Goal: Task Accomplishment & Management: Manage account settings

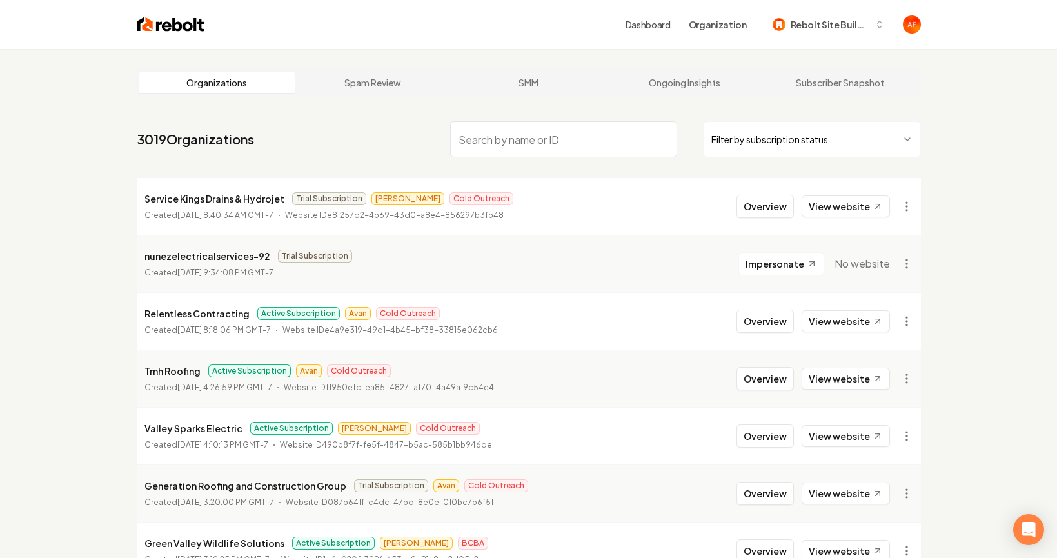
click at [509, 153] on input "search" at bounding box center [563, 139] width 227 height 36
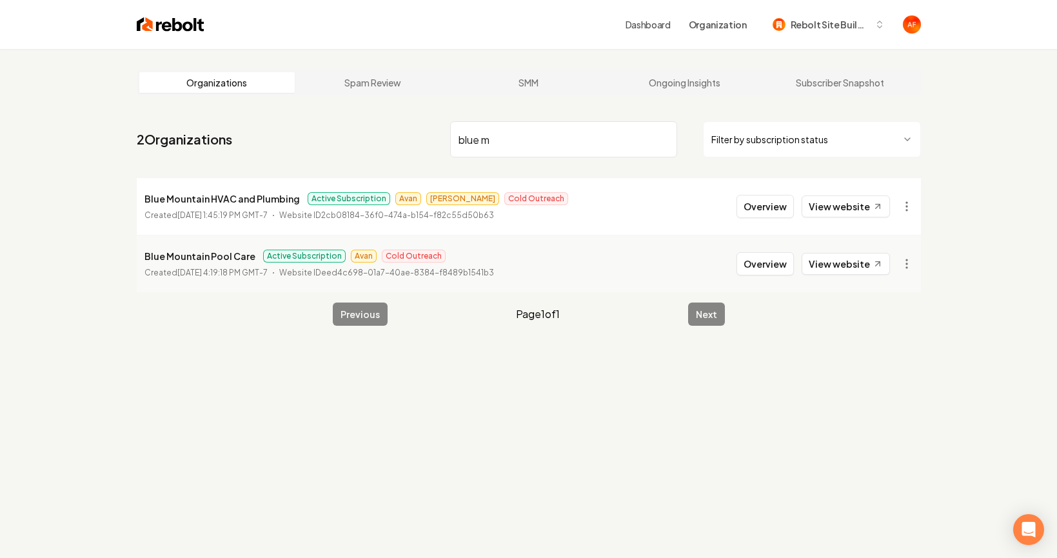
type input "blue m"
click at [758, 204] on button "Overview" at bounding box center [764, 206] width 57 height 23
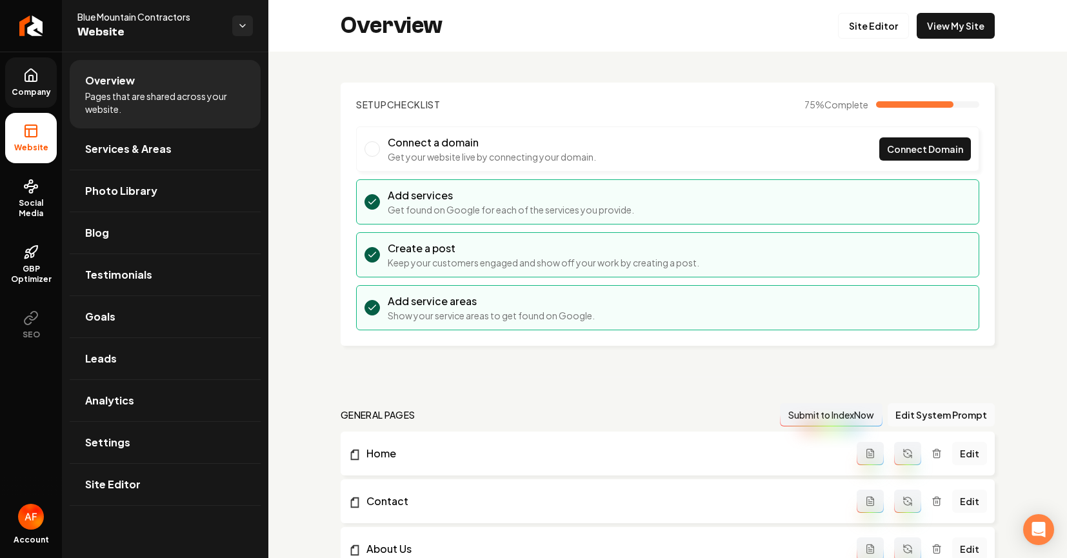
click at [36, 86] on link "Company" at bounding box center [31, 82] width 52 height 50
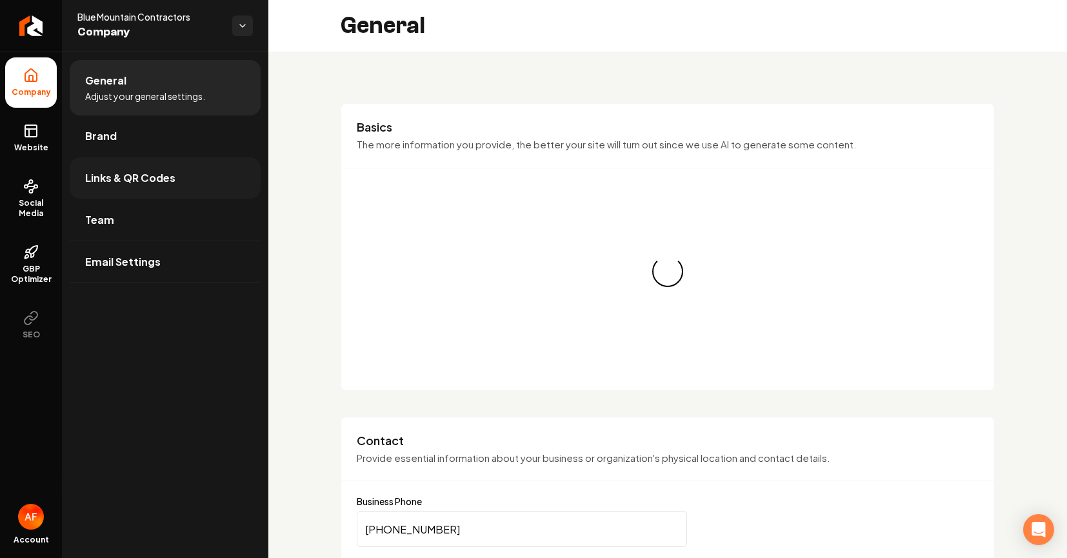
click at [135, 157] on link "Links & QR Codes" at bounding box center [165, 177] width 191 height 41
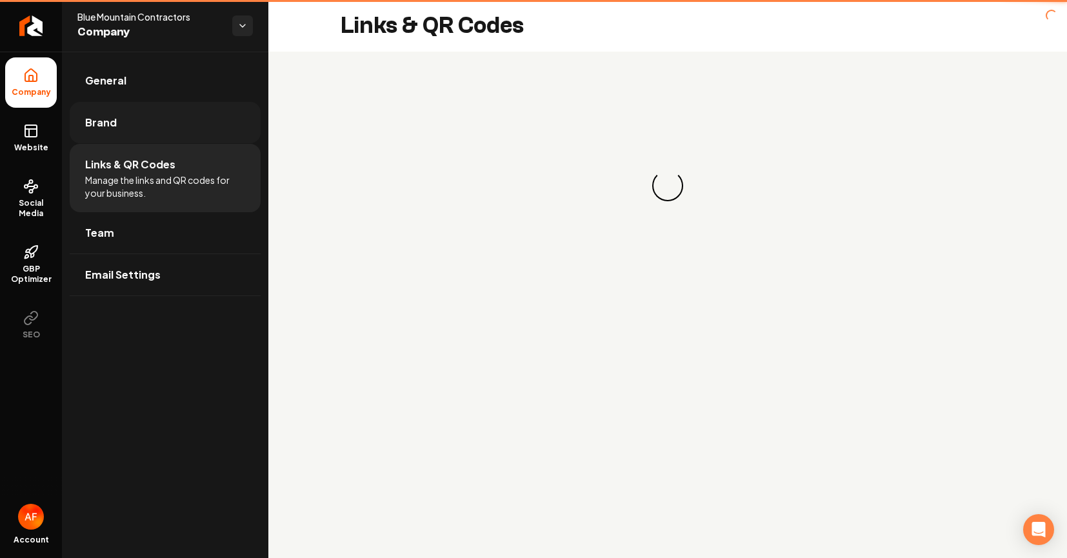
click at [140, 137] on link "Brand" at bounding box center [165, 122] width 191 height 41
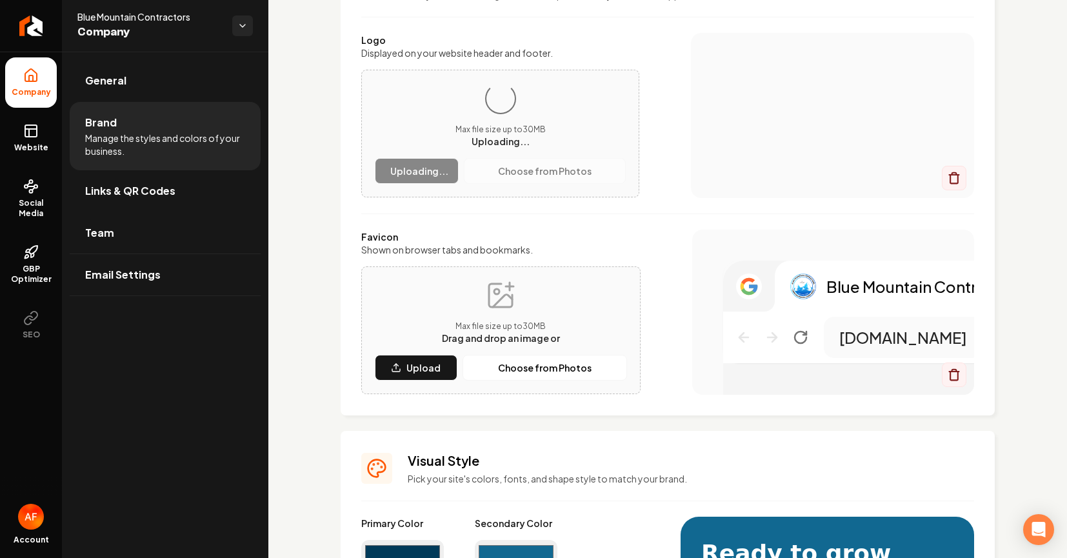
scroll to position [129, 0]
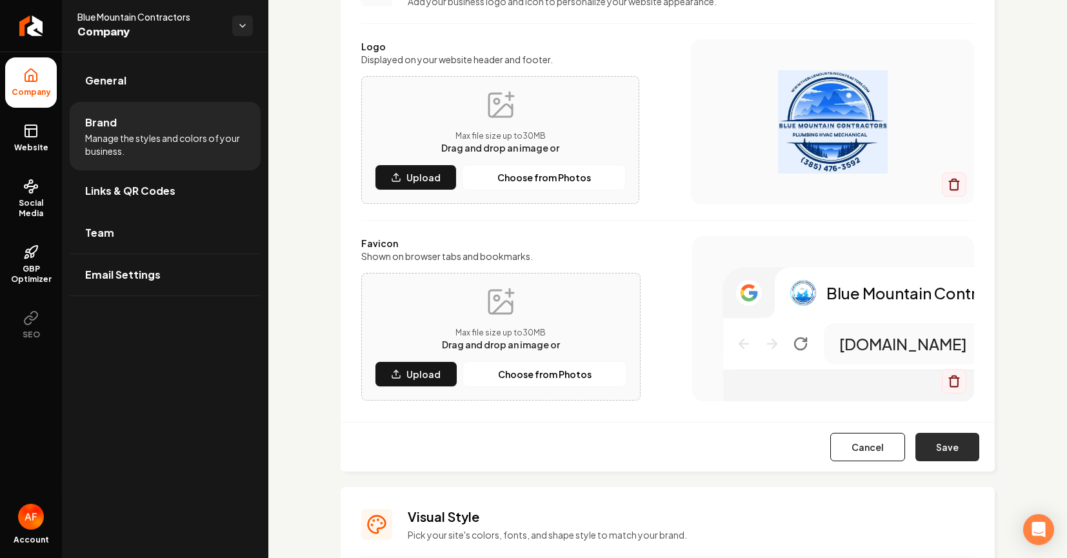
click at [936, 441] on button "Save" at bounding box center [947, 447] width 64 height 28
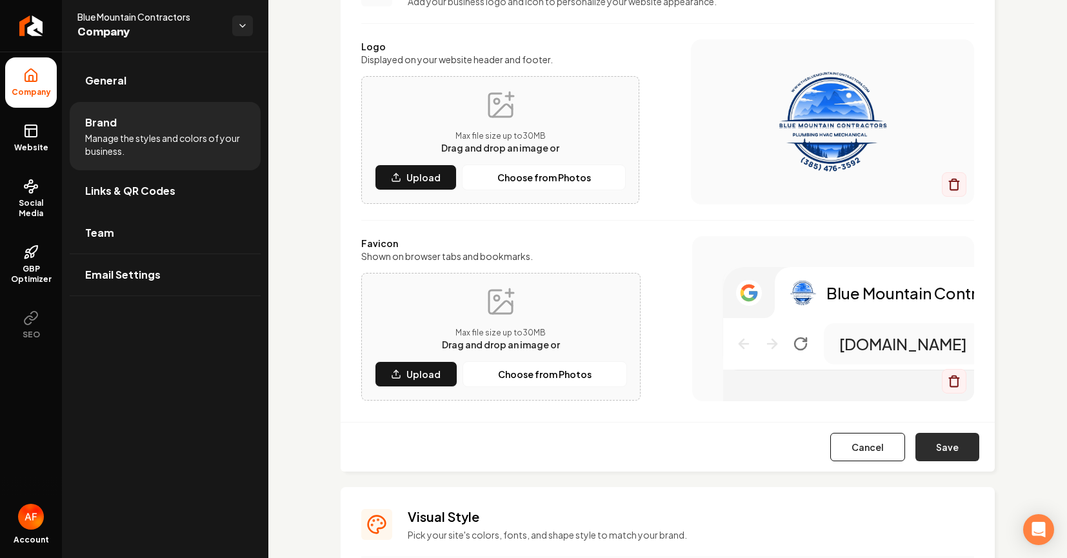
click at [936, 450] on button "Save" at bounding box center [947, 447] width 64 height 28
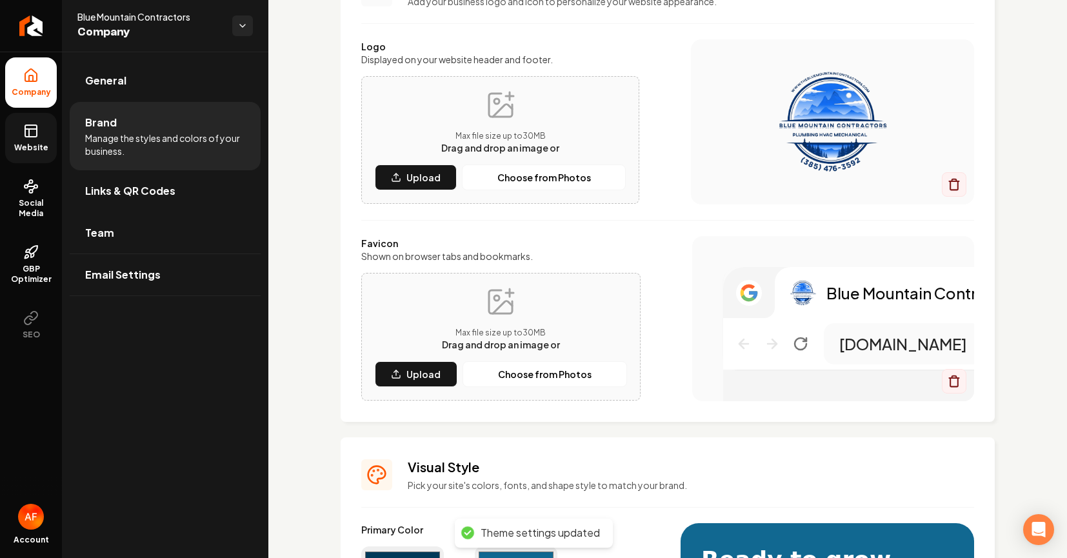
click at [35, 135] on icon at bounding box center [30, 130] width 15 height 15
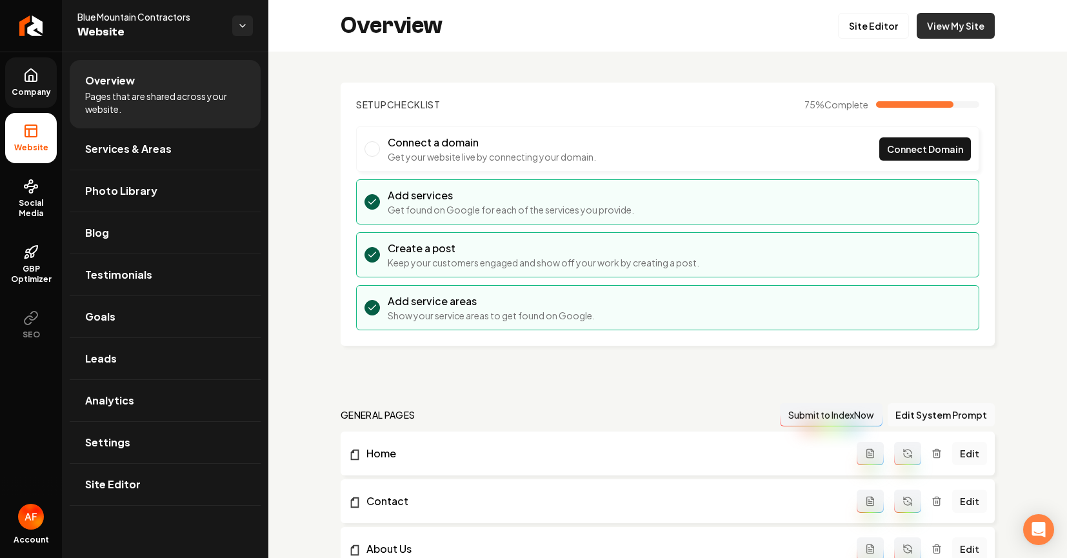
click at [955, 19] on link "View My Site" at bounding box center [955, 26] width 78 height 26
click at [30, 26] on icon "Return to dashboard" at bounding box center [31, 26] width 12 height 0
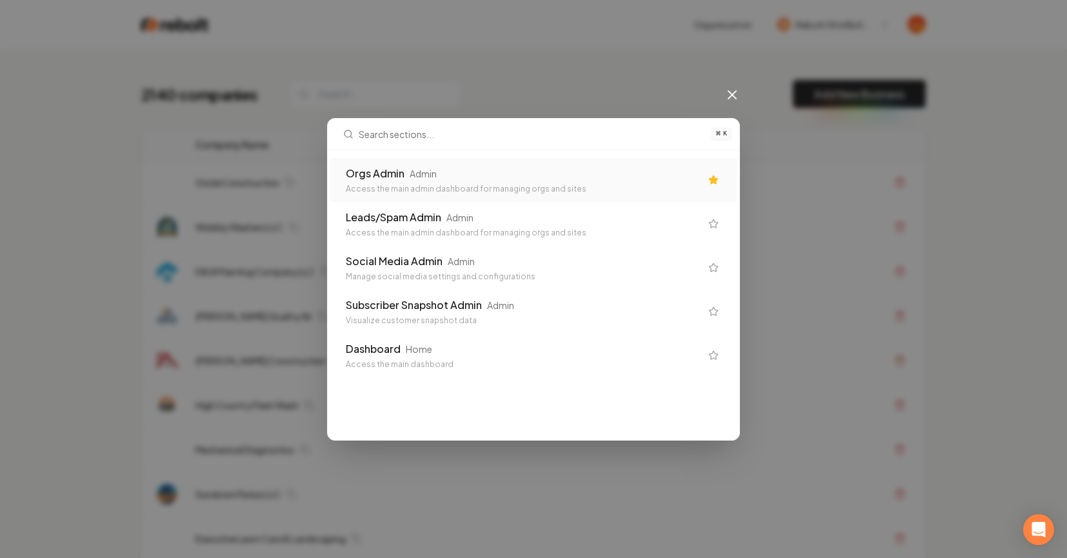
click at [366, 166] on div "Orgs Admin" at bounding box center [375, 173] width 59 height 15
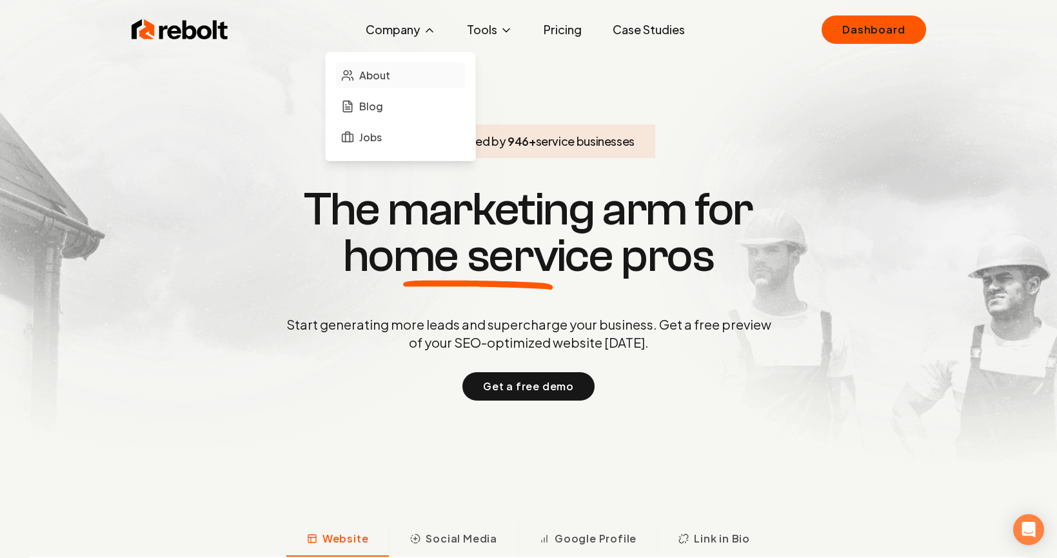
click at [382, 69] on span "About" at bounding box center [374, 75] width 31 height 15
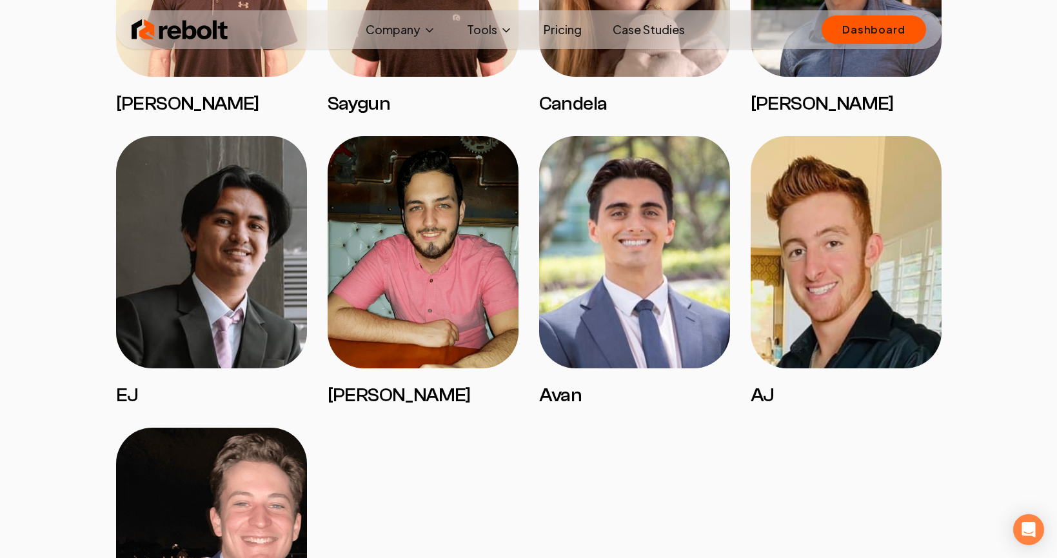
scroll to position [2140, 0]
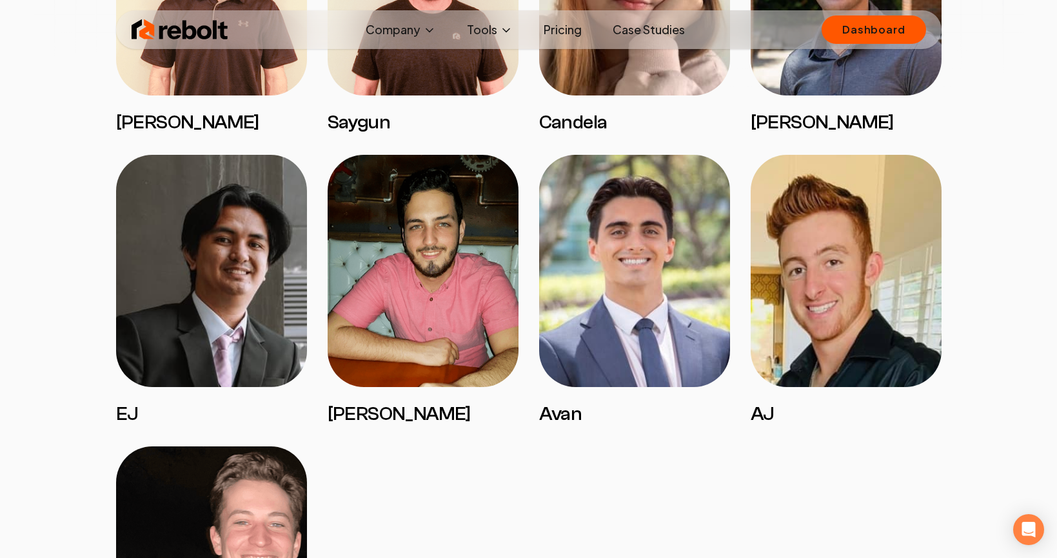
click at [644, 28] on link "Case Studies" at bounding box center [648, 30] width 93 height 26
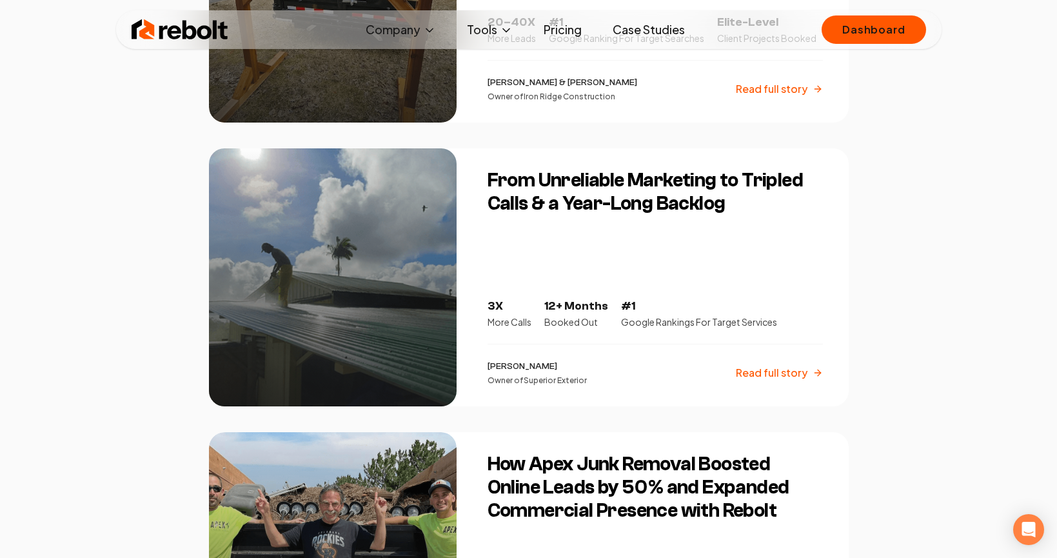
scroll to position [933, 0]
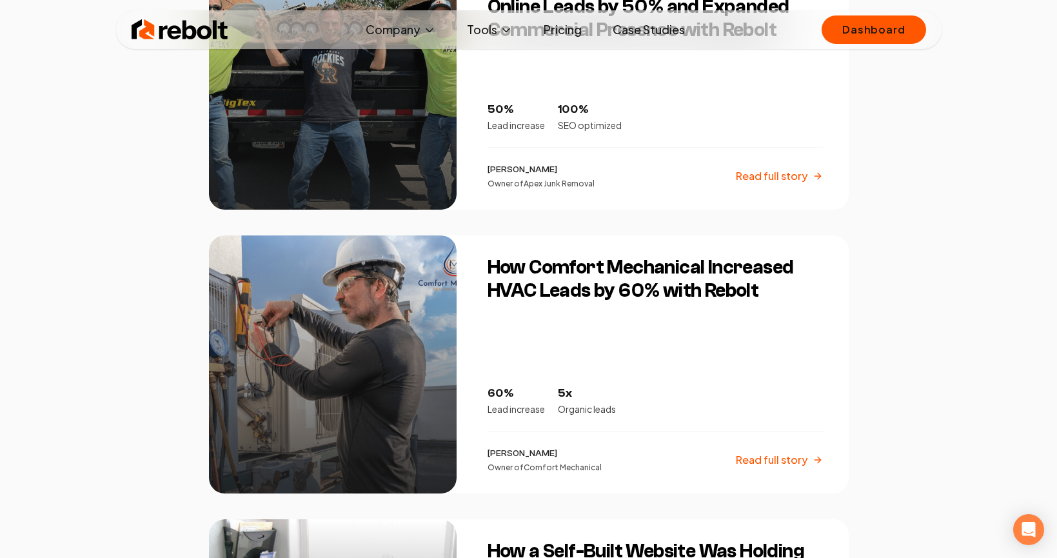
click at [197, 34] on img at bounding box center [180, 30] width 97 height 26
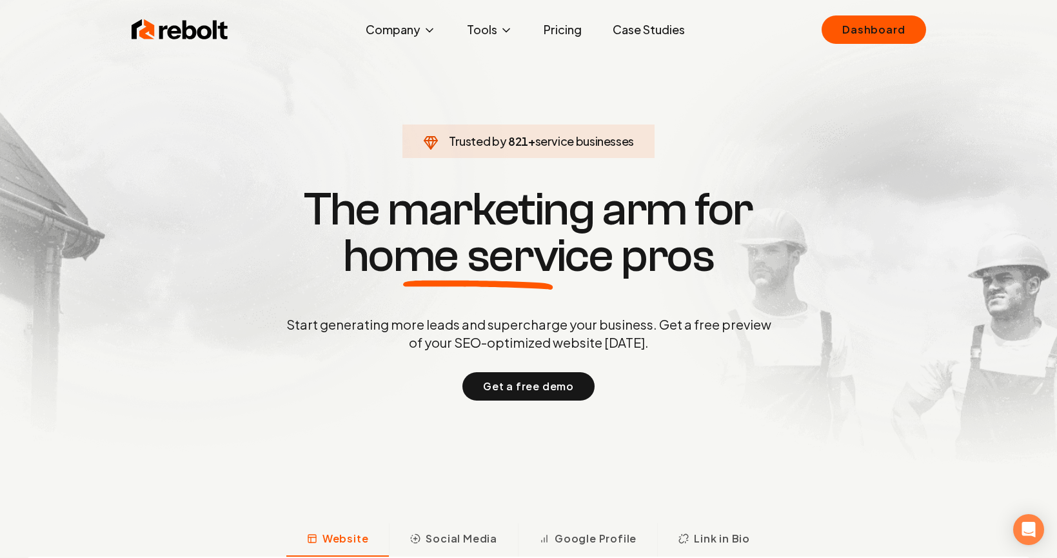
click at [569, 33] on link "Pricing" at bounding box center [562, 30] width 59 height 26
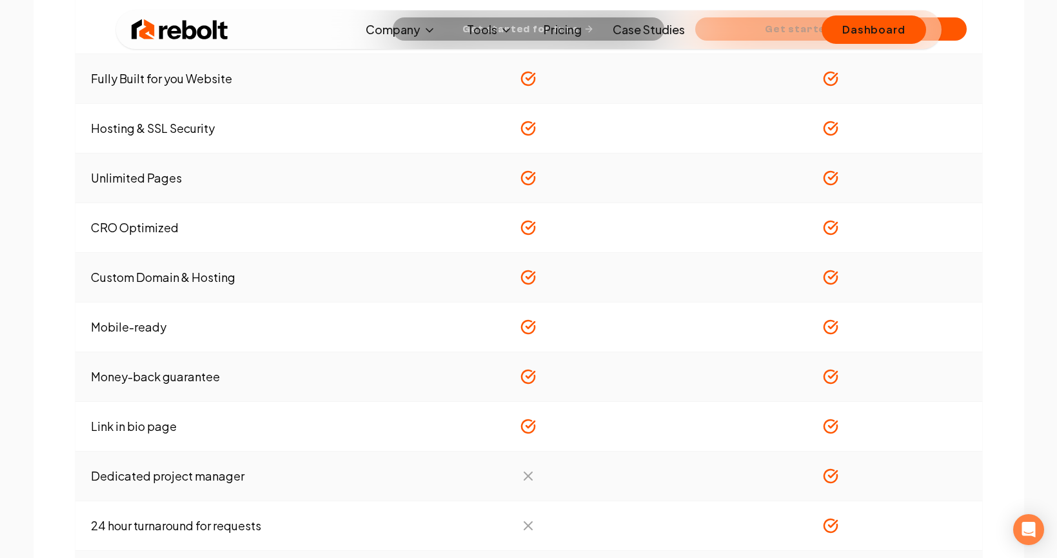
scroll to position [431, 0]
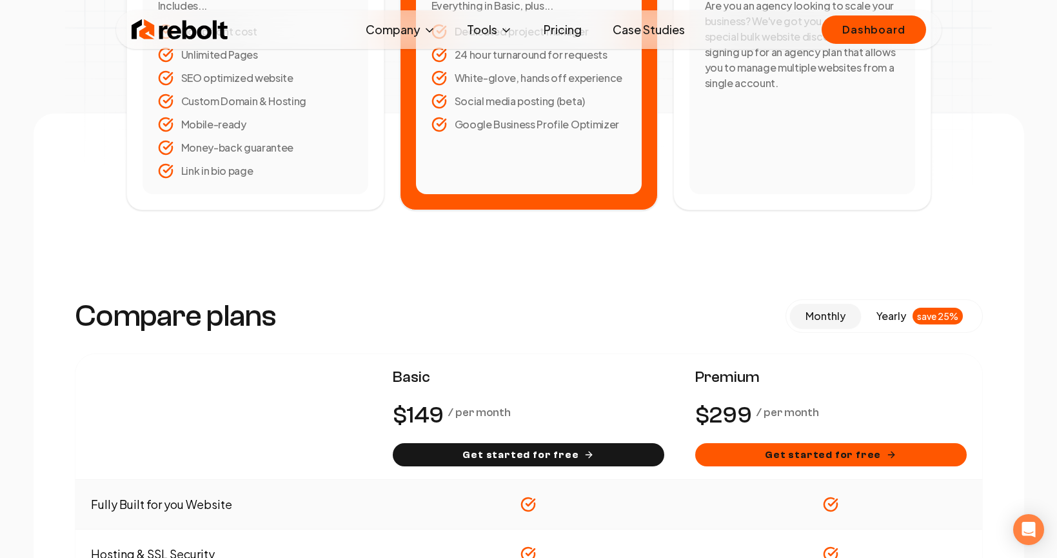
click at [914, 315] on div "save 25%" at bounding box center [938, 316] width 50 height 17
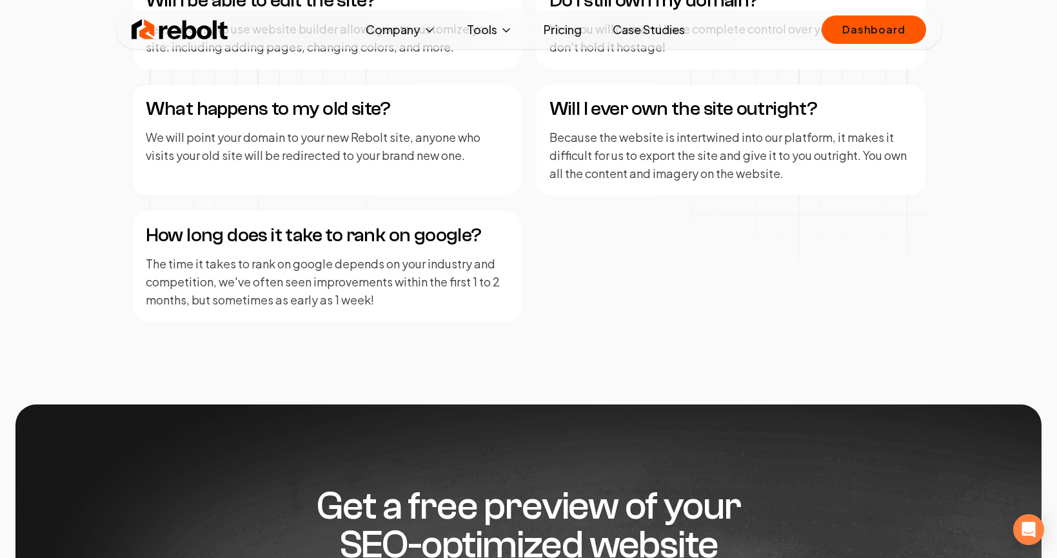
scroll to position [2249, 0]
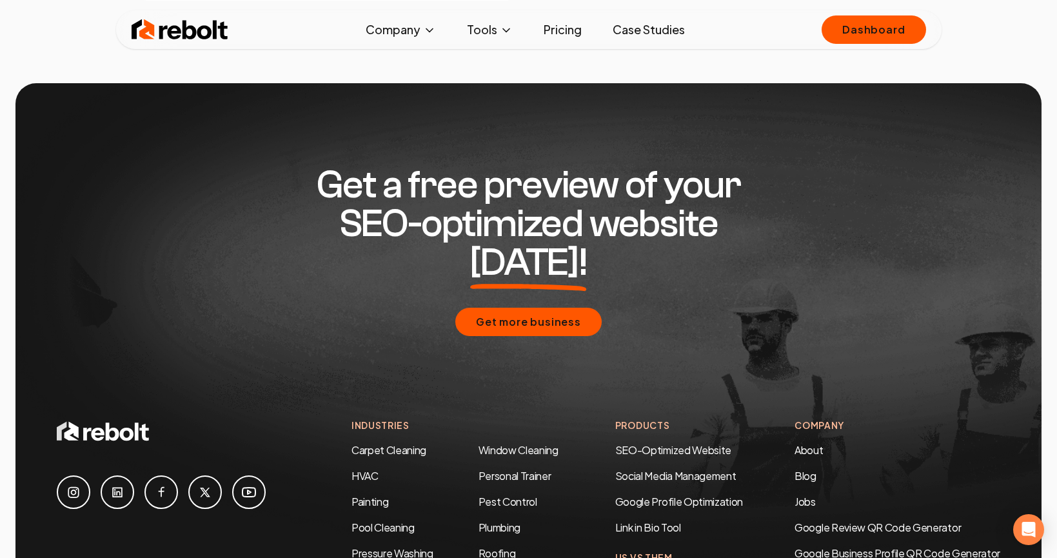
click at [165, 35] on img at bounding box center [180, 30] width 97 height 26
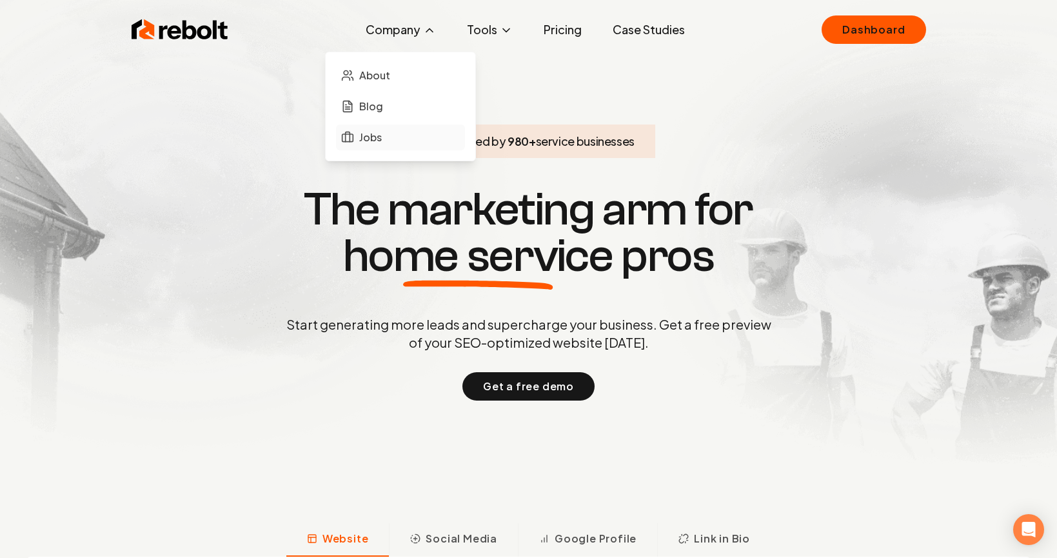
click at [370, 141] on span "Jobs" at bounding box center [370, 137] width 23 height 15
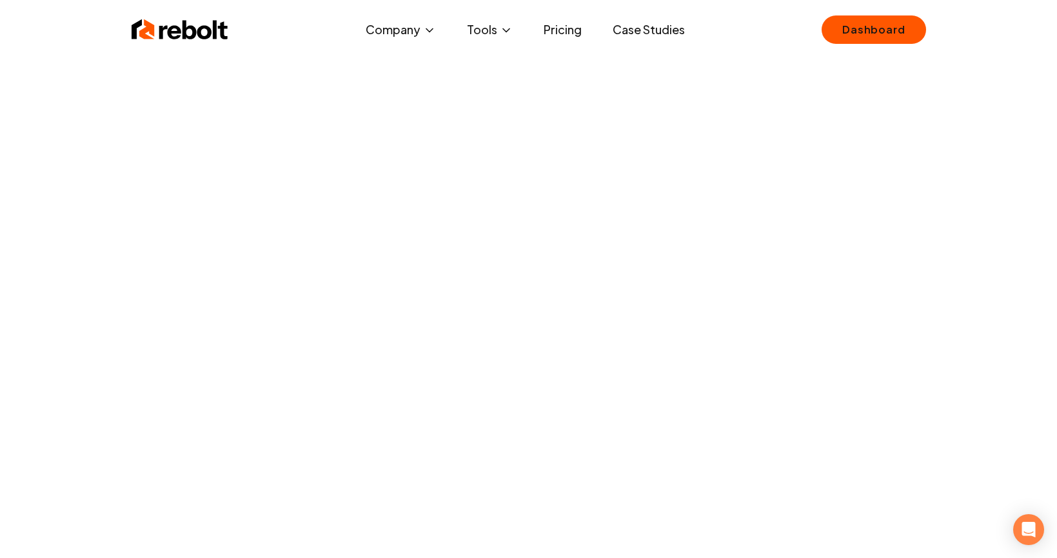
click at [653, 35] on link "Case Studies" at bounding box center [648, 30] width 93 height 26
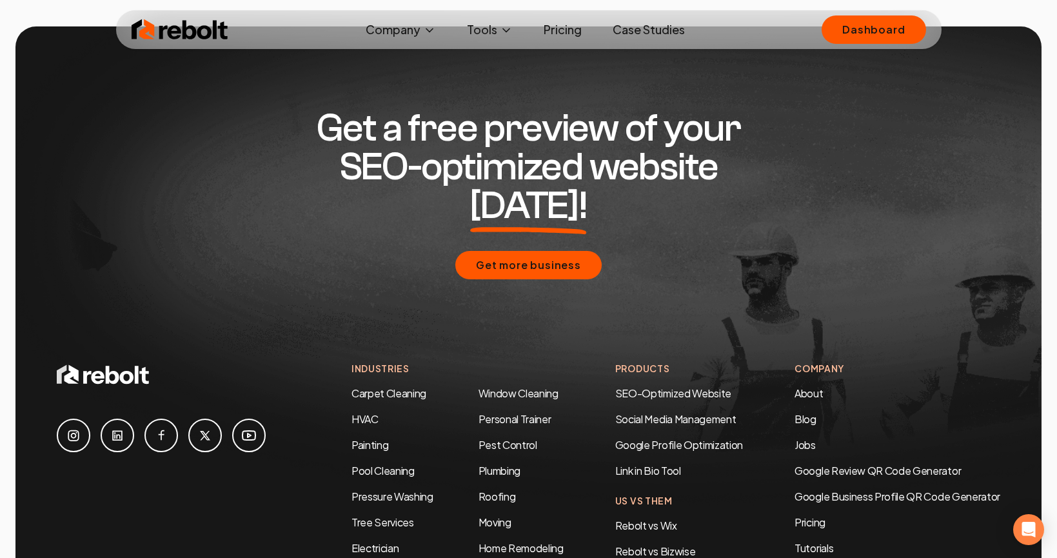
scroll to position [2755, 0]
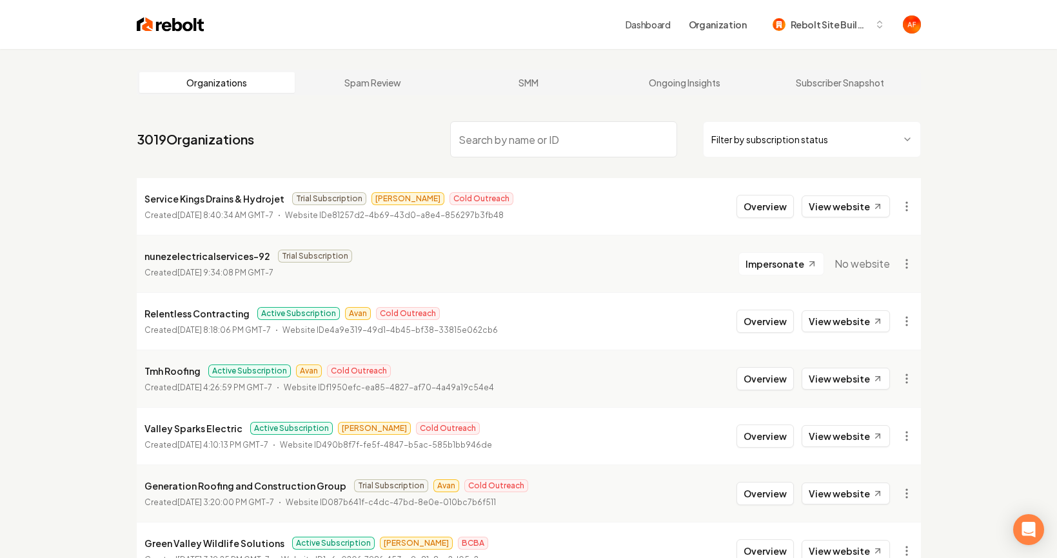
click at [787, 134] on html "Dashboard Organization Rebolt Site Builder Organizations Spam Review SMM Ongoin…" at bounding box center [528, 279] width 1057 height 558
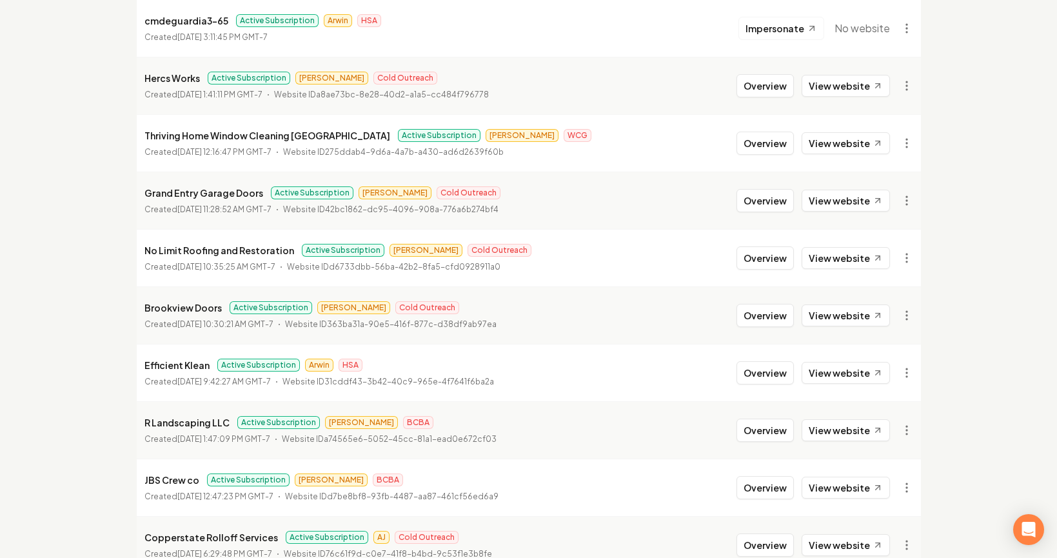
scroll to position [1396, 0]
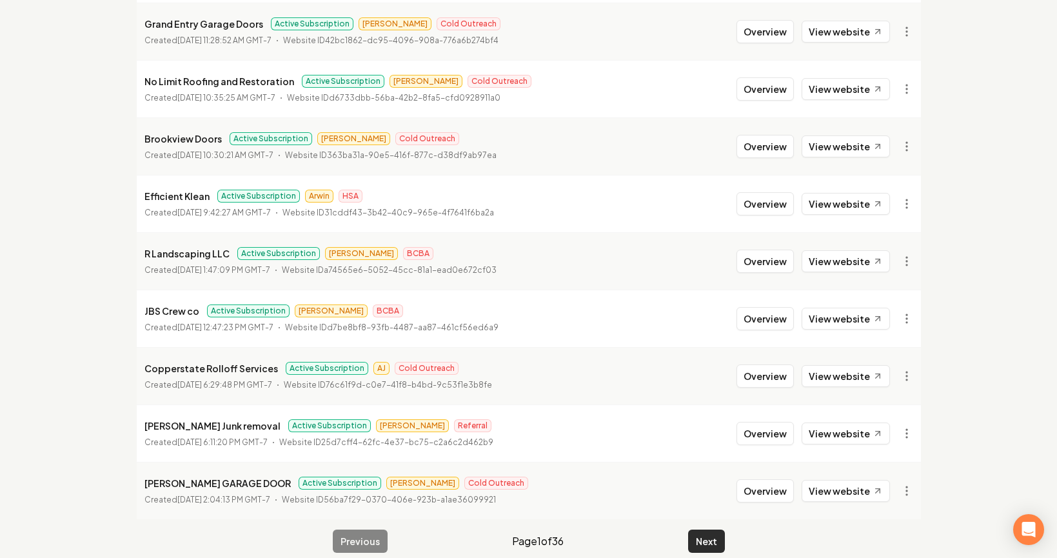
click at [715, 529] on button "Next" at bounding box center [706, 540] width 37 height 23
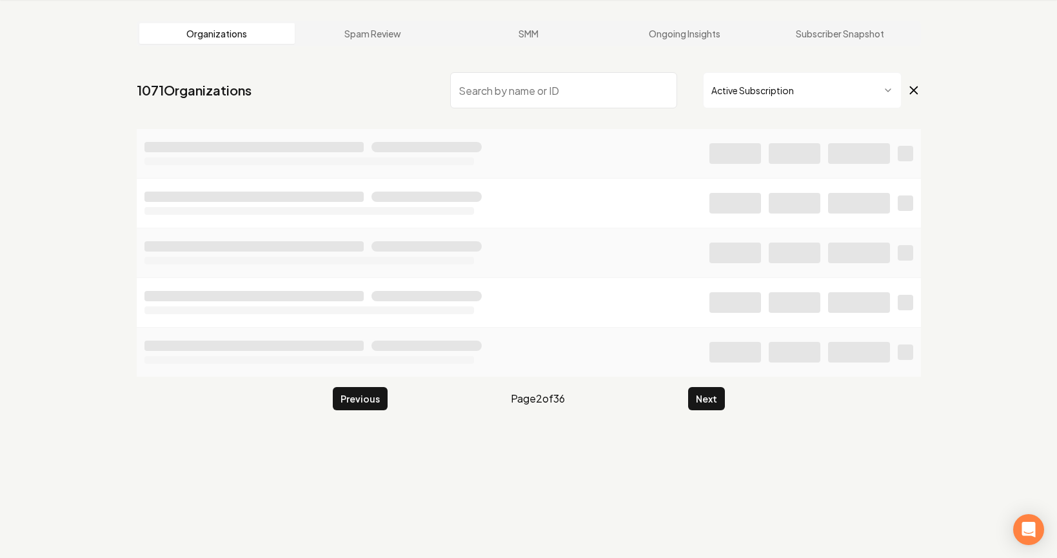
scroll to position [1396, 0]
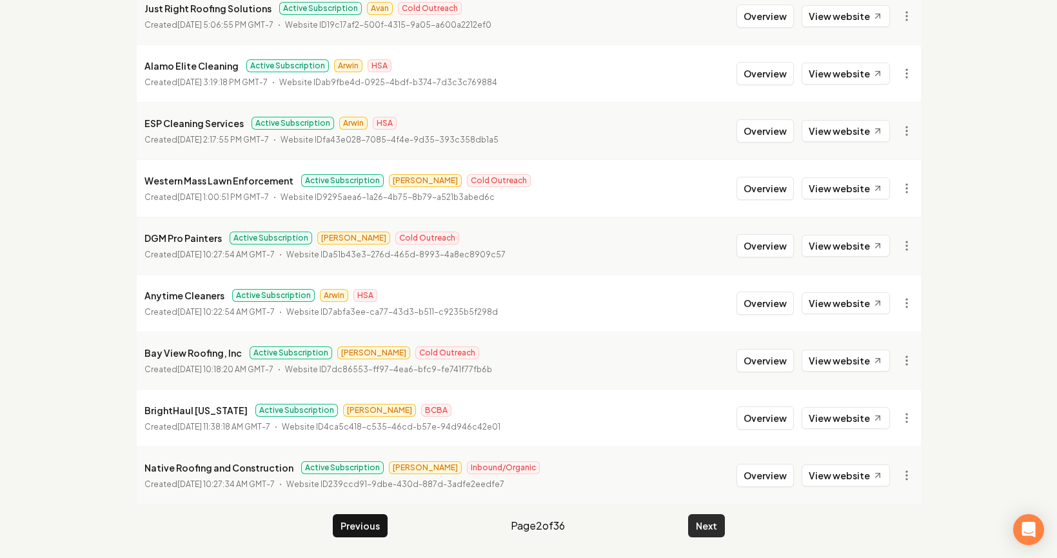
click at [696, 528] on button "Next" at bounding box center [706, 525] width 37 height 23
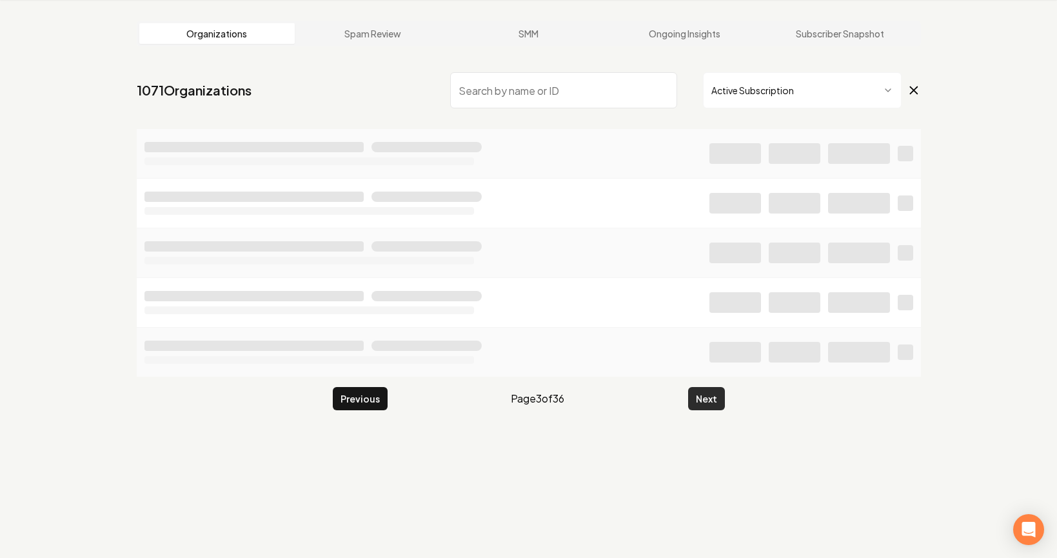
scroll to position [1396, 0]
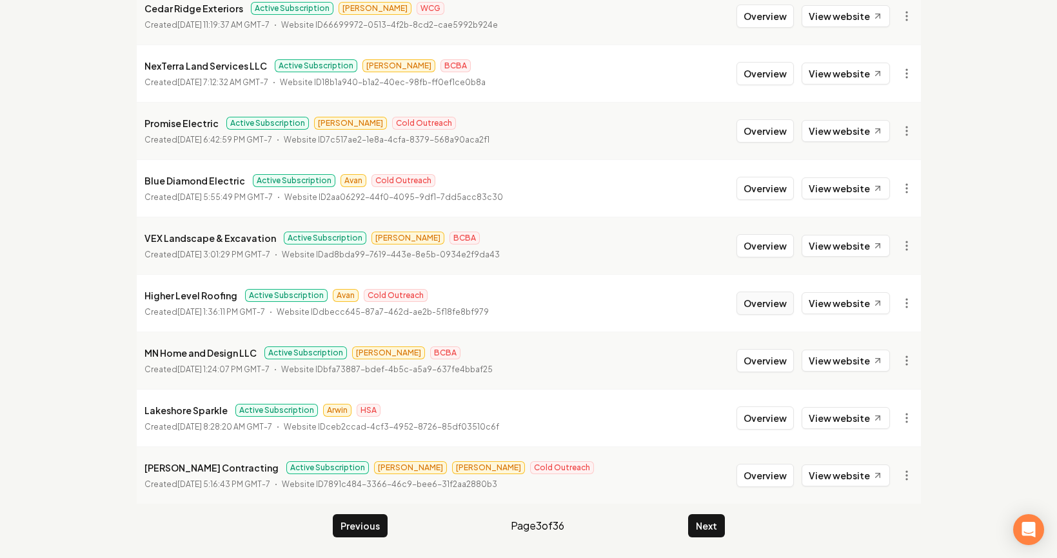
click at [787, 305] on button "Overview" at bounding box center [764, 302] width 57 height 23
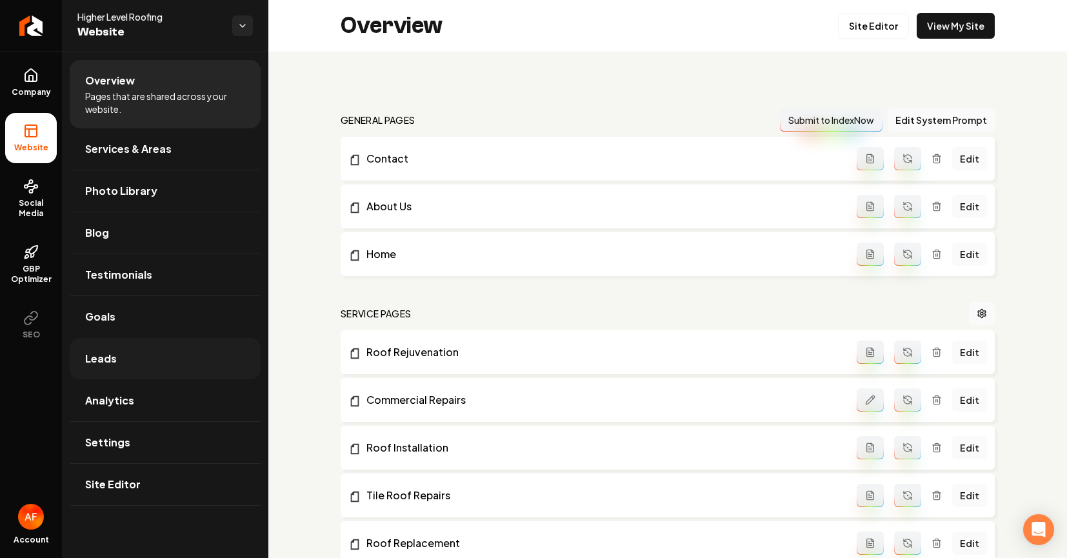
click at [135, 354] on link "Leads" at bounding box center [165, 358] width 191 height 41
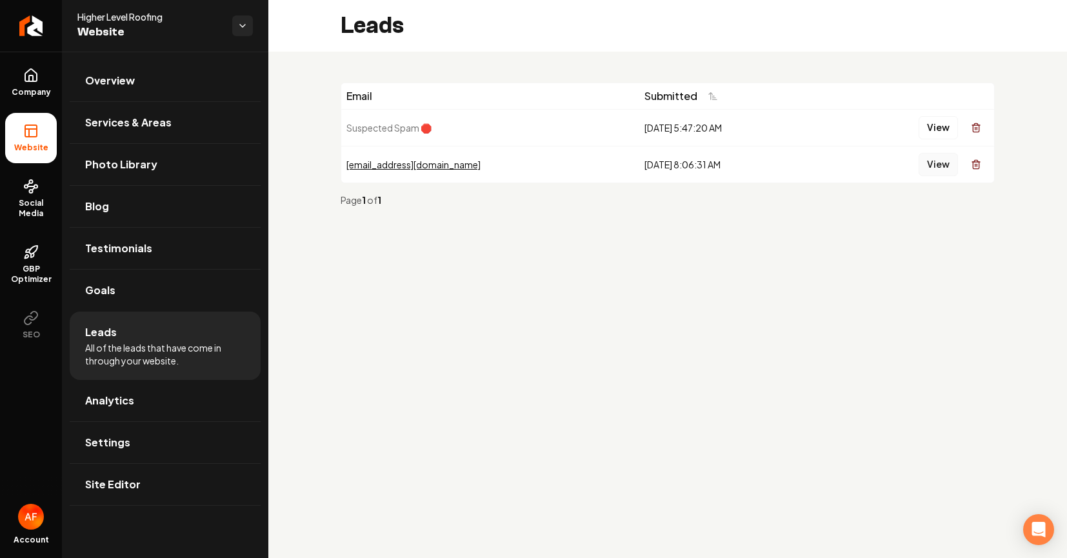
click at [923, 167] on button "View" at bounding box center [937, 164] width 39 height 23
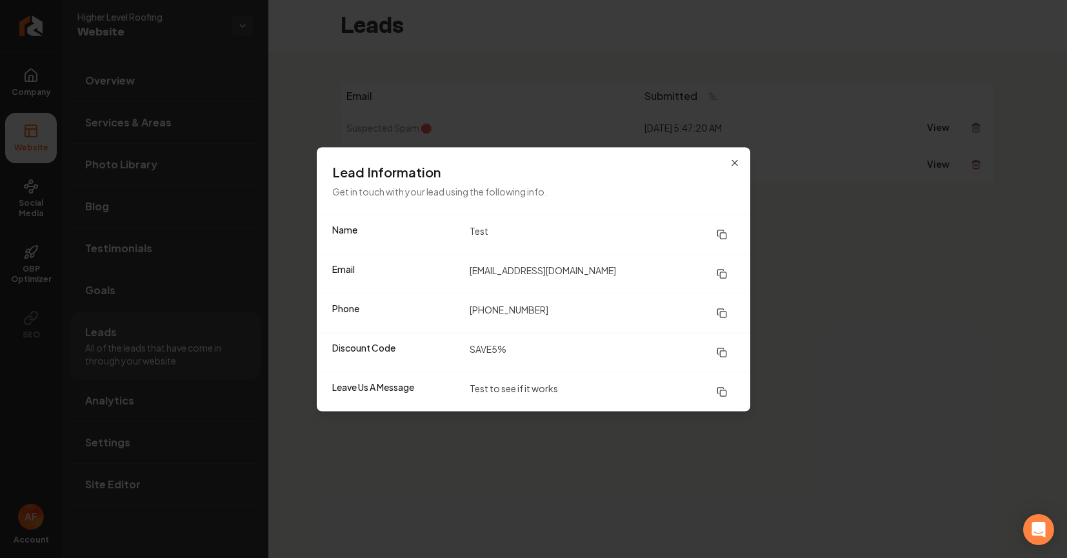
drag, startPoint x: 825, startPoint y: 259, endPoint x: 722, endPoint y: 270, distance: 103.2
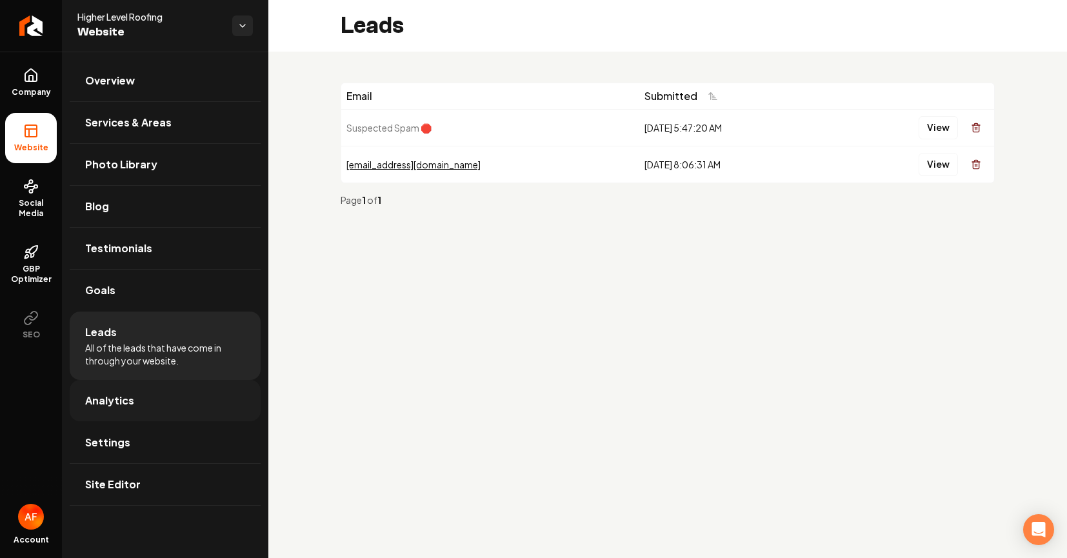
click at [124, 399] on span "Analytics" at bounding box center [109, 400] width 49 height 15
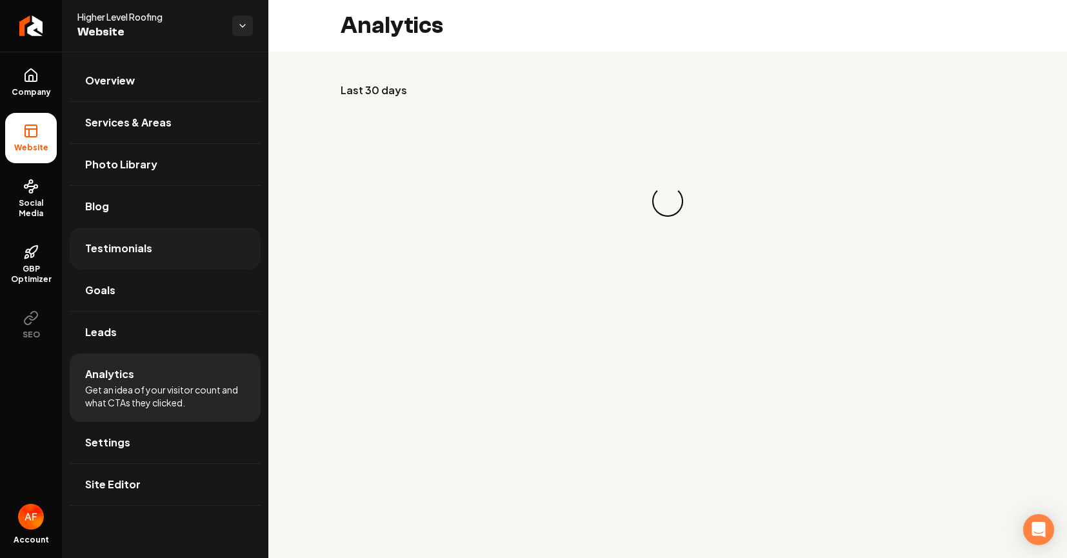
click at [143, 262] on link "Testimonials" at bounding box center [165, 248] width 191 height 41
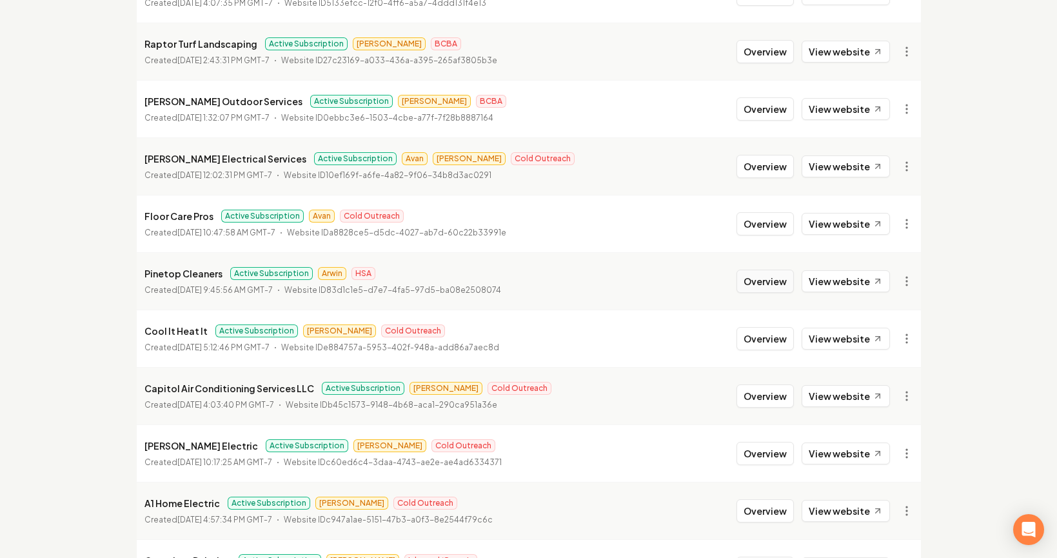
scroll to position [798, 0]
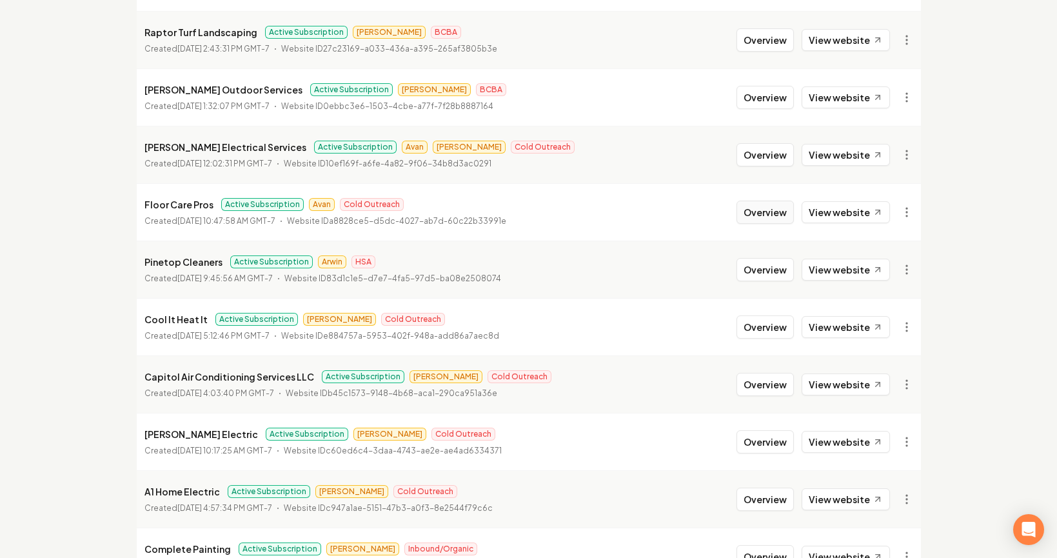
click at [769, 219] on button "Overview" at bounding box center [764, 212] width 57 height 23
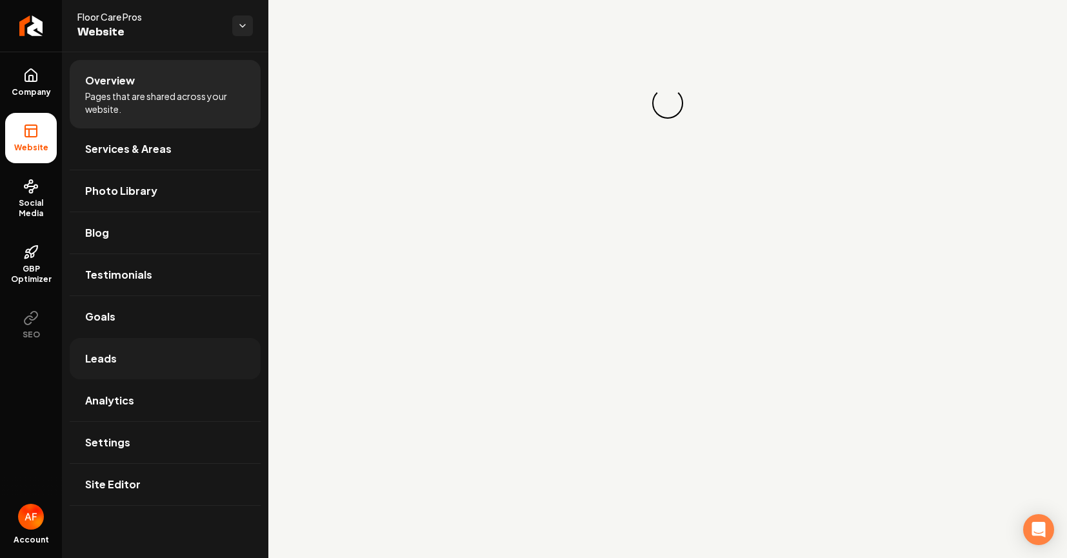
click at [135, 363] on link "Leads" at bounding box center [165, 358] width 191 height 41
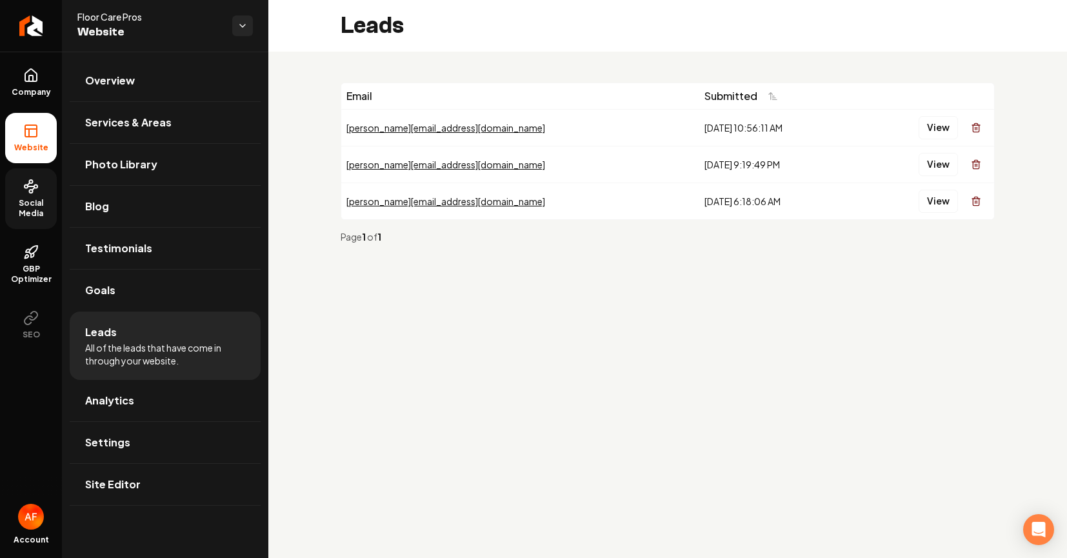
click at [26, 190] on icon at bounding box center [30, 186] width 15 height 15
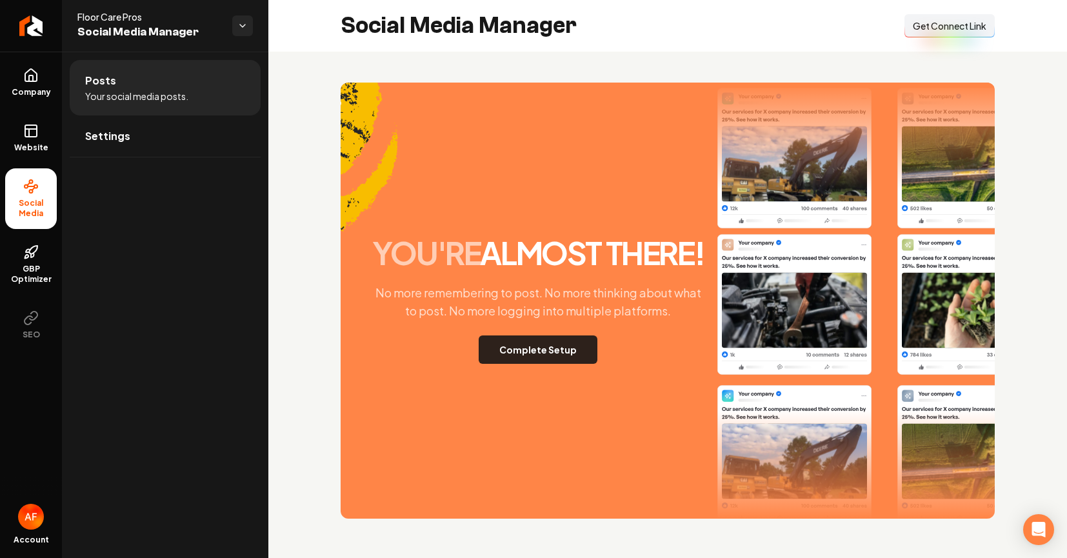
click at [509, 357] on button "Complete Setup" at bounding box center [538, 349] width 119 height 28
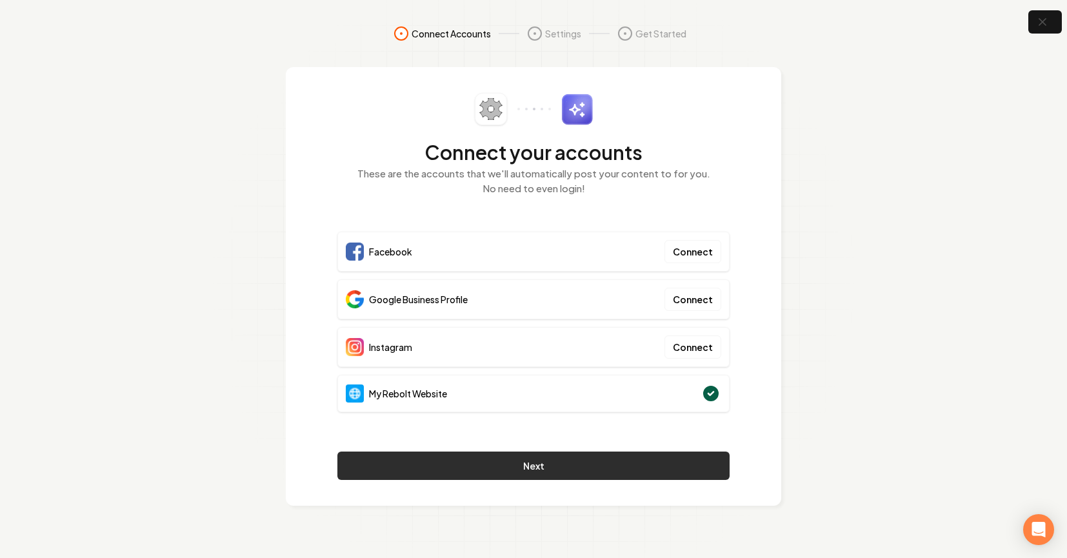
click at [654, 471] on button "Next" at bounding box center [533, 465] width 392 height 28
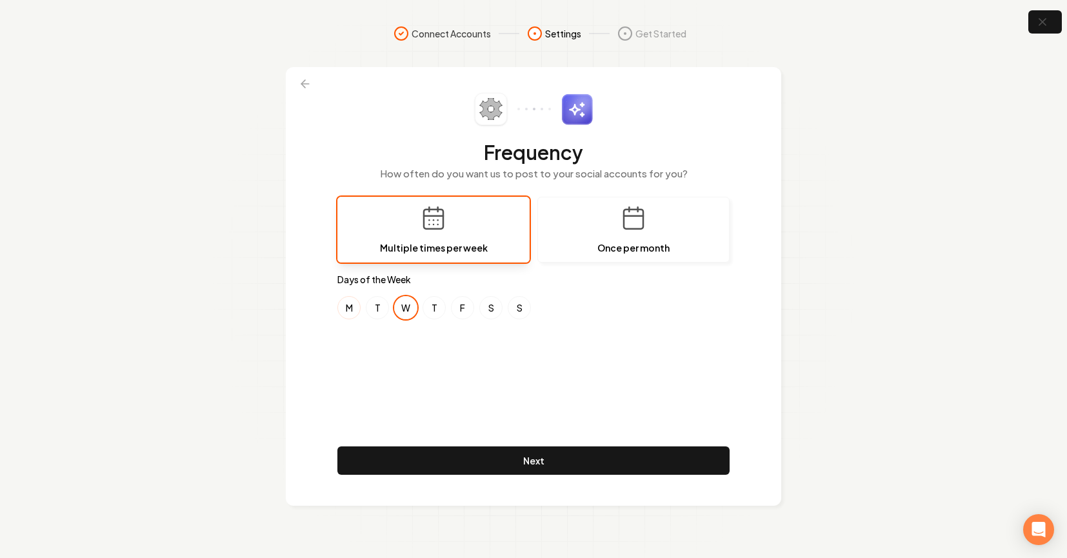
click at [346, 306] on button "M" at bounding box center [348, 307] width 23 height 23
click at [375, 307] on button "T" at bounding box center [377, 307] width 23 height 23
click at [459, 306] on button "F" at bounding box center [462, 307] width 23 height 23
drag, startPoint x: 439, startPoint y: 308, endPoint x: 504, endPoint y: 310, distance: 65.2
click at [439, 308] on button "T" at bounding box center [433, 307] width 23 height 23
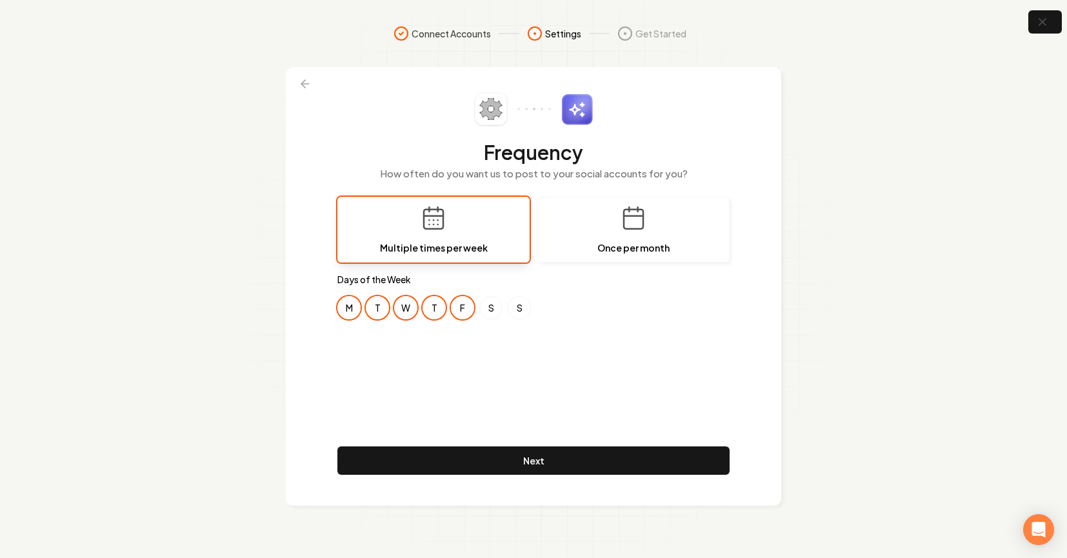
click at [504, 310] on div "M T W T F S S" at bounding box center [533, 307] width 392 height 23
click at [500, 310] on button "S" at bounding box center [490, 307] width 23 height 23
click at [526, 306] on button "S" at bounding box center [519, 307] width 23 height 23
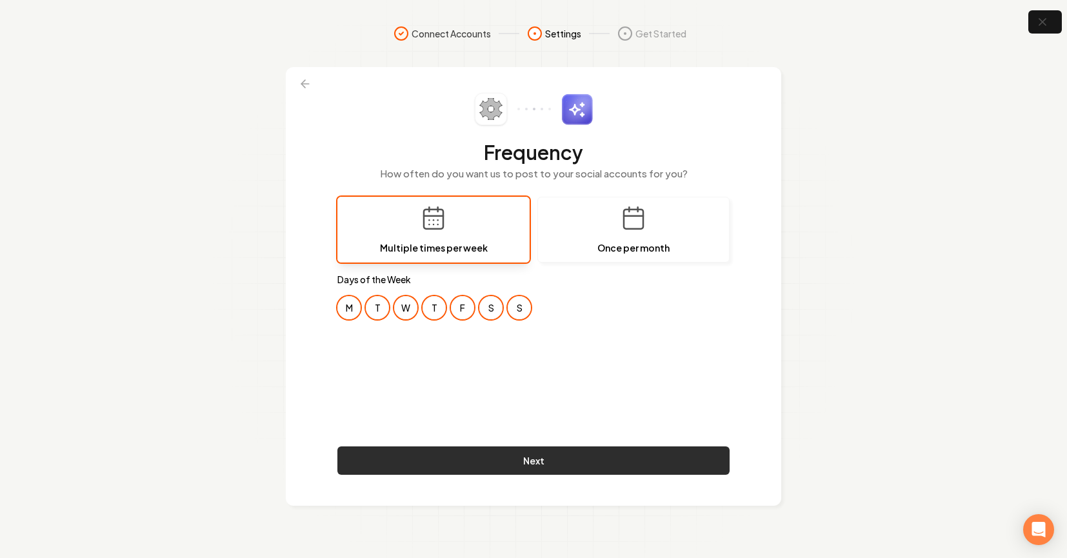
click at [662, 457] on button "Next" at bounding box center [533, 460] width 392 height 28
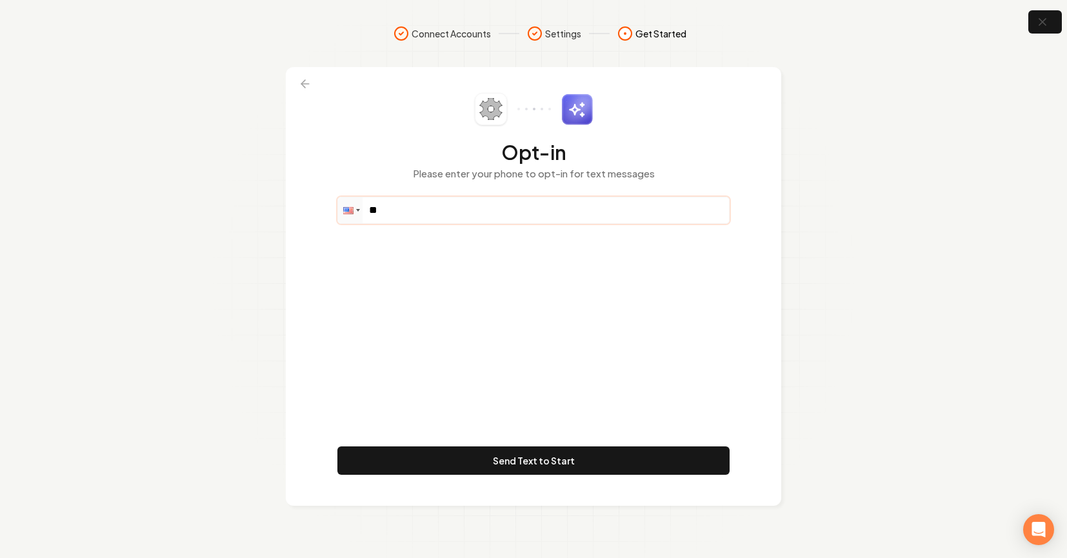
click at [399, 206] on input "**" at bounding box center [533, 210] width 391 height 26
paste input "**********"
click at [393, 212] on input "**********" at bounding box center [533, 210] width 391 height 26
drag, startPoint x: 508, startPoint y: 208, endPoint x: 307, endPoint y: 204, distance: 200.6
click at [307, 204] on div "**********" at bounding box center [533, 286] width 495 height 439
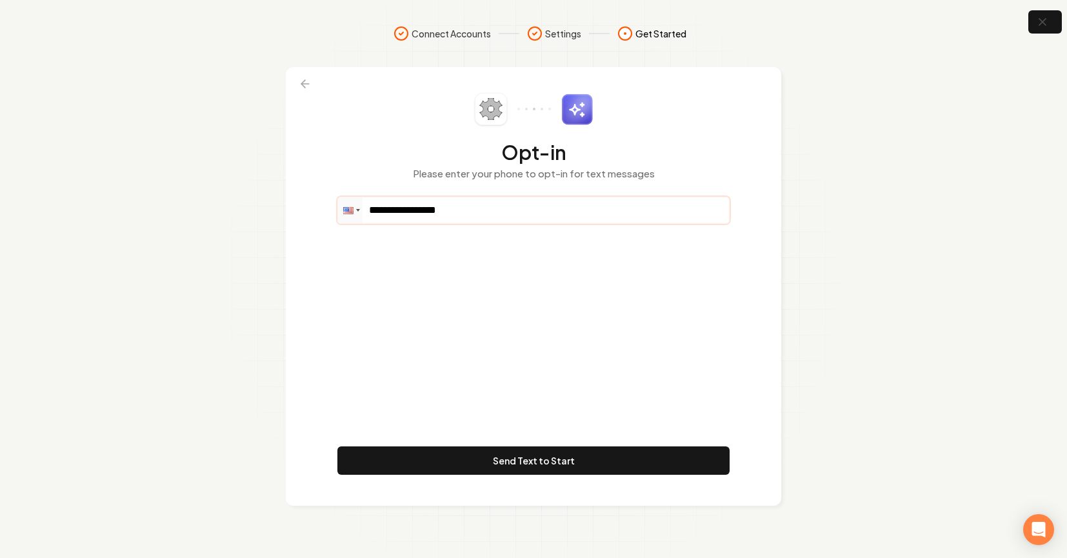
paste input "tel"
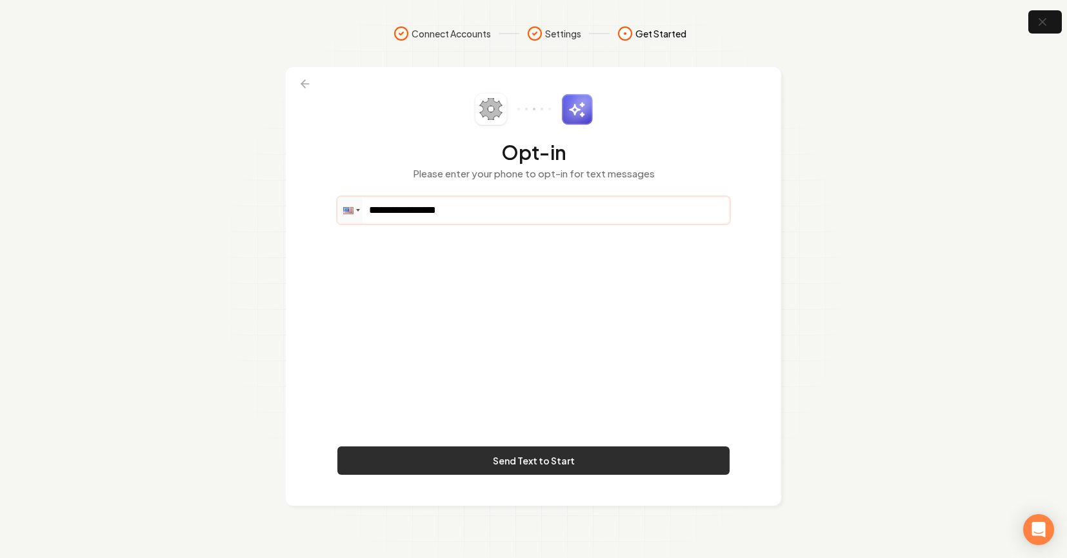
type input "**********"
click at [504, 459] on button "Send Text to Start" at bounding box center [533, 460] width 392 height 28
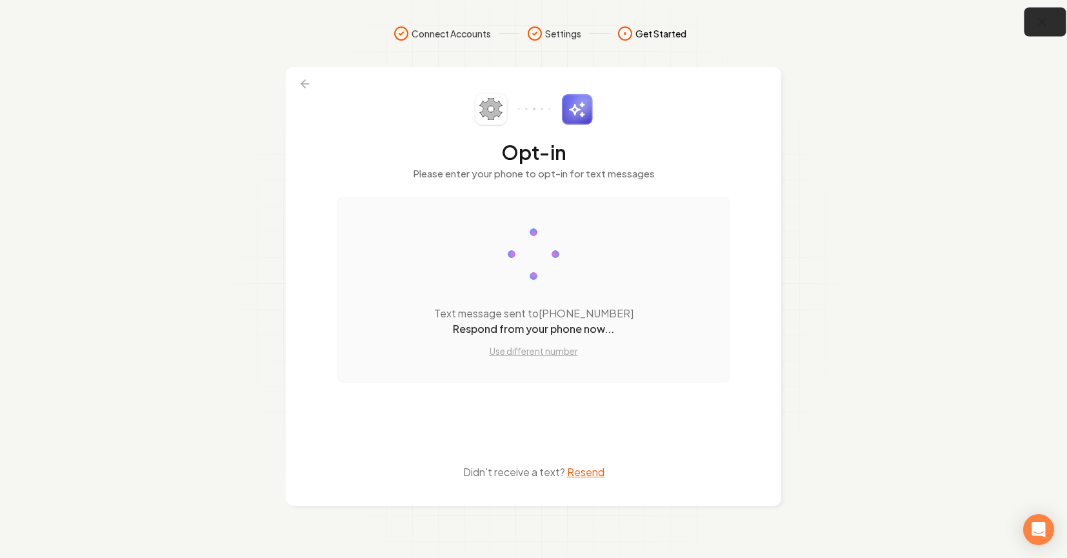
click at [1047, 21] on icon "button" at bounding box center [1042, 22] width 16 height 16
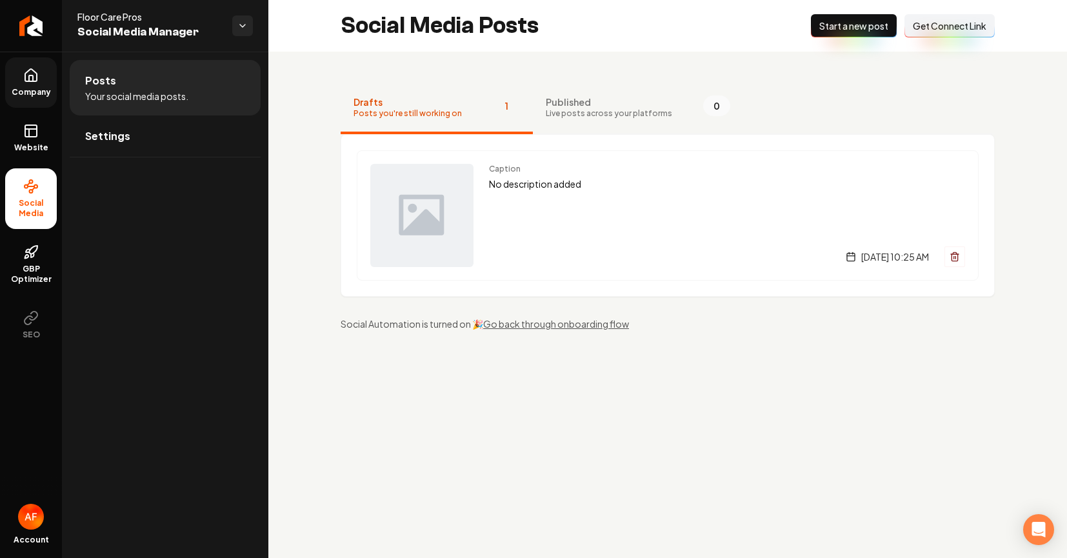
click at [20, 64] on link "Company" at bounding box center [31, 82] width 52 height 50
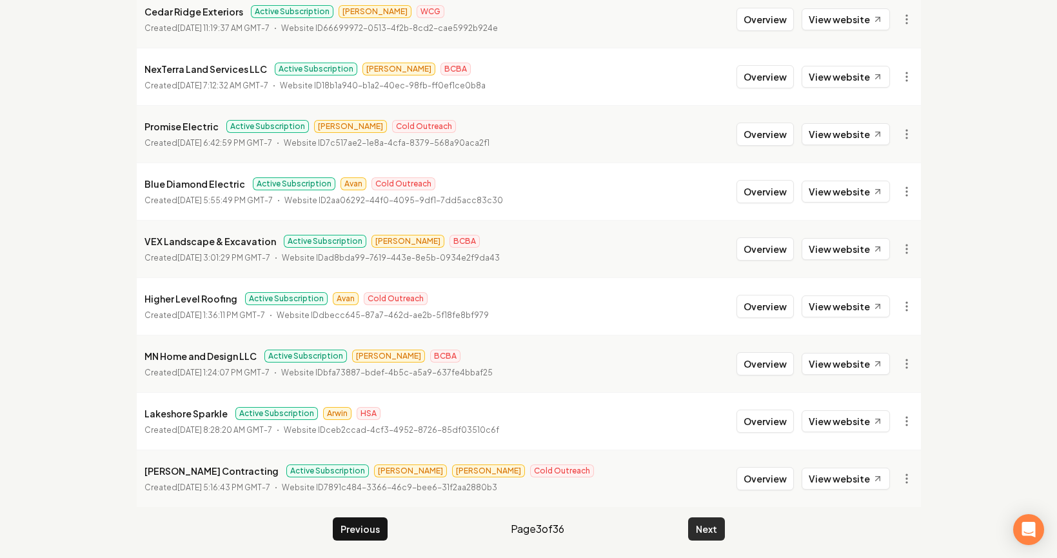
scroll to position [1396, 0]
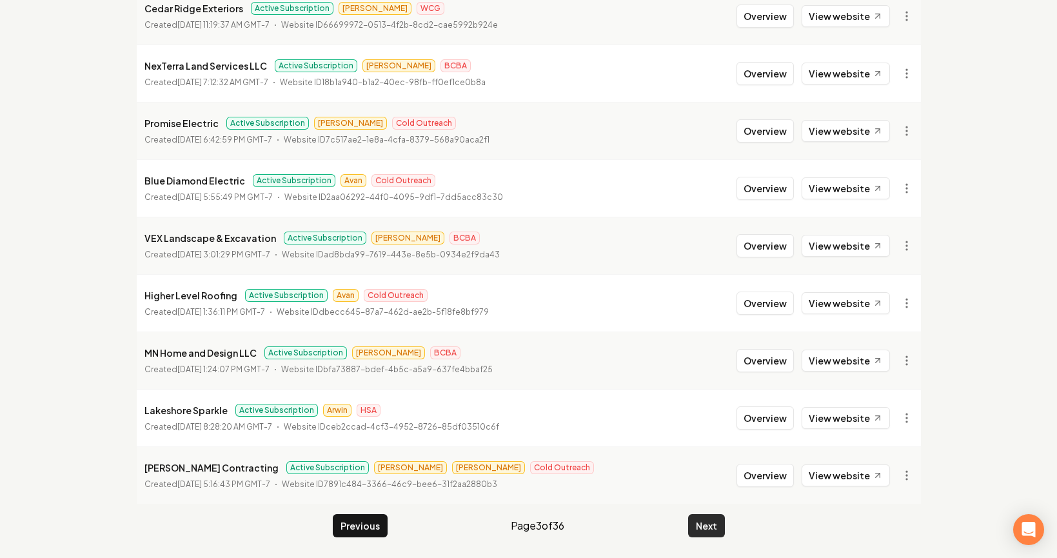
click at [695, 529] on button "Next" at bounding box center [706, 525] width 37 height 23
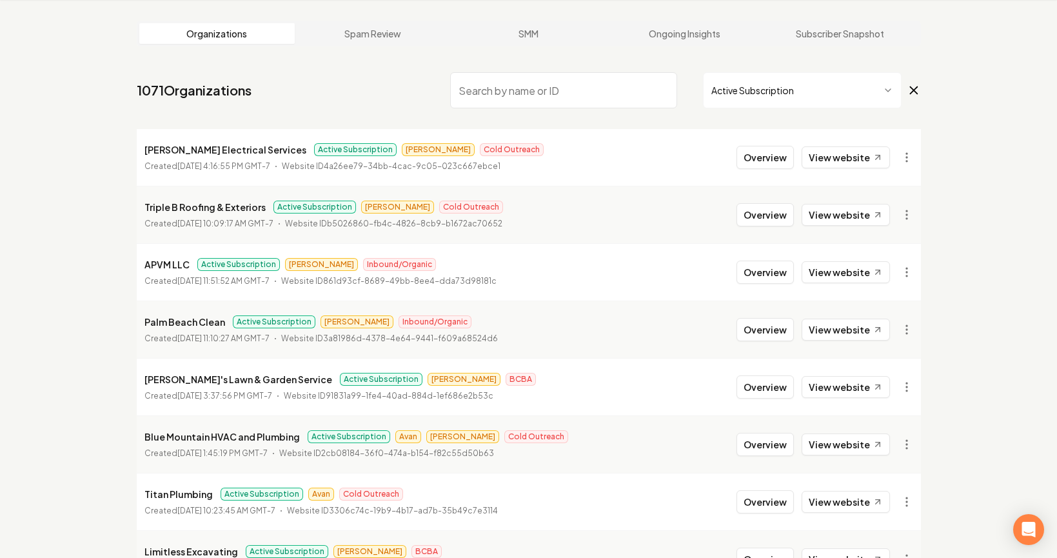
scroll to position [1396, 0]
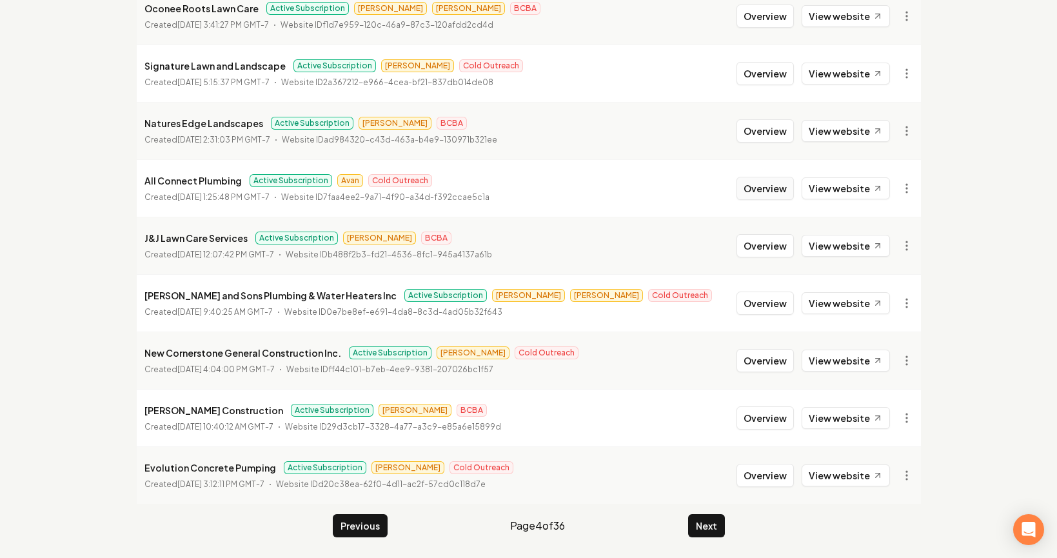
click at [778, 183] on button "Overview" at bounding box center [764, 188] width 57 height 23
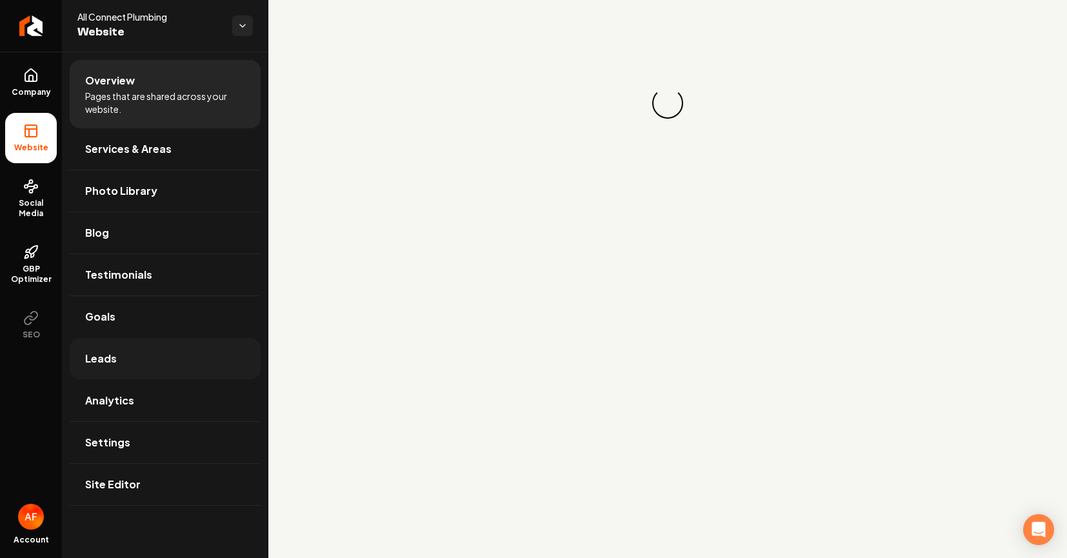
click at [170, 346] on link "Leads" at bounding box center [165, 358] width 191 height 41
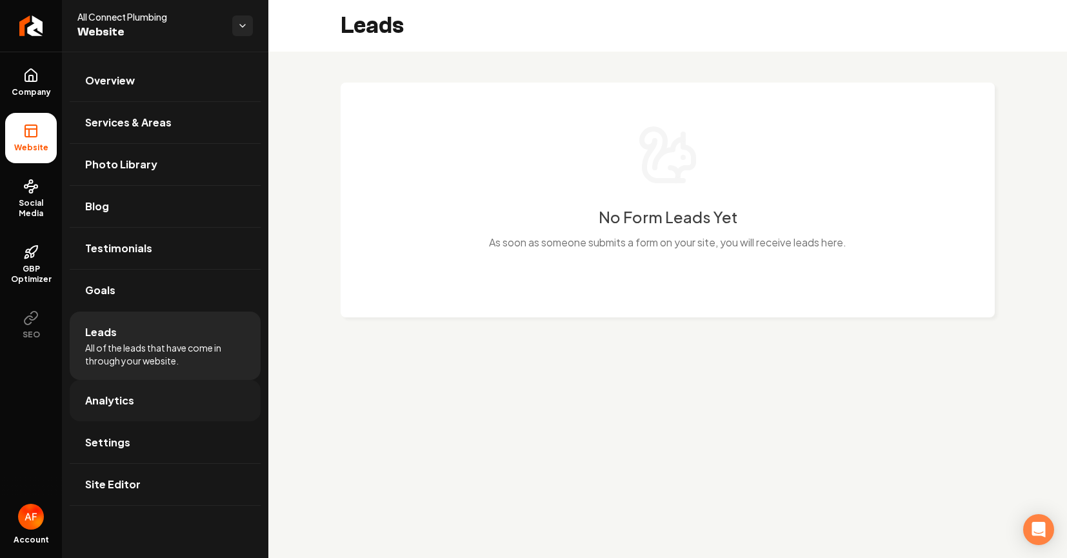
click at [115, 393] on span "Analytics" at bounding box center [109, 400] width 49 height 15
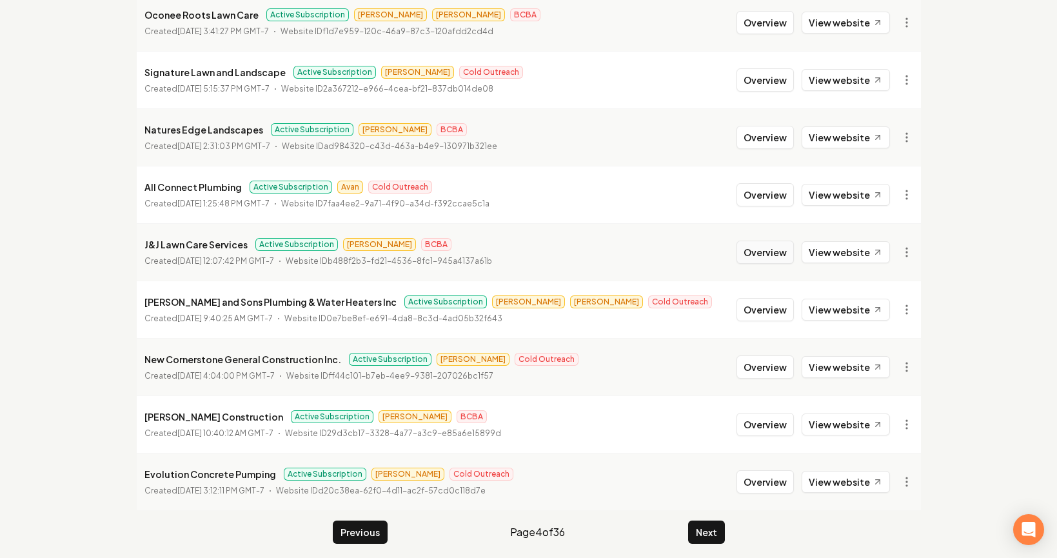
scroll to position [1396, 0]
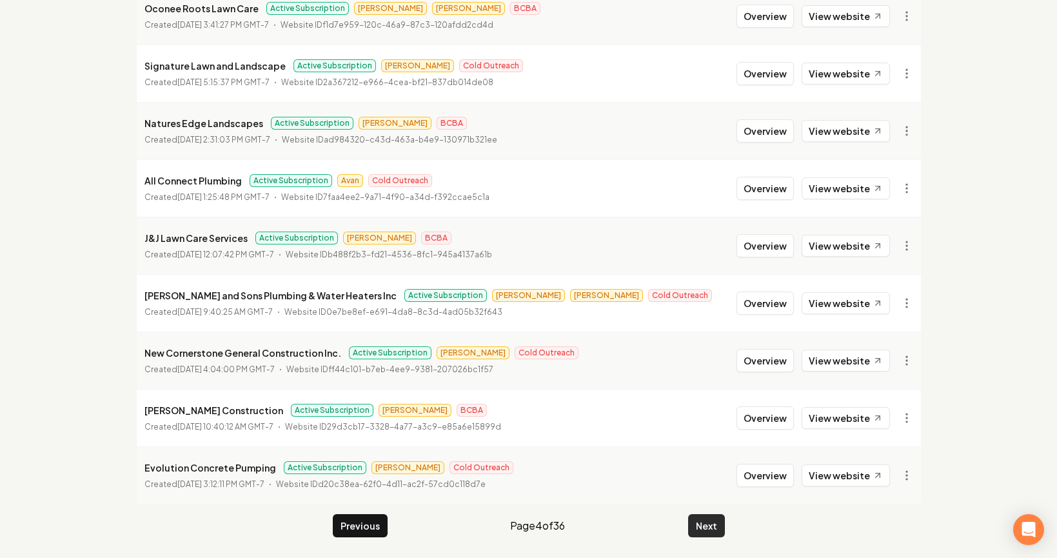
click at [709, 520] on button "Next" at bounding box center [706, 525] width 37 height 23
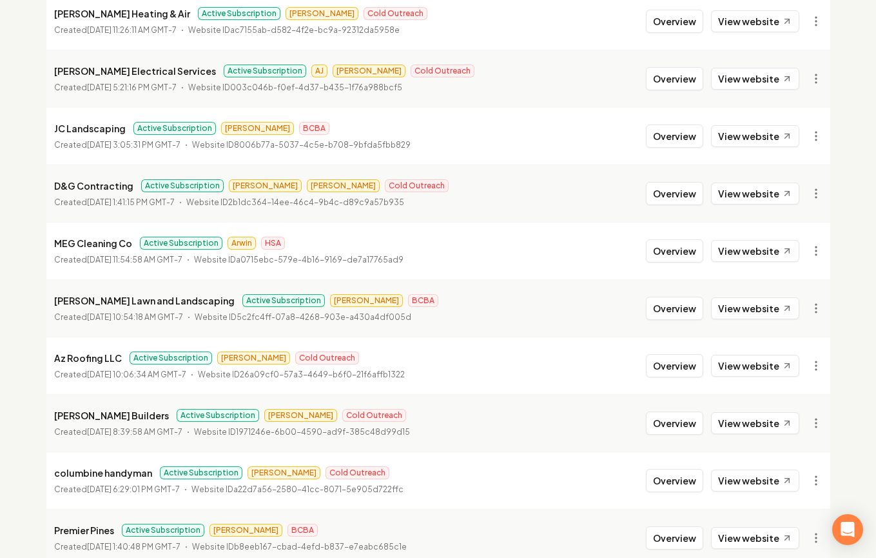
scroll to position [1396, 0]
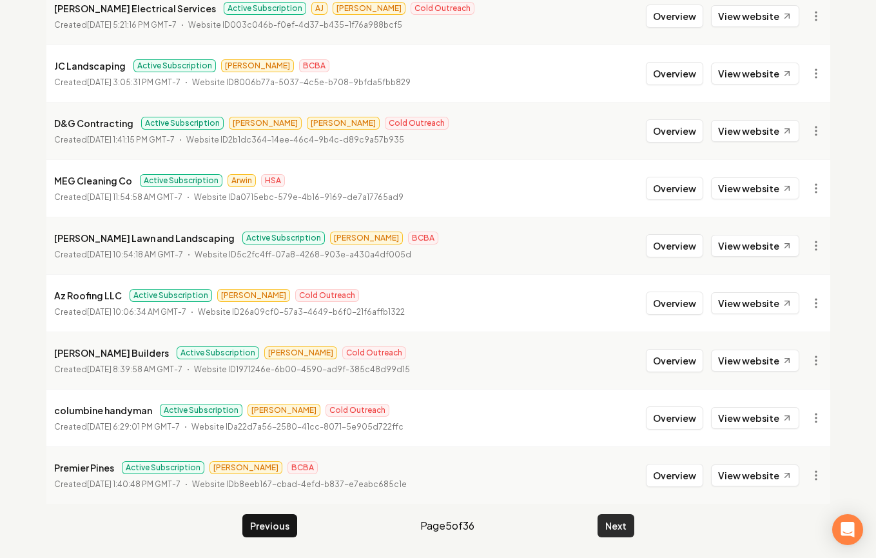
click at [617, 526] on button "Next" at bounding box center [616, 525] width 37 height 23
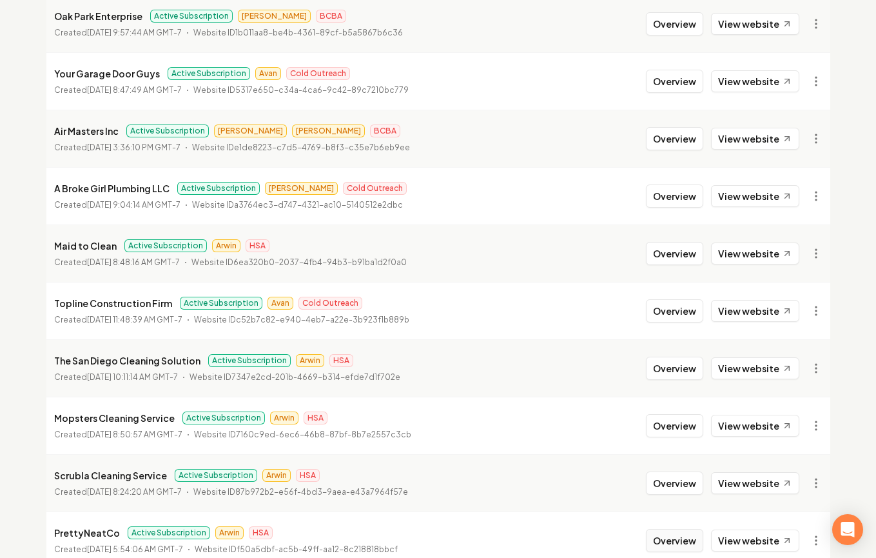
scroll to position [895, 0]
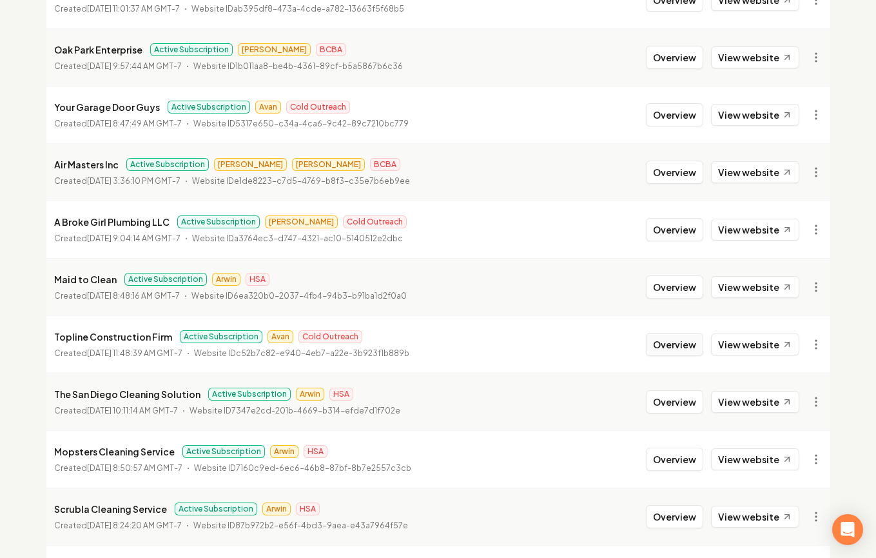
click at [668, 346] on button "Overview" at bounding box center [674, 344] width 57 height 23
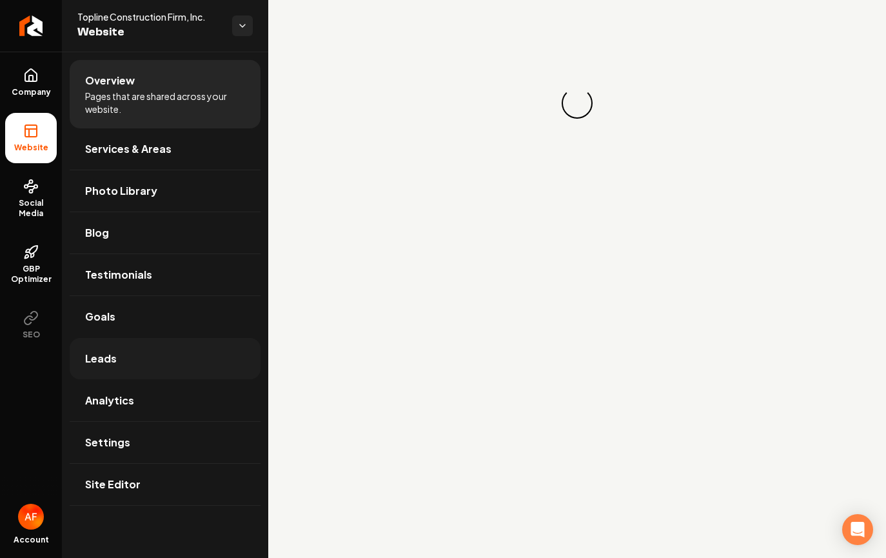
click at [121, 356] on link "Leads" at bounding box center [165, 358] width 191 height 41
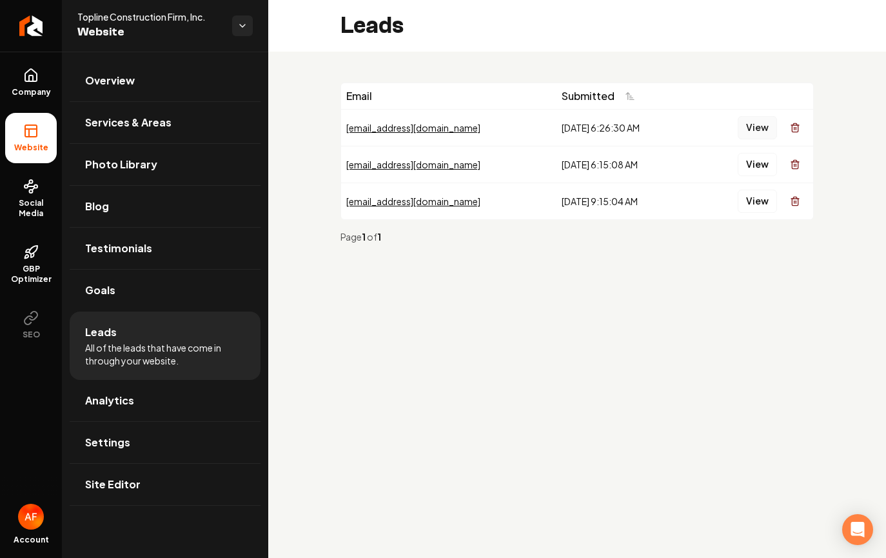
click at [751, 121] on button "View" at bounding box center [757, 127] width 39 height 23
click at [97, 404] on span "Analytics" at bounding box center [109, 400] width 49 height 15
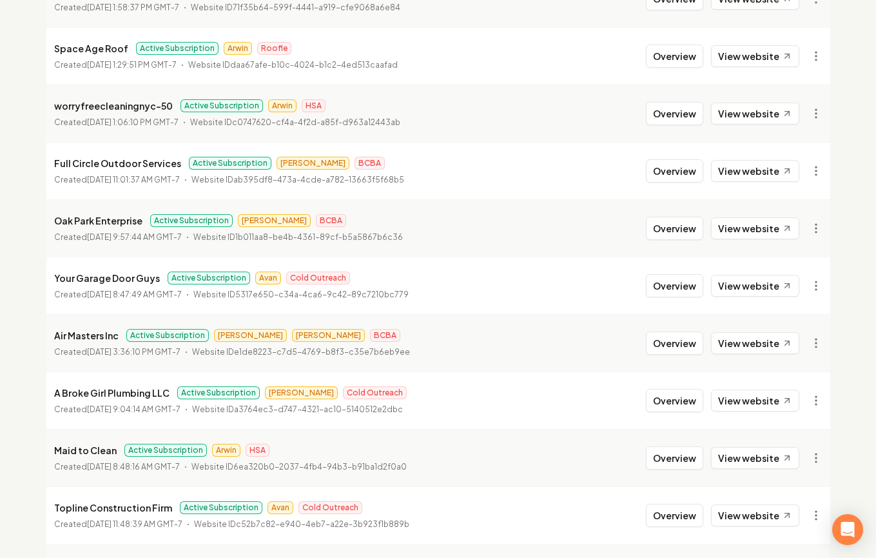
scroll to position [782, 0]
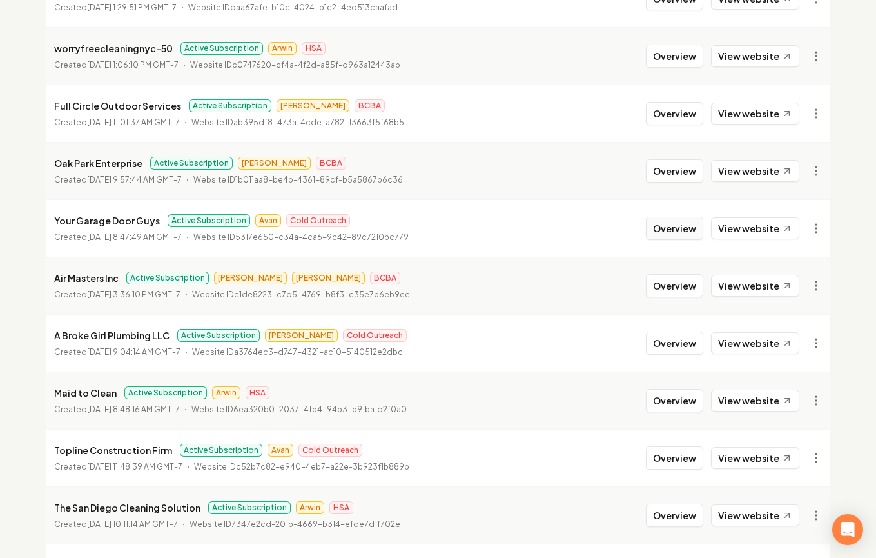
click at [678, 226] on button "Overview" at bounding box center [674, 228] width 57 height 23
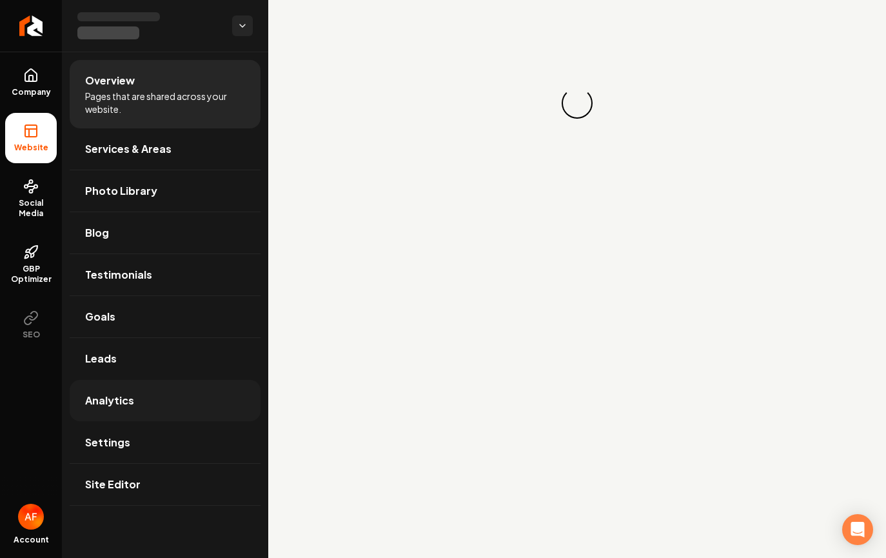
click at [143, 412] on link "Analytics" at bounding box center [165, 400] width 191 height 41
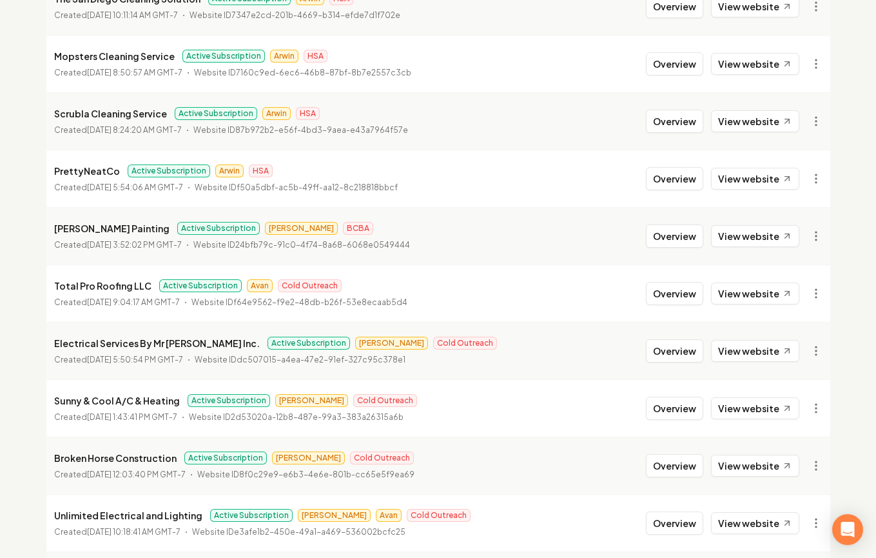
scroll to position [1396, 0]
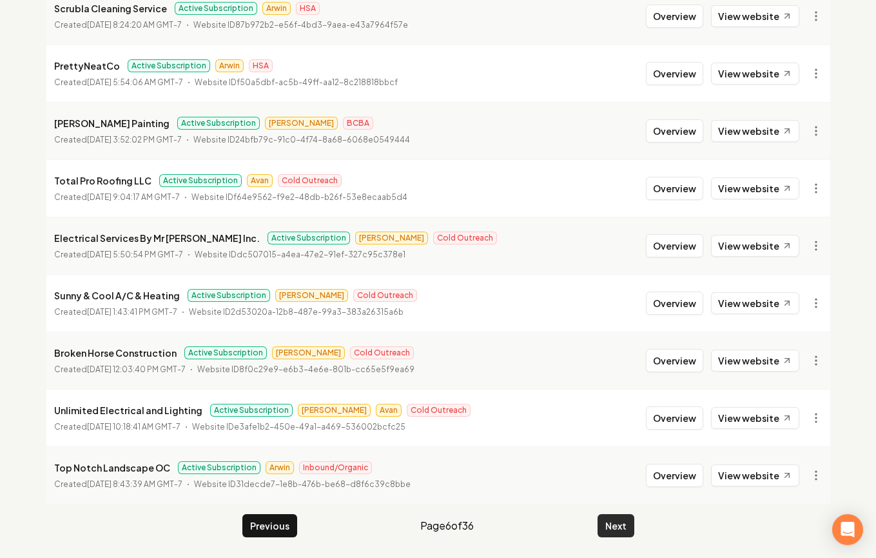
click at [617, 519] on button "Next" at bounding box center [616, 525] width 37 height 23
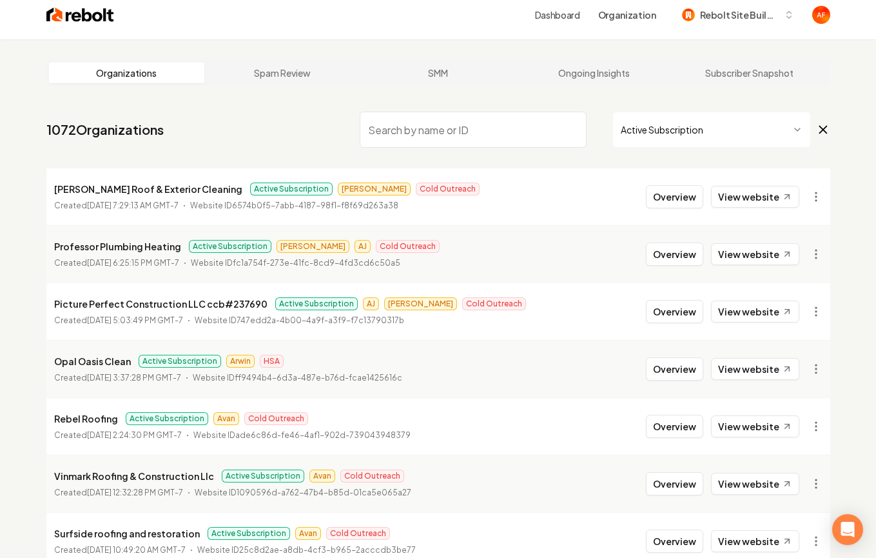
scroll to position [95, 0]
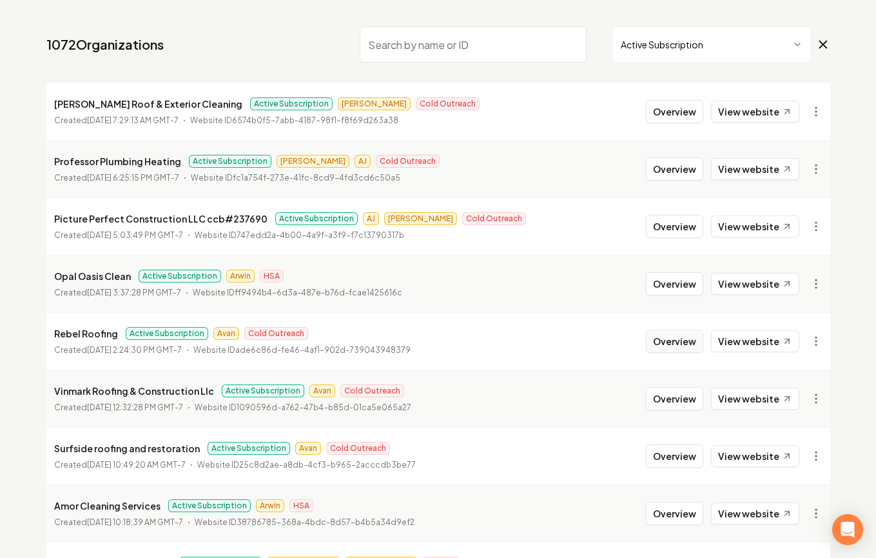
click at [682, 341] on button "Overview" at bounding box center [674, 341] width 57 height 23
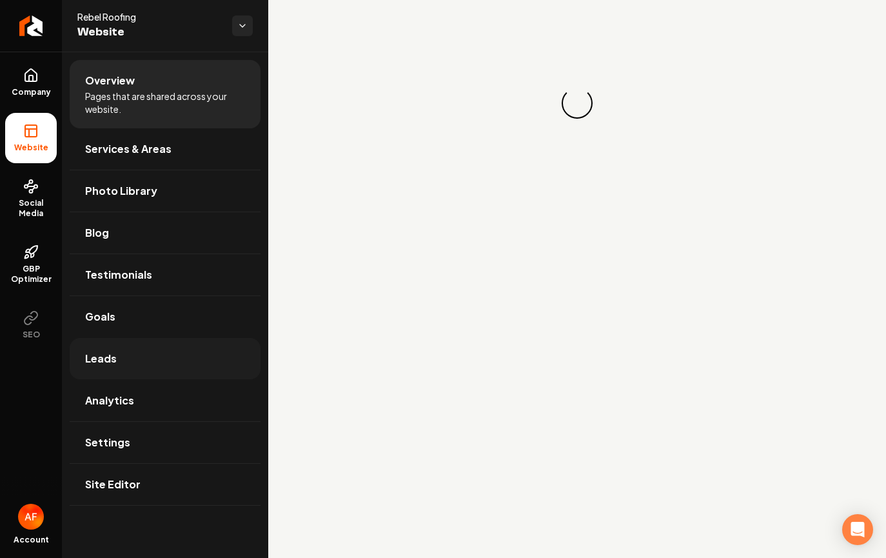
click at [169, 362] on link "Leads" at bounding box center [165, 358] width 191 height 41
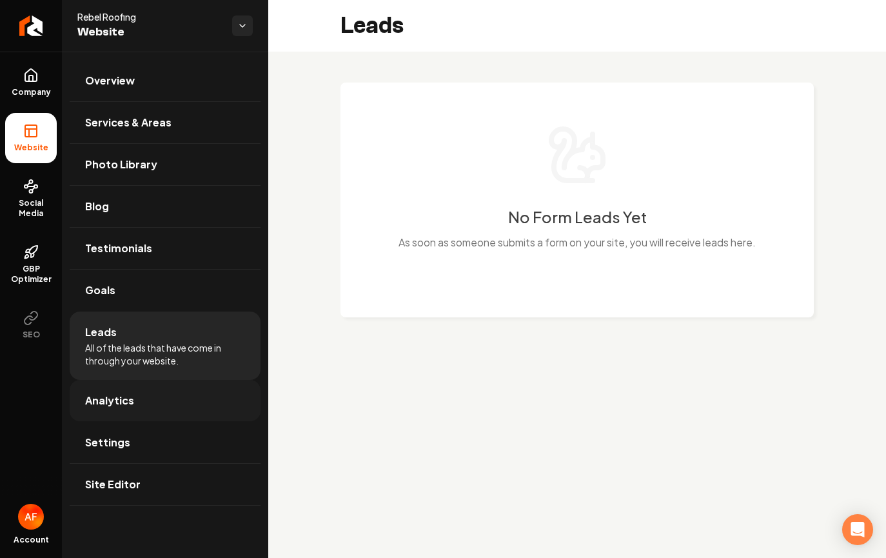
click at [146, 390] on link "Analytics" at bounding box center [165, 400] width 191 height 41
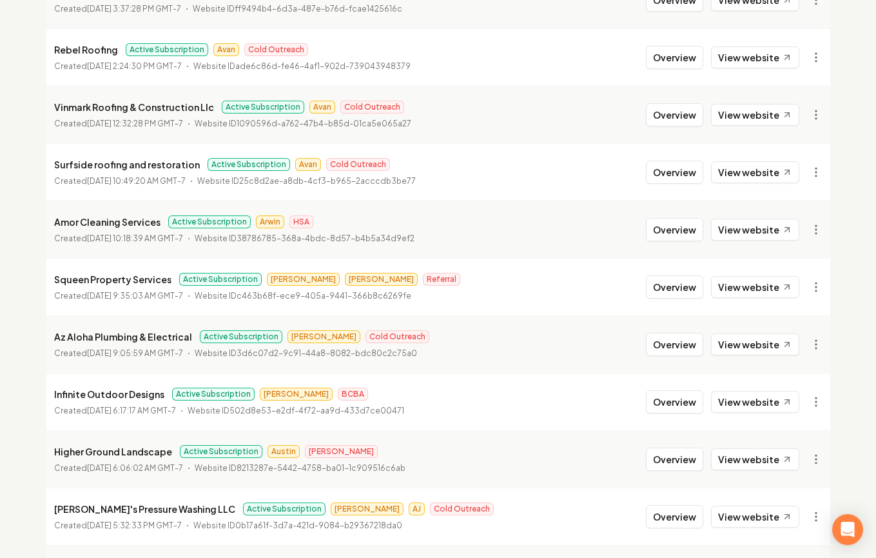
scroll to position [380, 0]
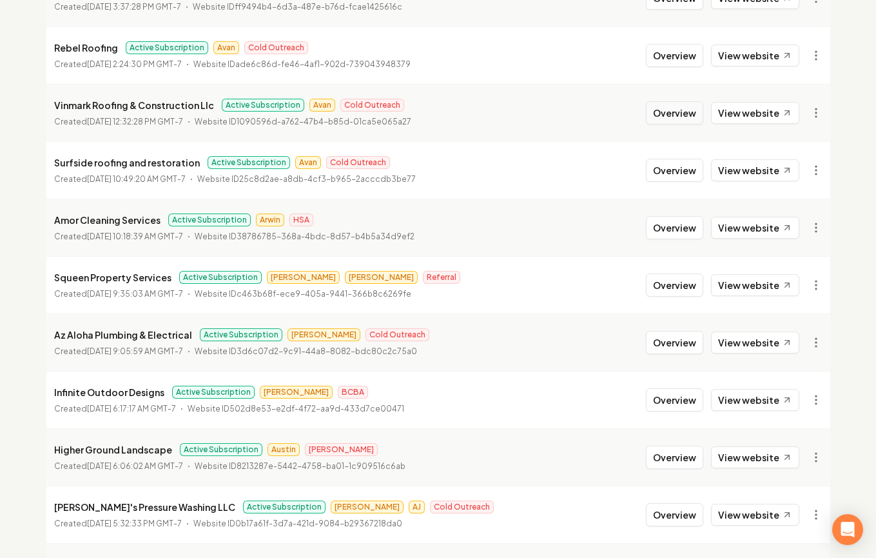
click at [657, 109] on button "Overview" at bounding box center [674, 112] width 57 height 23
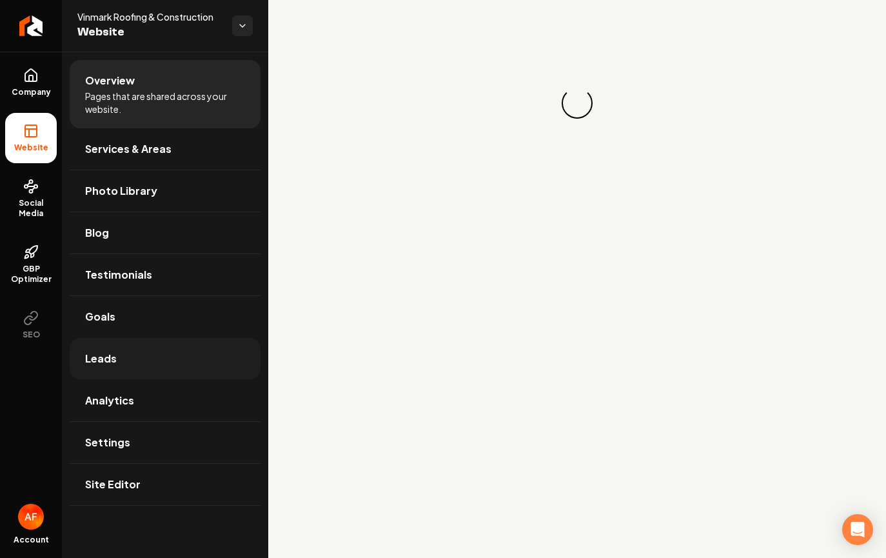
click at [115, 351] on link "Leads" at bounding box center [165, 358] width 191 height 41
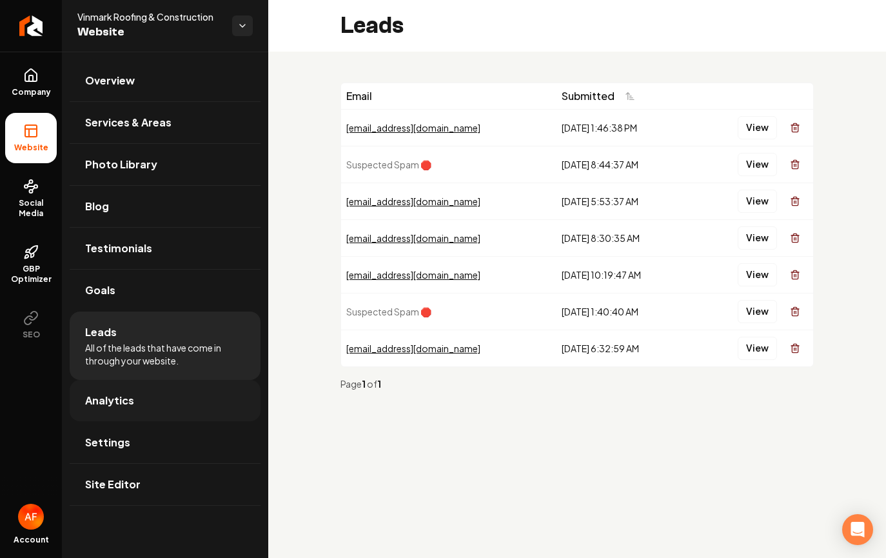
click at [122, 400] on span "Analytics" at bounding box center [109, 400] width 49 height 15
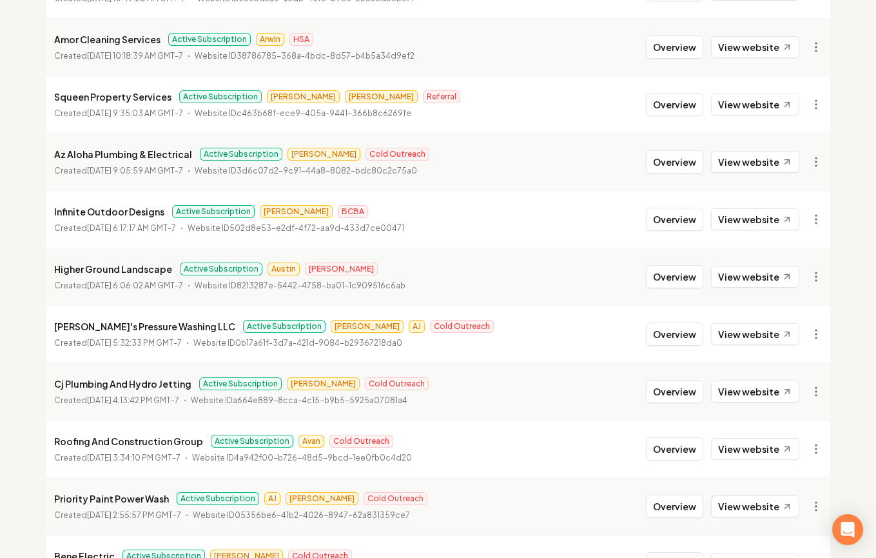
scroll to position [569, 0]
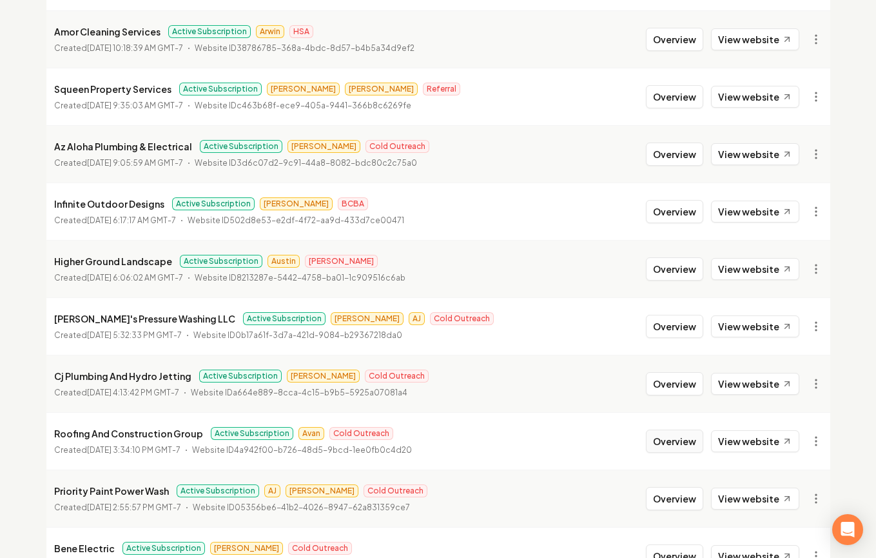
click at [695, 446] on button "Overview" at bounding box center [674, 440] width 57 height 23
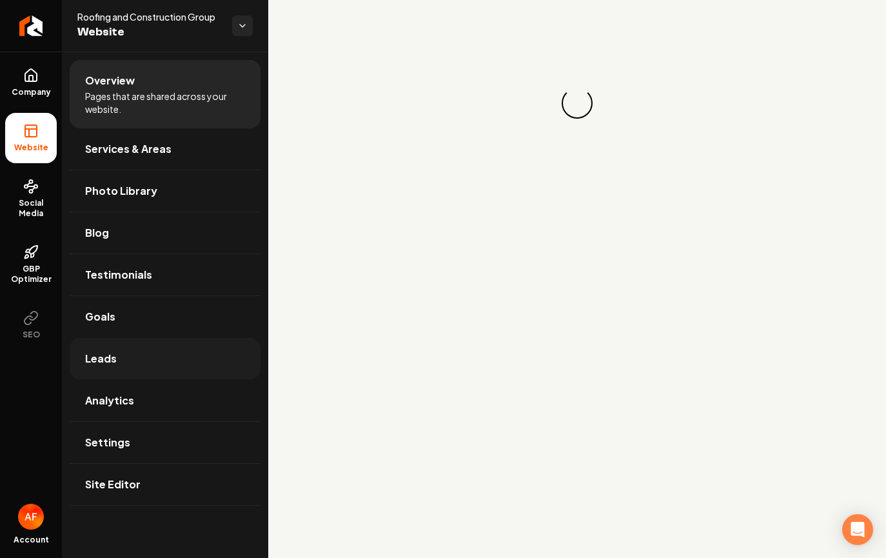
click at [192, 356] on link "Leads" at bounding box center [165, 358] width 191 height 41
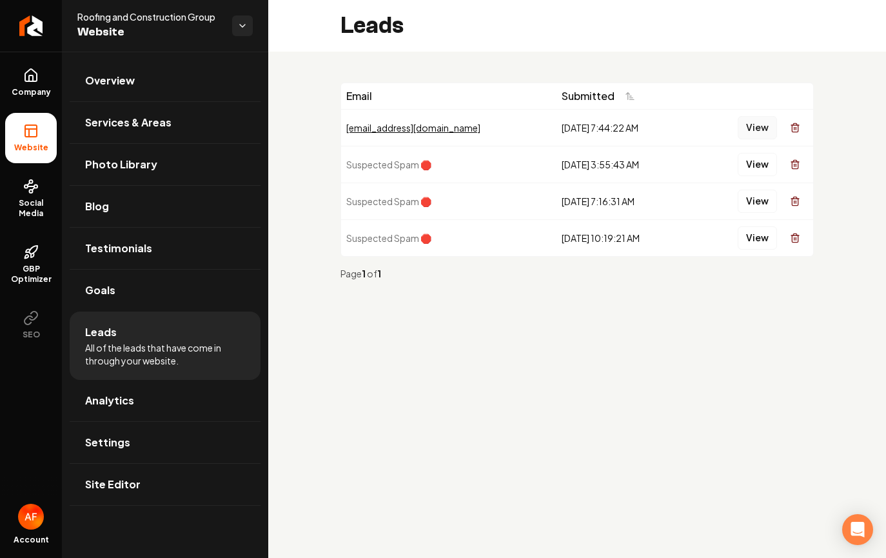
click at [746, 117] on button "View" at bounding box center [757, 127] width 39 height 23
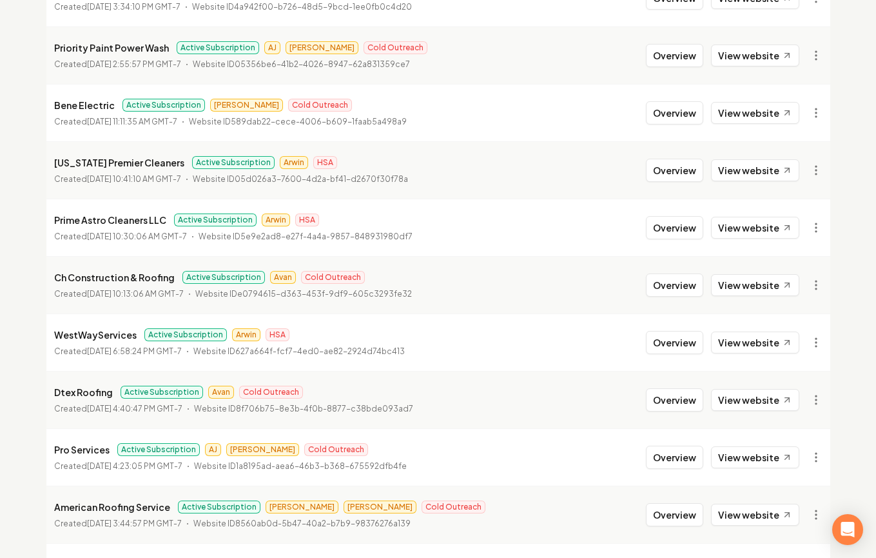
scroll to position [1123, 0]
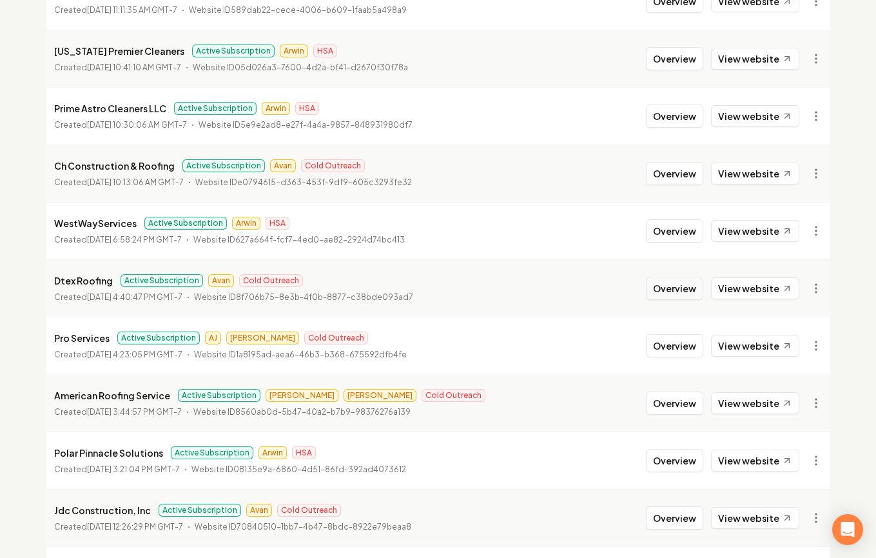
click at [670, 290] on button "Overview" at bounding box center [674, 288] width 57 height 23
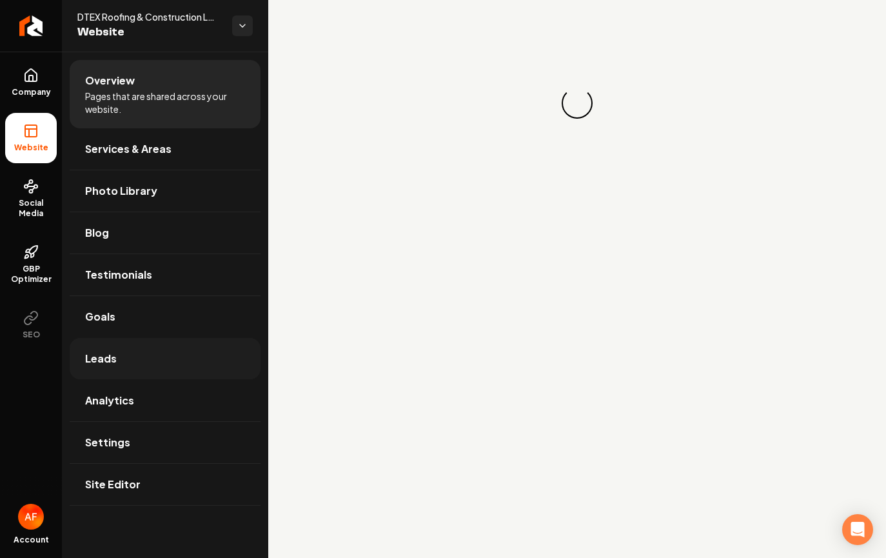
click at [166, 354] on link "Leads" at bounding box center [165, 358] width 191 height 41
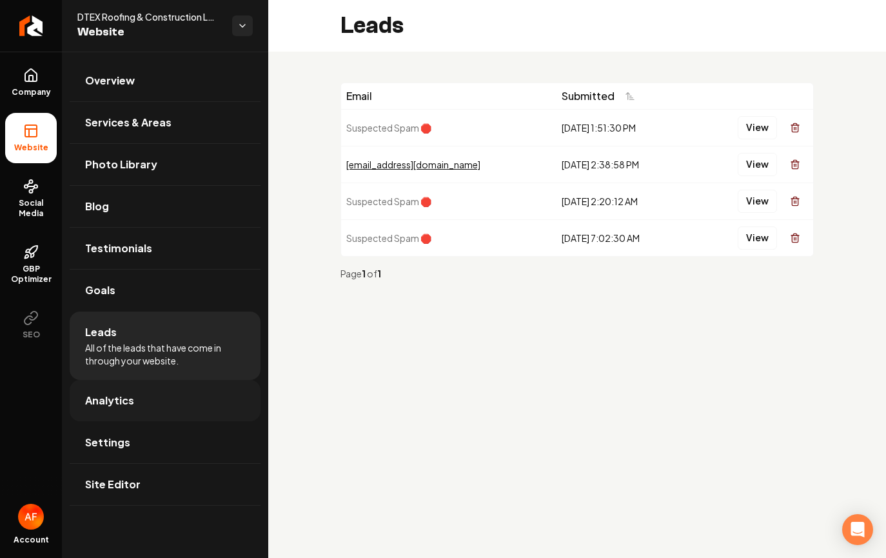
click at [156, 393] on link "Analytics" at bounding box center [165, 400] width 191 height 41
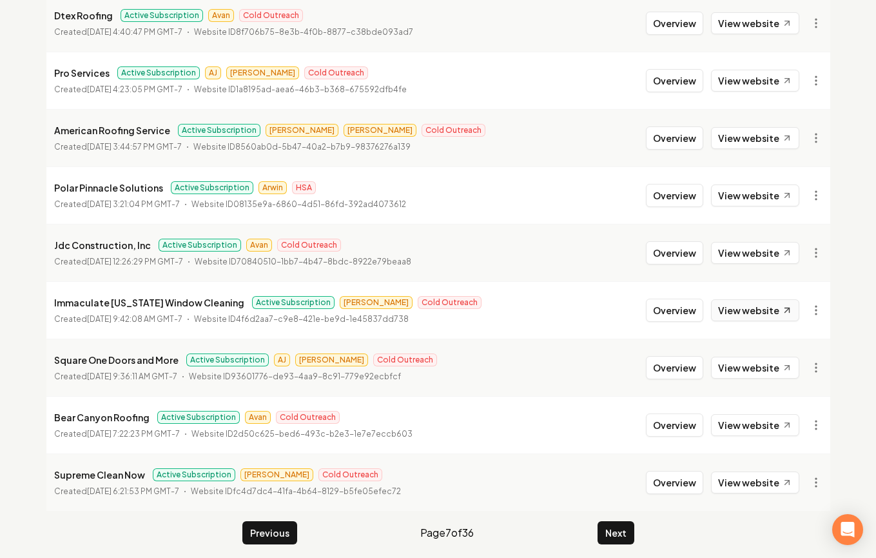
scroll to position [1396, 0]
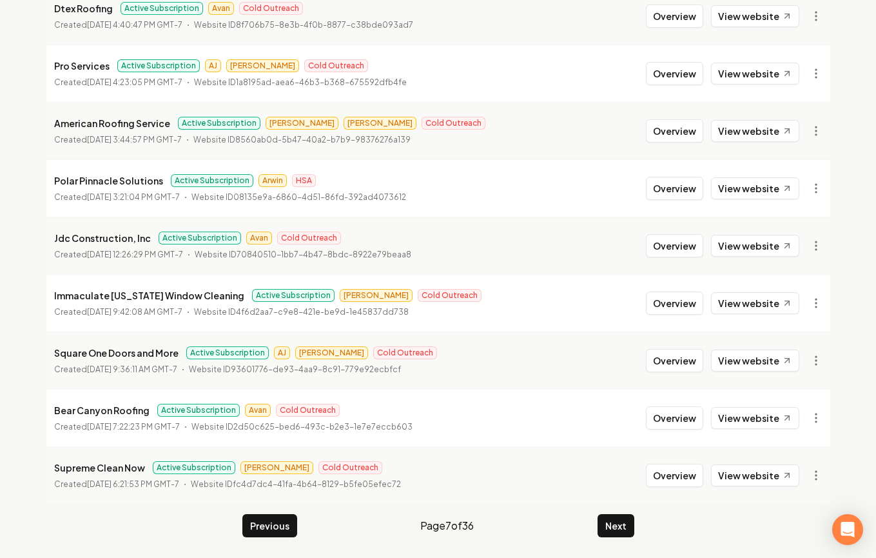
drag, startPoint x: 675, startPoint y: 421, endPoint x: 345, endPoint y: 421, distance: 329.5
click at [674, 421] on button "Overview" at bounding box center [674, 417] width 57 height 23
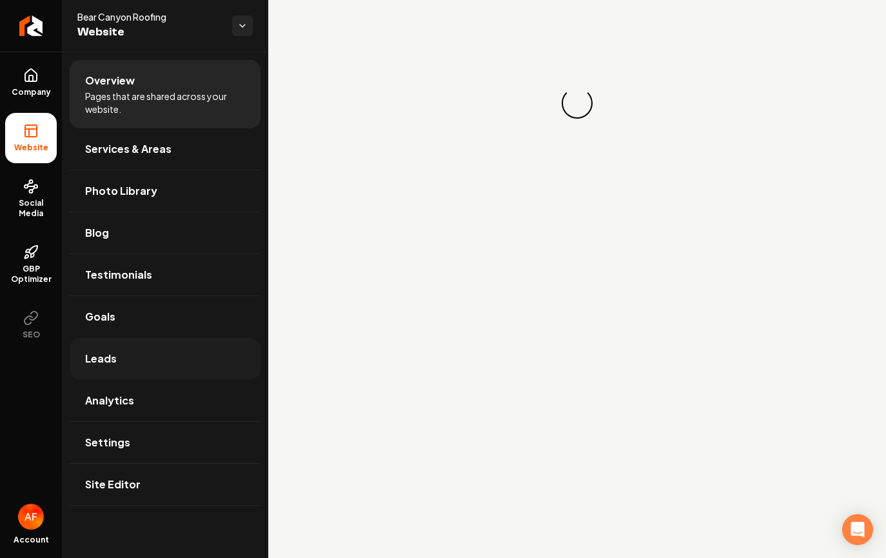
click at [125, 361] on link "Leads" at bounding box center [165, 358] width 191 height 41
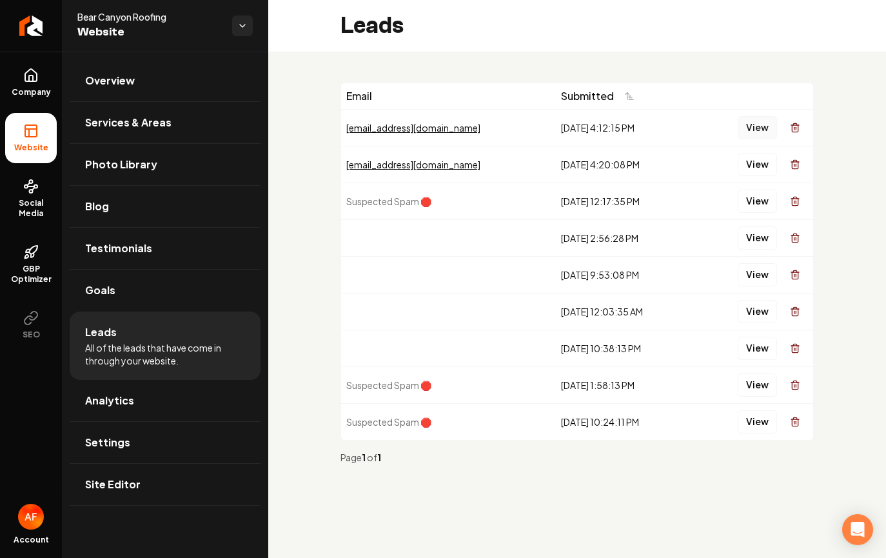
click at [758, 133] on button "View" at bounding box center [757, 127] width 39 height 23
click at [760, 170] on button "View" at bounding box center [757, 164] width 39 height 23
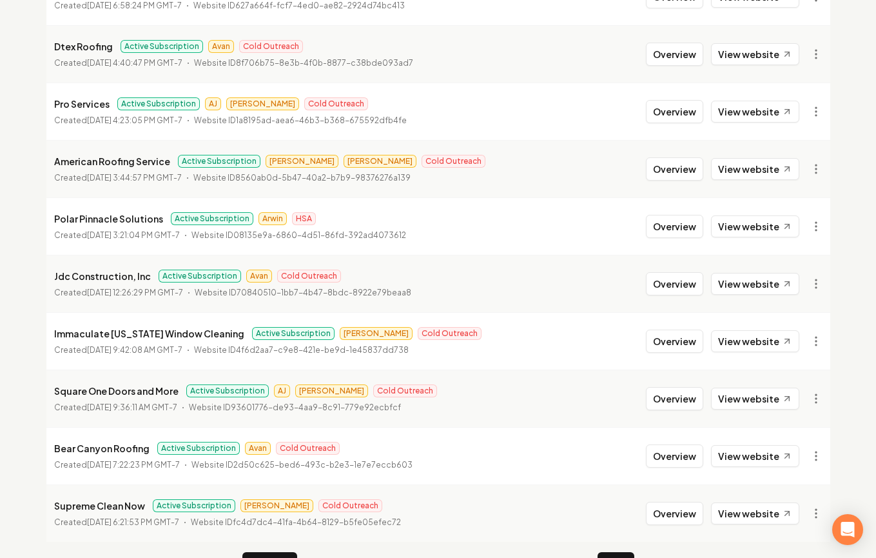
scroll to position [1396, 0]
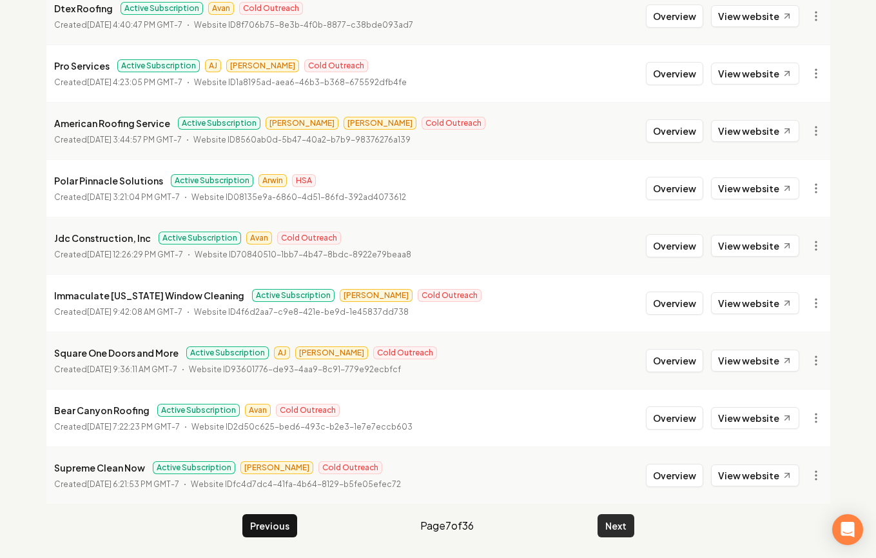
click at [616, 527] on button "Next" at bounding box center [616, 525] width 37 height 23
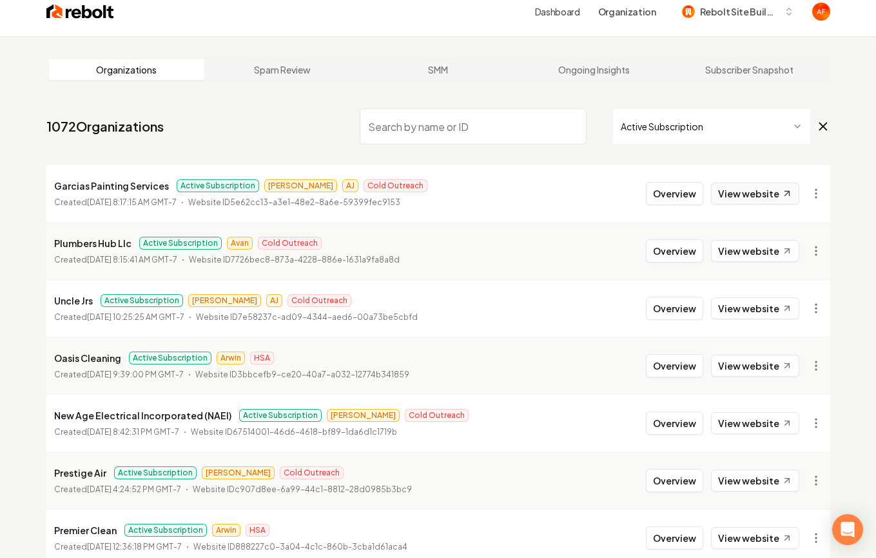
scroll to position [27, 0]
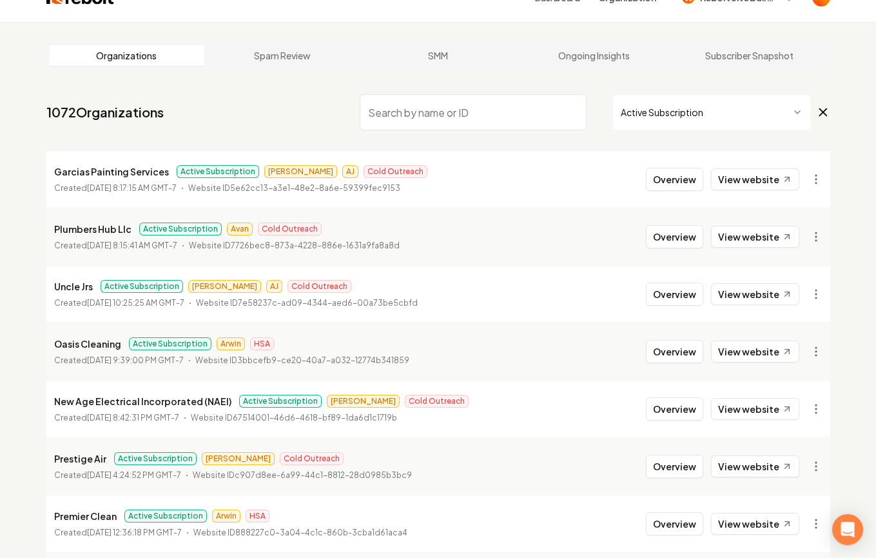
click at [685, 254] on li "Plumbers Hub Llc Active Subscription Avan Cold Outreach Created July 5, 2025, 8…" at bounding box center [438, 236] width 784 height 57
click at [684, 237] on button "Overview" at bounding box center [674, 236] width 57 height 23
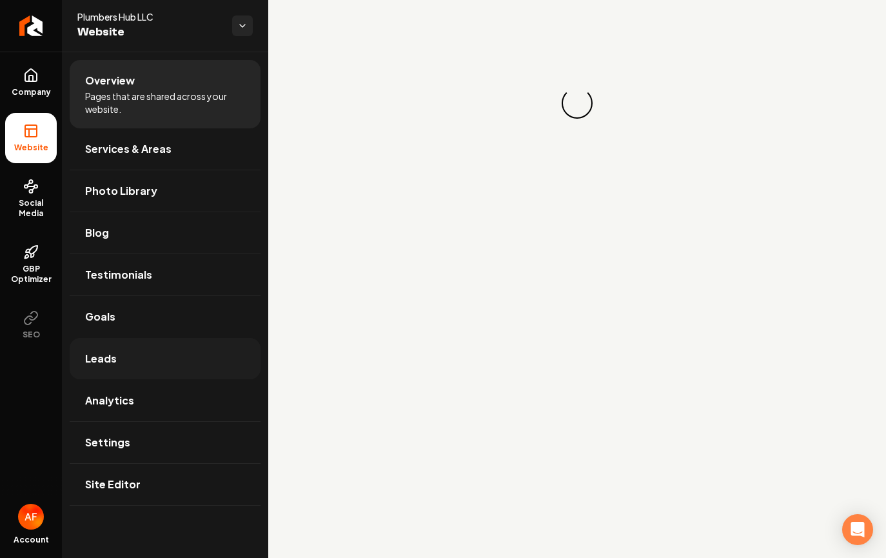
click at [146, 355] on link "Leads" at bounding box center [165, 358] width 191 height 41
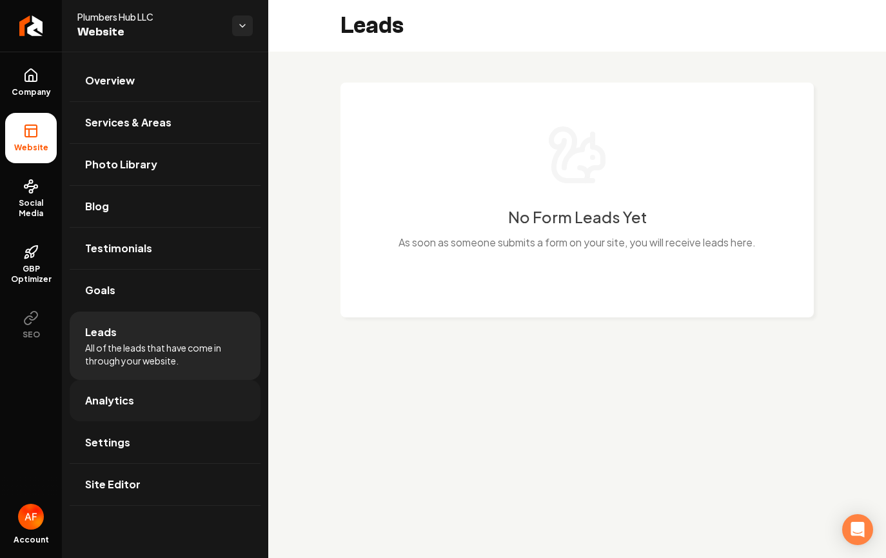
click at [132, 397] on link "Analytics" at bounding box center [165, 400] width 191 height 41
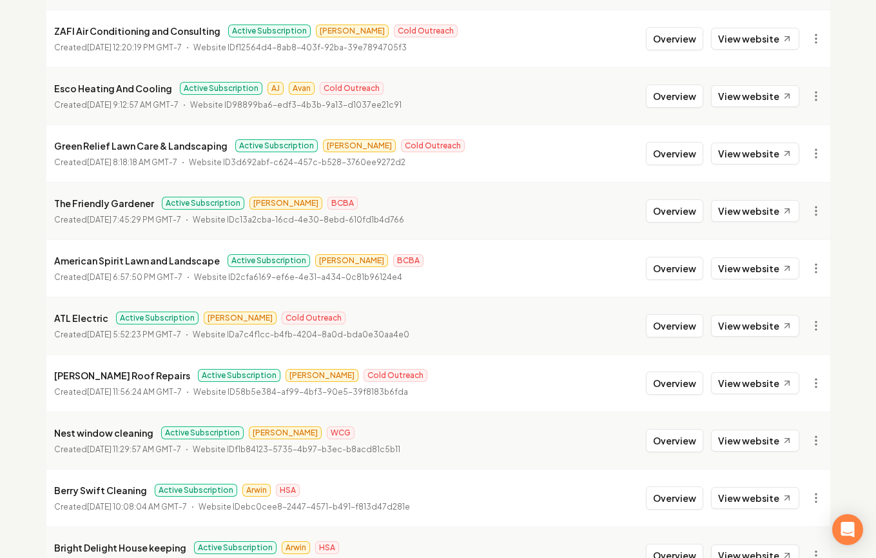
scroll to position [1396, 0]
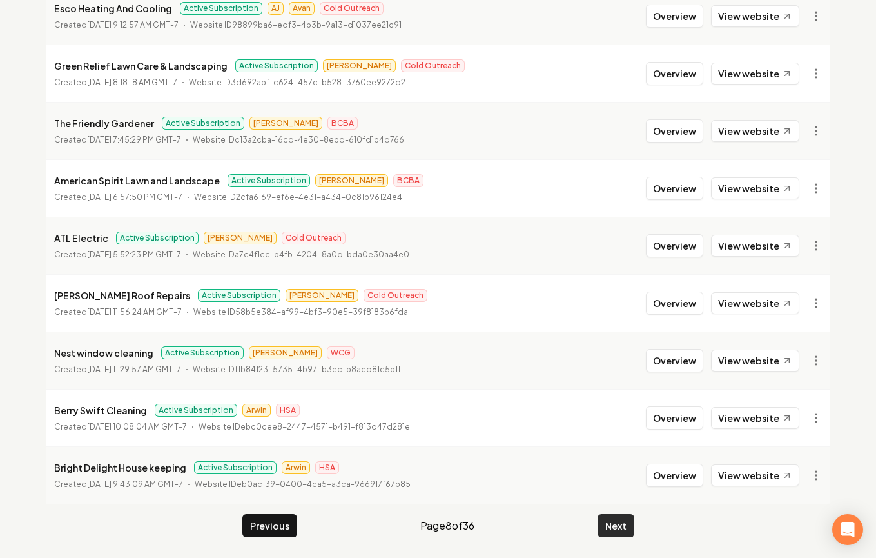
click at [626, 515] on button "Next" at bounding box center [616, 525] width 37 height 23
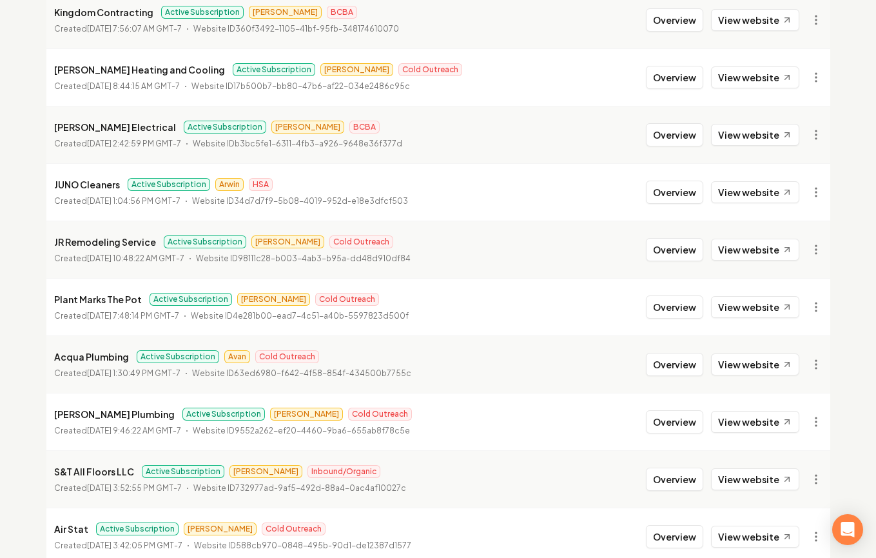
scroll to position [1184, 0]
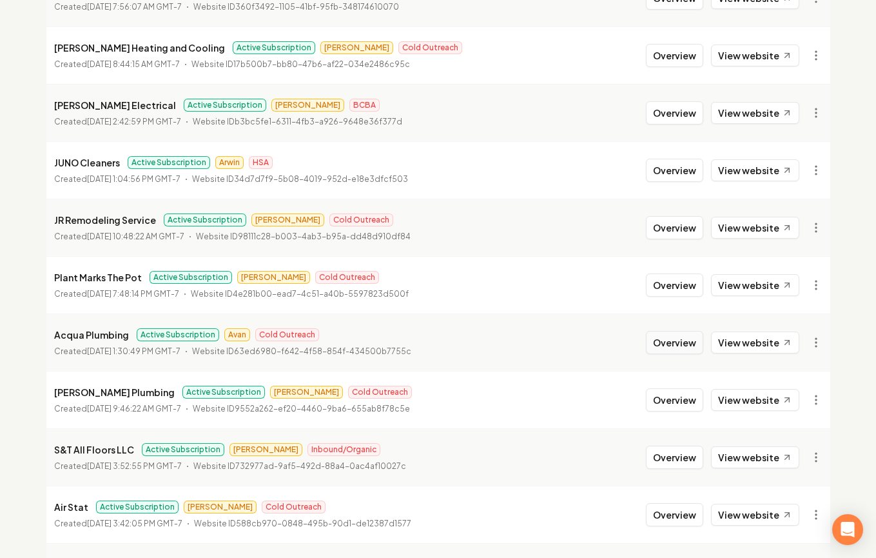
click at [667, 342] on button "Overview" at bounding box center [674, 342] width 57 height 23
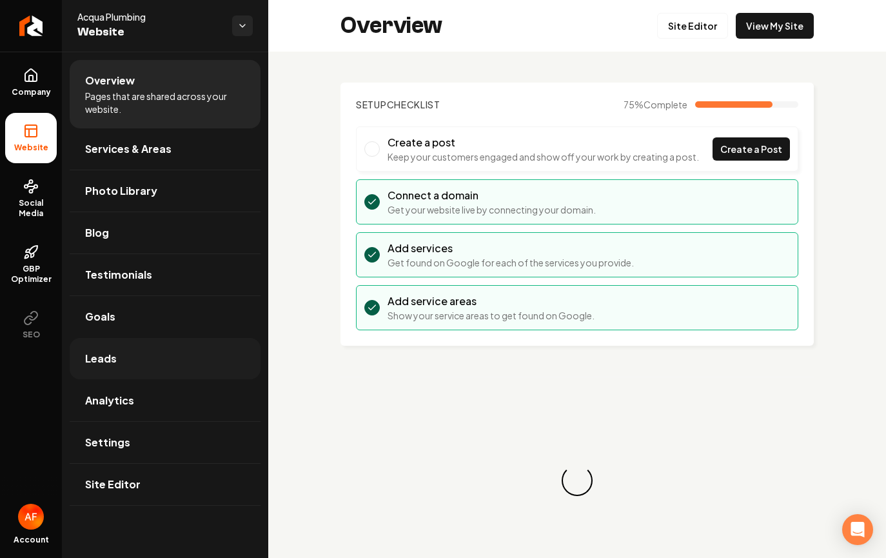
click at [206, 368] on link "Leads" at bounding box center [165, 358] width 191 height 41
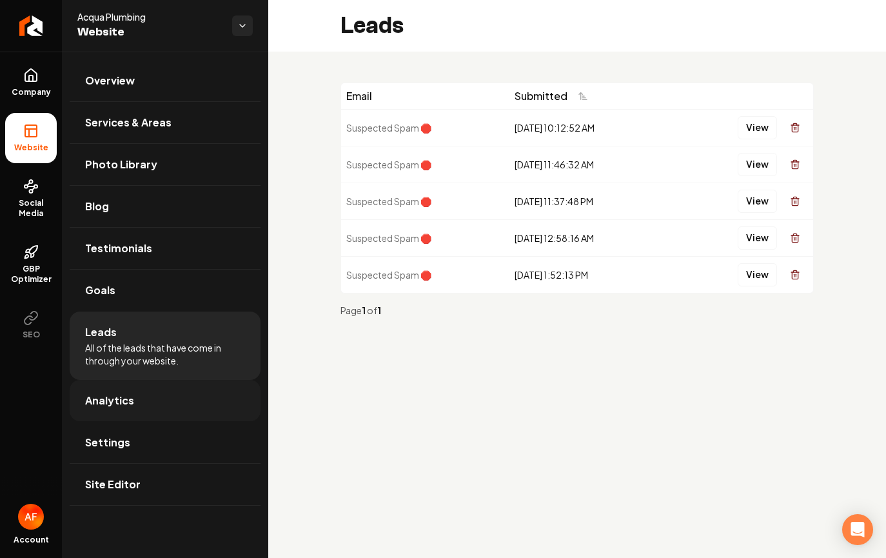
click at [197, 402] on link "Analytics" at bounding box center [165, 400] width 191 height 41
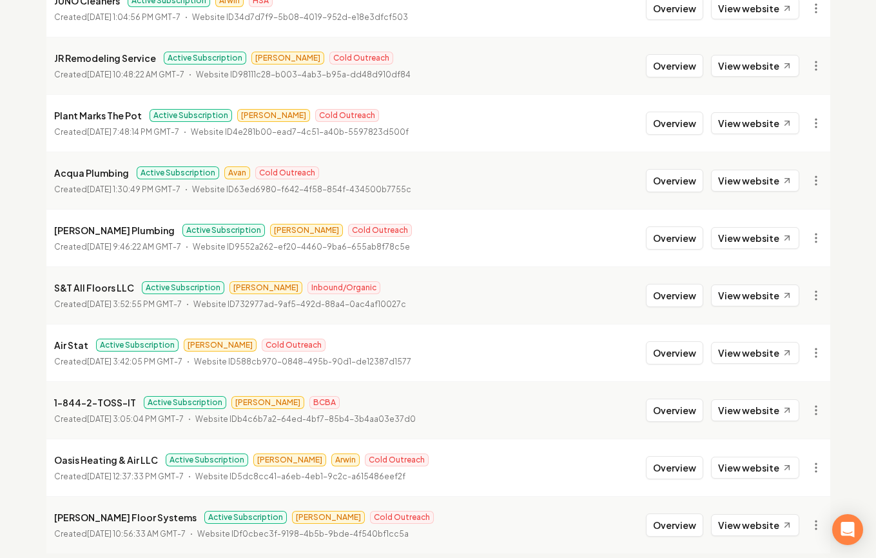
scroll to position [1396, 0]
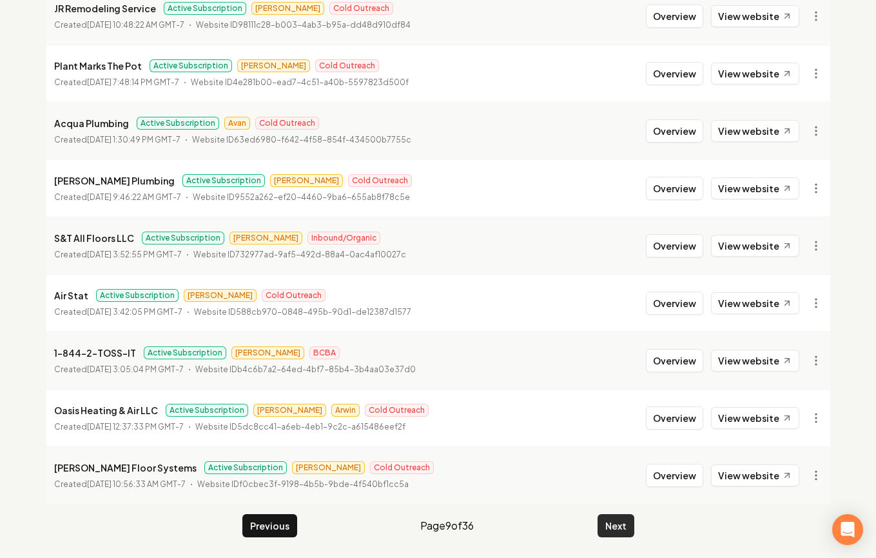
click at [619, 524] on button "Next" at bounding box center [616, 525] width 37 height 23
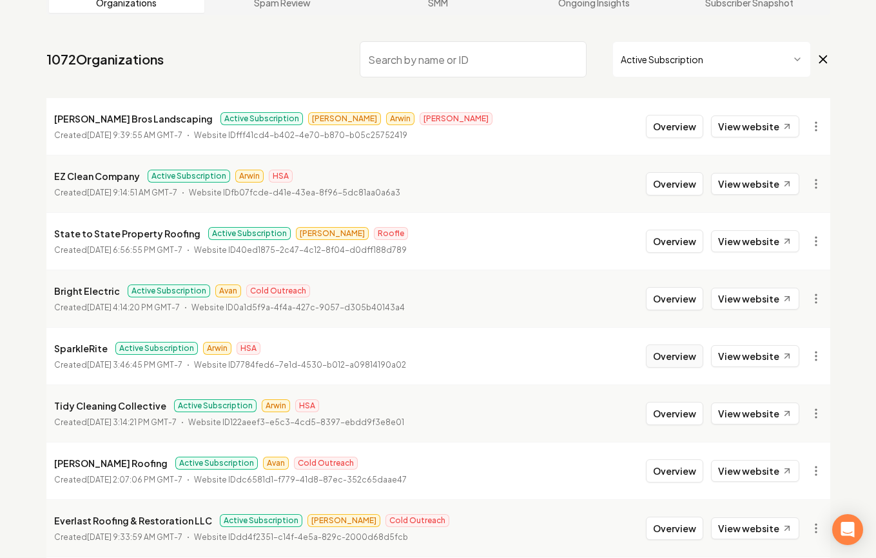
scroll to position [81, 0]
click at [673, 309] on button "Overview" at bounding box center [674, 297] width 57 height 23
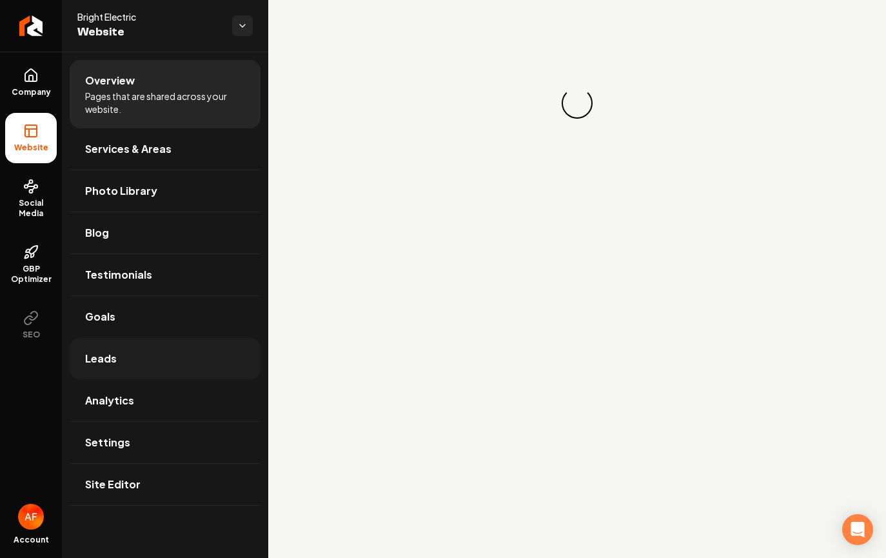
click at [122, 353] on link "Leads" at bounding box center [165, 358] width 191 height 41
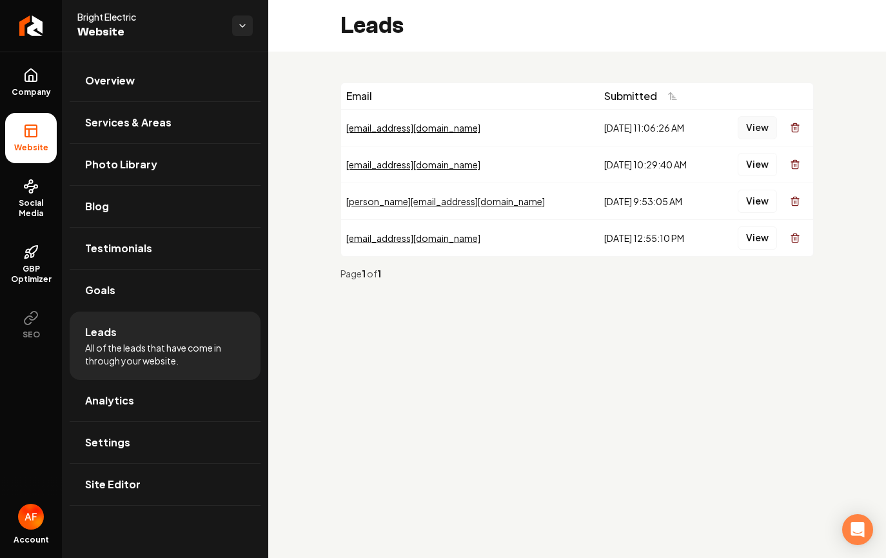
click at [760, 127] on button "View" at bounding box center [757, 127] width 39 height 23
click at [140, 385] on link "Analytics" at bounding box center [165, 400] width 191 height 41
click at [30, 95] on span "Company" at bounding box center [31, 92] width 50 height 10
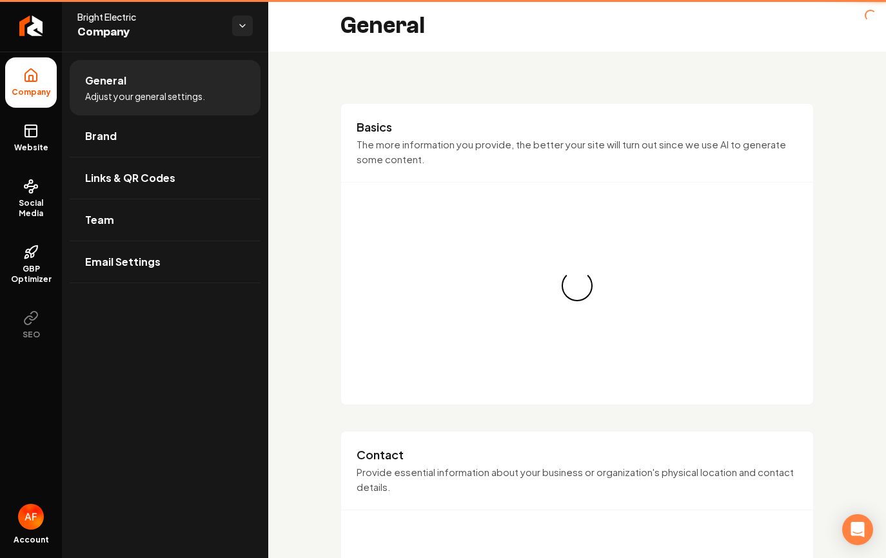
click at [35, 141] on link "Website" at bounding box center [31, 138] width 52 height 50
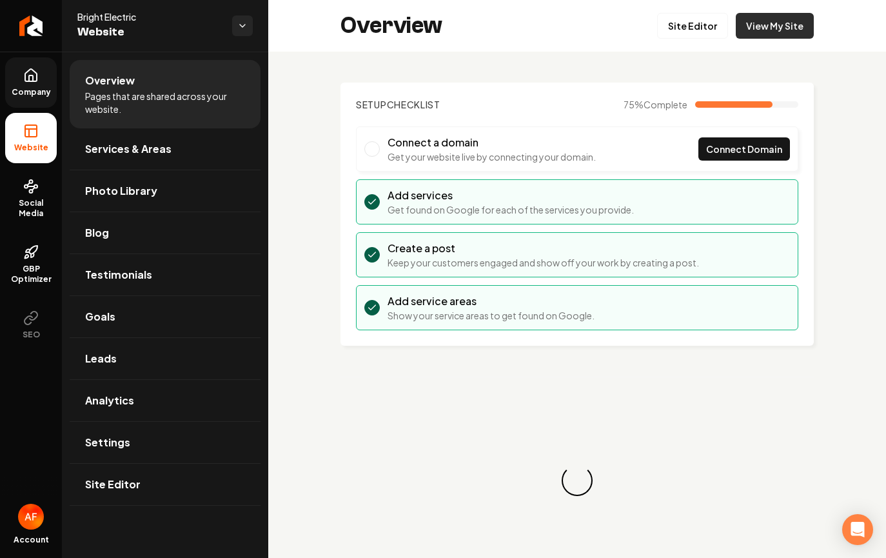
click at [789, 19] on link "View My Site" at bounding box center [775, 26] width 78 height 26
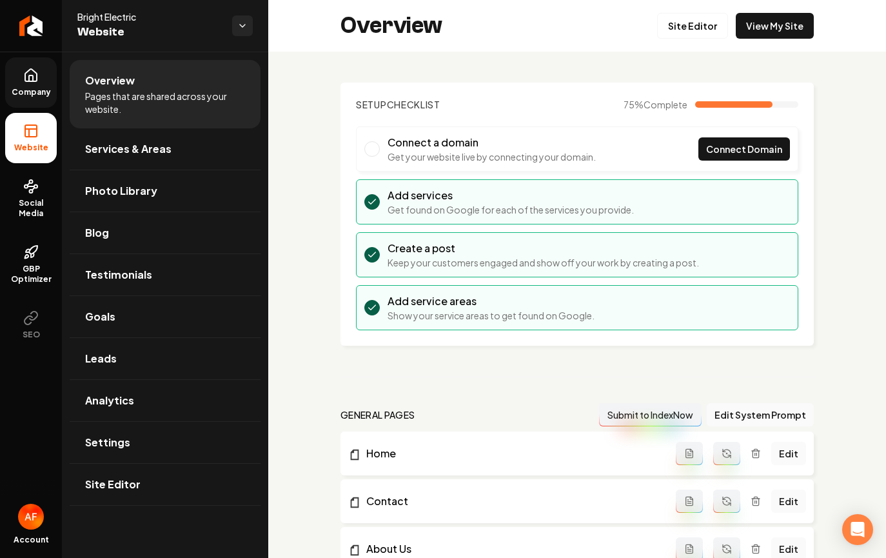
click at [22, 72] on link "Company" at bounding box center [31, 82] width 52 height 50
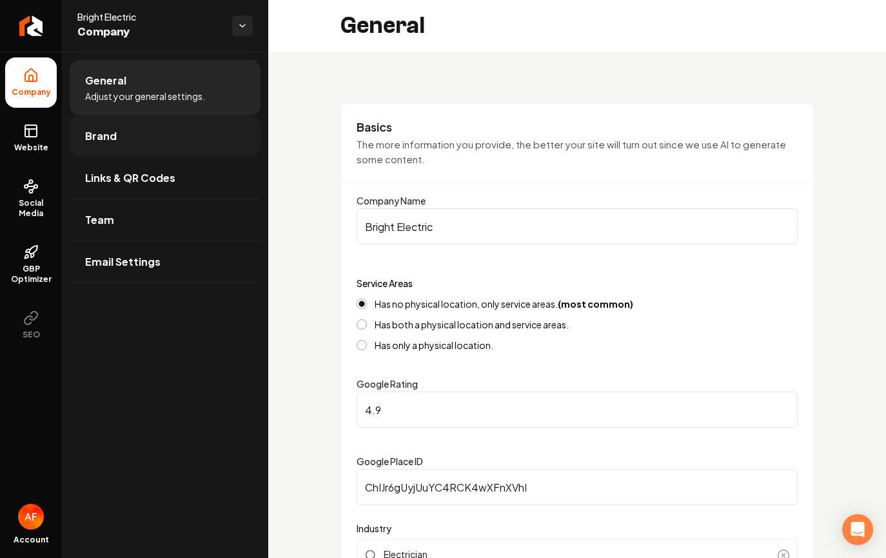
click at [110, 121] on link "Brand" at bounding box center [165, 135] width 191 height 41
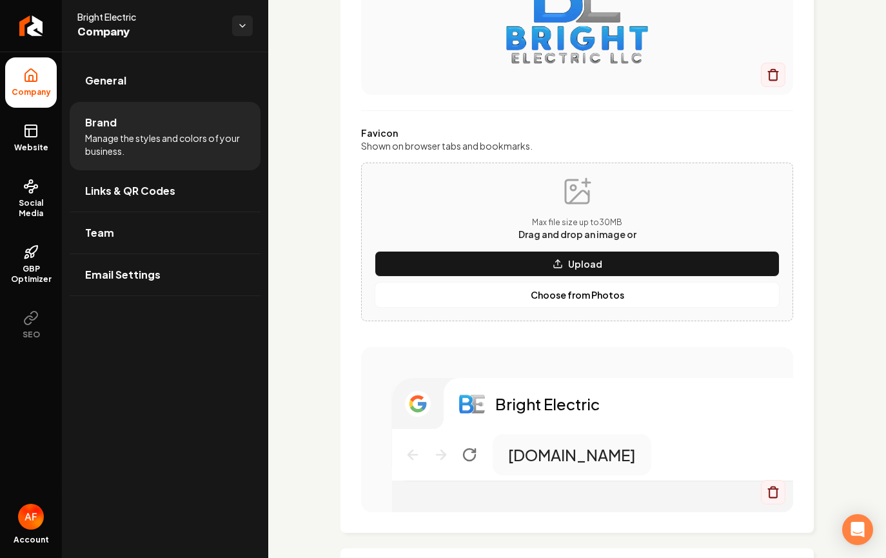
scroll to position [276, 0]
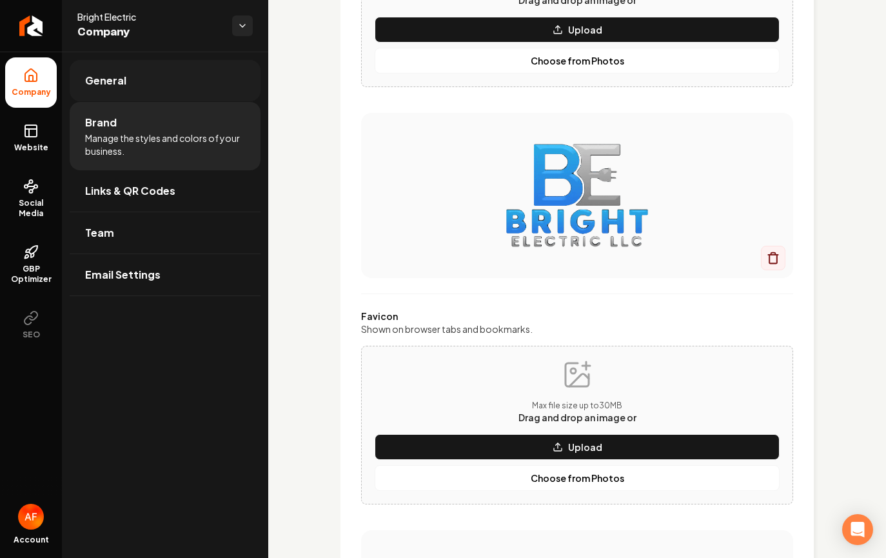
click at [121, 94] on link "General" at bounding box center [165, 80] width 191 height 41
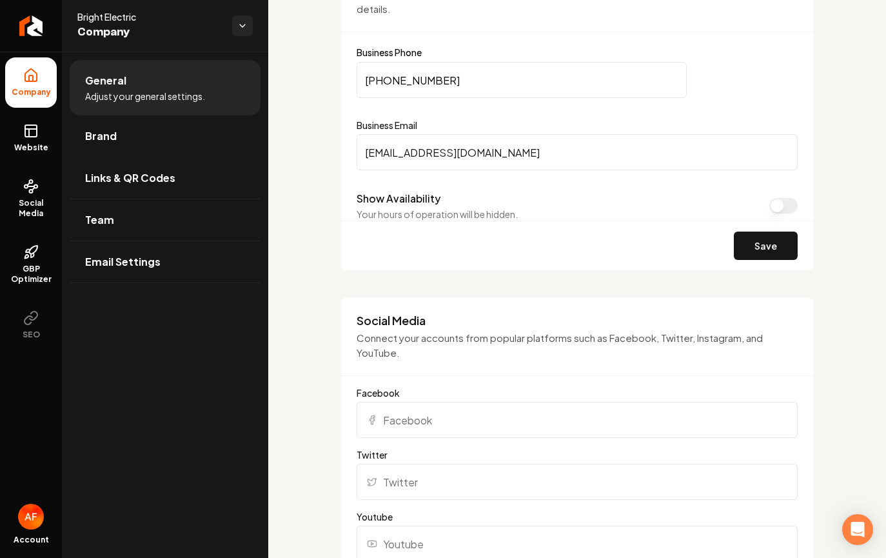
scroll to position [457, 0]
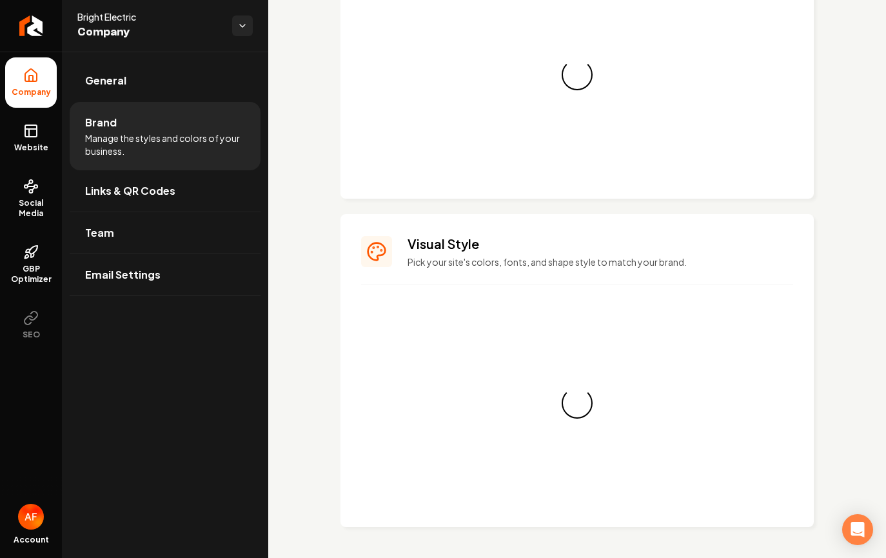
scroll to position [457, 0]
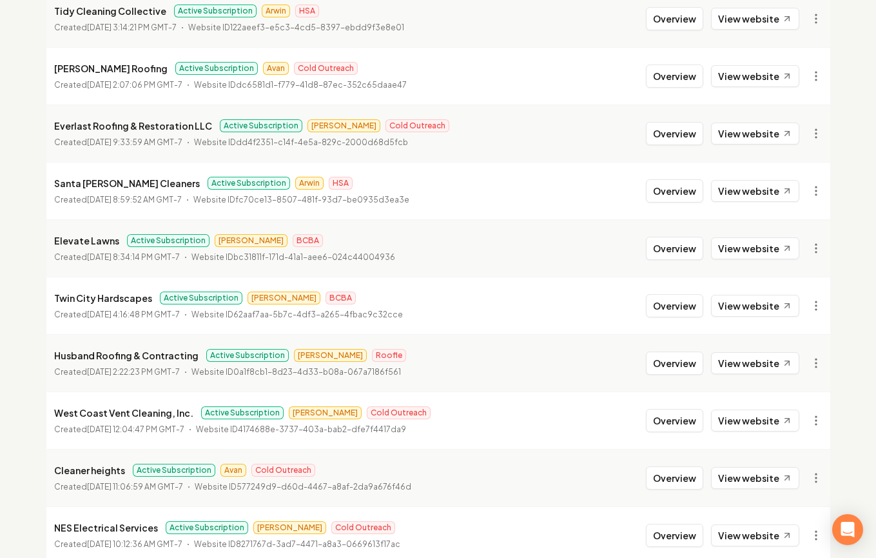
scroll to position [468, 0]
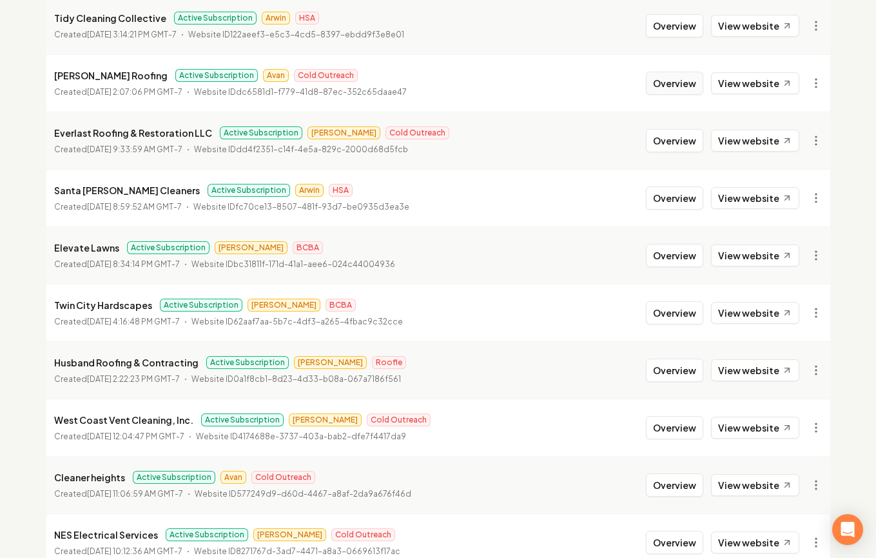
click at [696, 83] on button "Overview" at bounding box center [674, 83] width 57 height 23
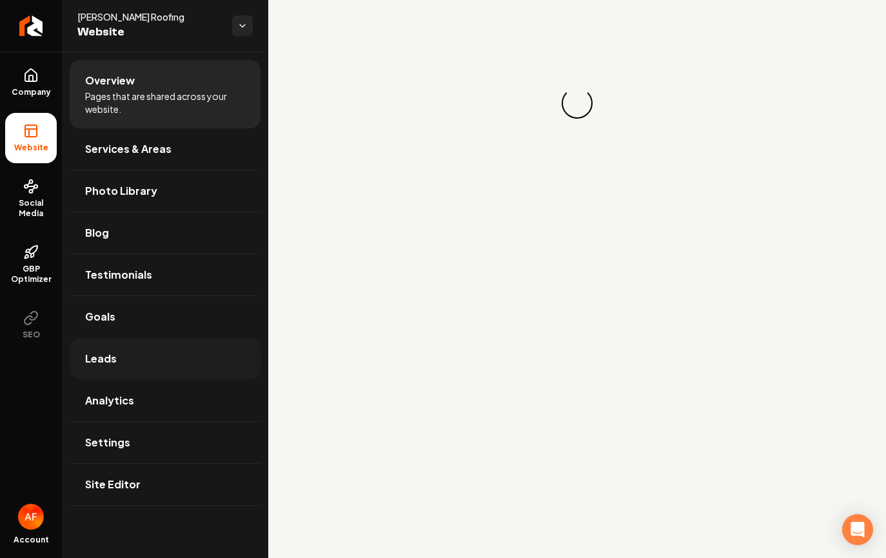
click at [137, 345] on link "Leads" at bounding box center [165, 358] width 191 height 41
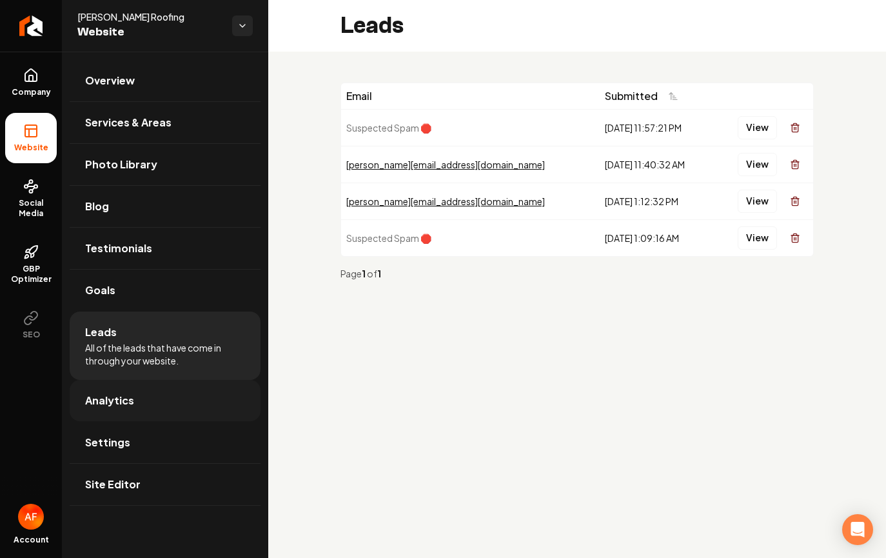
click at [138, 391] on link "Analytics" at bounding box center [165, 400] width 191 height 41
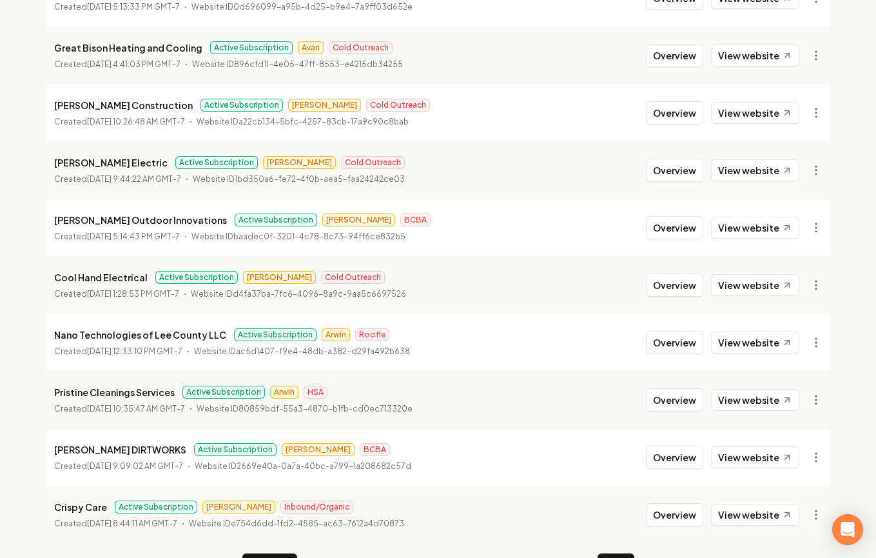
scroll to position [1396, 0]
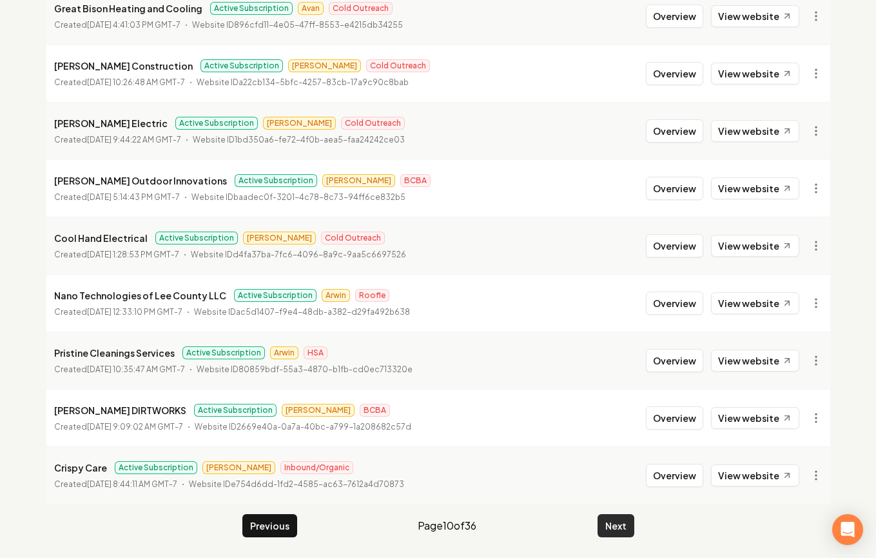
click at [611, 536] on button "Next" at bounding box center [616, 525] width 37 height 23
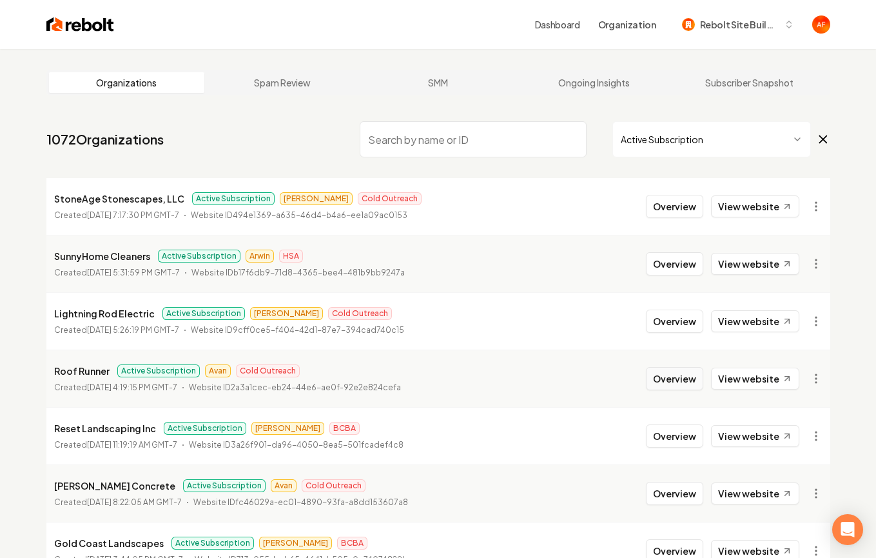
click at [677, 371] on button "Overview" at bounding box center [674, 378] width 57 height 23
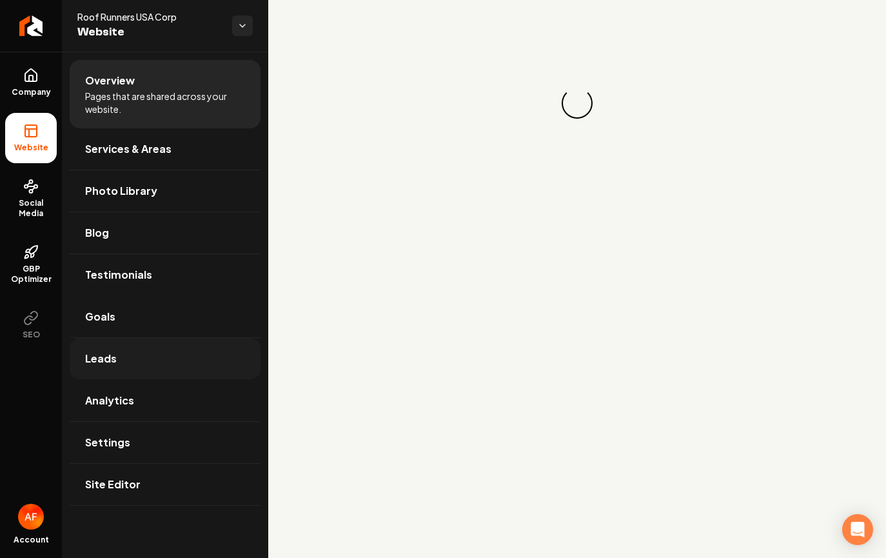
click at [125, 346] on link "Leads" at bounding box center [165, 358] width 191 height 41
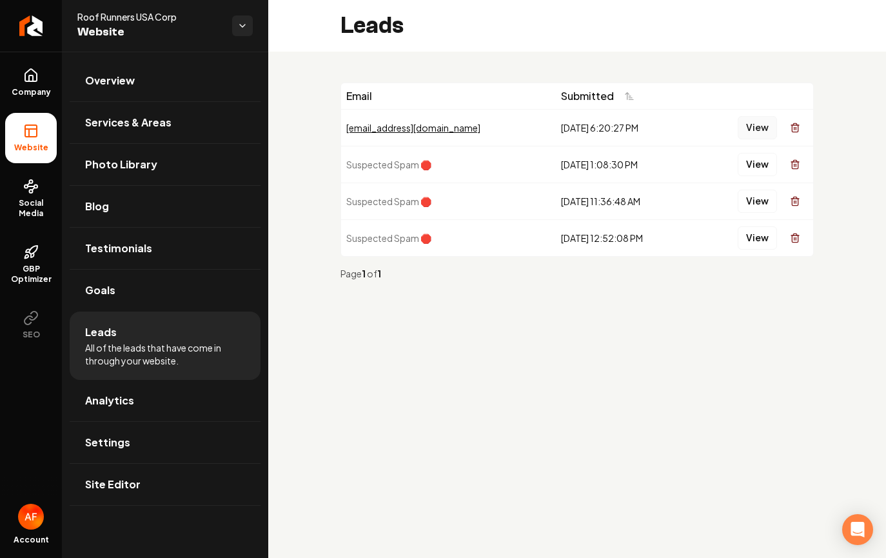
click at [742, 130] on button "View" at bounding box center [757, 127] width 39 height 23
click at [112, 414] on link "Analytics" at bounding box center [165, 400] width 191 height 41
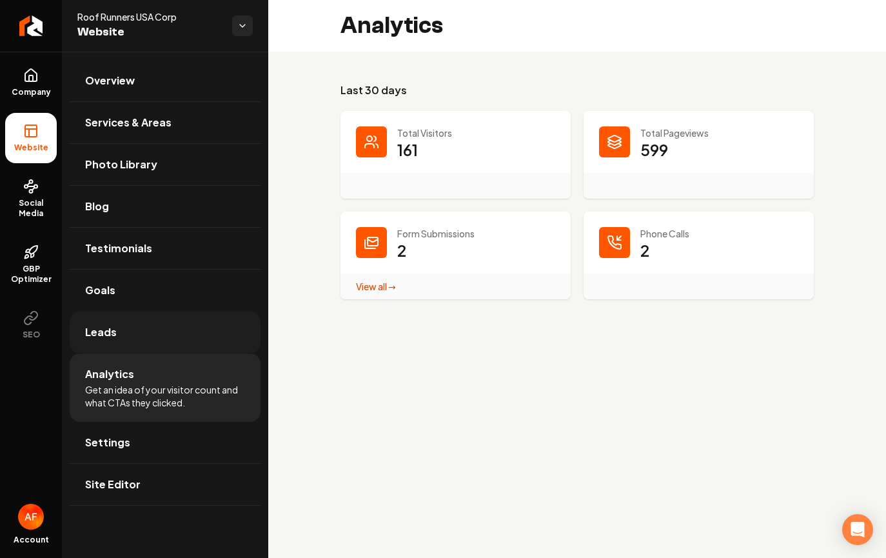
click at [141, 334] on link "Leads" at bounding box center [165, 331] width 191 height 41
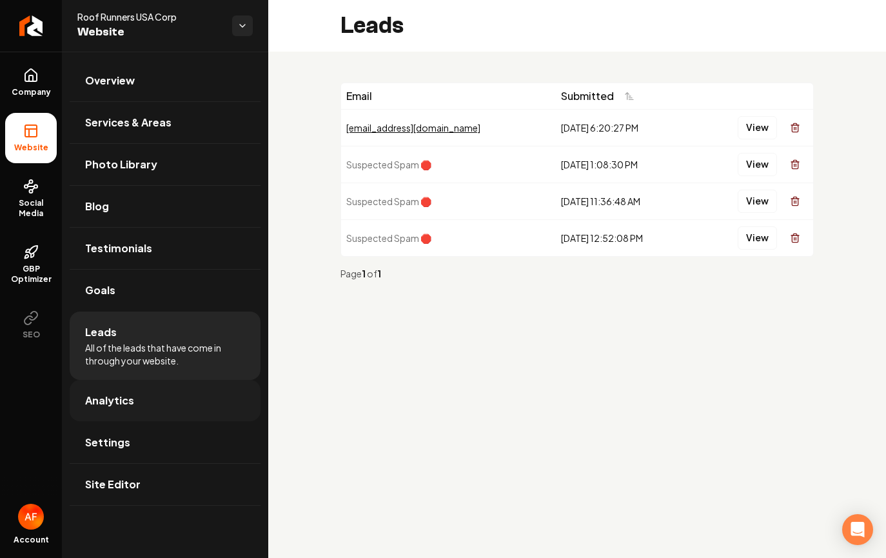
click at [139, 409] on link "Analytics" at bounding box center [165, 400] width 191 height 41
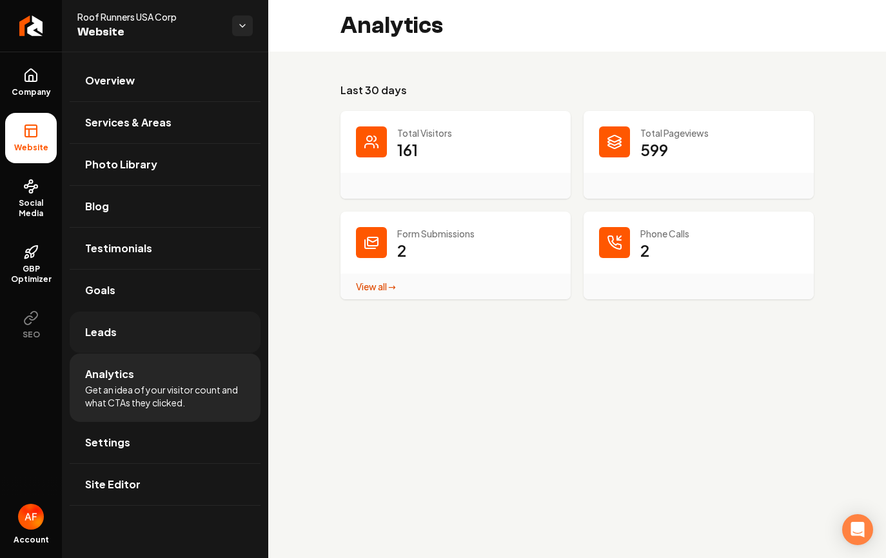
click at [117, 345] on link "Leads" at bounding box center [165, 331] width 191 height 41
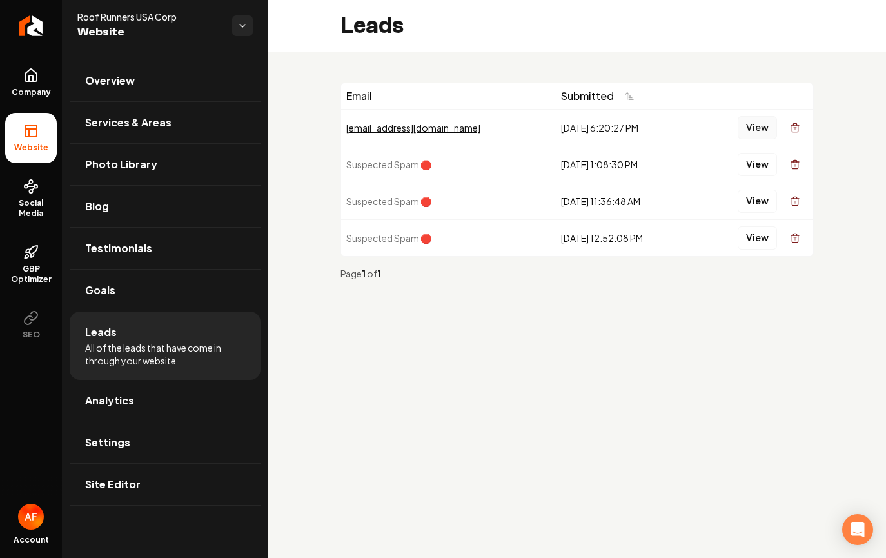
click at [773, 135] on button "View" at bounding box center [757, 127] width 39 height 23
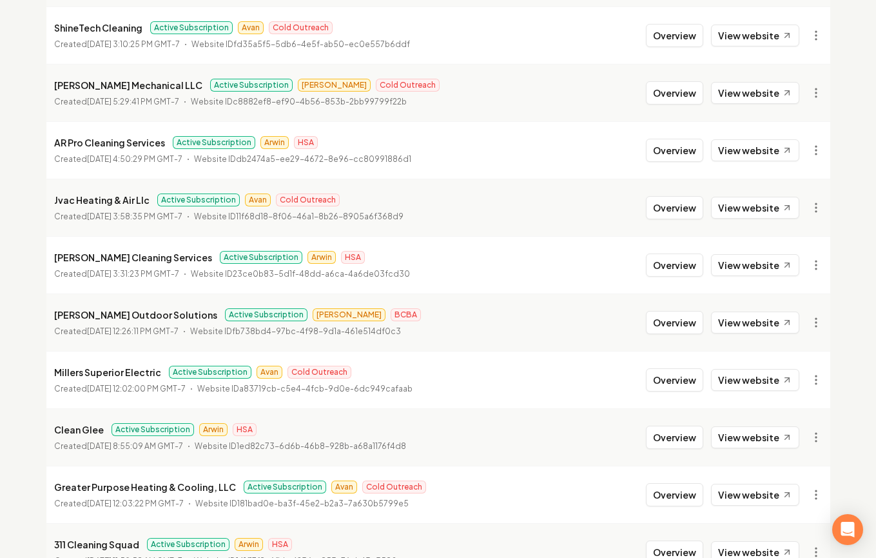
scroll to position [649, 0]
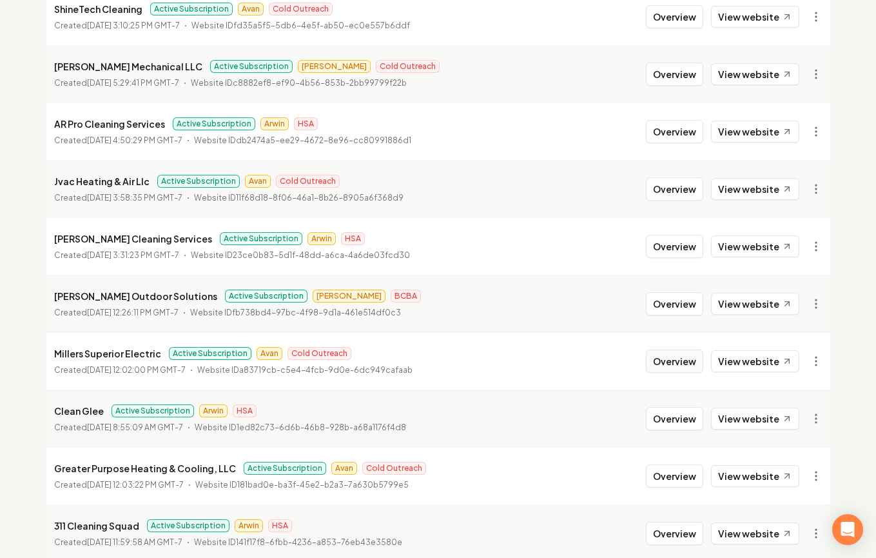
click at [659, 368] on button "Overview" at bounding box center [674, 361] width 57 height 23
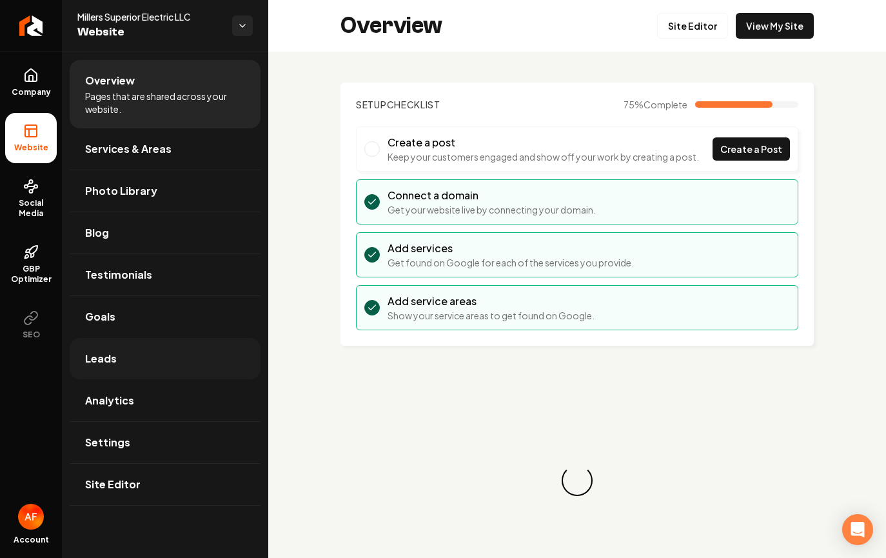
click at [114, 351] on span "Leads" at bounding box center [101, 358] width 32 height 15
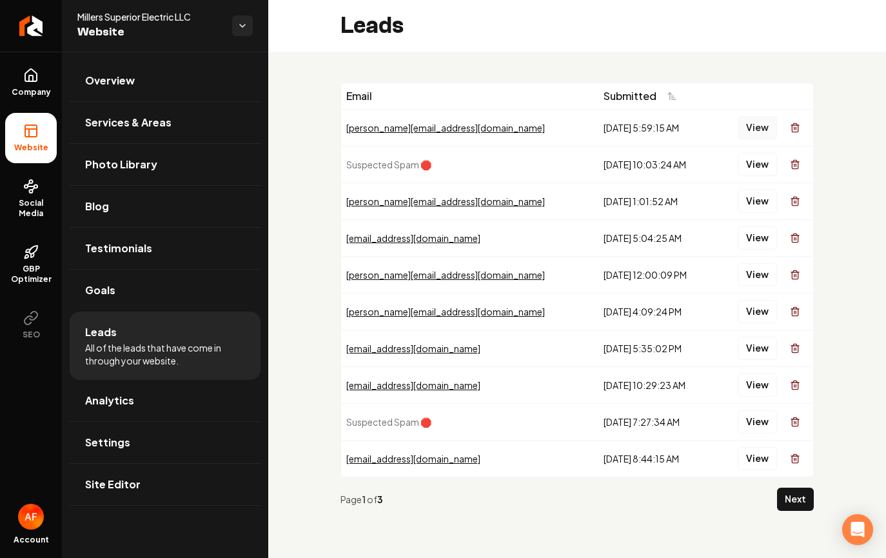
click at [750, 126] on button "View" at bounding box center [757, 127] width 39 height 23
click at [762, 208] on button "View" at bounding box center [757, 201] width 39 height 23
click at [758, 244] on button "View" at bounding box center [757, 237] width 39 height 23
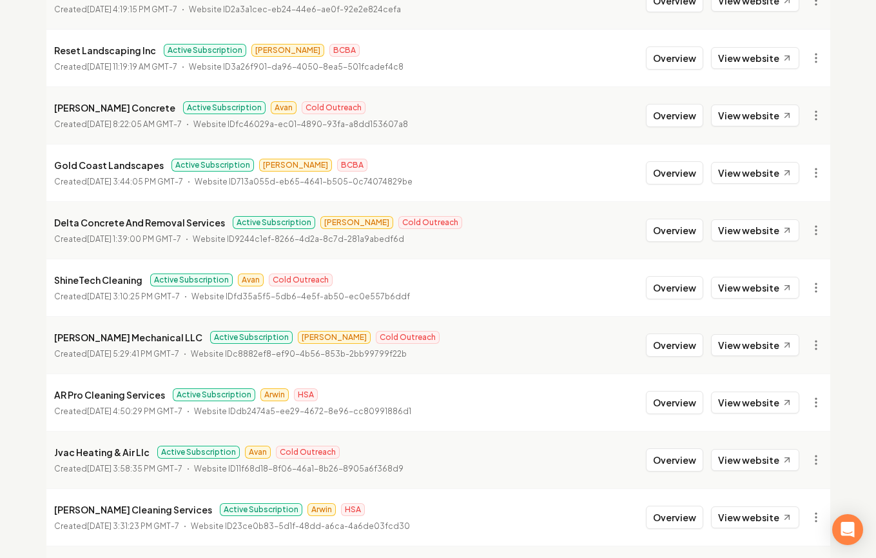
scroll to position [401, 0]
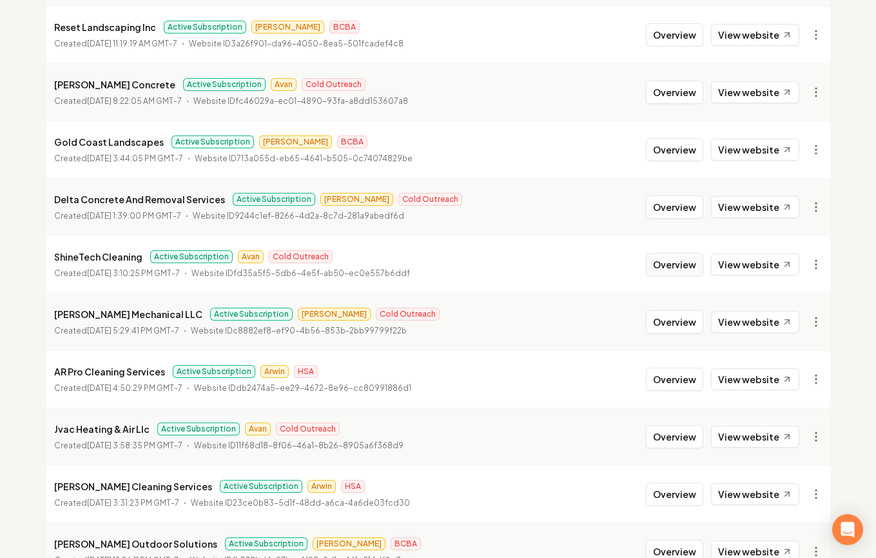
click at [676, 269] on button "Overview" at bounding box center [674, 264] width 57 height 23
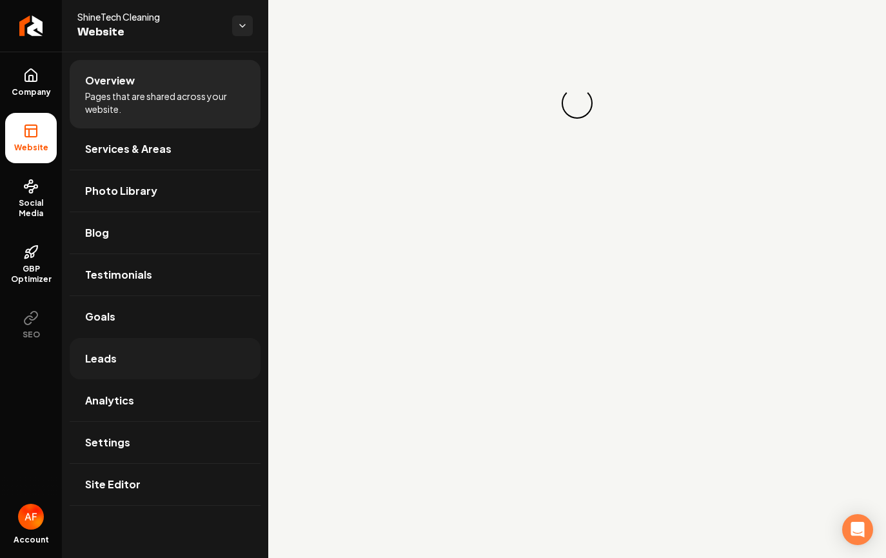
click at [165, 359] on link "Leads" at bounding box center [165, 358] width 191 height 41
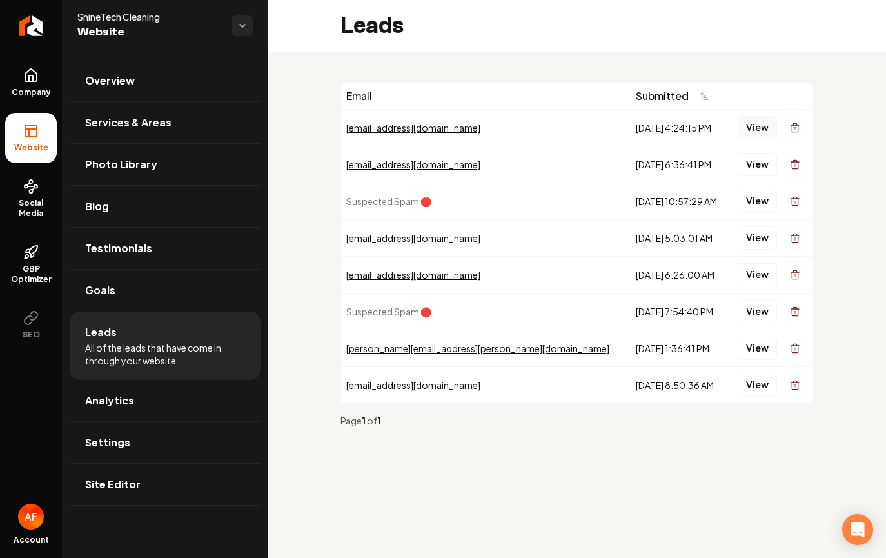
click at [740, 124] on button "View" at bounding box center [757, 127] width 39 height 23
click at [137, 408] on link "Analytics" at bounding box center [165, 400] width 191 height 41
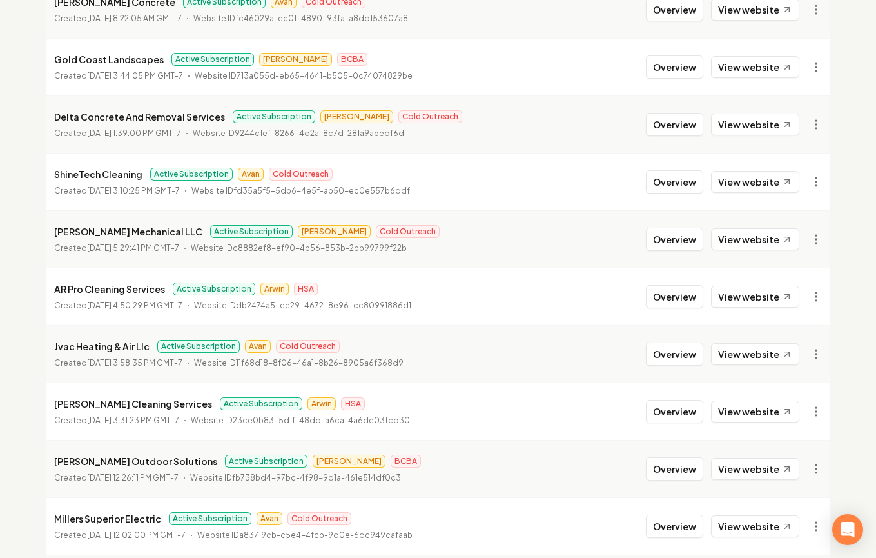
scroll to position [965, 0]
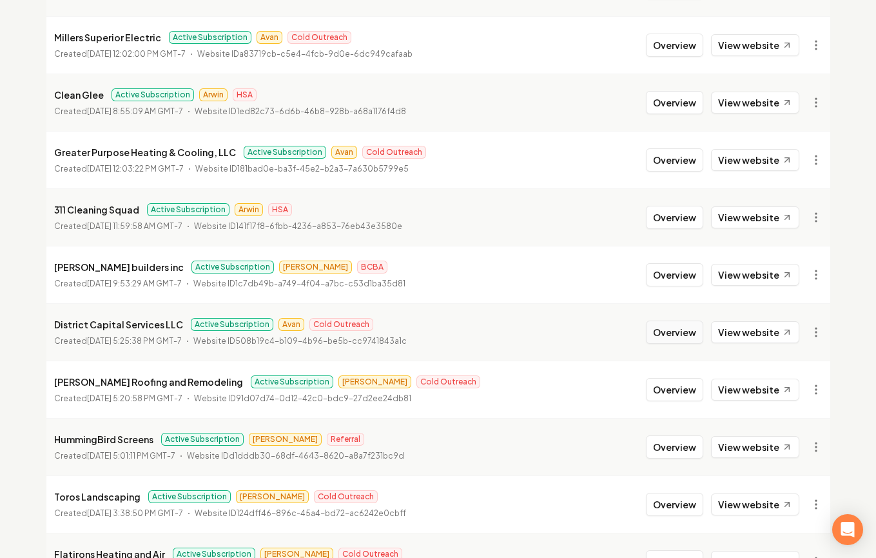
click at [664, 328] on button "Overview" at bounding box center [674, 332] width 57 height 23
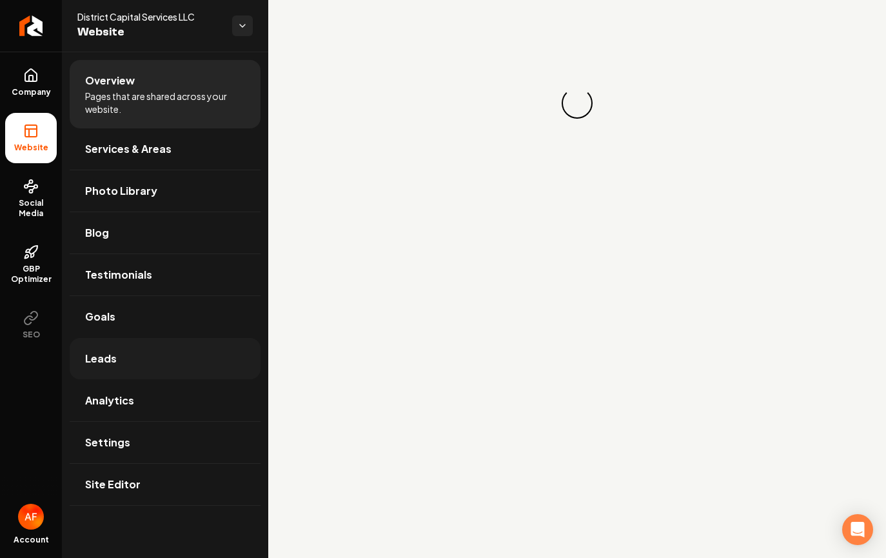
click at [173, 355] on link "Leads" at bounding box center [165, 358] width 191 height 41
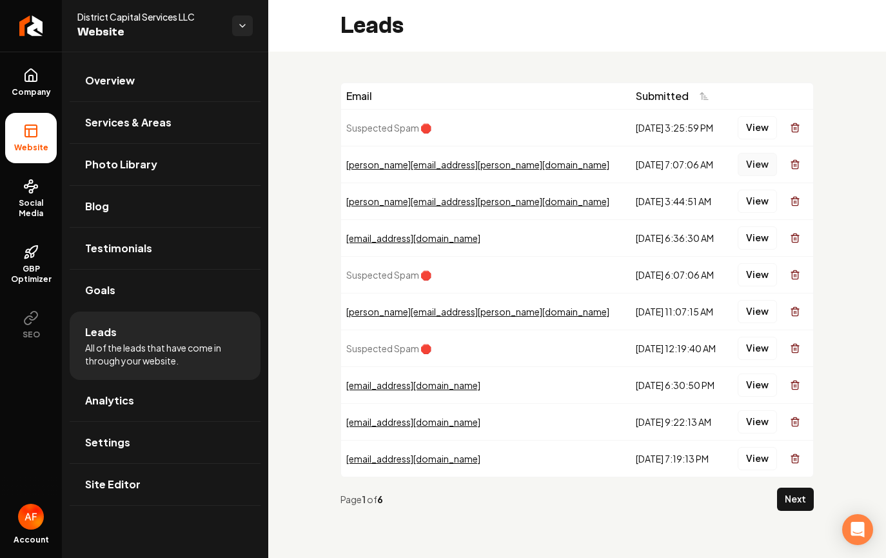
click at [749, 169] on button "View" at bounding box center [757, 164] width 39 height 23
click at [751, 204] on button "View" at bounding box center [757, 201] width 39 height 23
click at [758, 310] on button "View" at bounding box center [757, 311] width 39 height 23
click at [751, 372] on div "View" at bounding box center [770, 385] width 75 height 26
click at [751, 379] on button "View" at bounding box center [757, 384] width 39 height 23
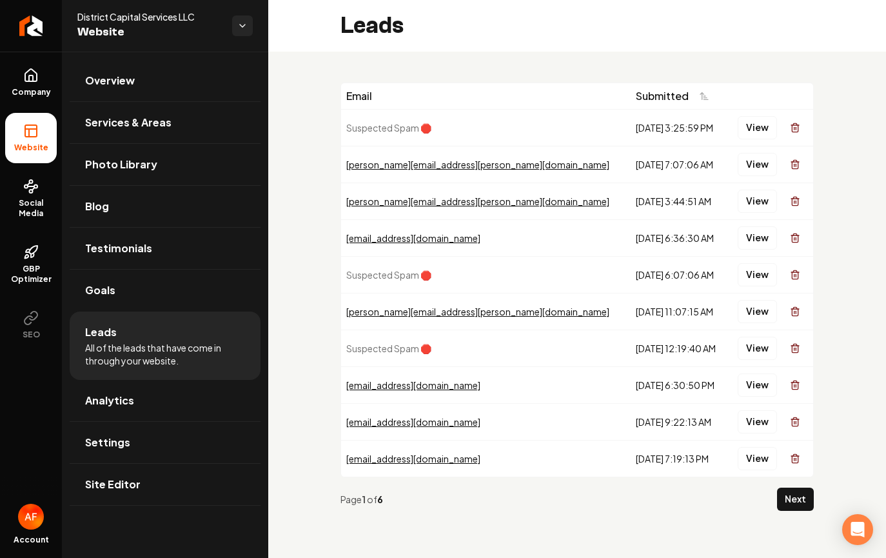
drag, startPoint x: 746, startPoint y: 386, endPoint x: 749, endPoint y: 400, distance: 13.9
click at [750, 413] on button "View" at bounding box center [757, 421] width 39 height 23
click at [755, 461] on button "View" at bounding box center [757, 458] width 39 height 23
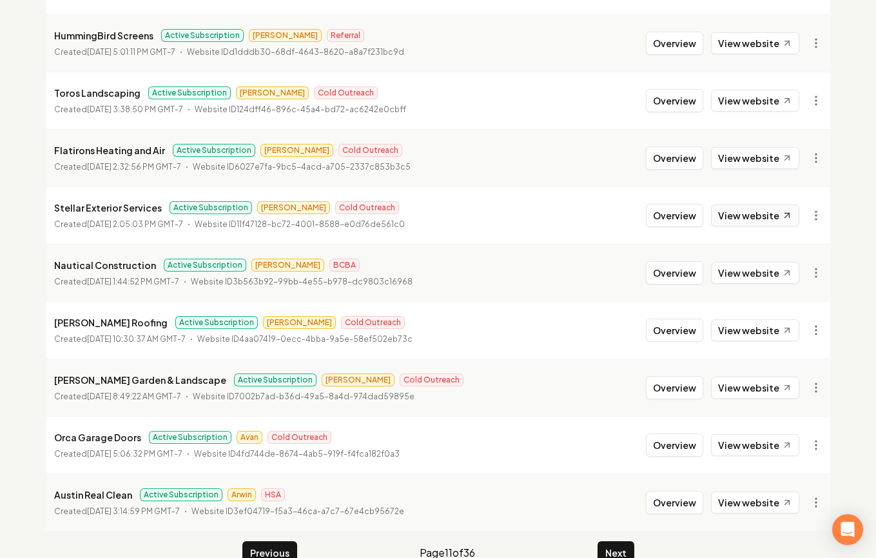
scroll to position [1396, 0]
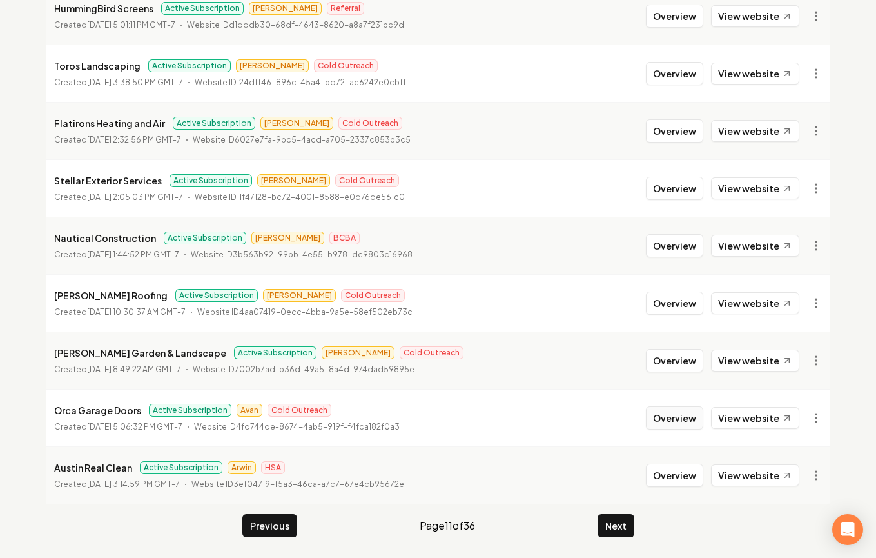
click at [675, 419] on button "Overview" at bounding box center [674, 417] width 57 height 23
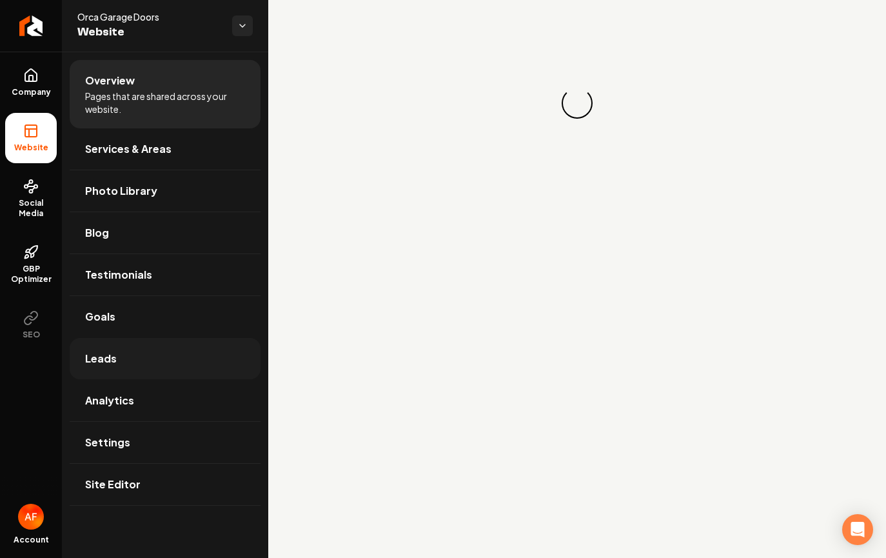
click at [142, 363] on link "Leads" at bounding box center [165, 358] width 191 height 41
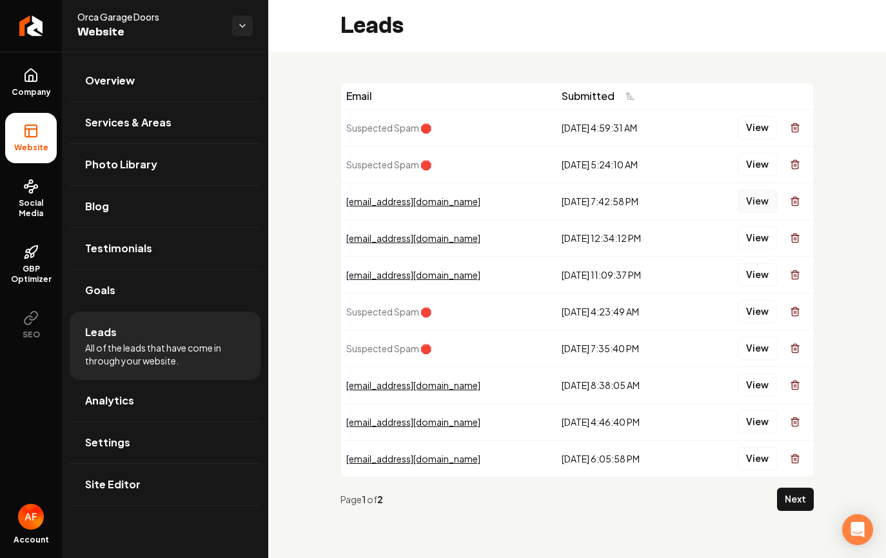
click at [740, 206] on button "View" at bounding box center [757, 201] width 39 height 23
click at [137, 386] on link "Analytics" at bounding box center [165, 400] width 191 height 41
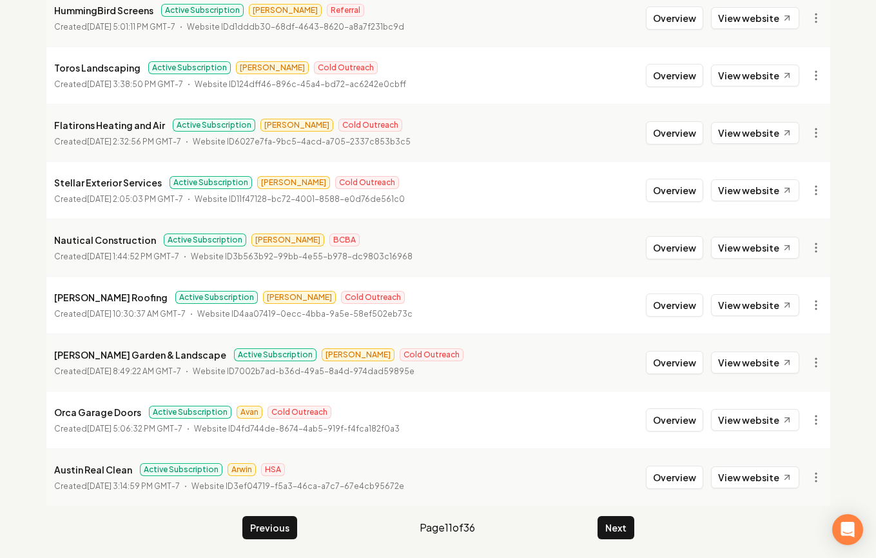
scroll to position [1396, 0]
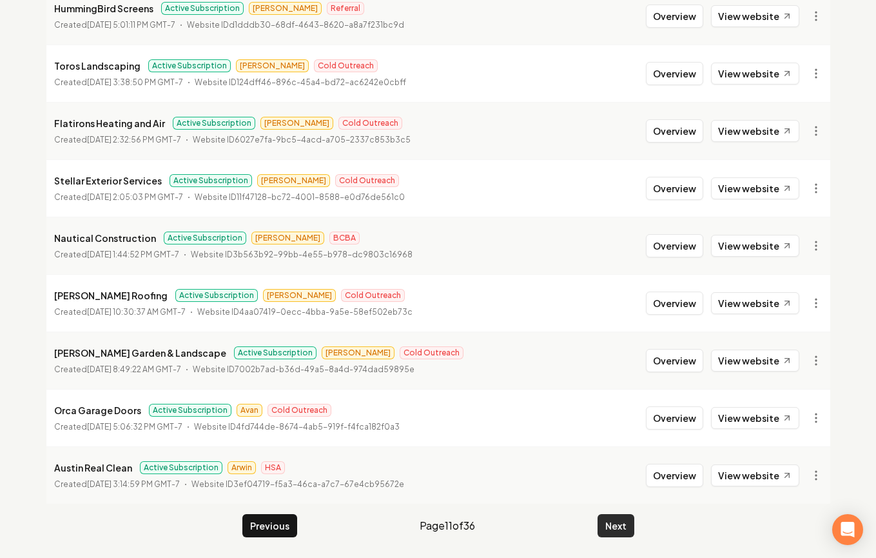
click at [624, 534] on button "Next" at bounding box center [616, 525] width 37 height 23
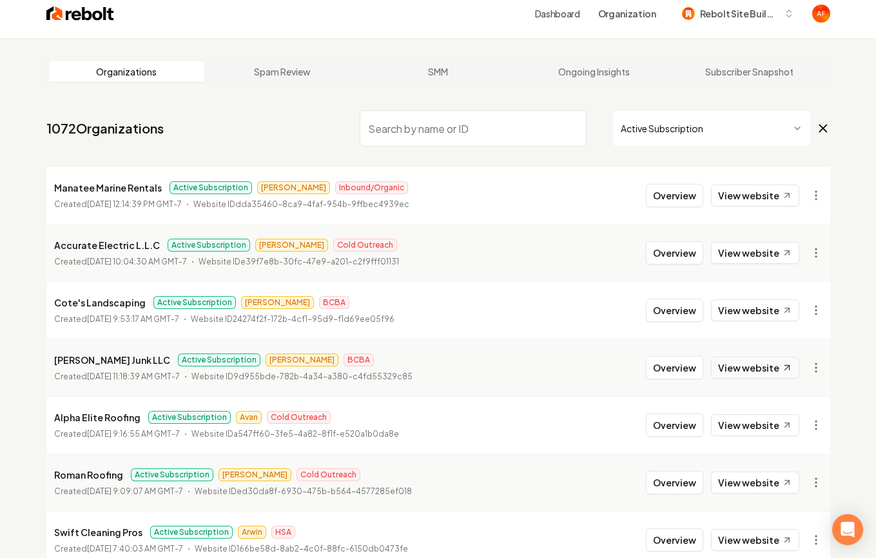
scroll to position [25, 0]
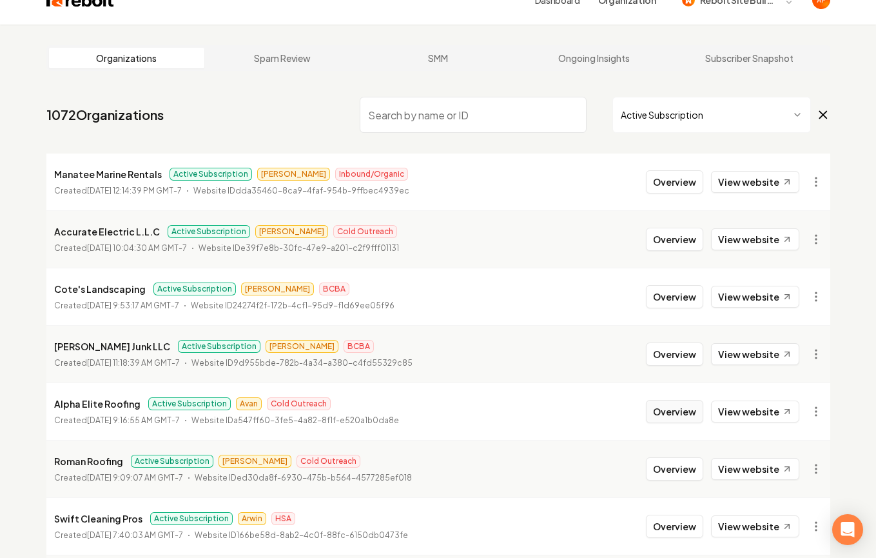
click at [680, 411] on button "Overview" at bounding box center [674, 411] width 57 height 23
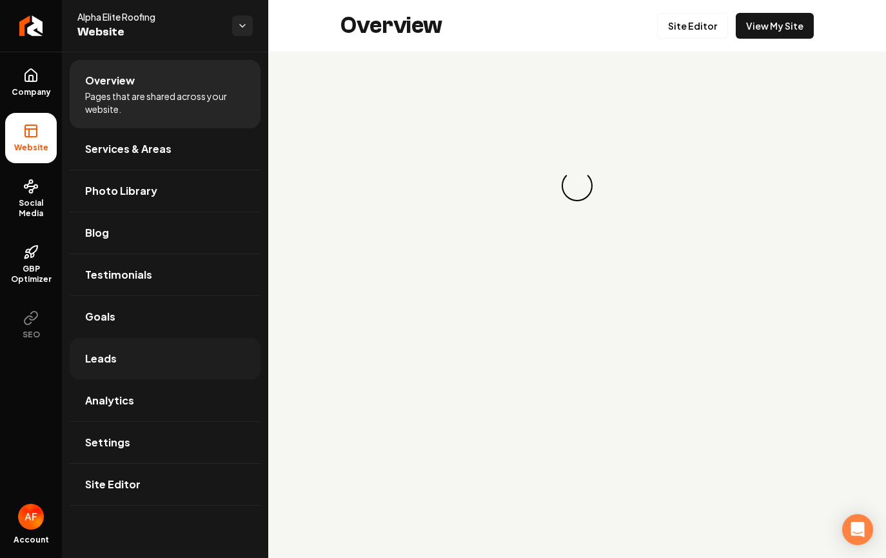
click at [147, 364] on link "Leads" at bounding box center [165, 358] width 191 height 41
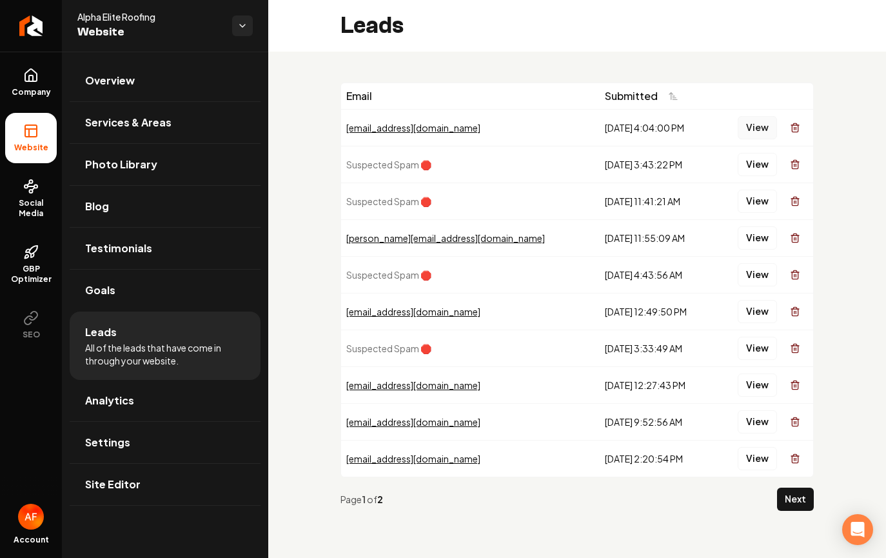
click at [765, 124] on button "View" at bounding box center [757, 127] width 39 height 23
click at [128, 397] on span "Analytics" at bounding box center [109, 400] width 49 height 15
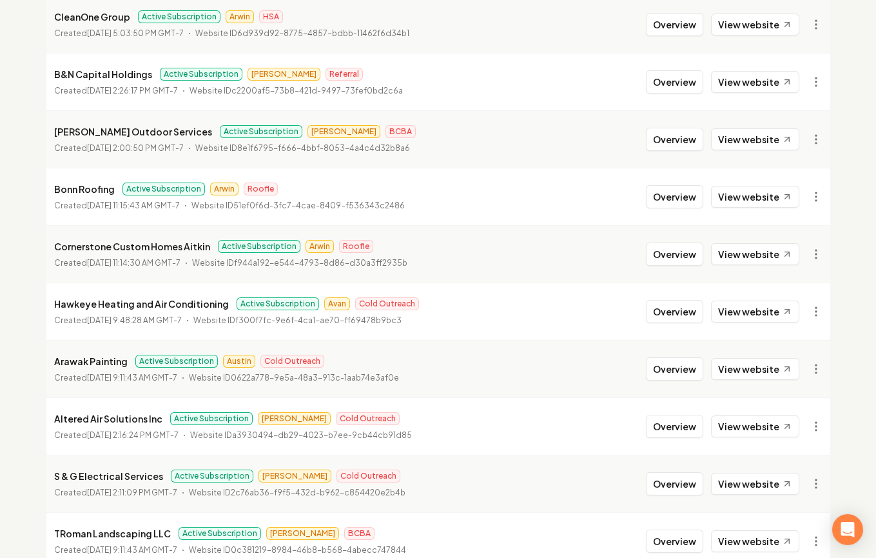
scroll to position [899, 0]
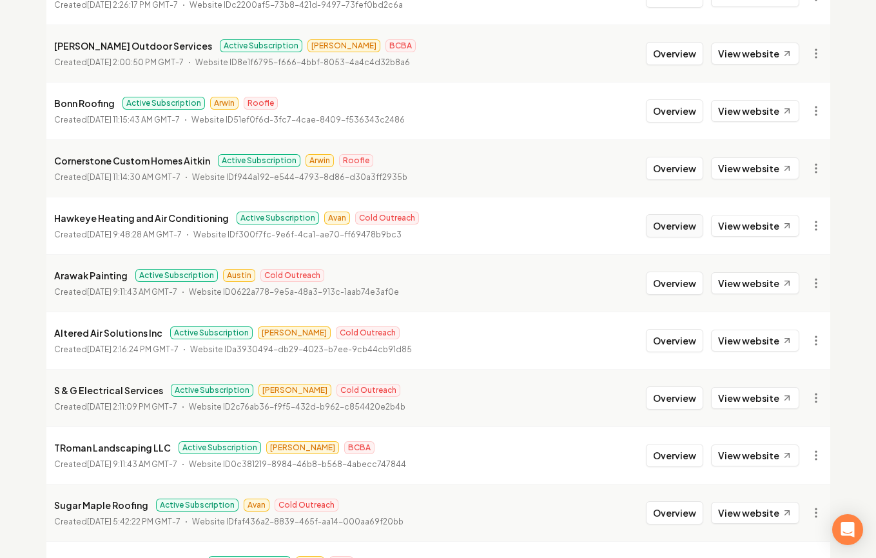
click at [690, 224] on button "Overview" at bounding box center [674, 225] width 57 height 23
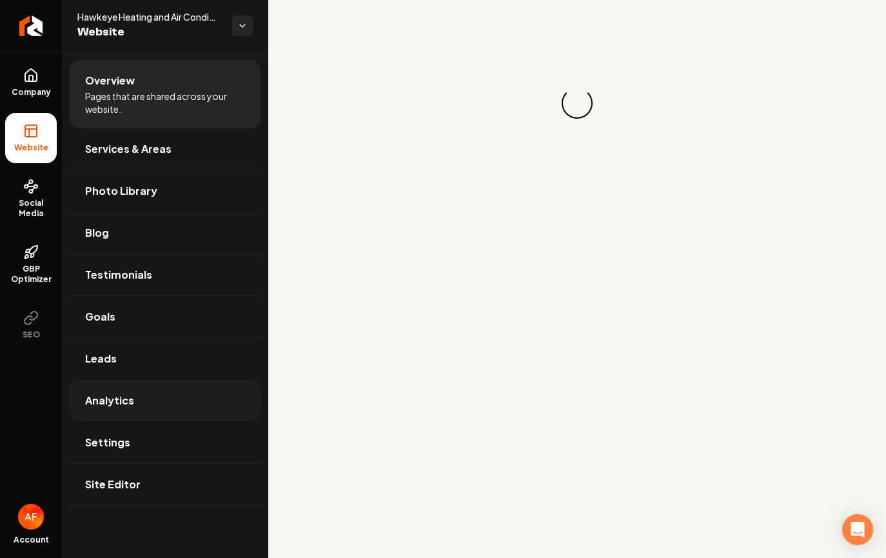
click at [164, 380] on link "Analytics" at bounding box center [165, 400] width 191 height 41
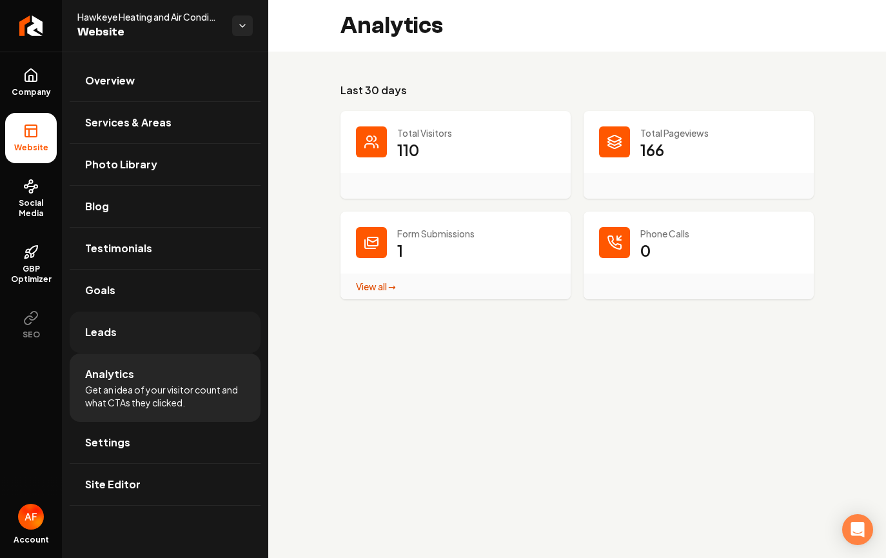
click at [154, 342] on link "Leads" at bounding box center [165, 331] width 191 height 41
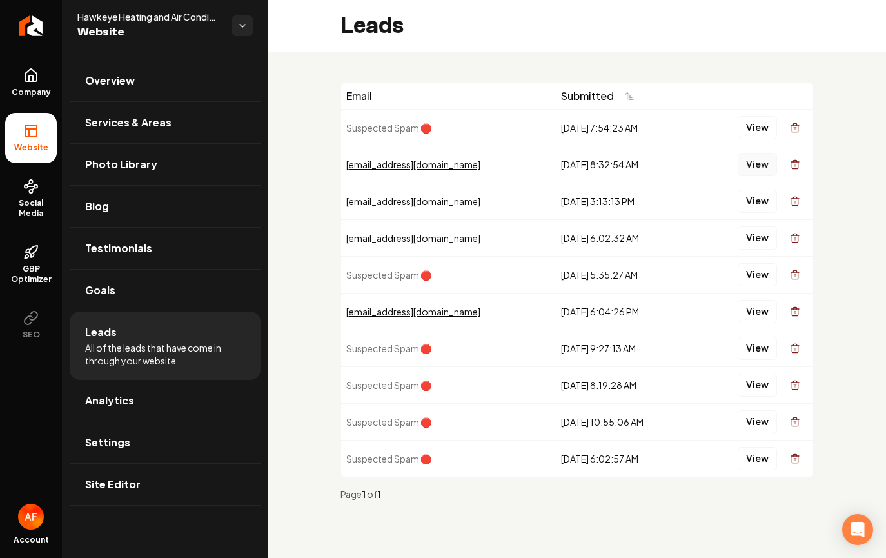
click at [760, 157] on button "View" at bounding box center [757, 164] width 39 height 23
click at [765, 210] on button "View" at bounding box center [757, 201] width 39 height 23
click at [762, 241] on button "View" at bounding box center [757, 237] width 39 height 23
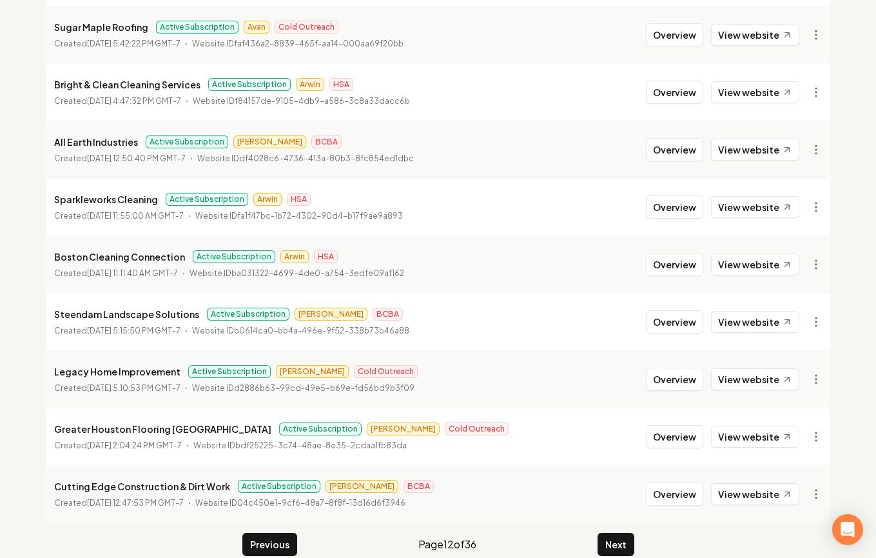
scroll to position [1396, 0]
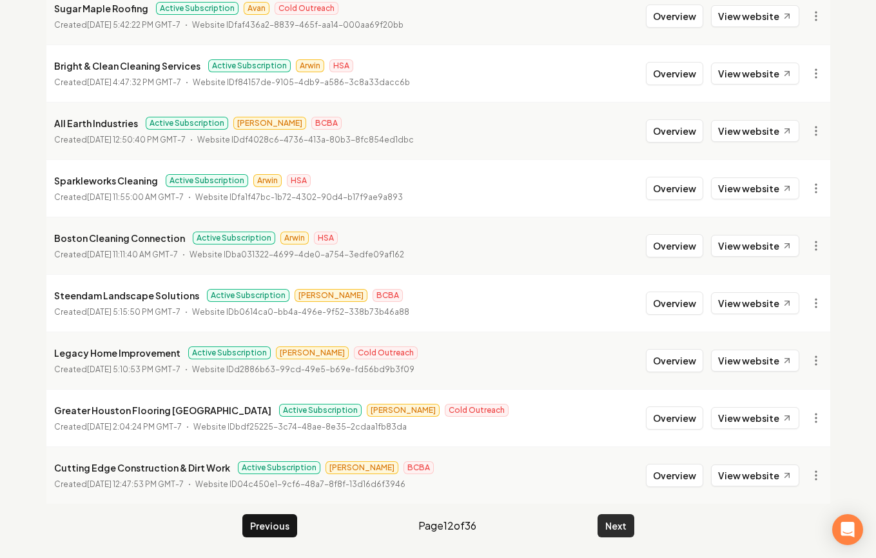
click at [616, 529] on button "Next" at bounding box center [616, 525] width 37 height 23
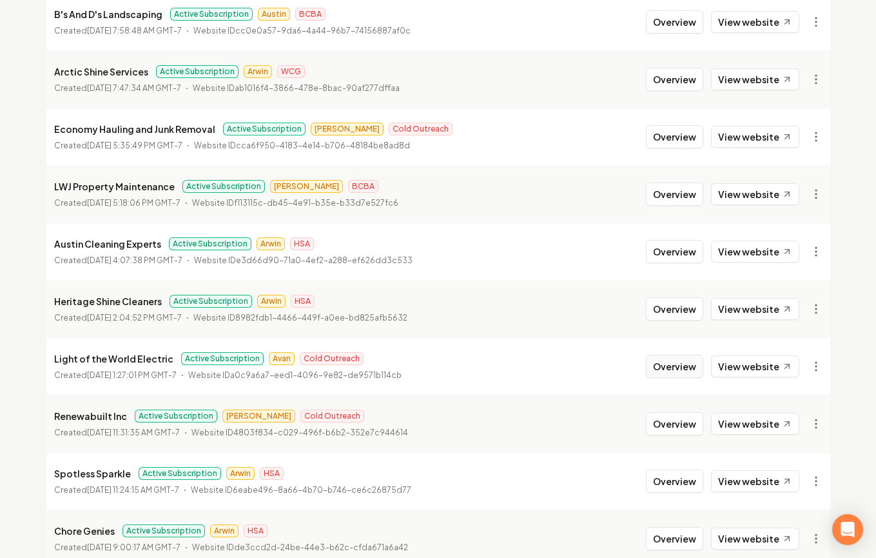
scroll to position [435, 0]
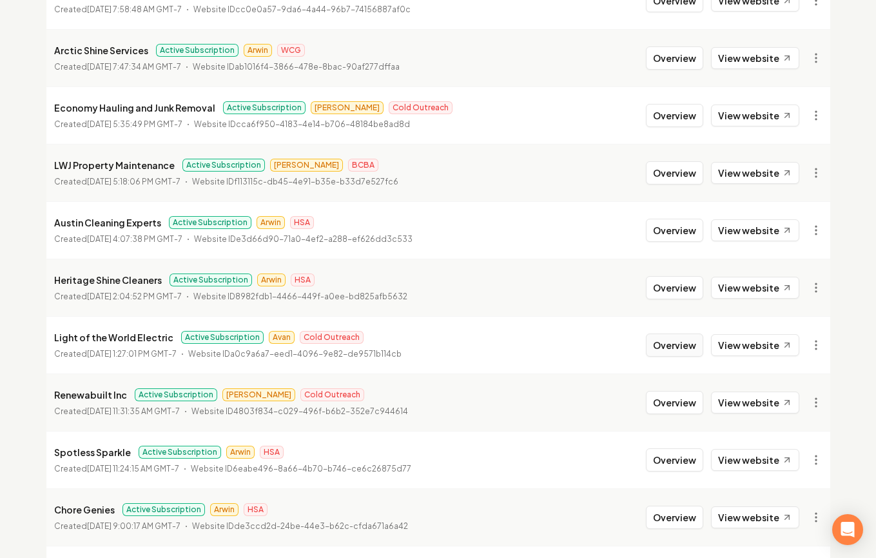
click at [679, 340] on button "Overview" at bounding box center [674, 344] width 57 height 23
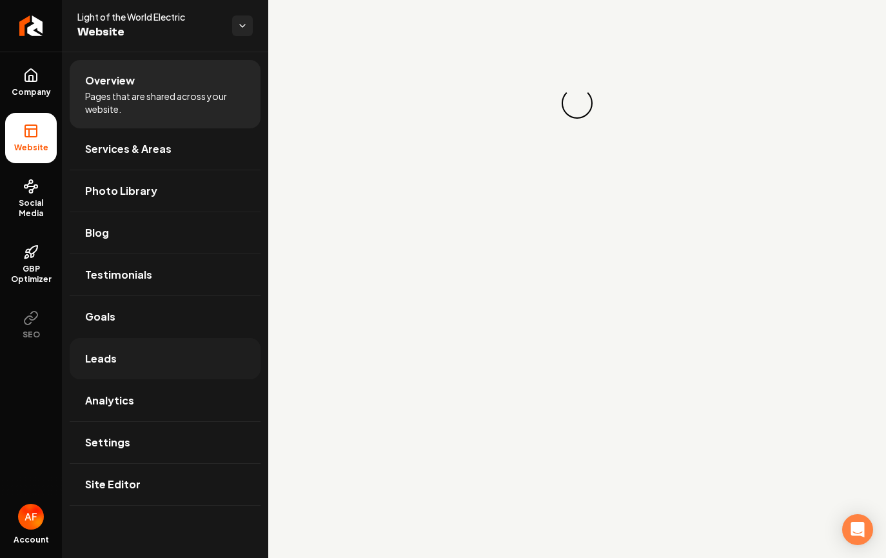
click at [169, 363] on link "Leads" at bounding box center [165, 358] width 191 height 41
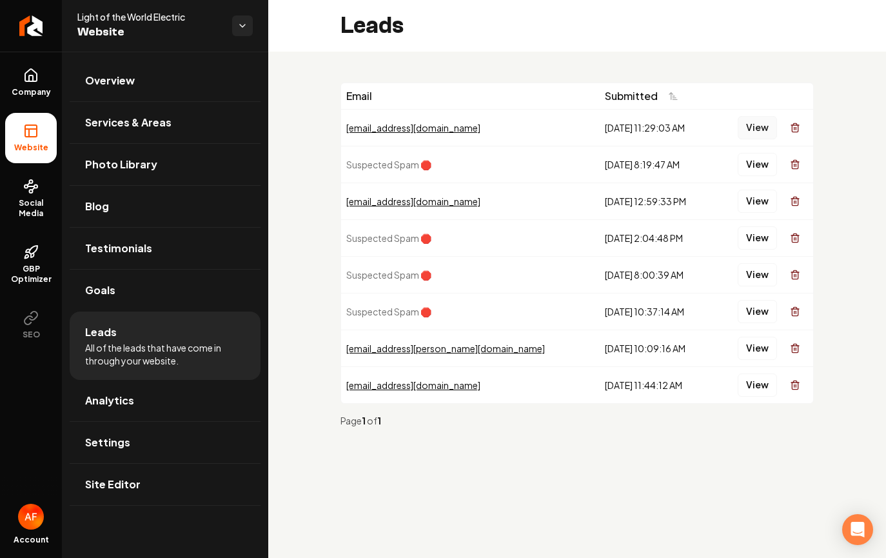
click at [759, 123] on button "View" at bounding box center [757, 127] width 39 height 23
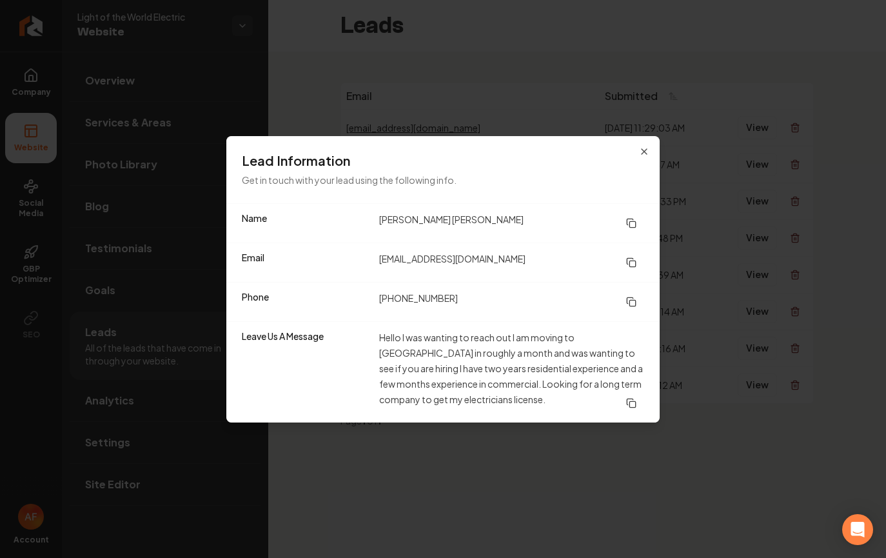
drag, startPoint x: 577, startPoint y: 50, endPoint x: 538, endPoint y: 41, distance: 40.5
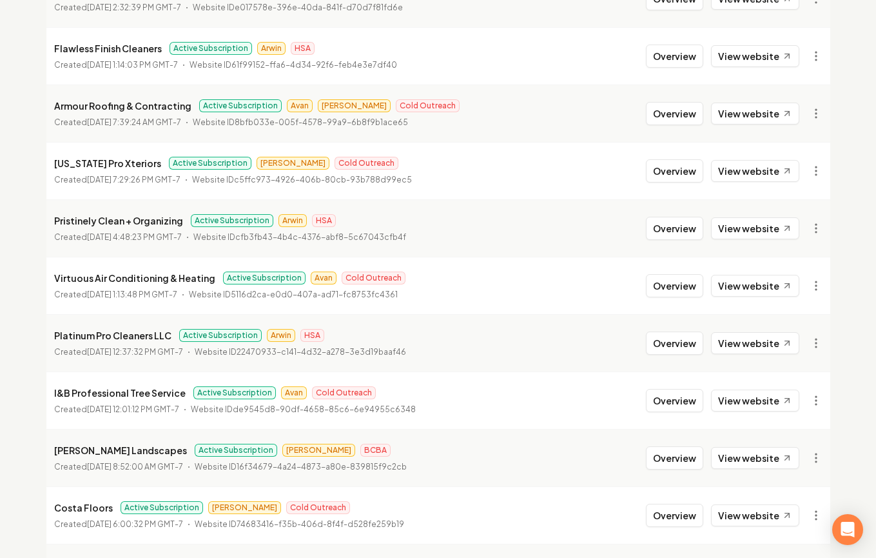
scroll to position [1080, 0]
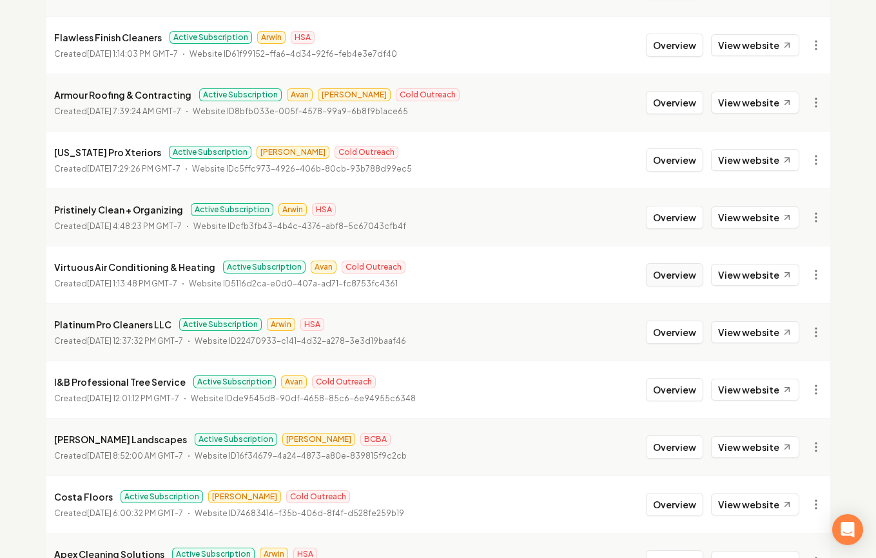
click at [701, 272] on button "Overview" at bounding box center [674, 274] width 57 height 23
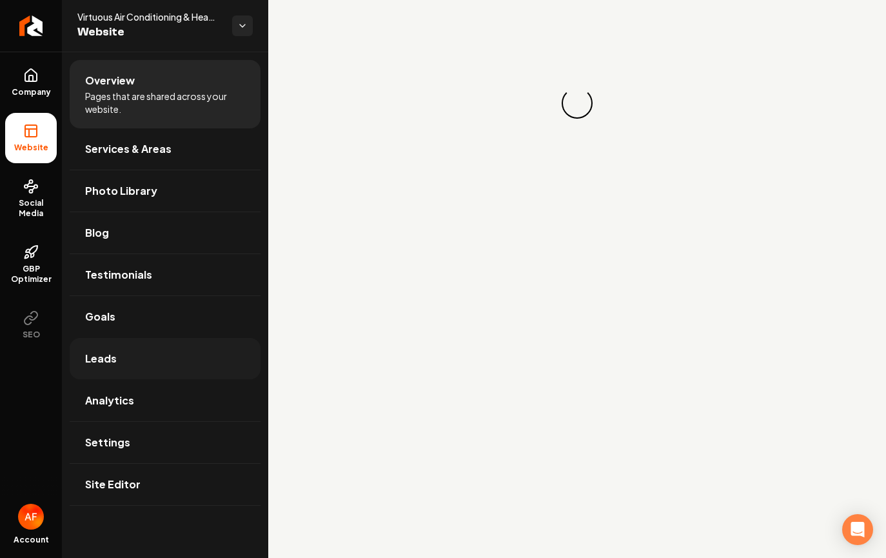
click at [209, 359] on link "Leads" at bounding box center [165, 358] width 191 height 41
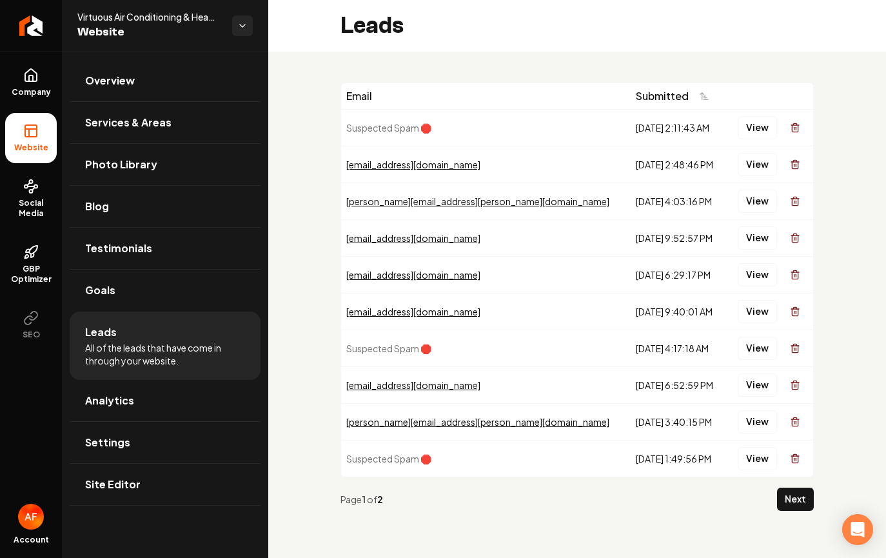
click at [201, 374] on li "Leads All of the leads that have come in through your website." at bounding box center [165, 345] width 191 height 68
click at [191, 387] on link "Analytics" at bounding box center [165, 400] width 191 height 41
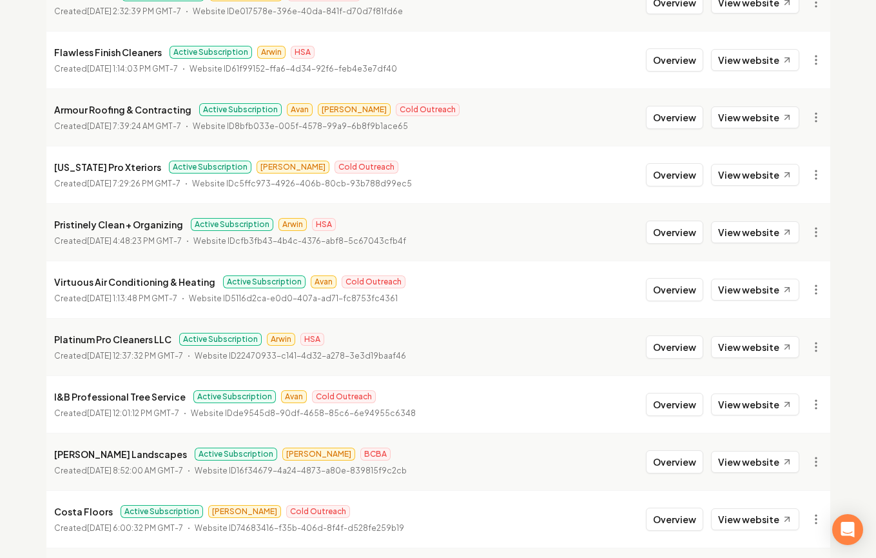
scroll to position [1068, 0]
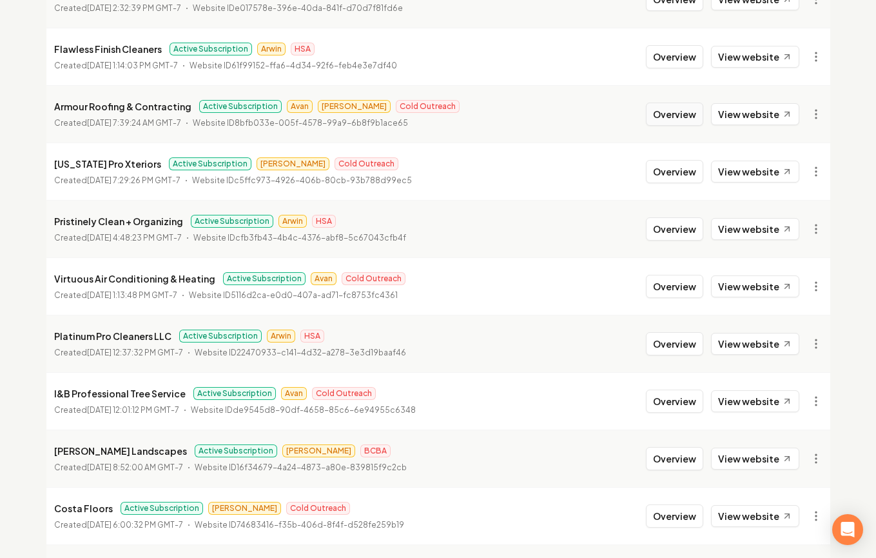
click at [669, 116] on button "Overview" at bounding box center [674, 114] width 57 height 23
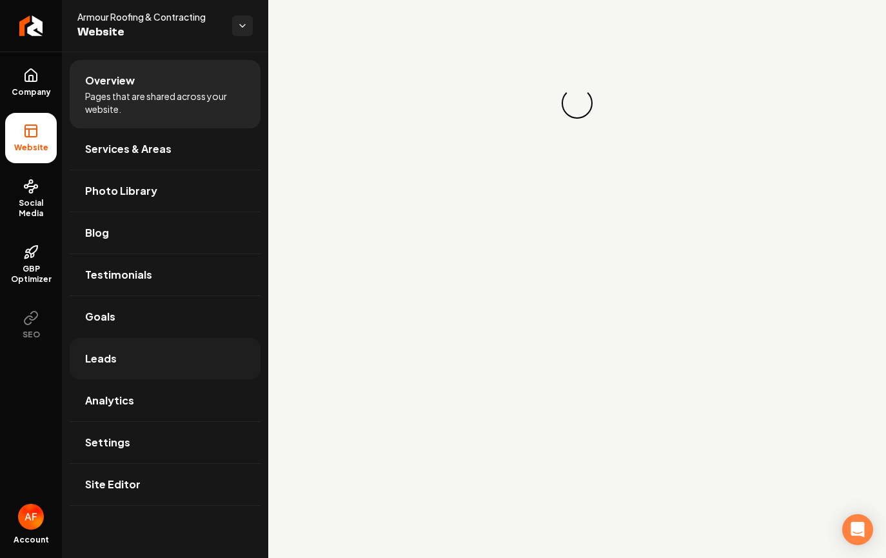
click at [130, 368] on link "Leads" at bounding box center [165, 358] width 191 height 41
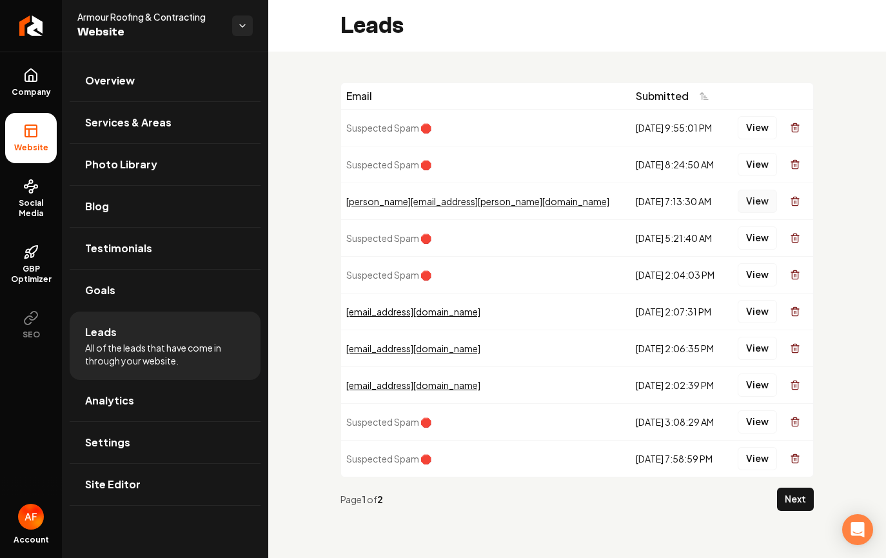
click at [745, 202] on button "View" at bounding box center [757, 201] width 39 height 23
click at [135, 389] on link "Analytics" at bounding box center [165, 400] width 191 height 41
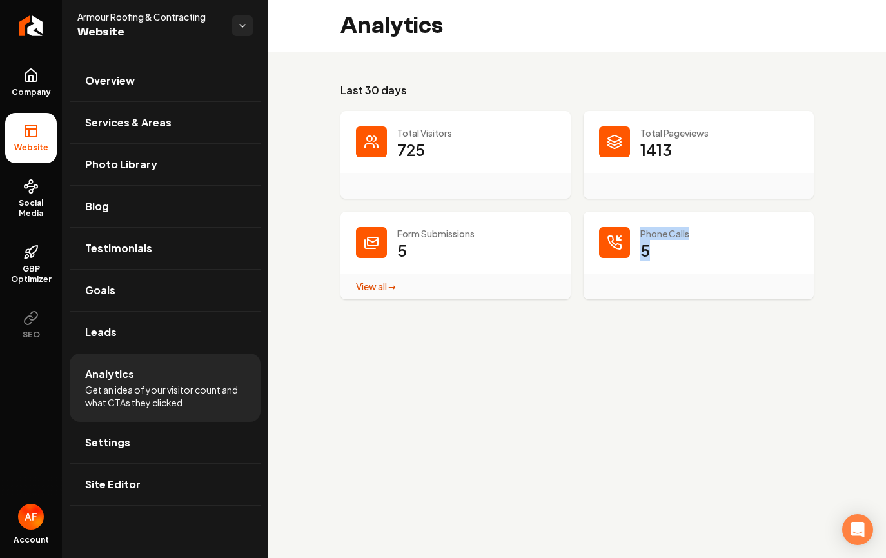
drag, startPoint x: 655, startPoint y: 246, endPoint x: 622, endPoint y: 210, distance: 48.9
click at [622, 210] on dl "Total Visitors 725 Total Pageviews 1413 Form Submissions 5 View all → Form Subm…" at bounding box center [577, 205] width 473 height 188
click at [626, 212] on div "Phone Calls 5" at bounding box center [699, 256] width 230 height 88
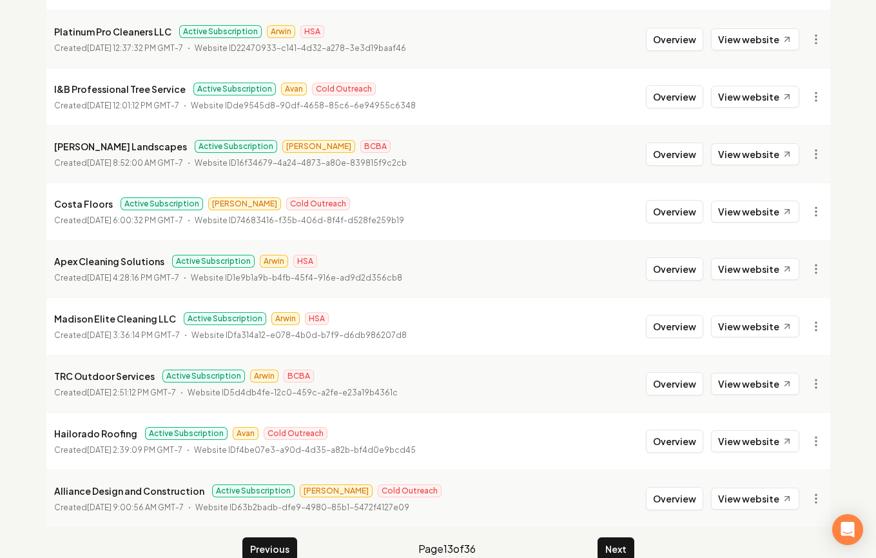
scroll to position [1396, 0]
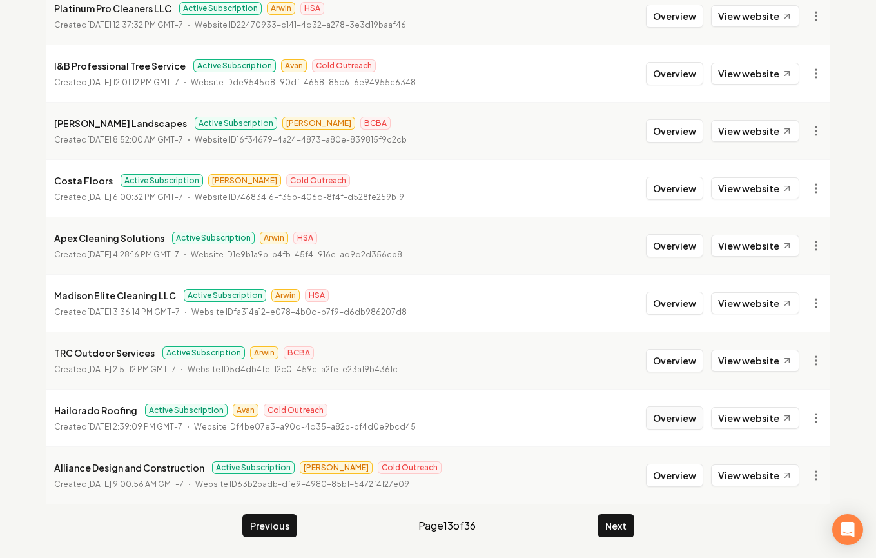
click at [666, 414] on button "Overview" at bounding box center [674, 417] width 57 height 23
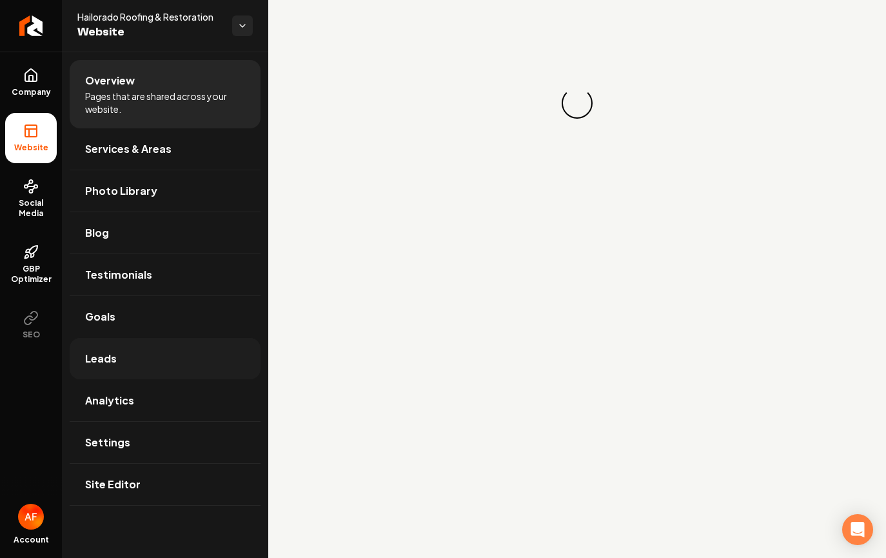
click at [72, 353] on link "Leads" at bounding box center [165, 358] width 191 height 41
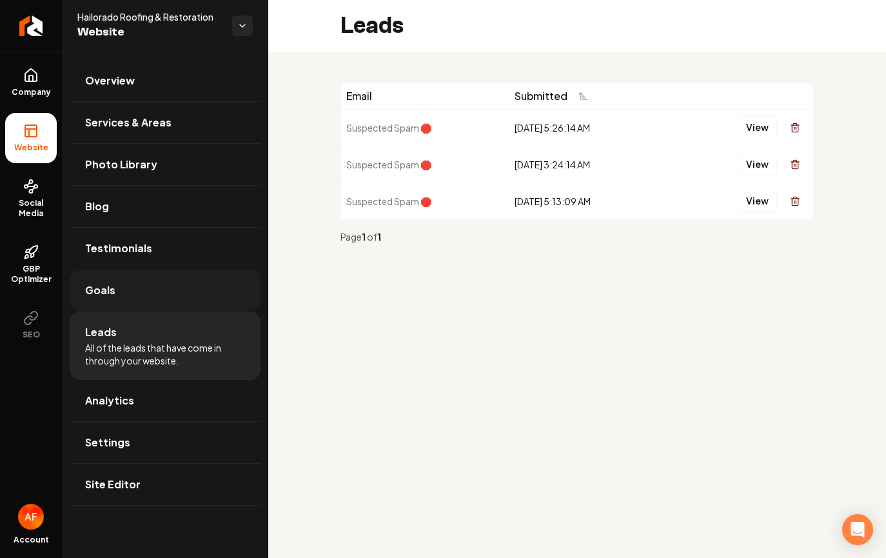
click at [110, 300] on link "Goals" at bounding box center [165, 290] width 191 height 41
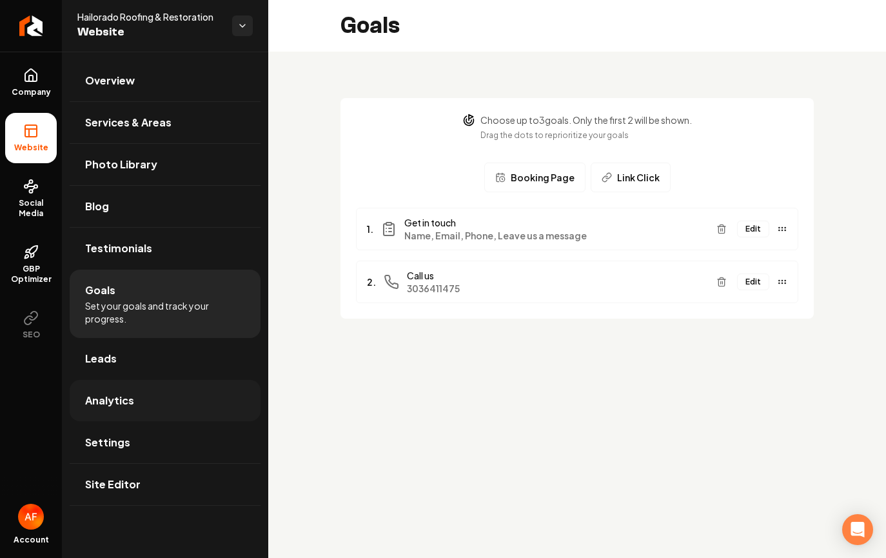
click at [114, 385] on link "Analytics" at bounding box center [165, 400] width 191 height 41
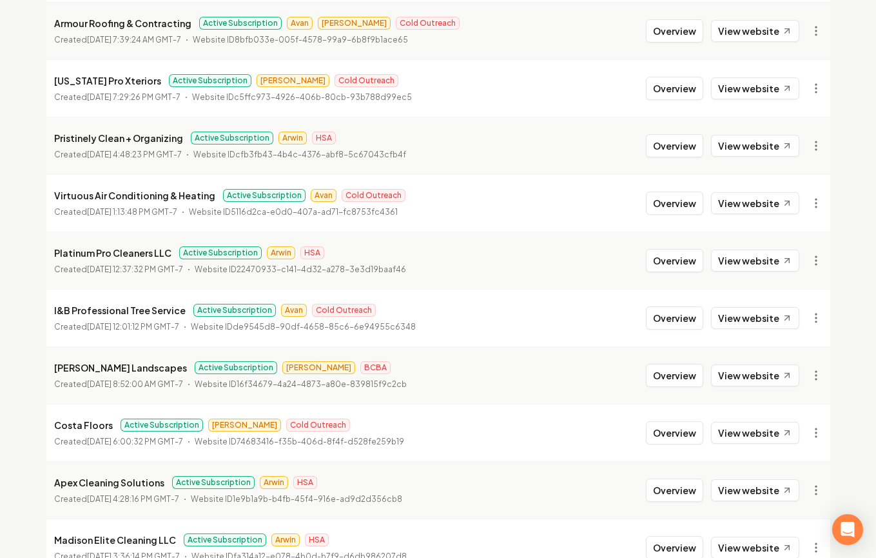
scroll to position [1396, 0]
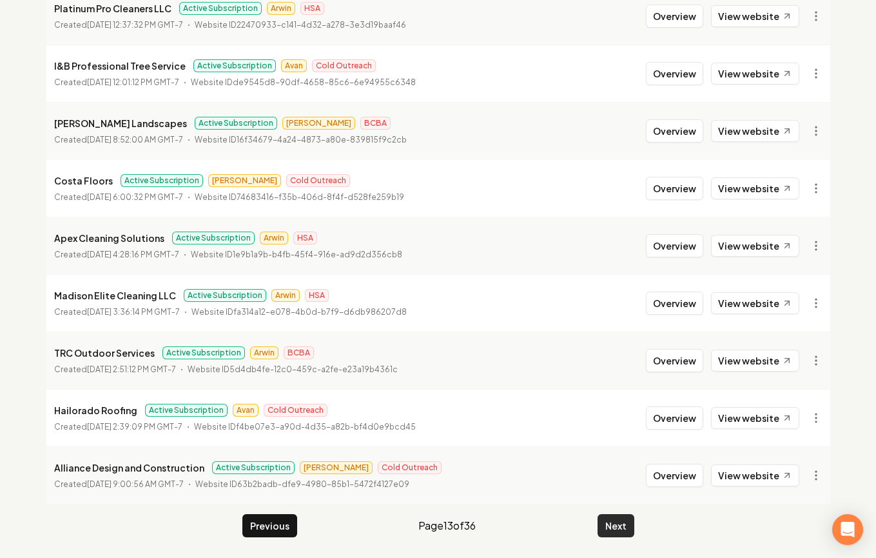
click at [624, 530] on button "Next" at bounding box center [616, 525] width 37 height 23
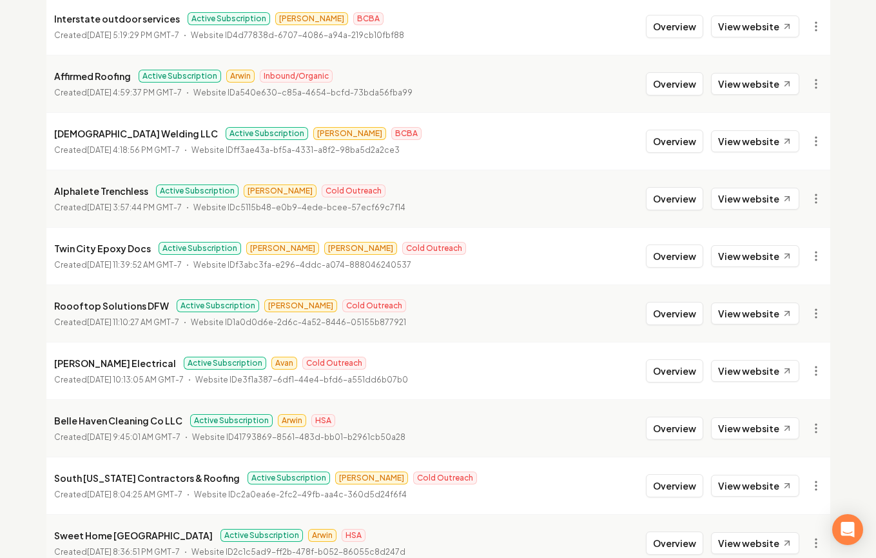
scroll to position [524, 0]
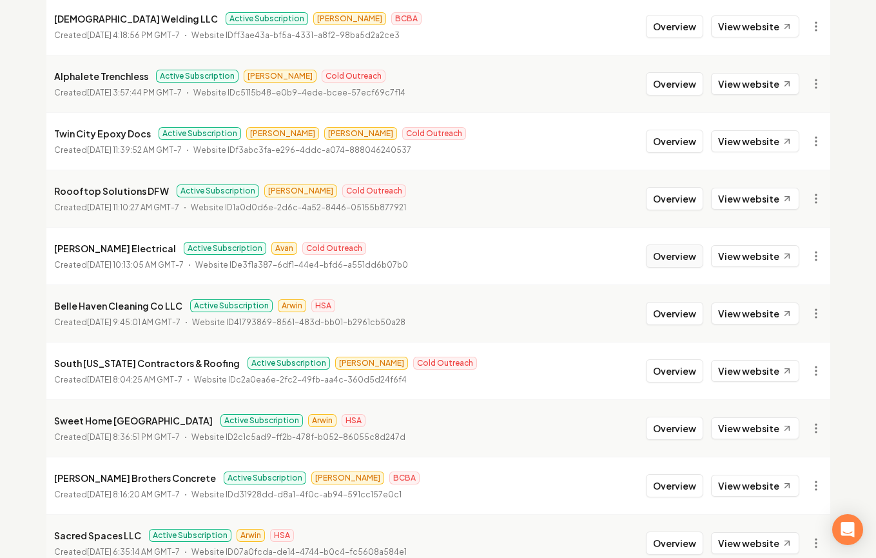
click at [661, 256] on button "Overview" at bounding box center [674, 255] width 57 height 23
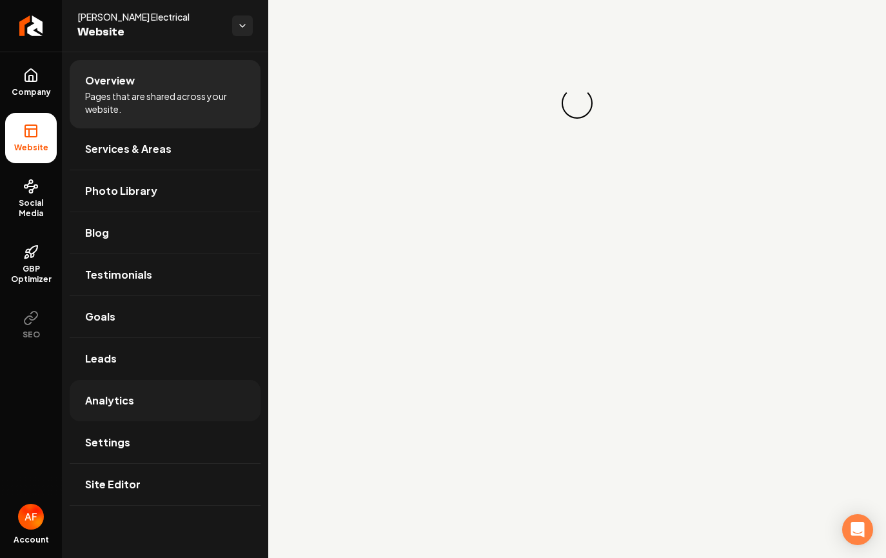
click at [184, 380] on link "Analytics" at bounding box center [165, 400] width 191 height 41
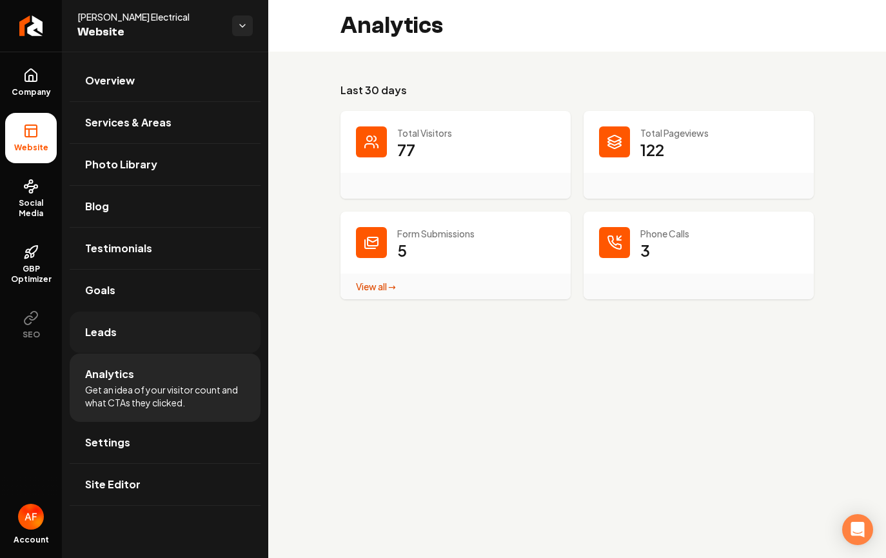
click at [167, 339] on link "Leads" at bounding box center [165, 331] width 191 height 41
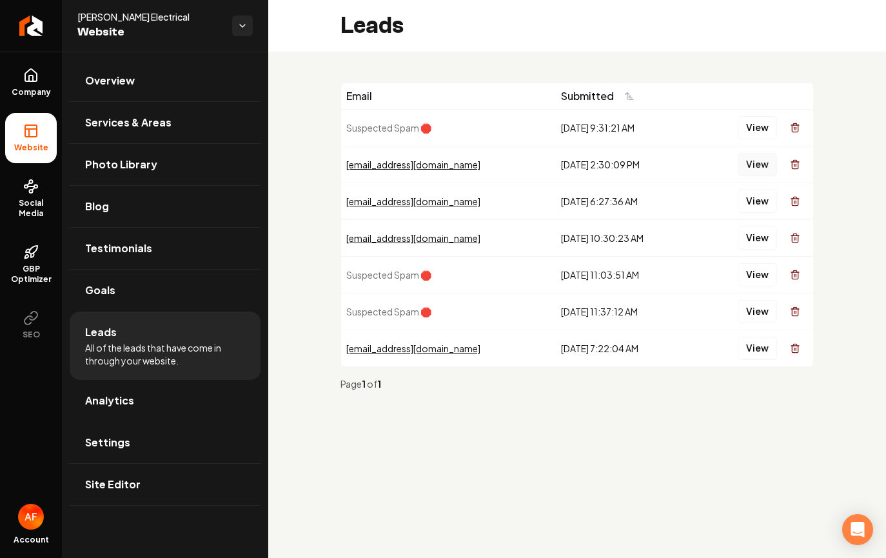
click at [761, 167] on button "View" at bounding box center [757, 164] width 39 height 23
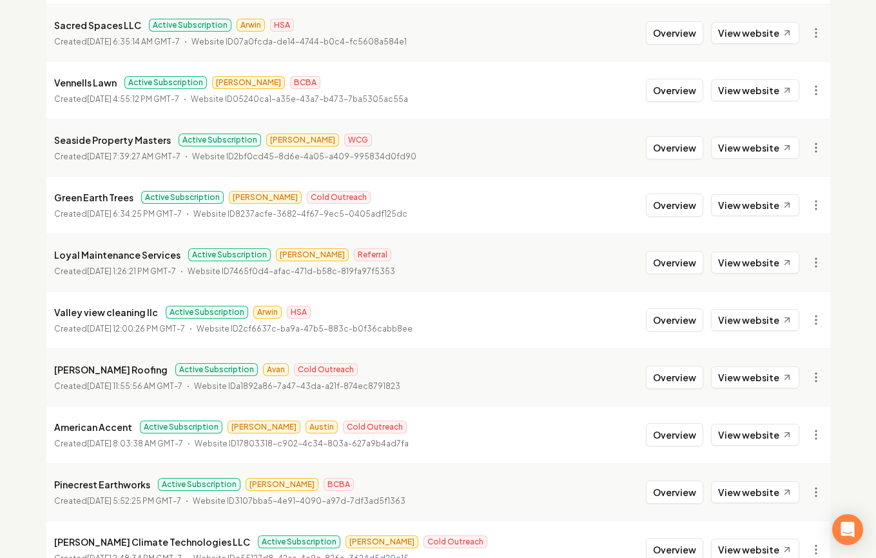
scroll to position [1040, 0]
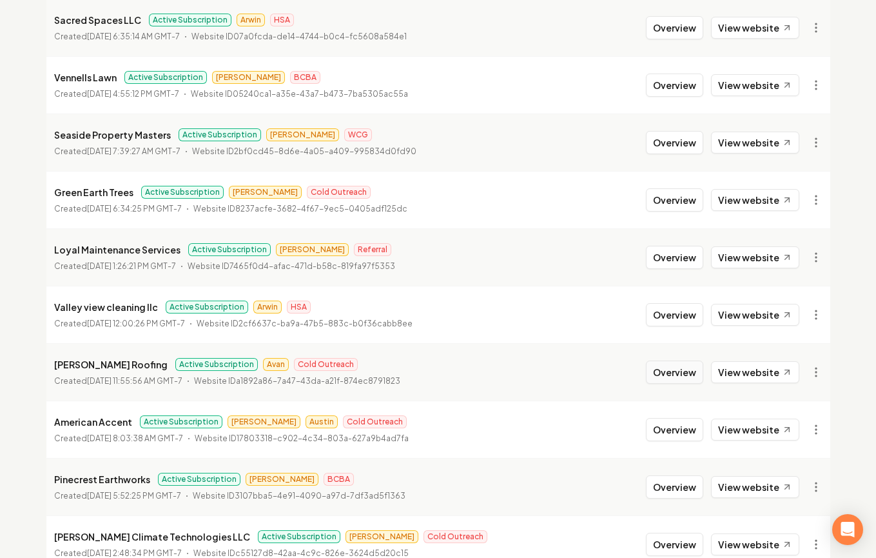
click at [675, 370] on button "Overview" at bounding box center [674, 371] width 57 height 23
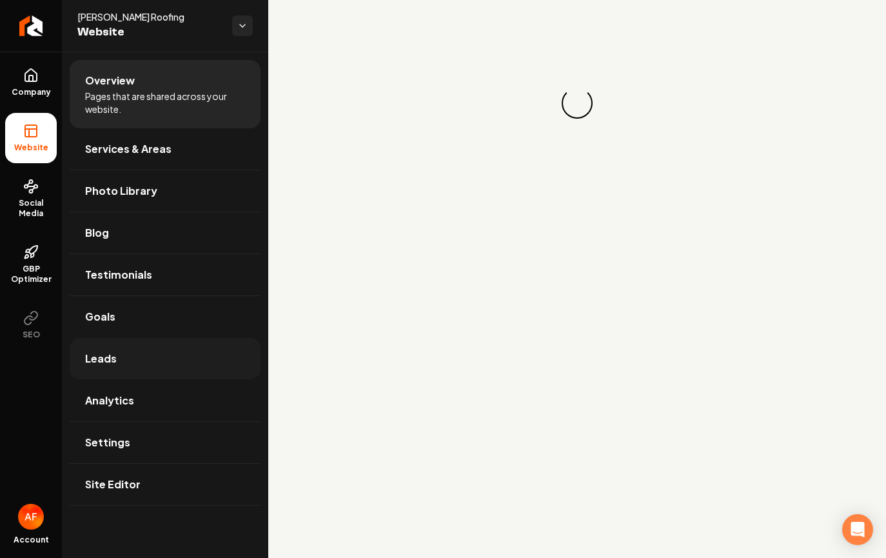
click at [158, 351] on link "Leads" at bounding box center [165, 358] width 191 height 41
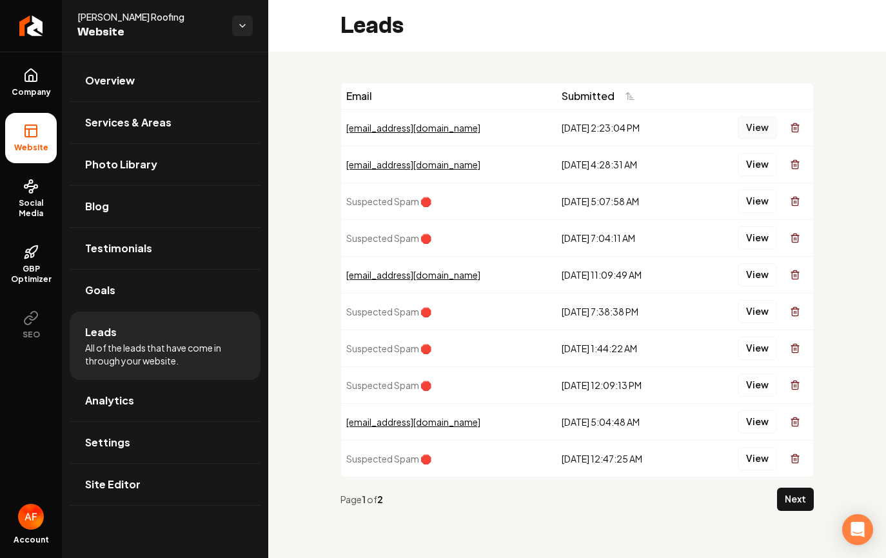
click at [755, 121] on button "View" at bounding box center [757, 127] width 39 height 23
click at [749, 159] on button "View" at bounding box center [757, 164] width 39 height 23
click at [754, 156] on button "View" at bounding box center [757, 164] width 39 height 23
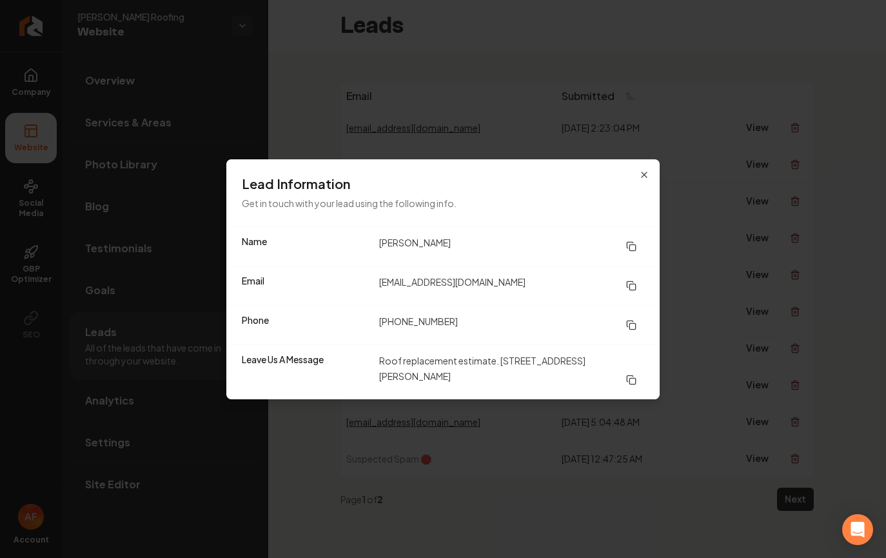
drag, startPoint x: 502, startPoint y: 360, endPoint x: 519, endPoint y: 376, distance: 23.7
click at [519, 376] on dd "Roof replacement estimate. 3585 Gus Robinson Rd Powder Springs GA 30127" at bounding box center [511, 372] width 265 height 39
drag, startPoint x: 504, startPoint y: 360, endPoint x: 533, endPoint y: 382, distance: 36.3
click at [533, 383] on dd "Roof replacement estimate. 3585 Gus Robinson Rd Powder Springs GA 30127" at bounding box center [511, 372] width 265 height 39
click at [500, 359] on dd "Roof replacement estimate. 3585 Gus Robinson Rd Powder Springs GA 30127" at bounding box center [511, 372] width 265 height 39
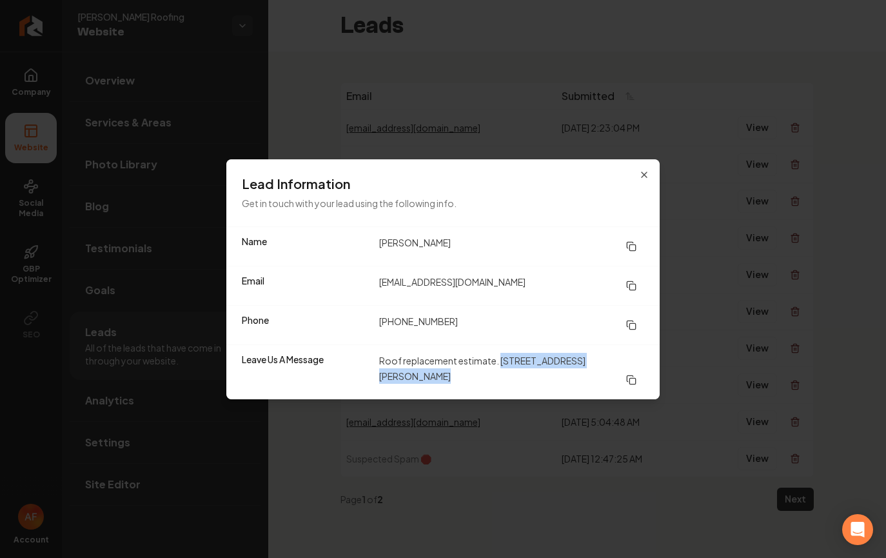
drag, startPoint x: 508, startPoint y: 363, endPoint x: 522, endPoint y: 375, distance: 19.2
click at [522, 375] on dd "Roof replacement estimate. 3585 Gus Robinson Rd Powder Springs GA 30127" at bounding box center [511, 372] width 265 height 39
copy div "3585 Gus Robinson Rd Powder Springs GA 30127"
click at [649, 174] on div "Lead Information Get in touch with your lead using the following info." at bounding box center [442, 192] width 433 height 67
click at [646, 173] on icon "button" at bounding box center [644, 175] width 10 height 10
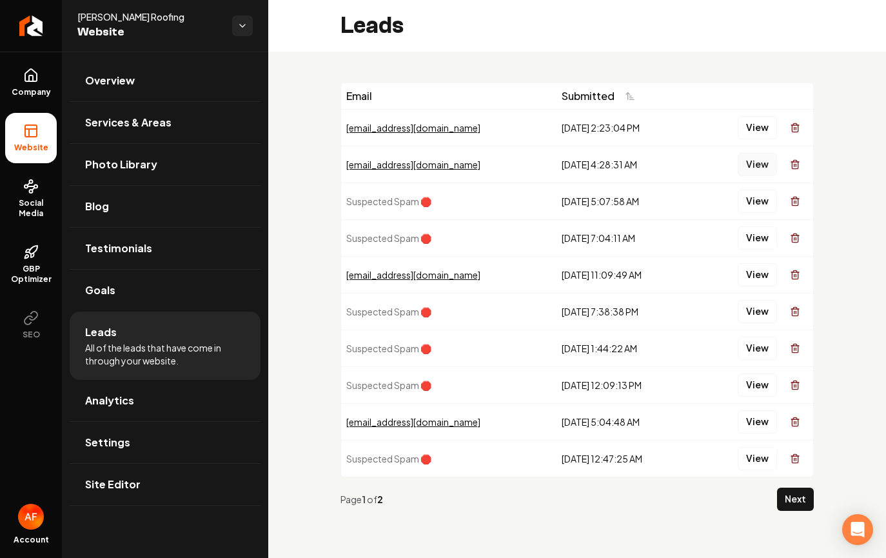
click at [749, 161] on button "View" at bounding box center [757, 164] width 39 height 23
click at [152, 402] on link "Analytics" at bounding box center [165, 400] width 191 height 41
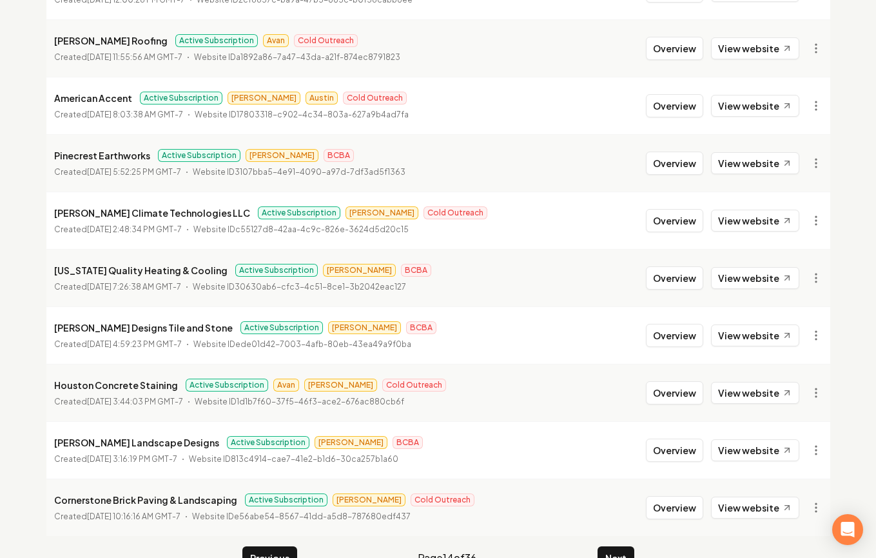
scroll to position [1396, 0]
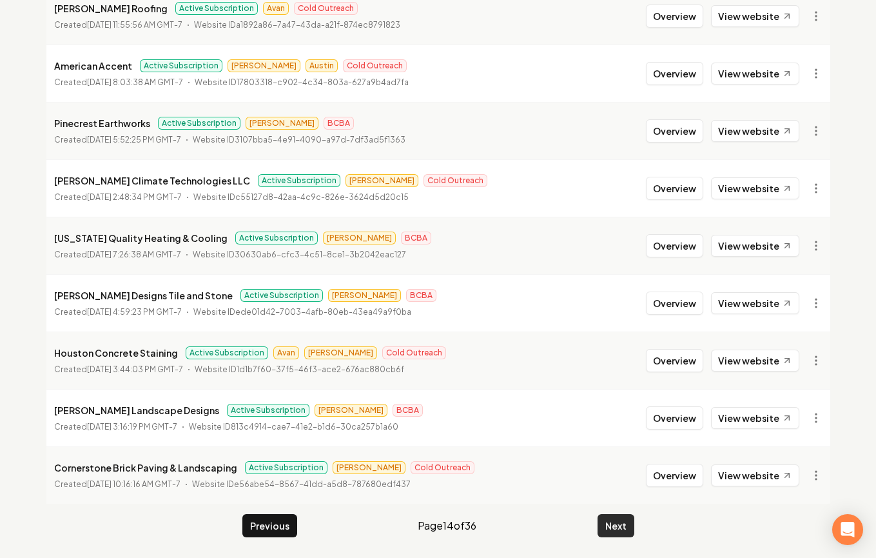
click at [607, 528] on button "Next" at bounding box center [616, 525] width 37 height 23
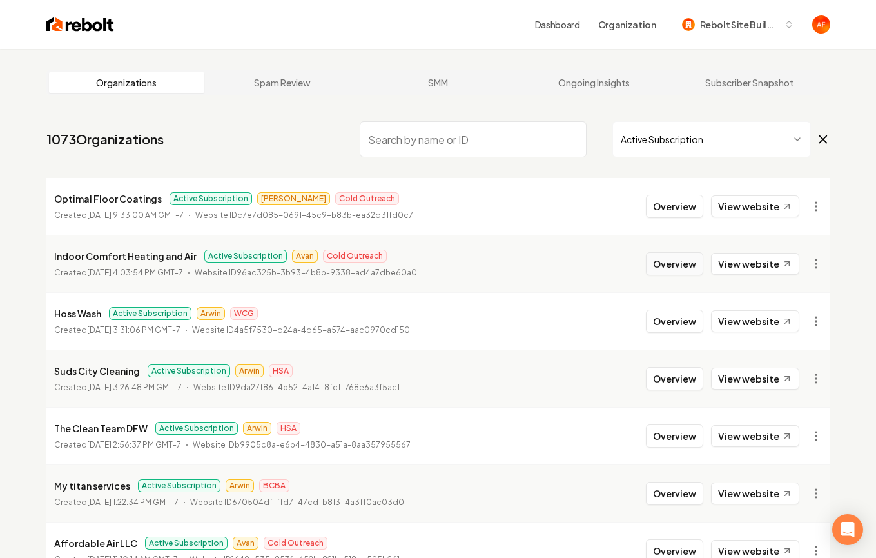
drag, startPoint x: 688, startPoint y: 275, endPoint x: 674, endPoint y: 267, distance: 16.2
click at [684, 272] on button "Overview" at bounding box center [674, 263] width 57 height 23
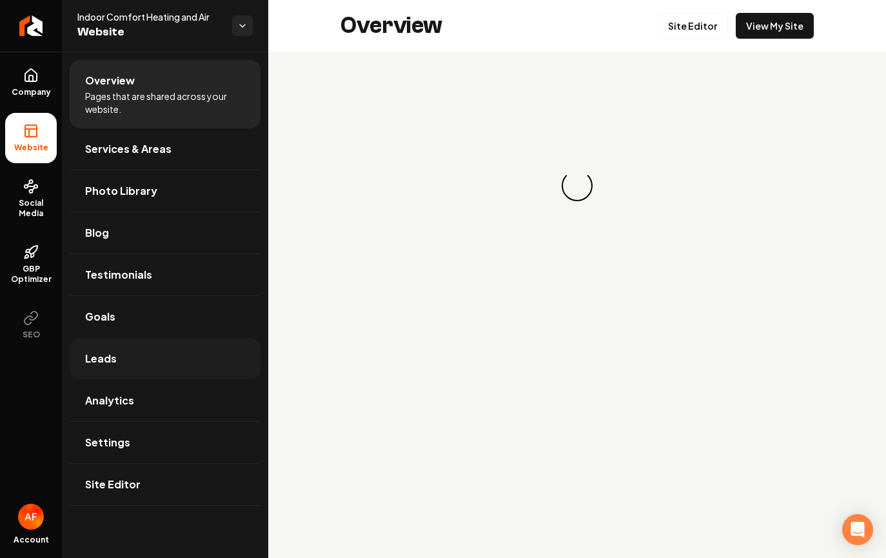
click at [115, 347] on link "Leads" at bounding box center [165, 358] width 191 height 41
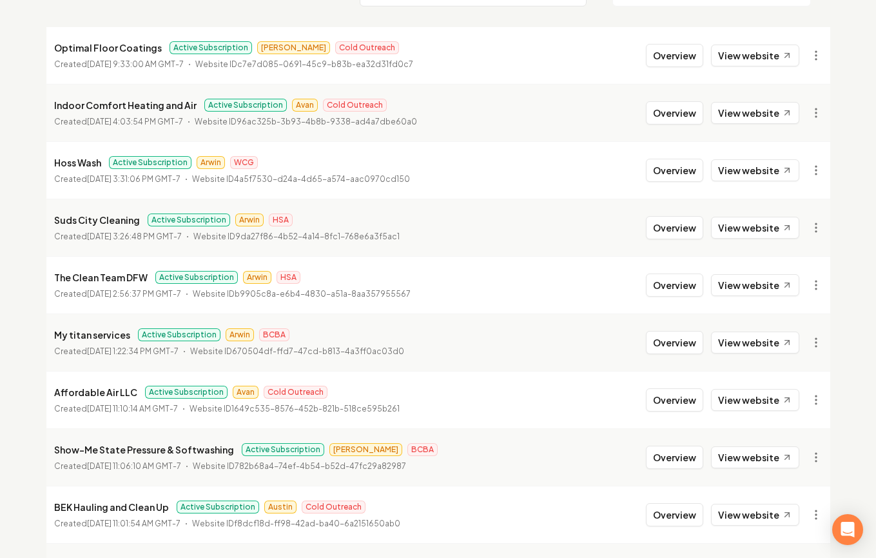
scroll to position [169, 0]
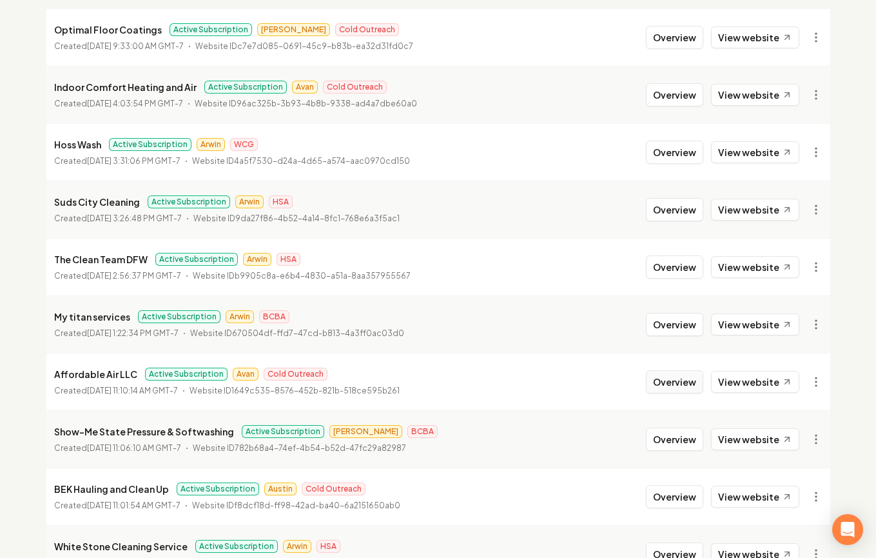
click at [694, 382] on button "Overview" at bounding box center [674, 381] width 57 height 23
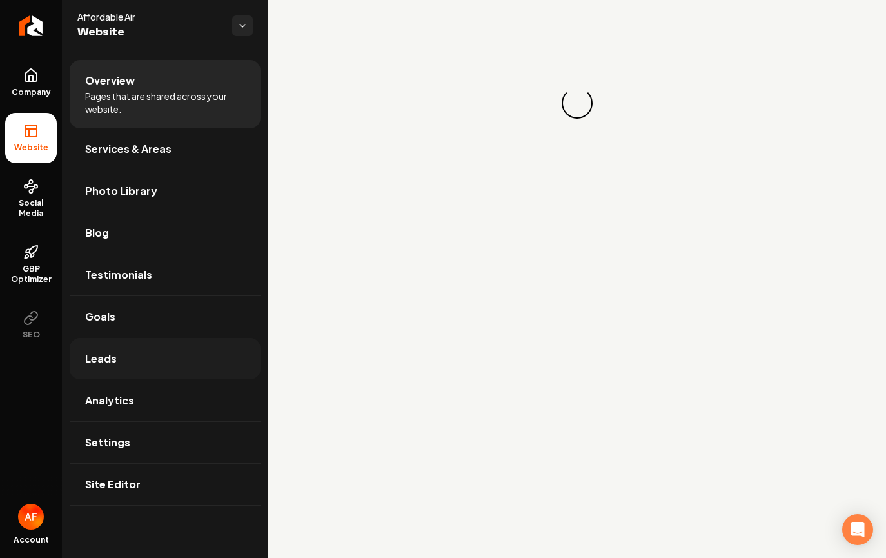
click at [171, 372] on link "Leads" at bounding box center [165, 358] width 191 height 41
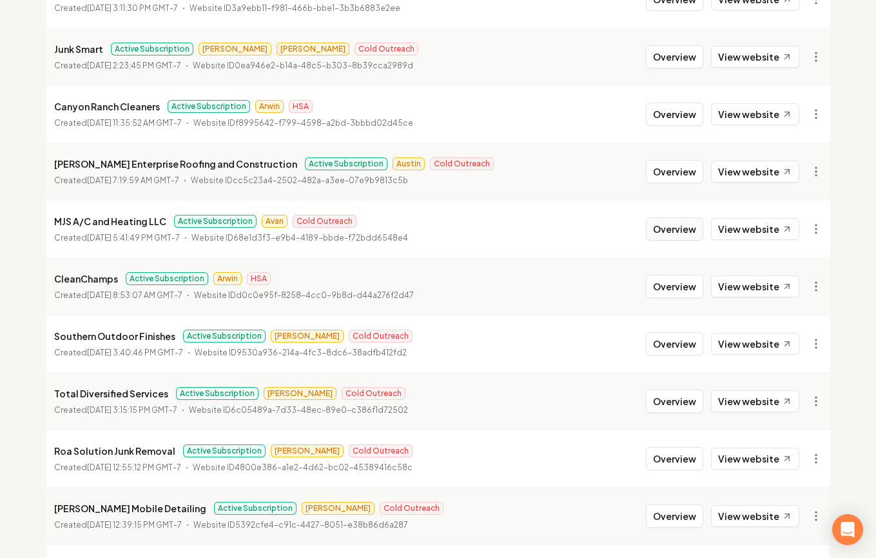
scroll to position [1396, 0]
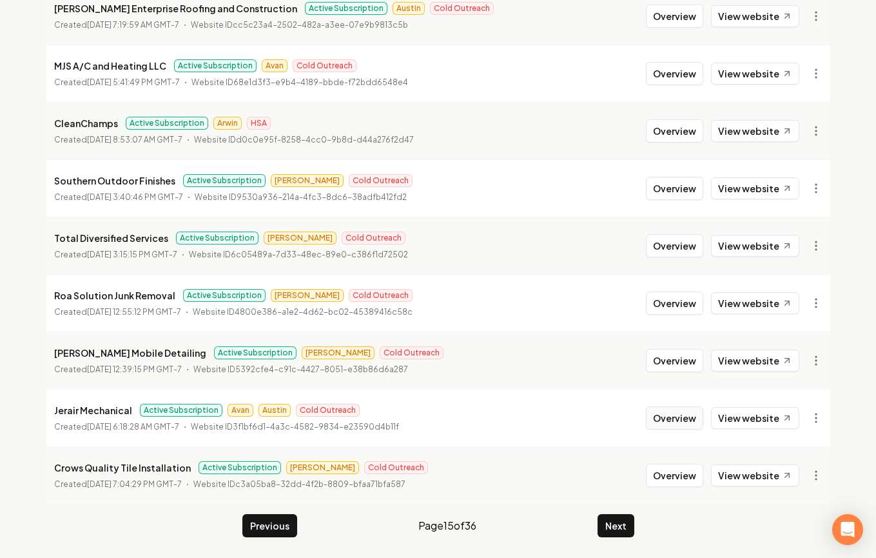
click at [665, 419] on button "Overview" at bounding box center [674, 417] width 57 height 23
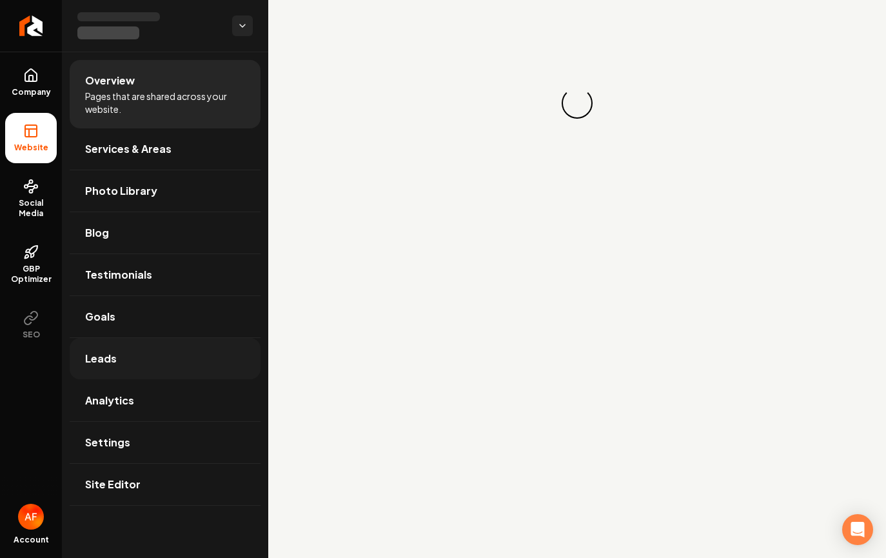
click at [112, 378] on link "Leads" at bounding box center [165, 358] width 191 height 41
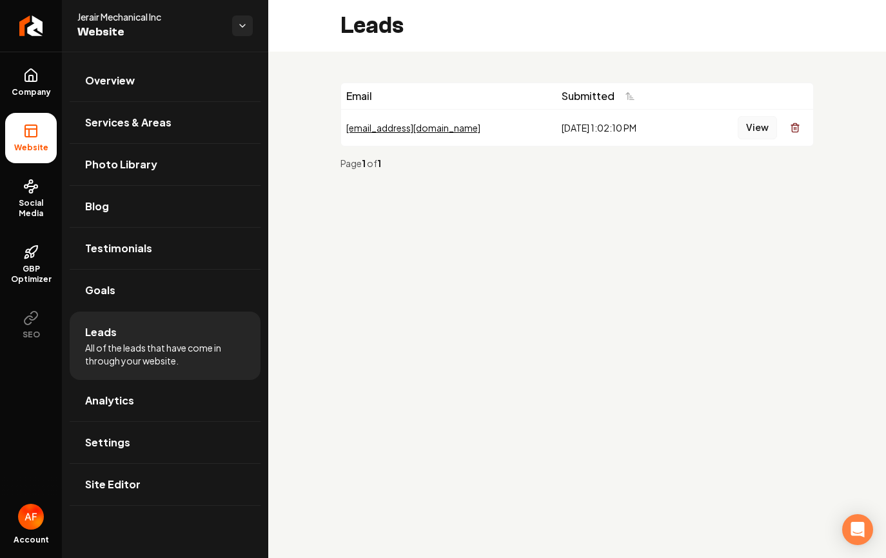
click at [745, 123] on button "View" at bounding box center [757, 127] width 39 height 23
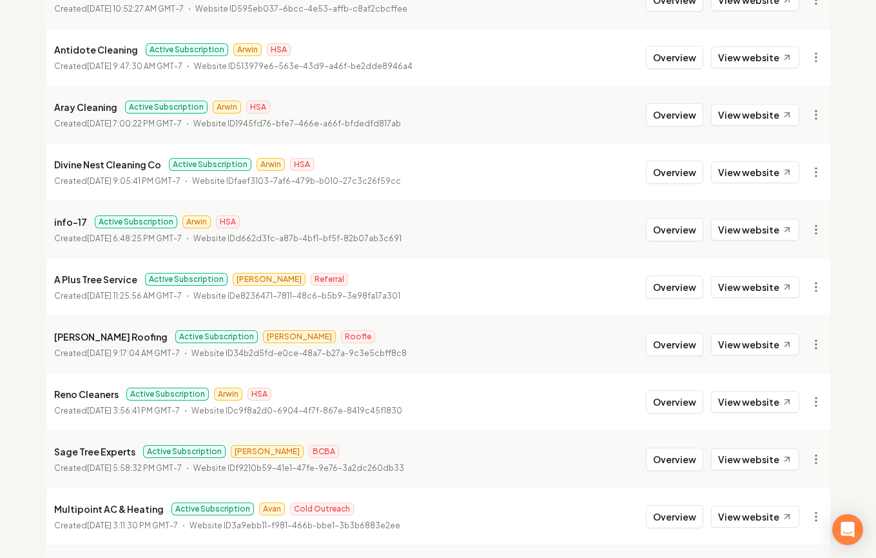
scroll to position [1396, 0]
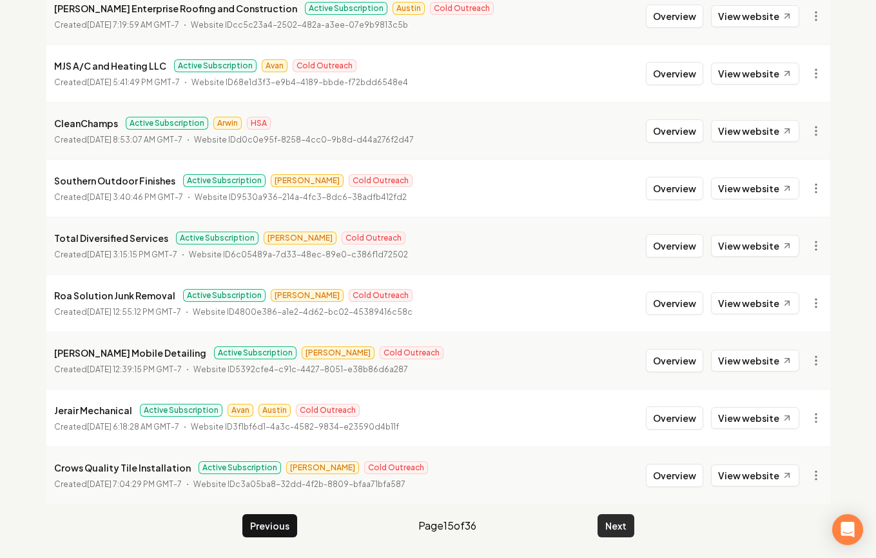
click at [608, 522] on button "Next" at bounding box center [616, 525] width 37 height 23
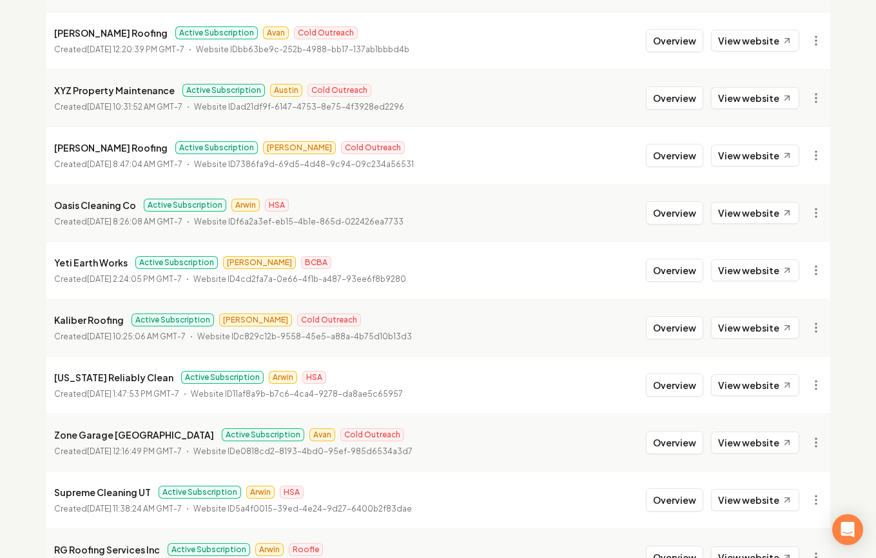
scroll to position [560, 0]
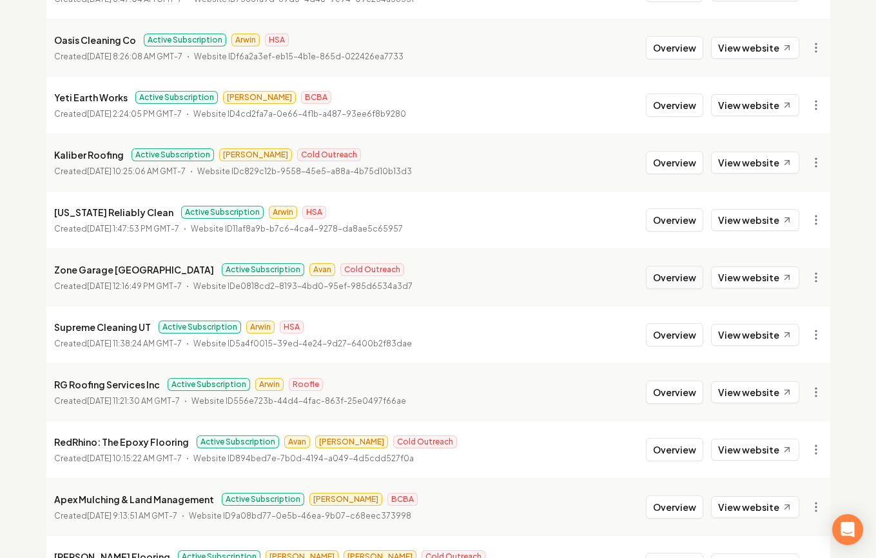
click at [659, 281] on button "Overview" at bounding box center [674, 277] width 57 height 23
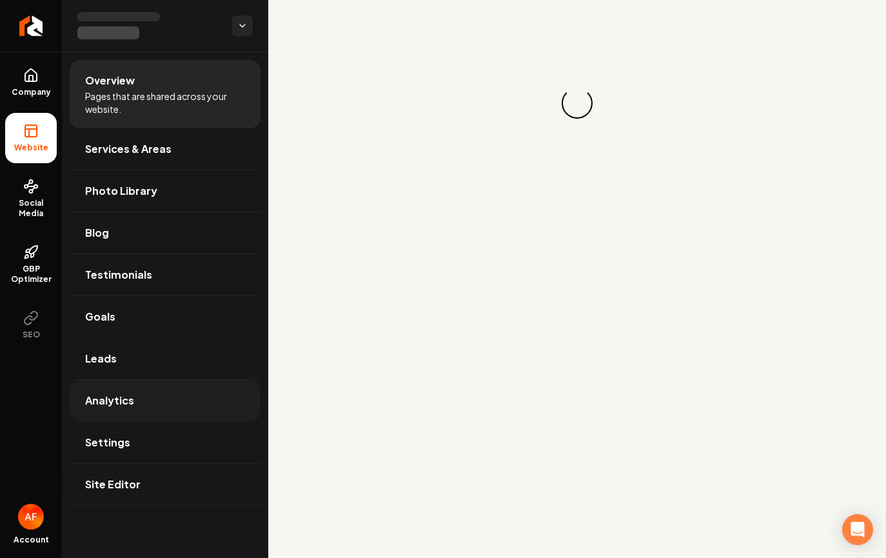
click at [124, 384] on link "Analytics" at bounding box center [165, 400] width 191 height 41
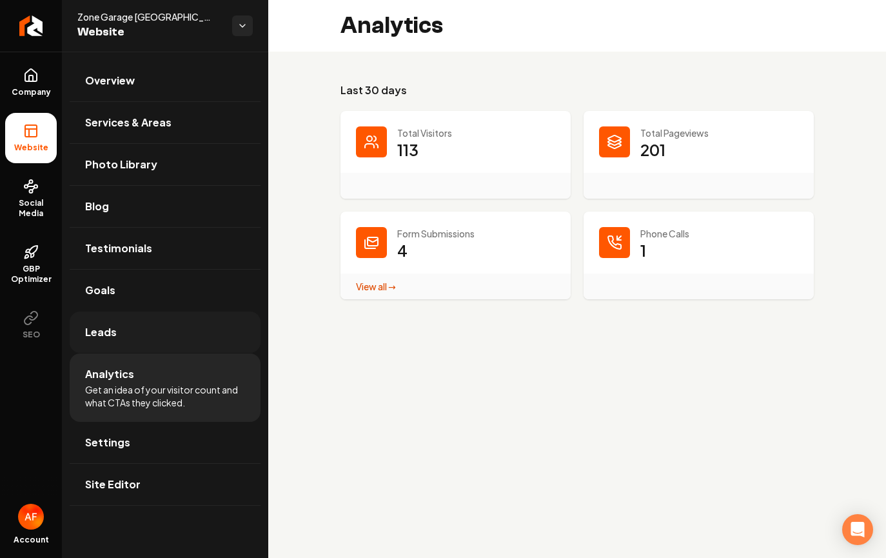
click at [132, 333] on link "Leads" at bounding box center [165, 331] width 191 height 41
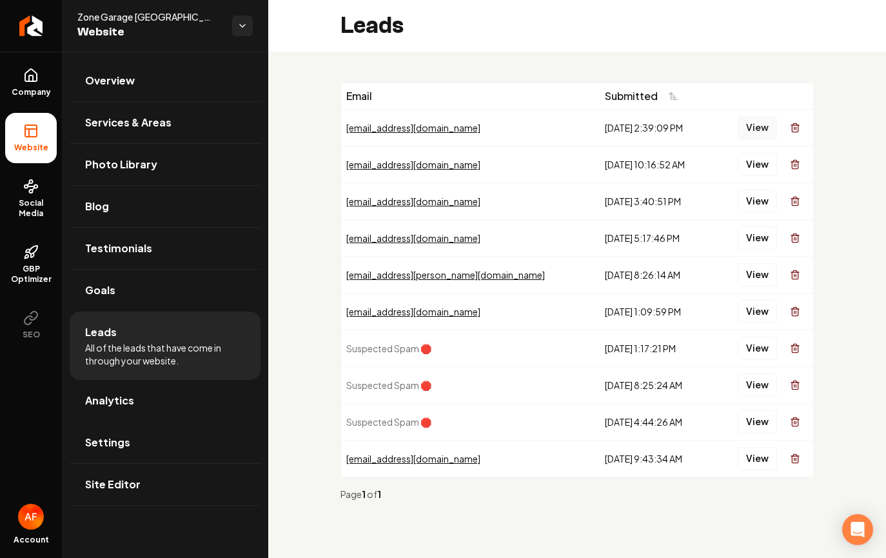
click at [750, 126] on button "View" at bounding box center [757, 127] width 39 height 23
click at [751, 167] on button "View" at bounding box center [757, 164] width 39 height 23
click at [750, 202] on button "View" at bounding box center [757, 201] width 39 height 23
click at [749, 240] on button "View" at bounding box center [757, 237] width 39 height 23
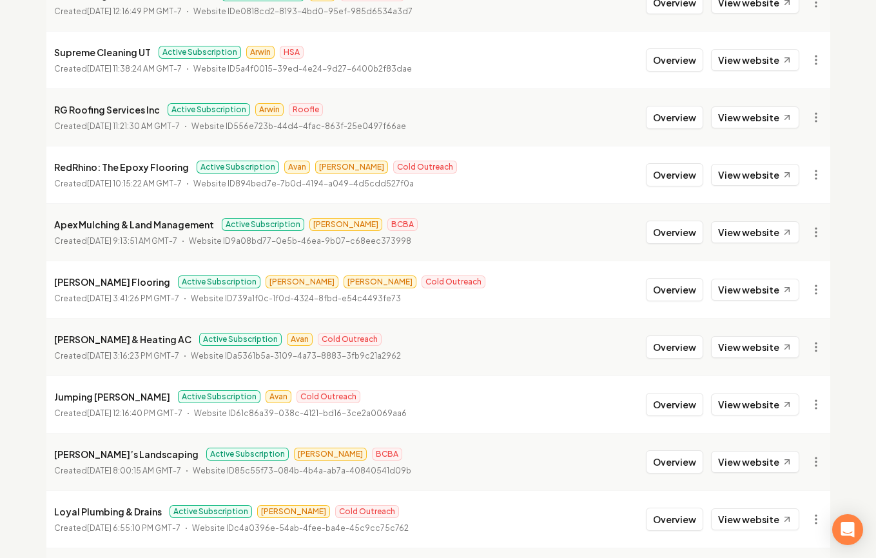
scroll to position [836, 0]
click at [680, 349] on button "Overview" at bounding box center [674, 346] width 57 height 23
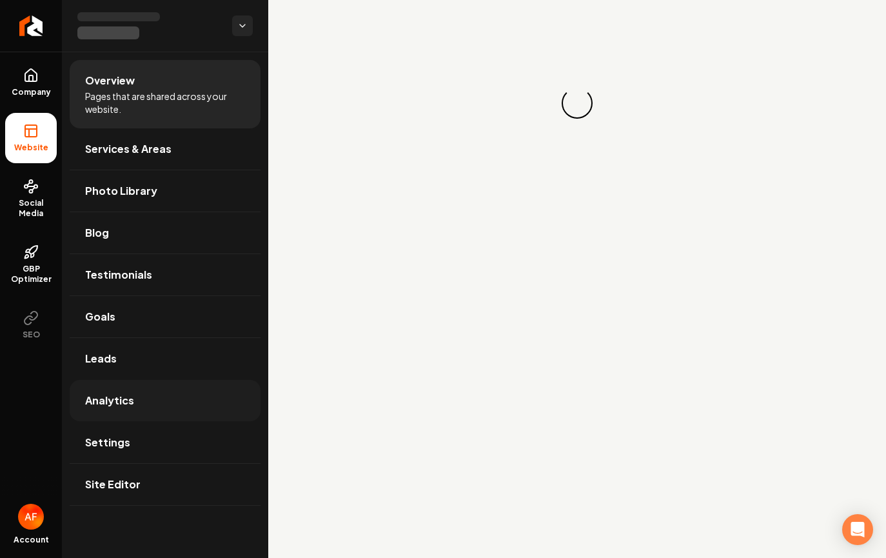
click at [113, 391] on link "Analytics" at bounding box center [165, 400] width 191 height 41
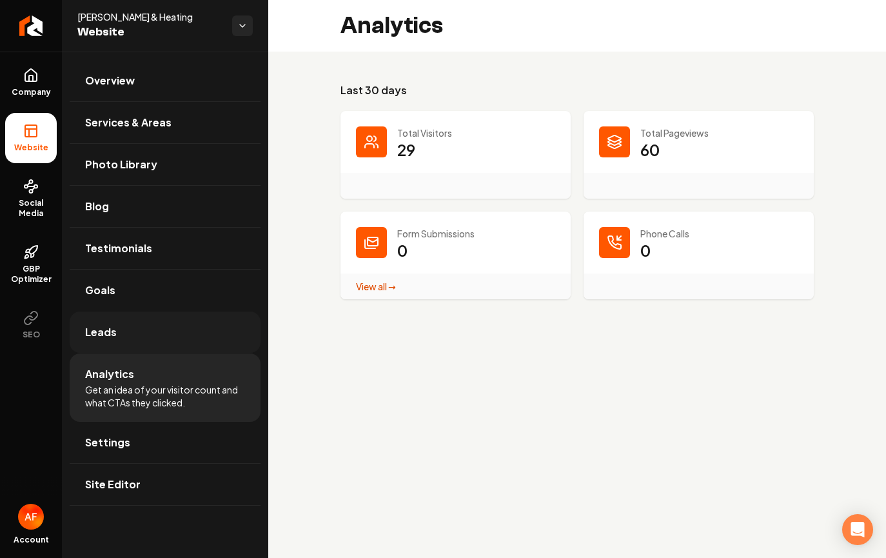
click at [122, 332] on link "Leads" at bounding box center [165, 331] width 191 height 41
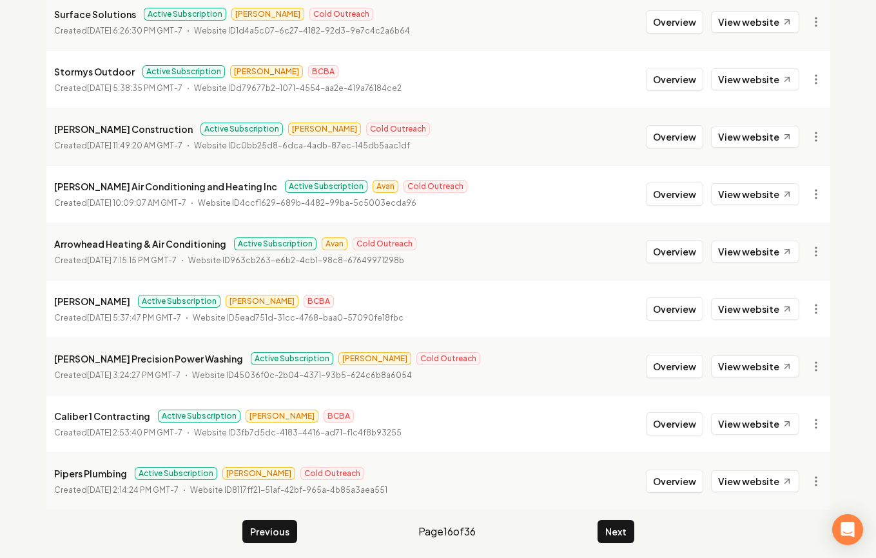
scroll to position [1396, 0]
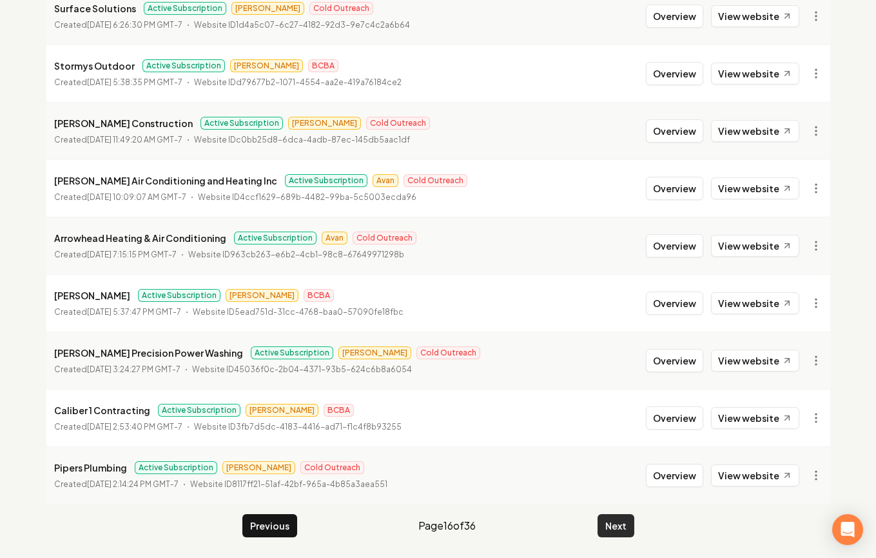
click at [615, 515] on button "Next" at bounding box center [616, 525] width 37 height 23
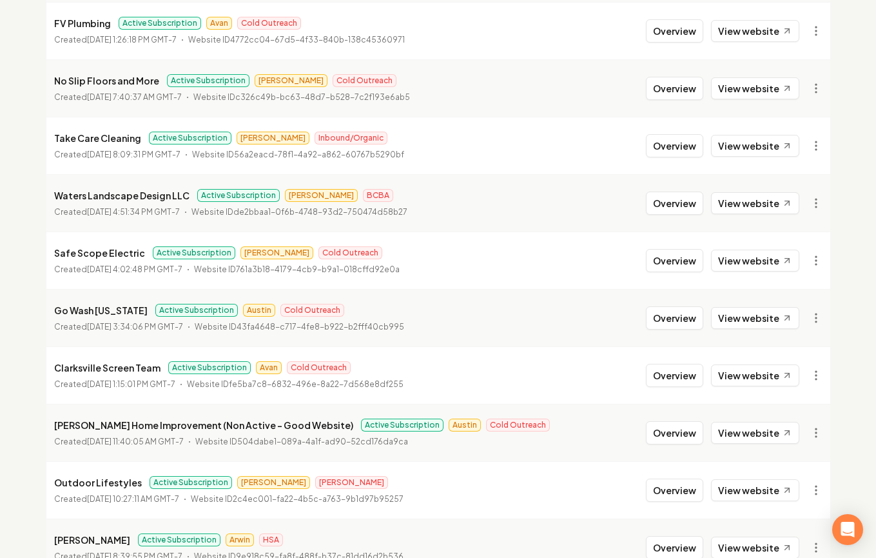
scroll to position [742, 0]
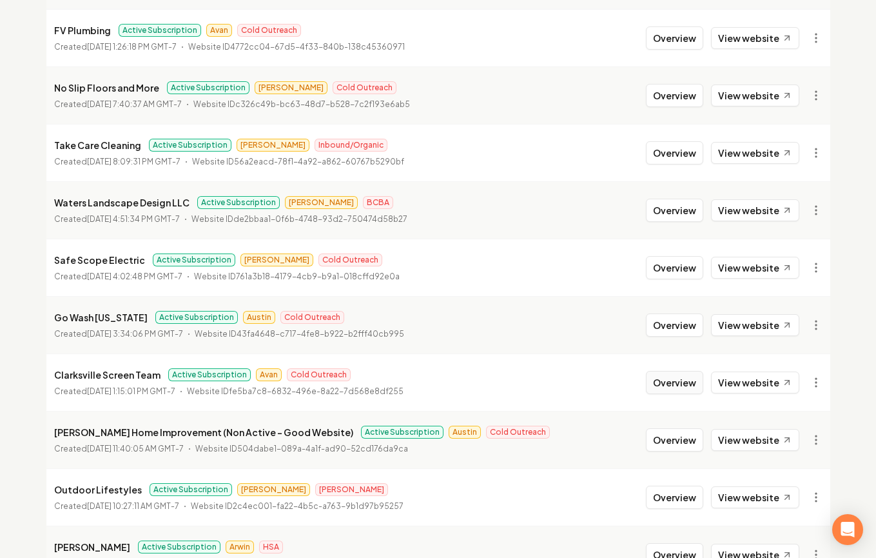
click at [682, 387] on button "Overview" at bounding box center [674, 382] width 57 height 23
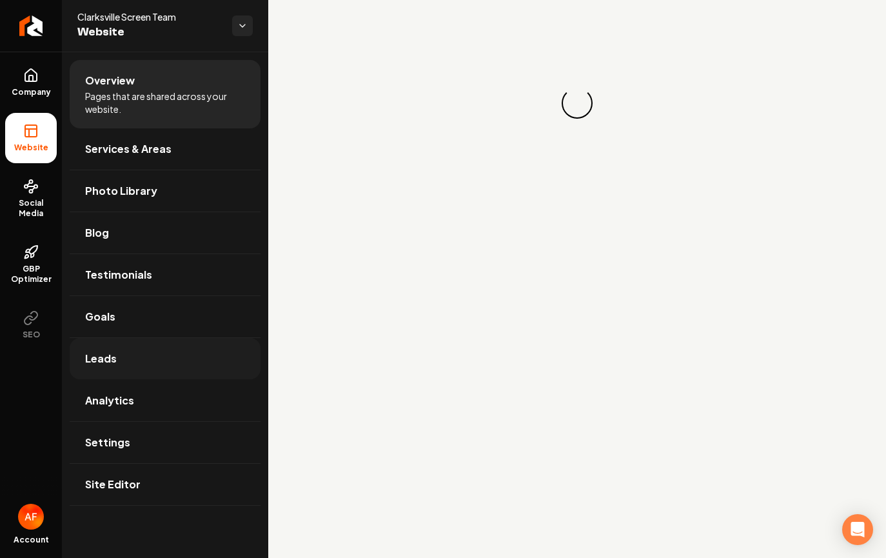
click at [197, 364] on link "Leads" at bounding box center [165, 358] width 191 height 41
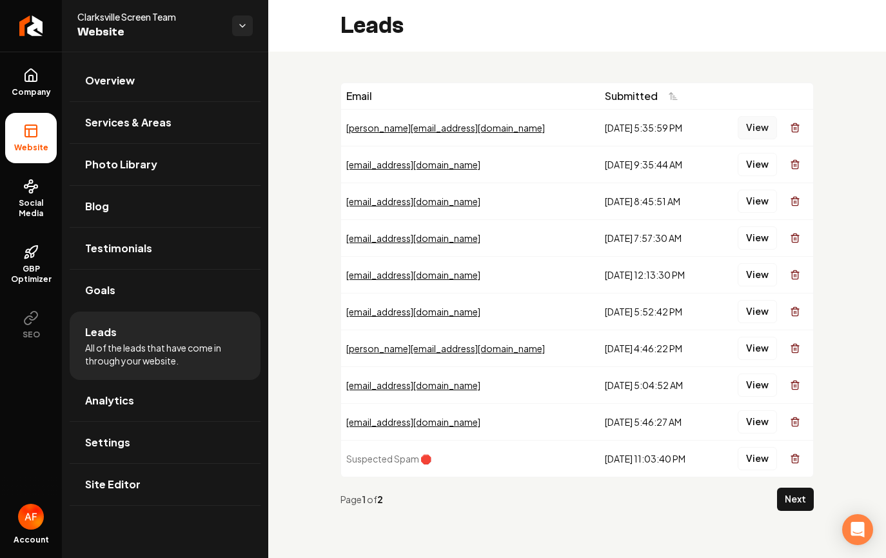
click at [756, 123] on button "View" at bounding box center [757, 127] width 39 height 23
click at [132, 400] on link "Analytics" at bounding box center [165, 400] width 191 height 41
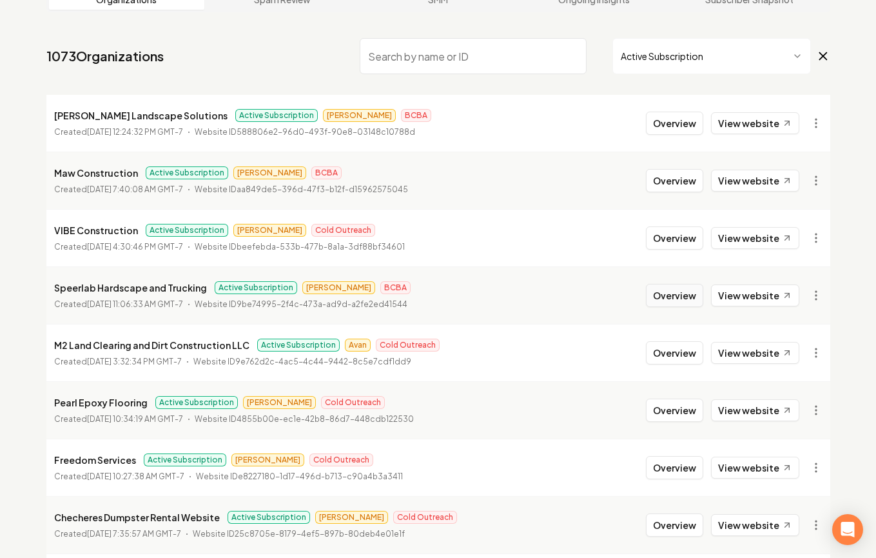
scroll to position [108, 0]
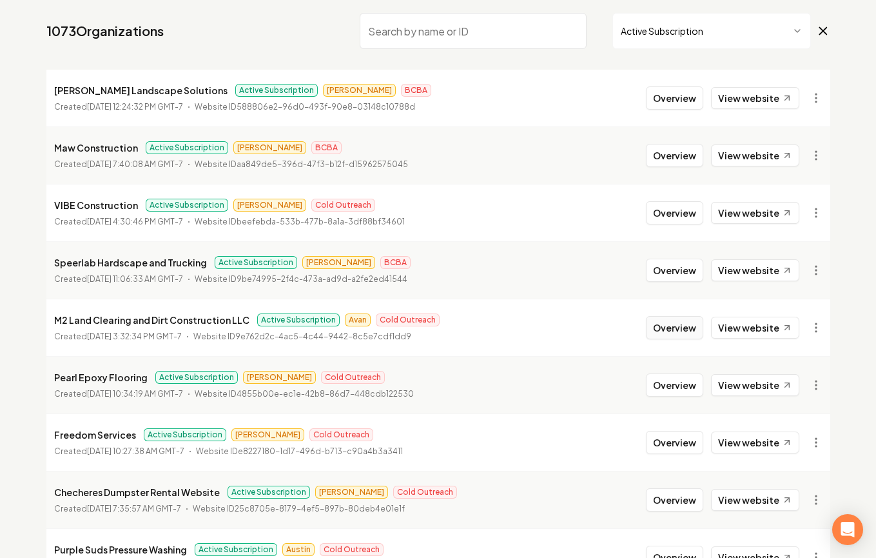
click at [673, 323] on button "Overview" at bounding box center [674, 327] width 57 height 23
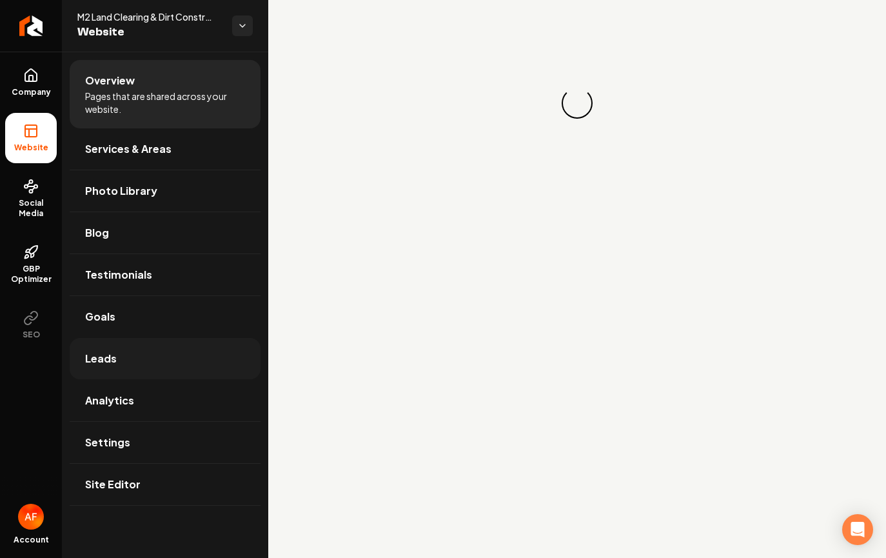
click at [161, 350] on link "Leads" at bounding box center [165, 358] width 191 height 41
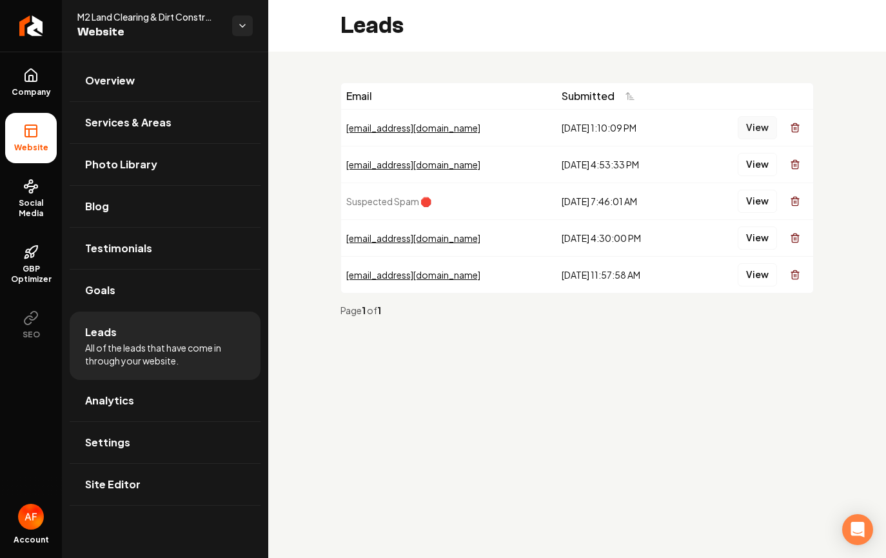
click at [735, 132] on div "View" at bounding box center [753, 128] width 110 height 26
click at [741, 130] on button "View" at bounding box center [757, 127] width 39 height 23
click at [765, 157] on button "View" at bounding box center [757, 164] width 39 height 23
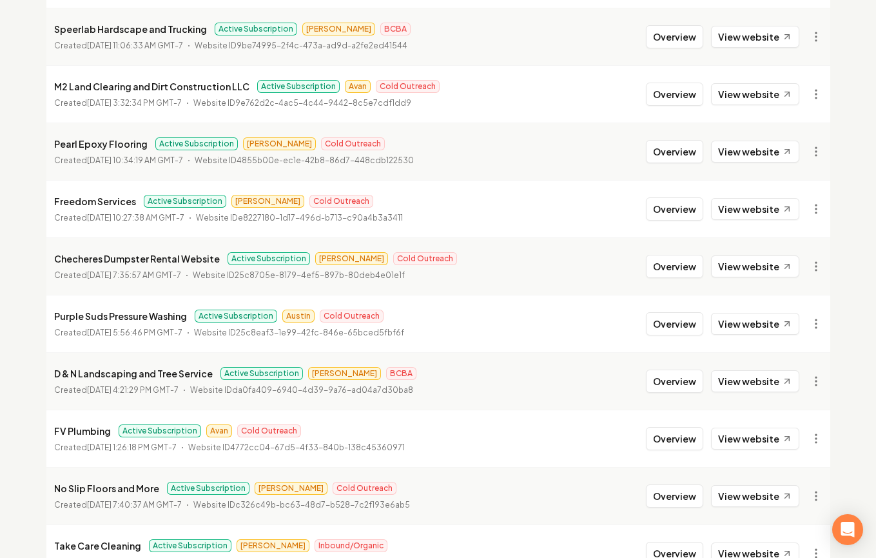
scroll to position [546, 0]
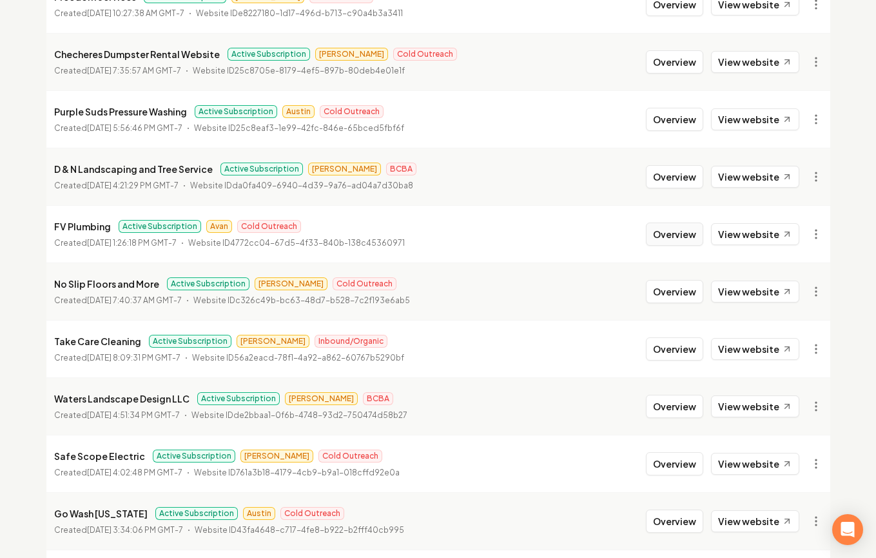
click at [689, 234] on button "Overview" at bounding box center [674, 233] width 57 height 23
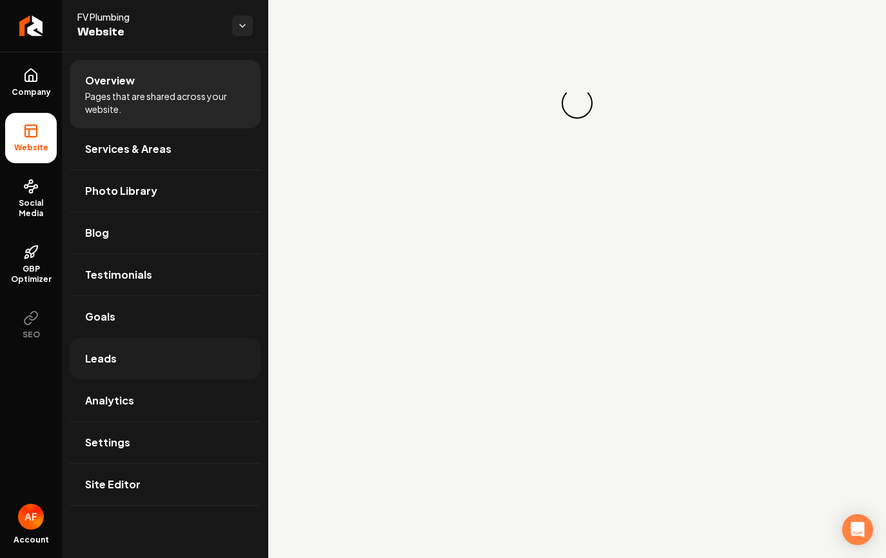
click at [163, 375] on link "Leads" at bounding box center [165, 358] width 191 height 41
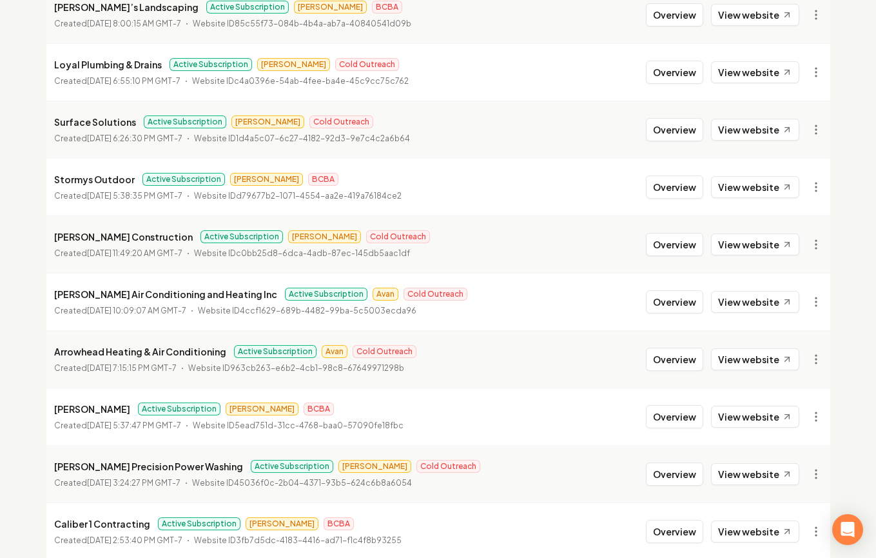
scroll to position [1396, 0]
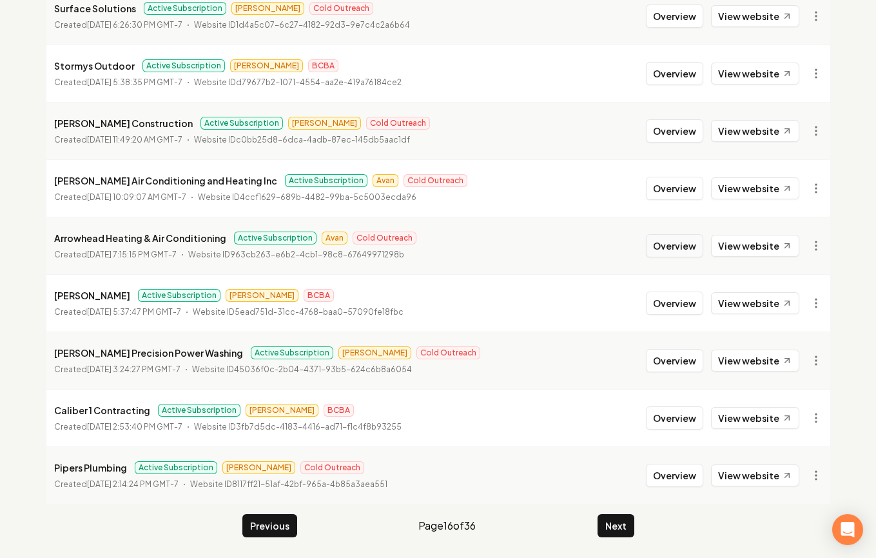
click at [689, 253] on button "Overview" at bounding box center [674, 245] width 57 height 23
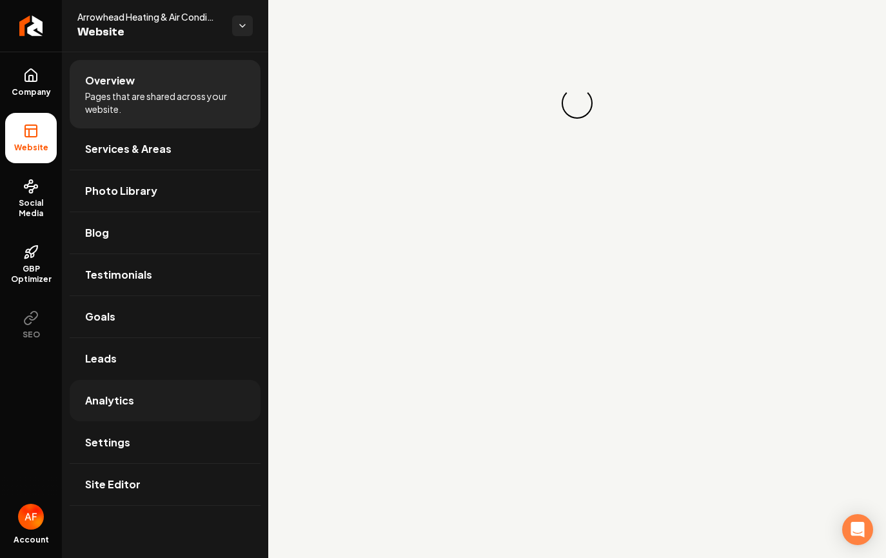
click at [173, 380] on link "Analytics" at bounding box center [165, 400] width 191 height 41
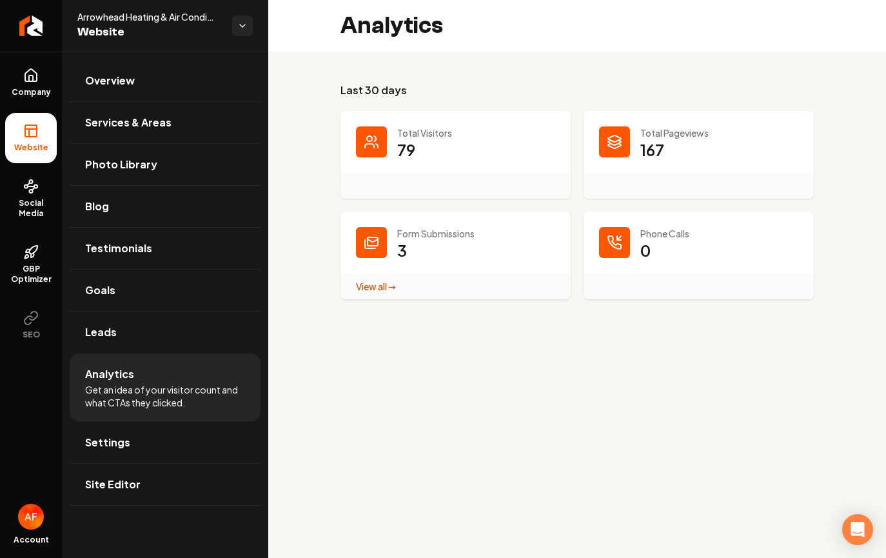
click at [179, 354] on li "Analytics Get an idea of your visitor count and what CTAs they clicked." at bounding box center [165, 387] width 191 height 68
click at [180, 346] on link "Leads" at bounding box center [165, 331] width 191 height 41
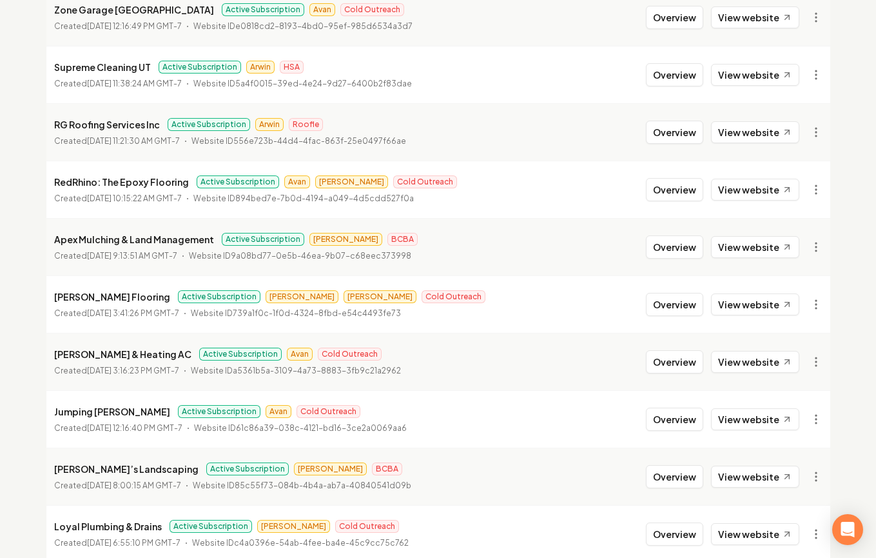
scroll to position [823, 0]
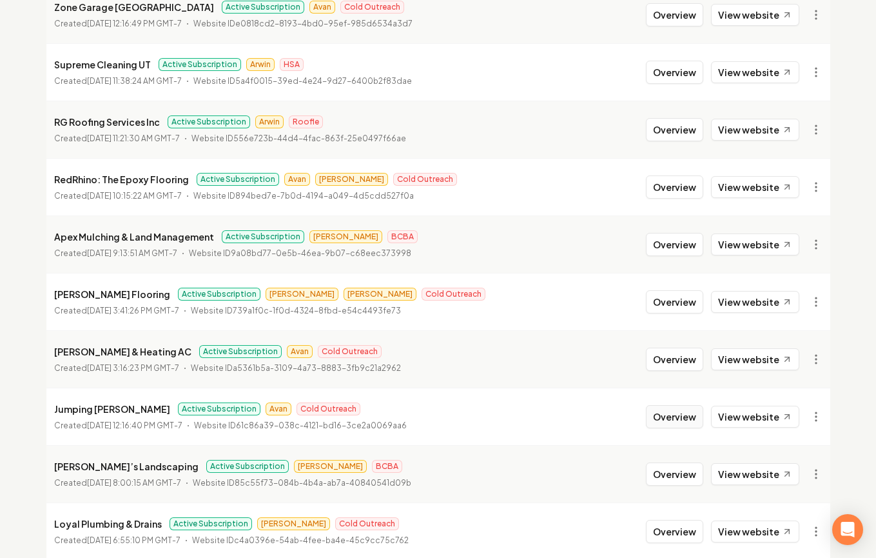
click at [680, 417] on button "Overview" at bounding box center [674, 416] width 57 height 23
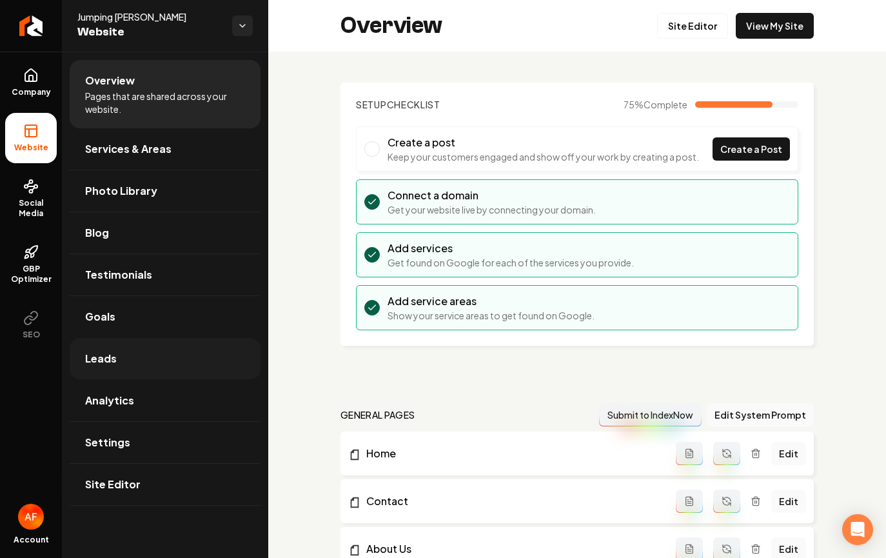
click at [104, 351] on span "Leads" at bounding box center [101, 358] width 32 height 15
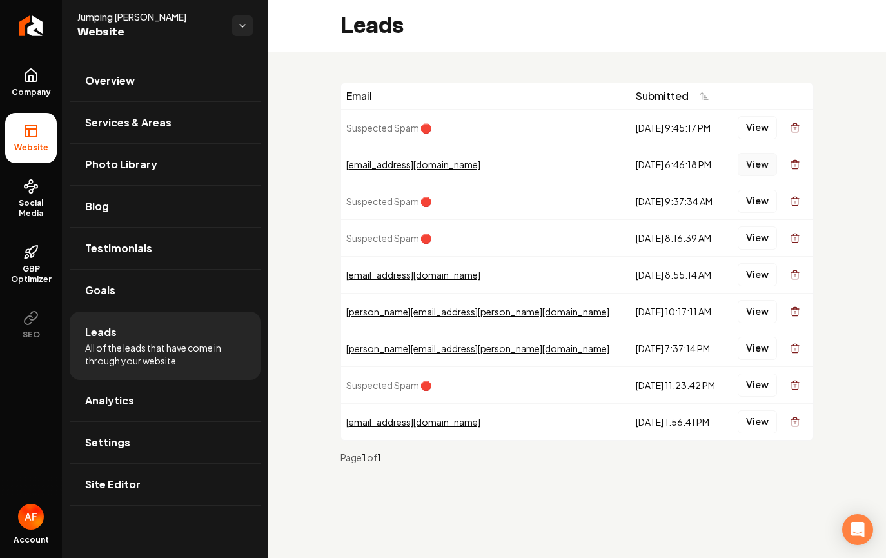
click at [745, 163] on button "View" at bounding box center [757, 164] width 39 height 23
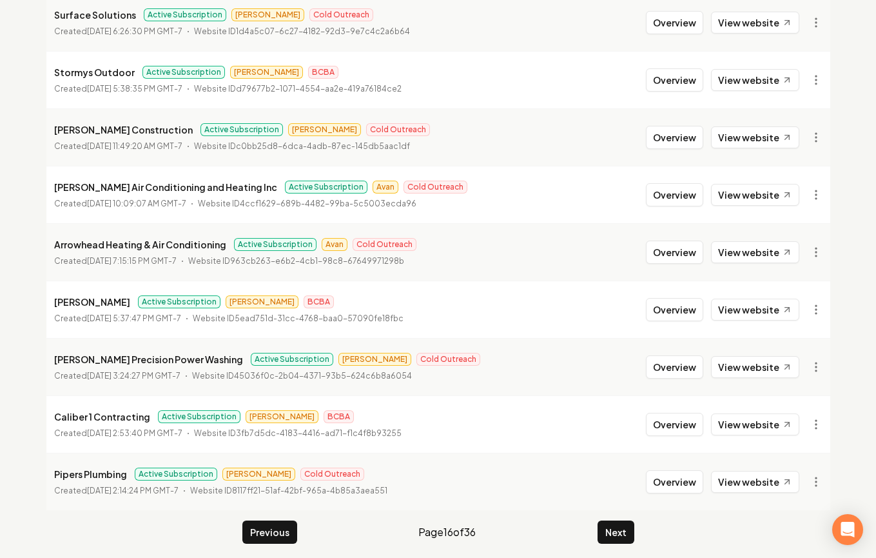
scroll to position [1396, 0]
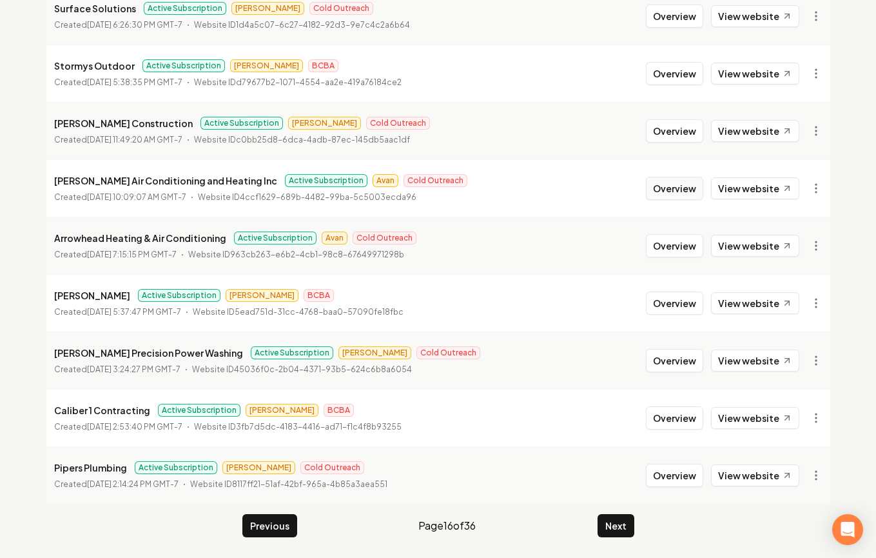
click at [680, 188] on button "Overview" at bounding box center [674, 188] width 57 height 23
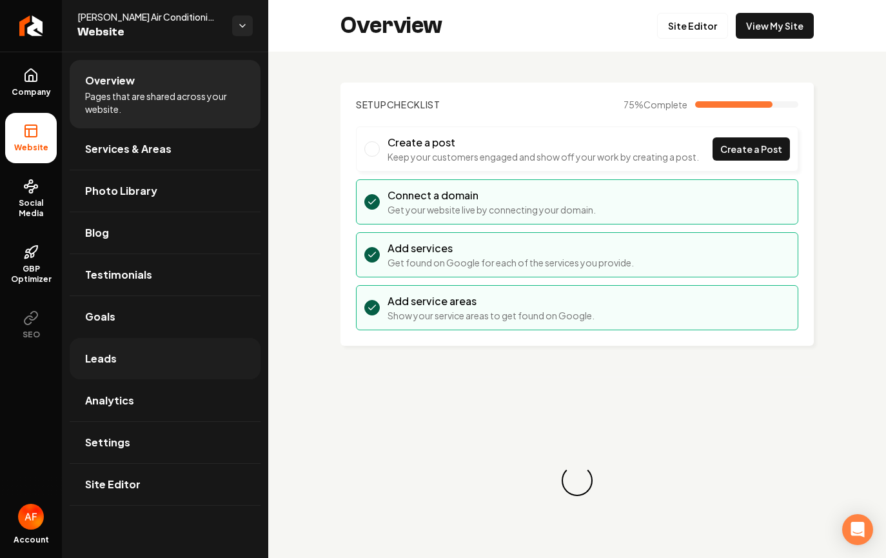
click at [162, 350] on link "Leads" at bounding box center [165, 358] width 191 height 41
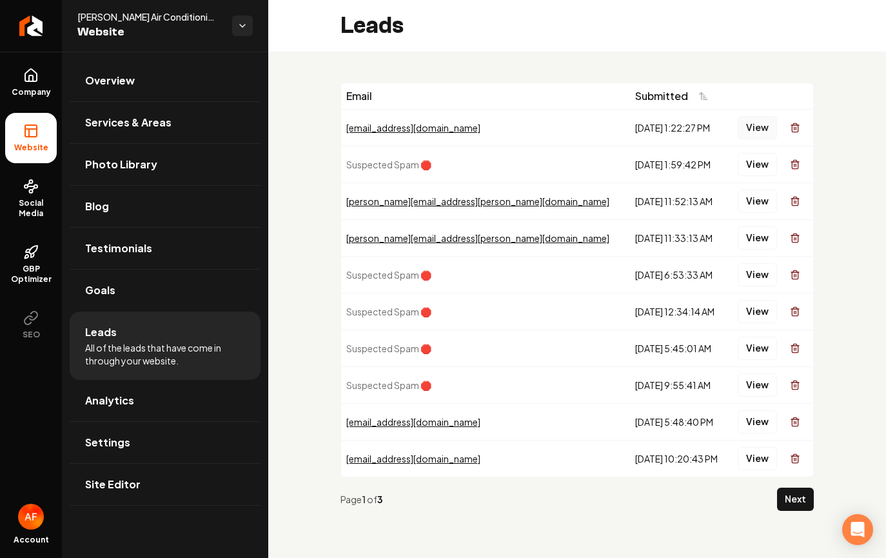
click at [759, 121] on button "View" at bounding box center [757, 127] width 39 height 23
click at [760, 243] on button "View" at bounding box center [757, 237] width 39 height 23
drag, startPoint x: 756, startPoint y: 182, endPoint x: 752, endPoint y: 189, distance: 8.4
click at [756, 183] on td "View" at bounding box center [770, 201] width 85 height 37
click at [754, 196] on button "View" at bounding box center [757, 201] width 39 height 23
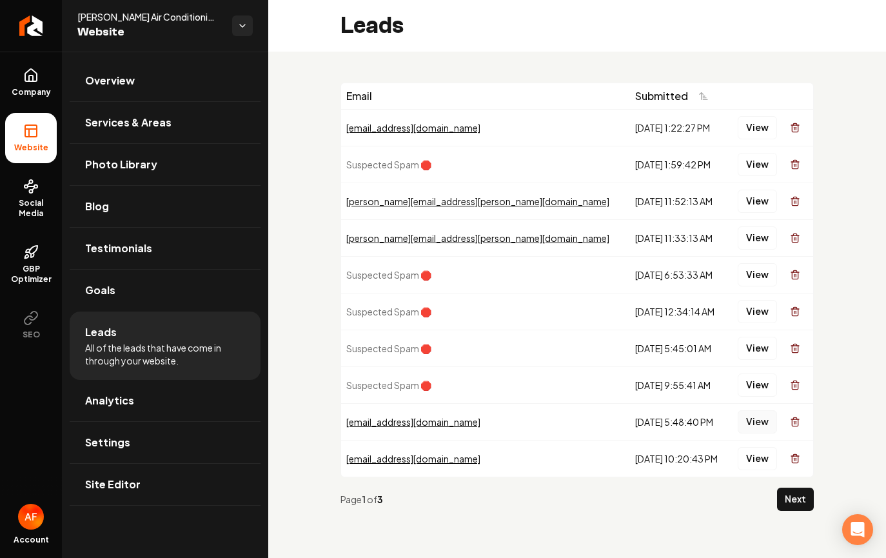
click at [757, 419] on button "View" at bounding box center [757, 421] width 39 height 23
click at [112, 397] on span "Analytics" at bounding box center [109, 400] width 49 height 15
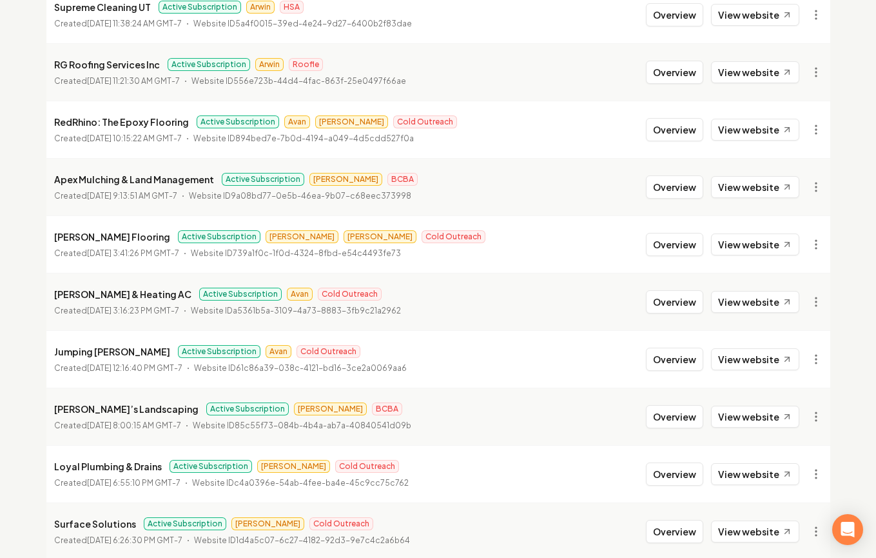
scroll to position [883, 0]
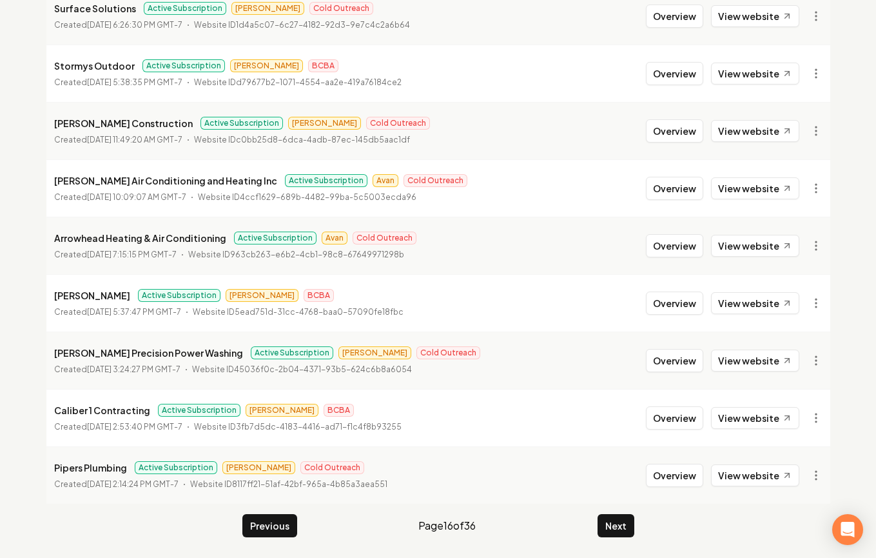
drag, startPoint x: 638, startPoint y: 502, endPoint x: 634, endPoint y: 508, distance: 7.4
click at [638, 502] on li "Pipers Plumbing Active Subscription James Cold Outreach Created April 22, 2025,…" at bounding box center [438, 474] width 784 height 57
click at [625, 520] on button "Next" at bounding box center [616, 525] width 37 height 23
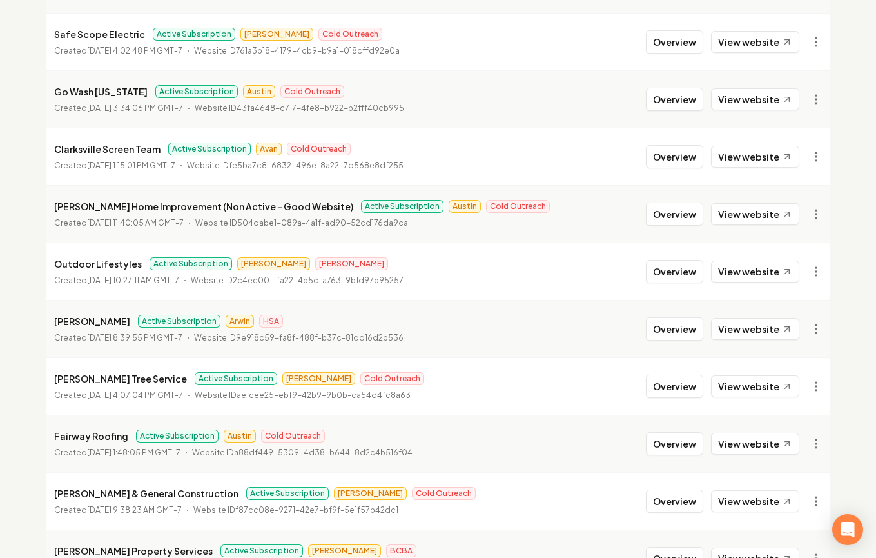
scroll to position [1396, 0]
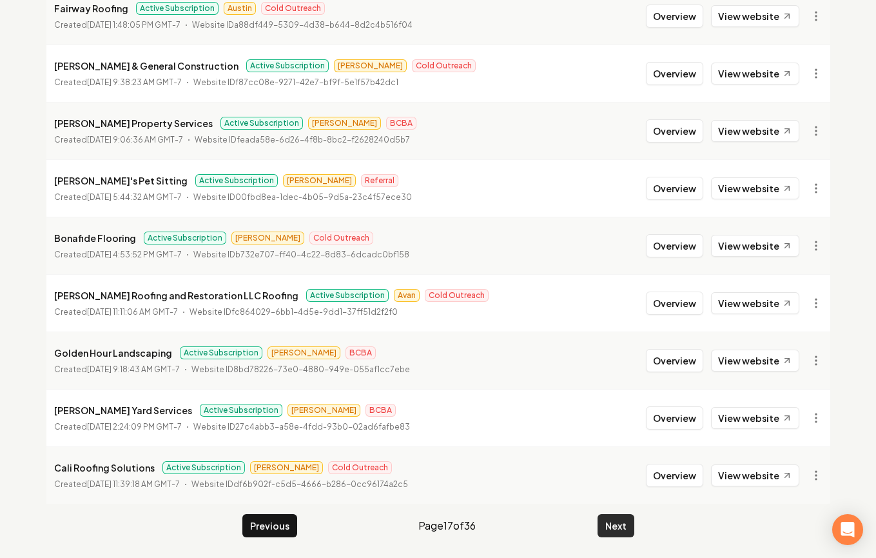
click at [627, 532] on button "Next" at bounding box center [616, 525] width 37 height 23
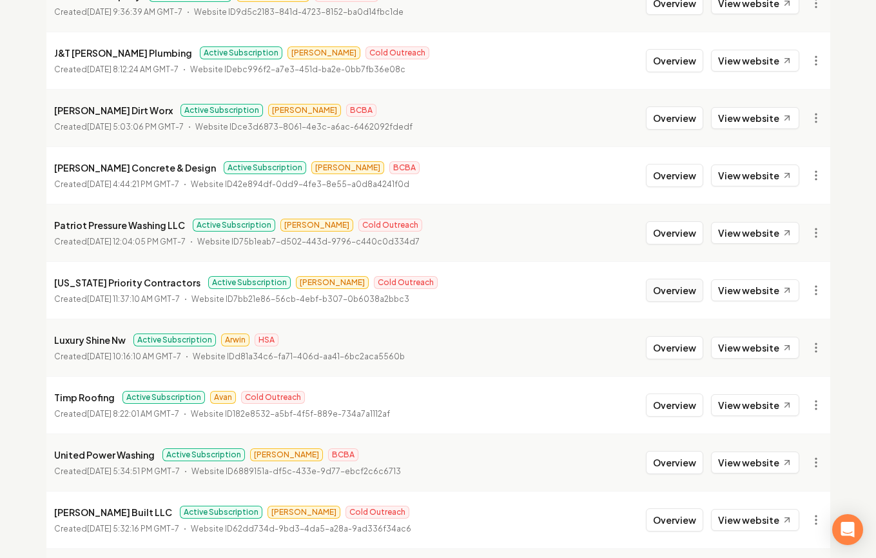
scroll to position [662, 0]
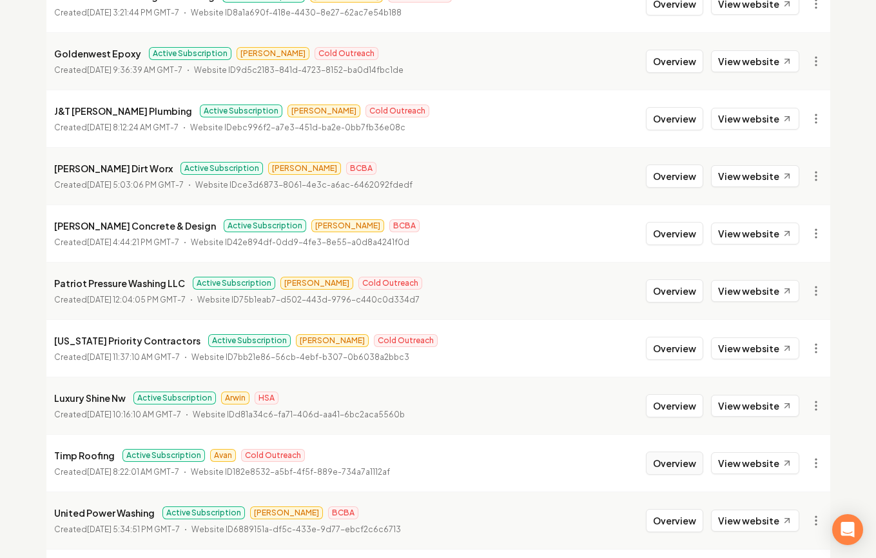
click at [684, 460] on button "Overview" at bounding box center [674, 462] width 57 height 23
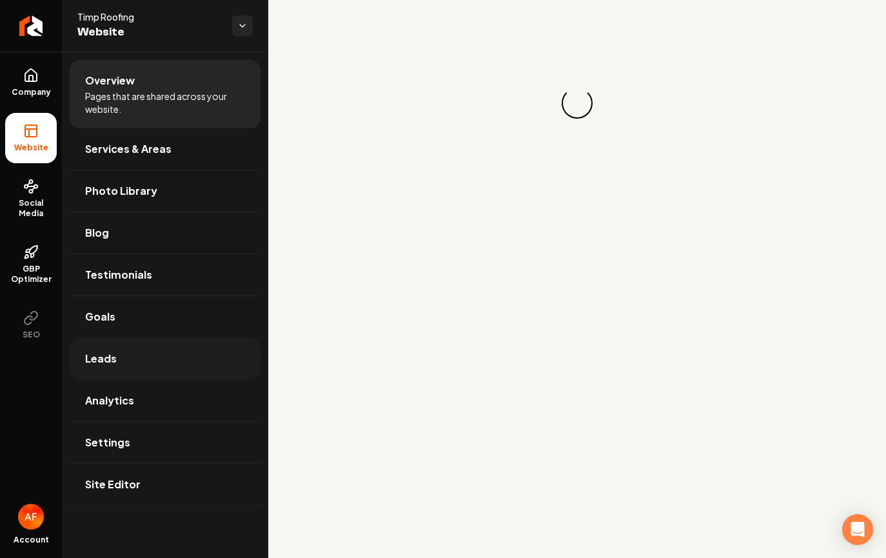
click at [137, 368] on link "Leads" at bounding box center [165, 358] width 191 height 41
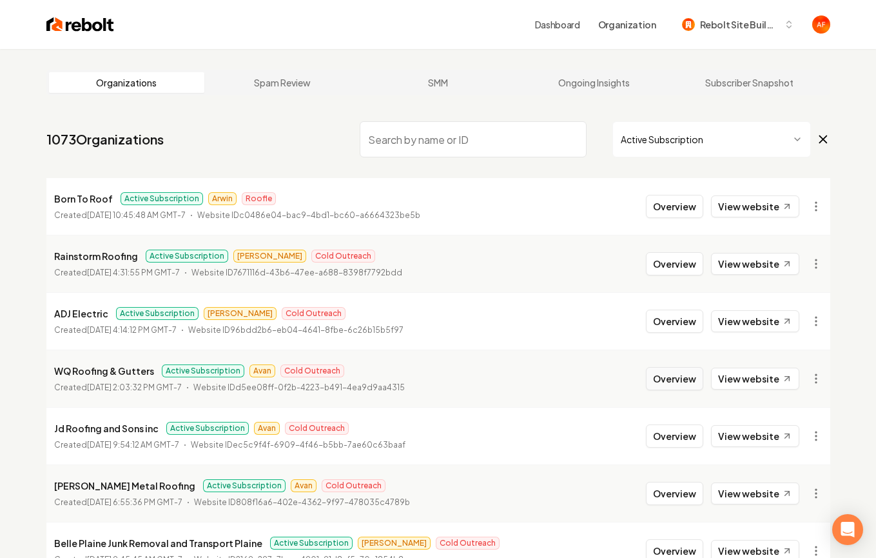
click at [677, 382] on button "Overview" at bounding box center [674, 378] width 57 height 23
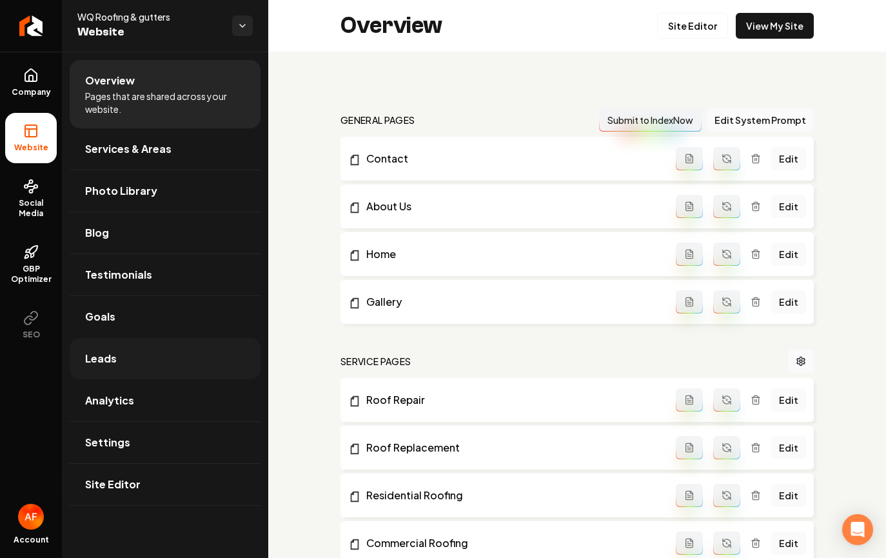
click at [124, 361] on link "Leads" at bounding box center [165, 358] width 191 height 41
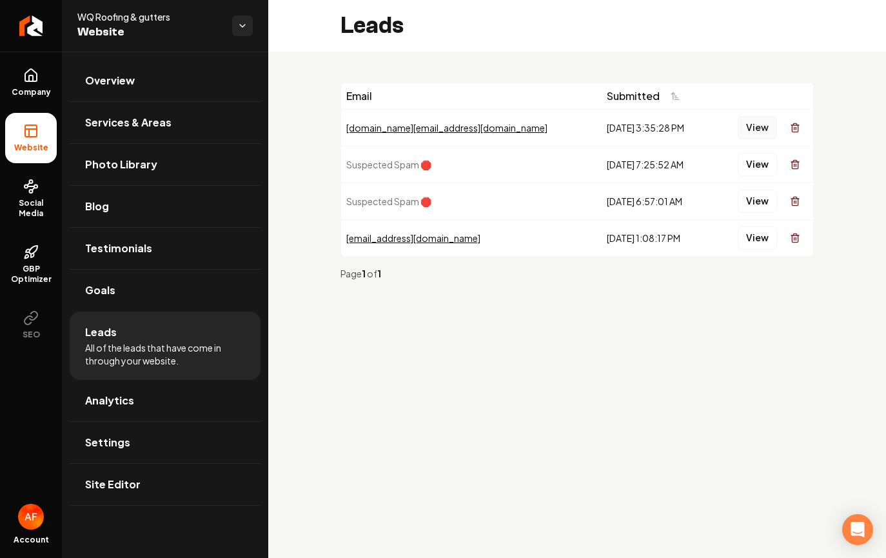
click at [748, 123] on button "View" at bounding box center [757, 127] width 39 height 23
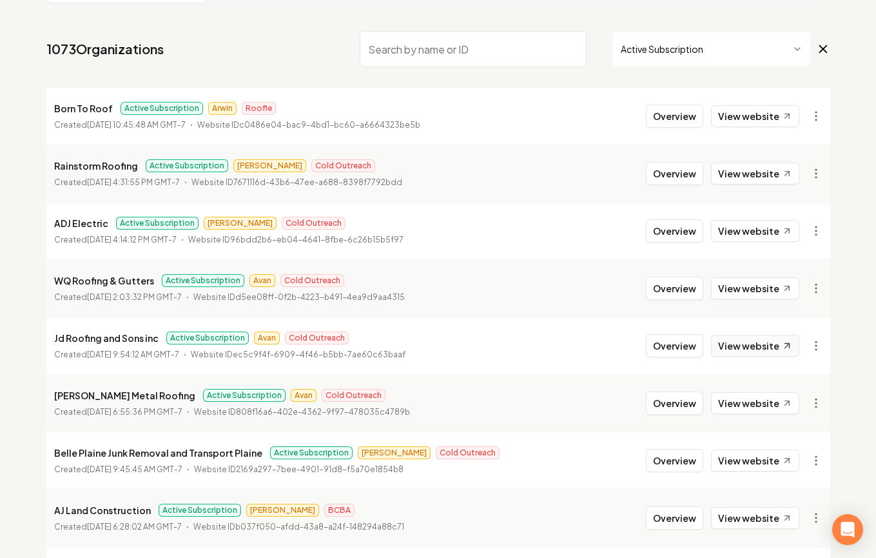
scroll to position [91, 0]
click at [668, 347] on button "Overview" at bounding box center [674, 344] width 57 height 23
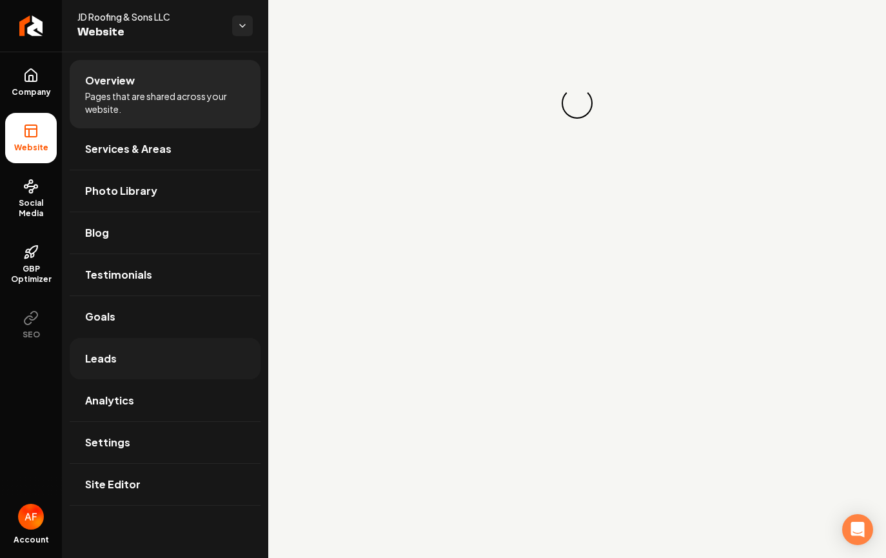
click at [172, 354] on link "Leads" at bounding box center [165, 358] width 191 height 41
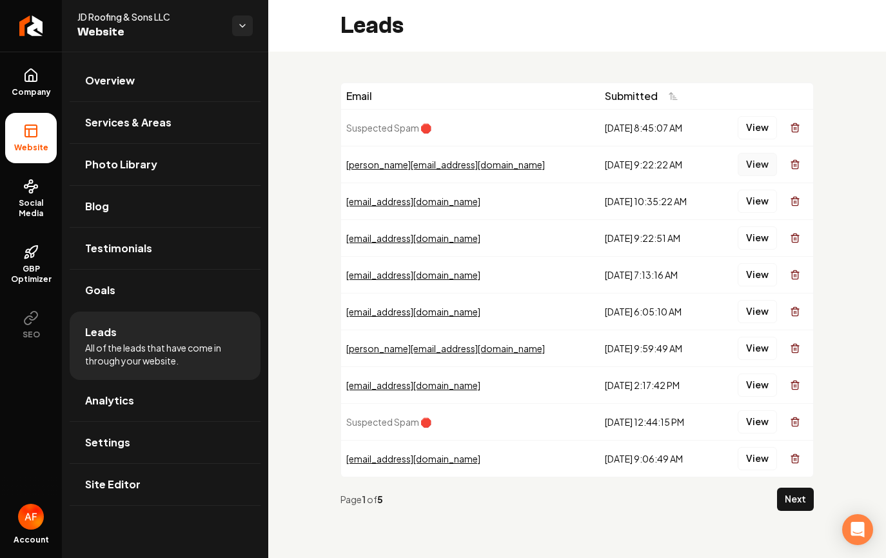
click at [753, 170] on button "View" at bounding box center [757, 164] width 39 height 23
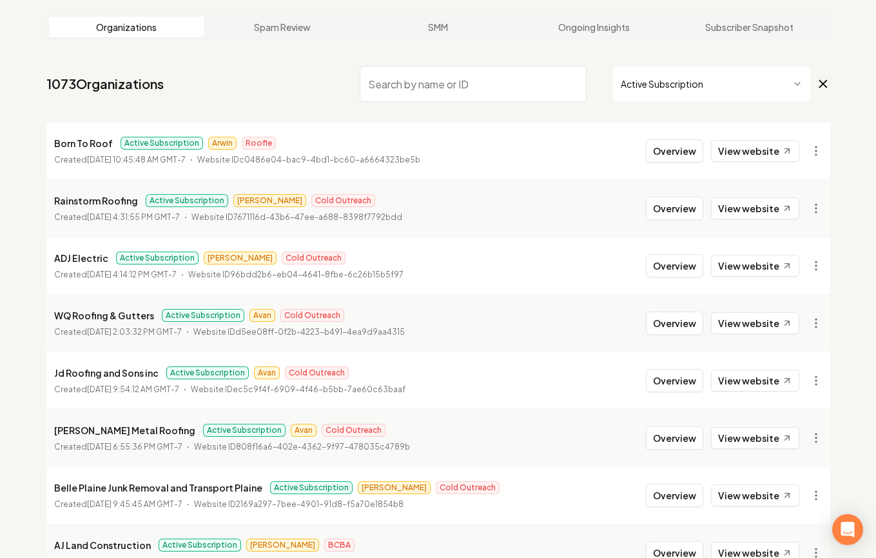
scroll to position [80, 0]
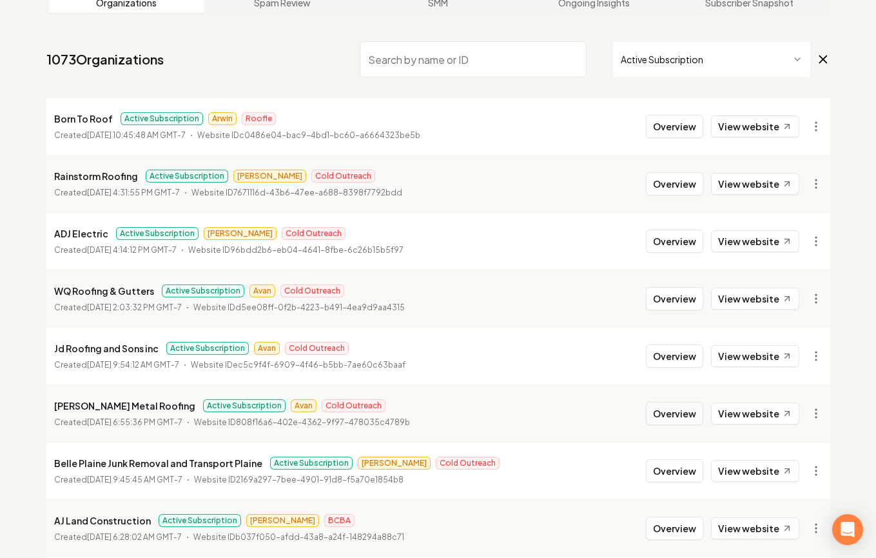
click at [671, 417] on button "Overview" at bounding box center [674, 413] width 57 height 23
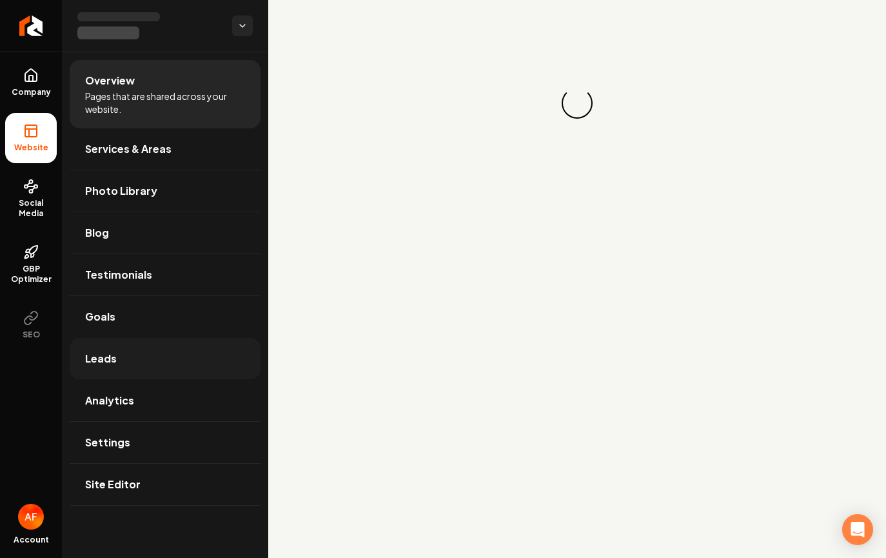
click at [166, 357] on link "Leads" at bounding box center [165, 358] width 191 height 41
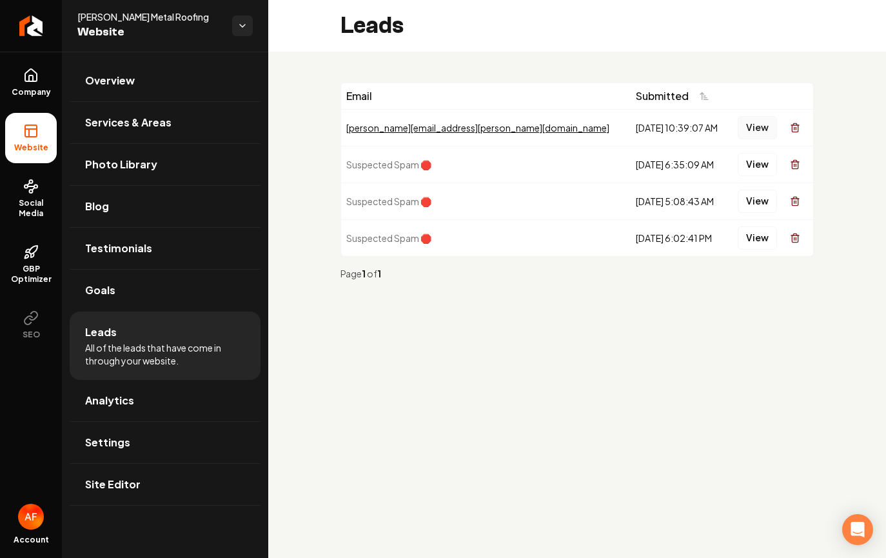
click at [749, 123] on button "View" at bounding box center [757, 127] width 39 height 23
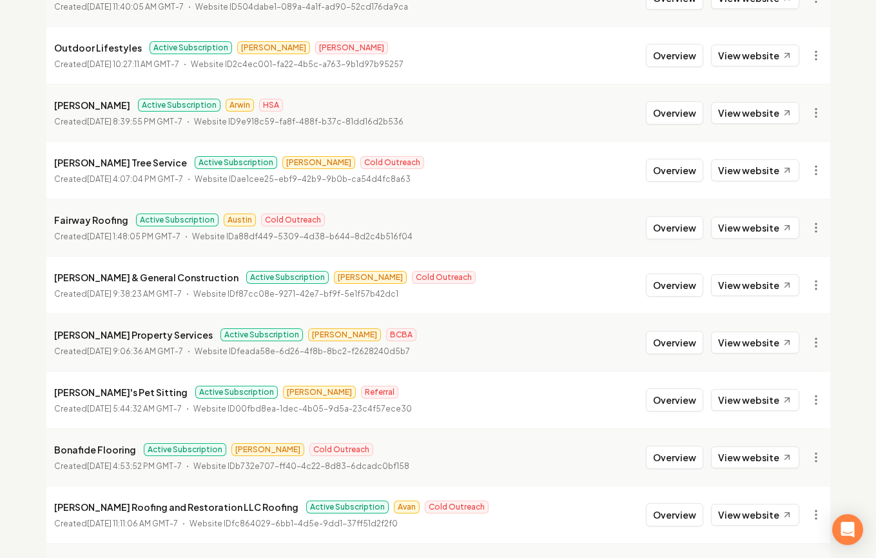
scroll to position [1396, 0]
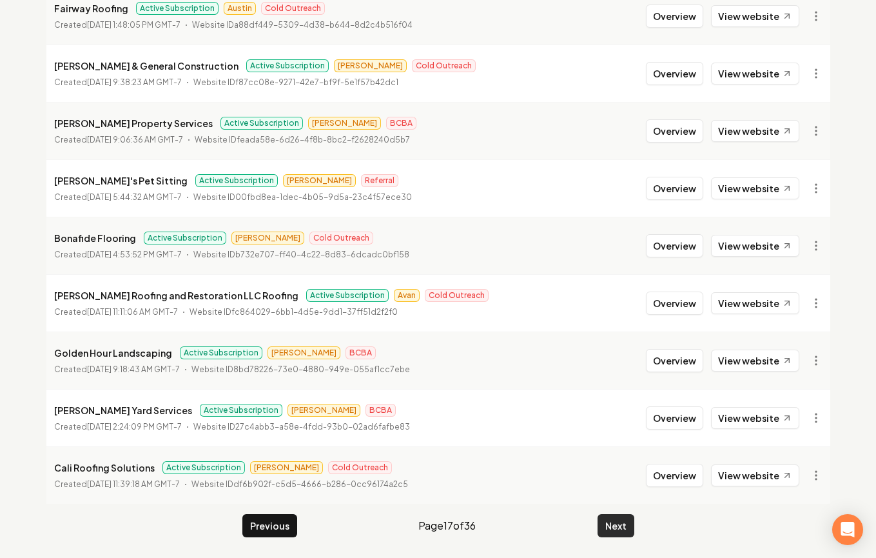
click at [604, 522] on button "Next" at bounding box center [616, 525] width 37 height 23
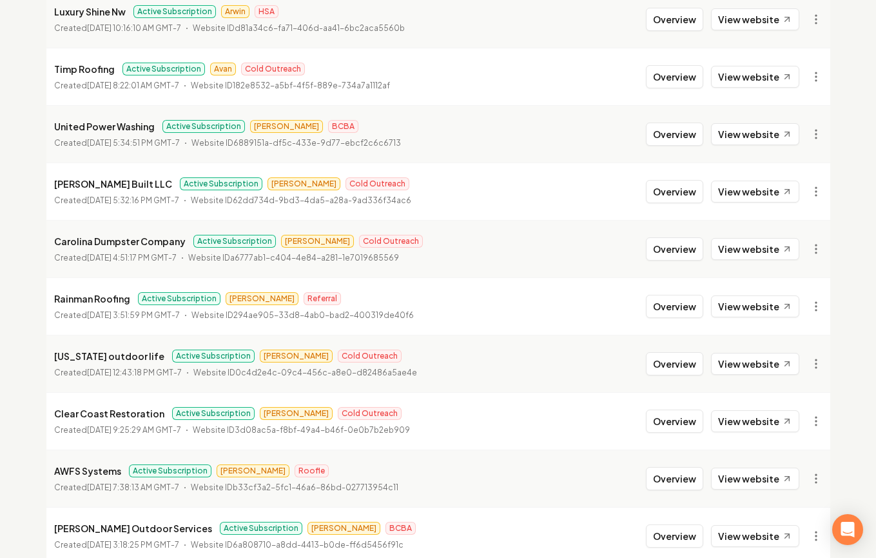
scroll to position [781, 0]
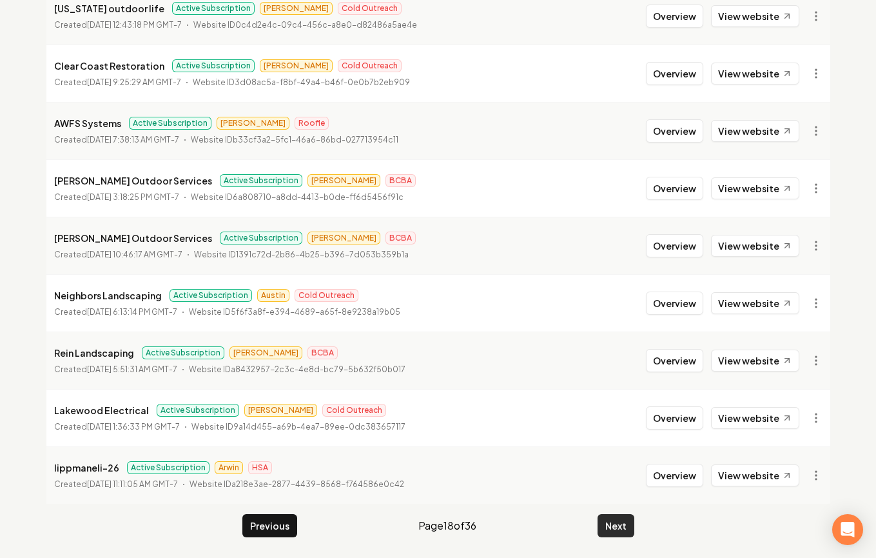
click at [612, 520] on button "Next" at bounding box center [616, 525] width 37 height 23
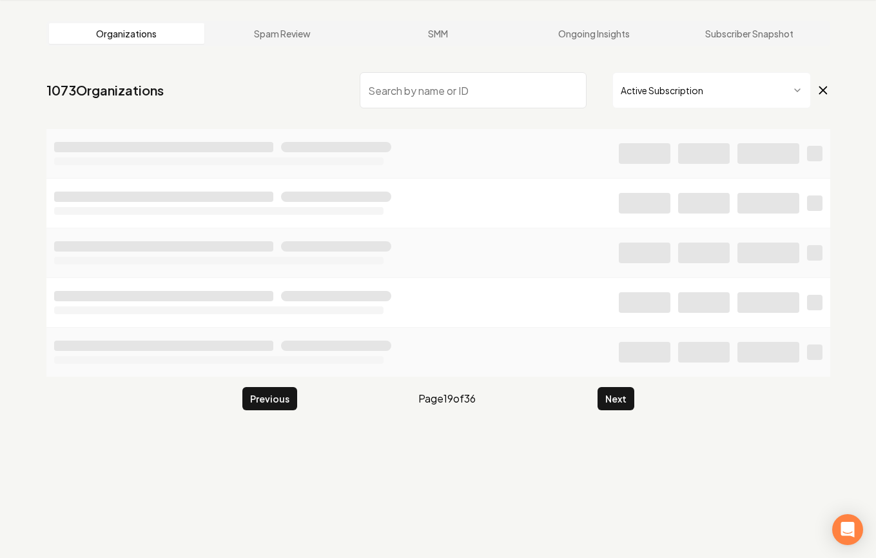
scroll to position [1396, 0]
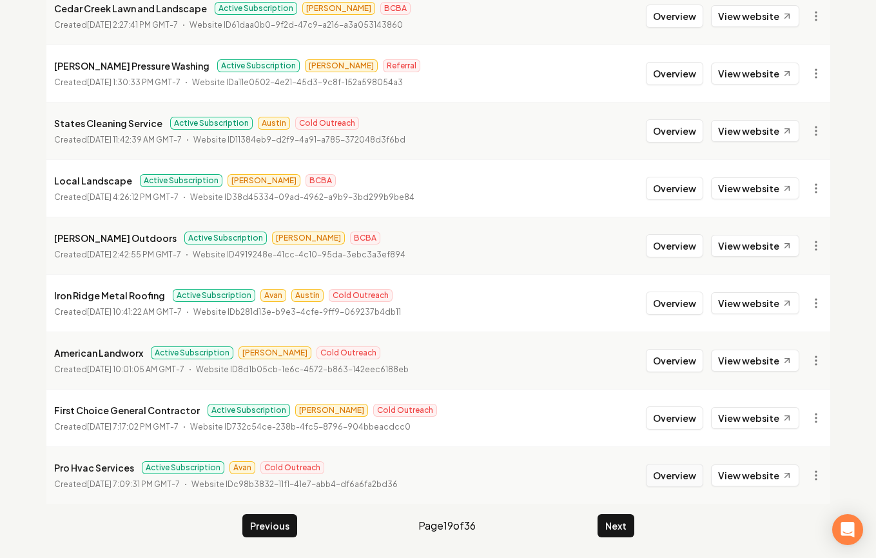
click at [666, 480] on button "Overview" at bounding box center [674, 475] width 57 height 23
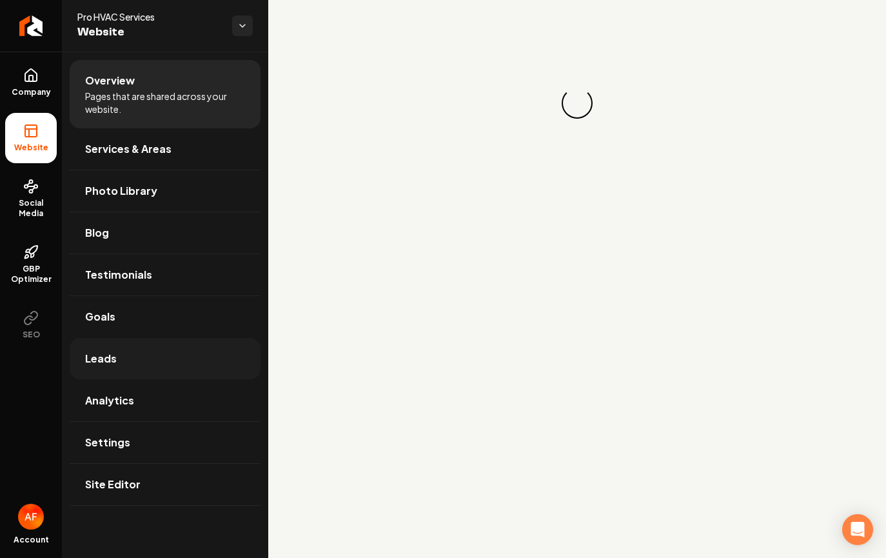
click at [155, 378] on link "Leads" at bounding box center [165, 358] width 191 height 41
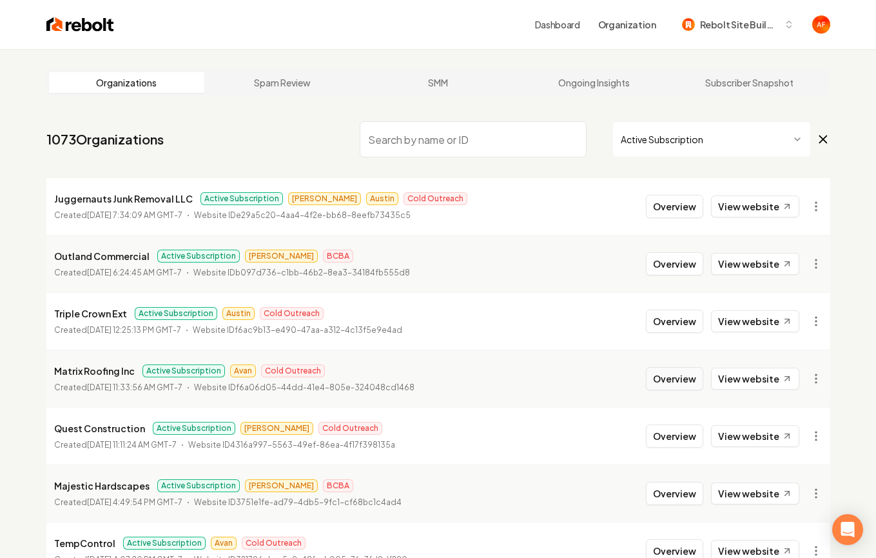
click at [664, 377] on button "Overview" at bounding box center [674, 378] width 57 height 23
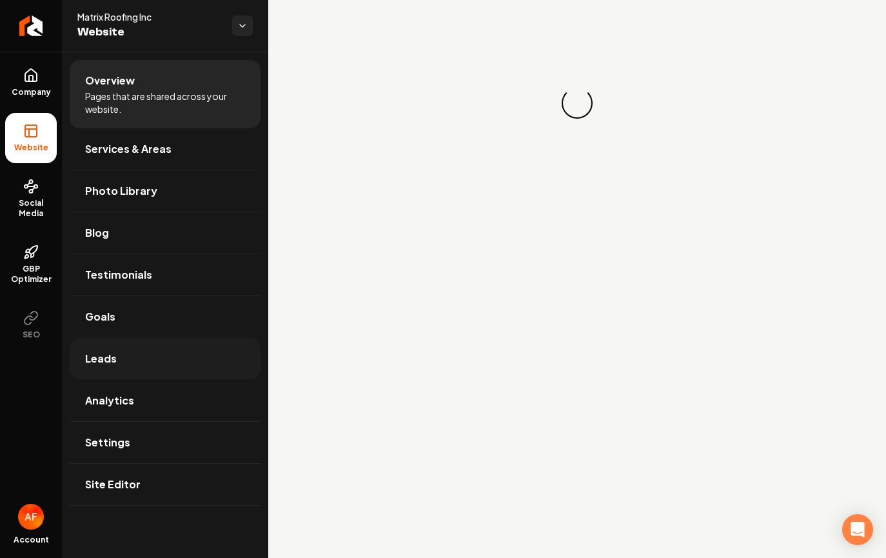
click at [144, 373] on link "Leads" at bounding box center [165, 358] width 191 height 41
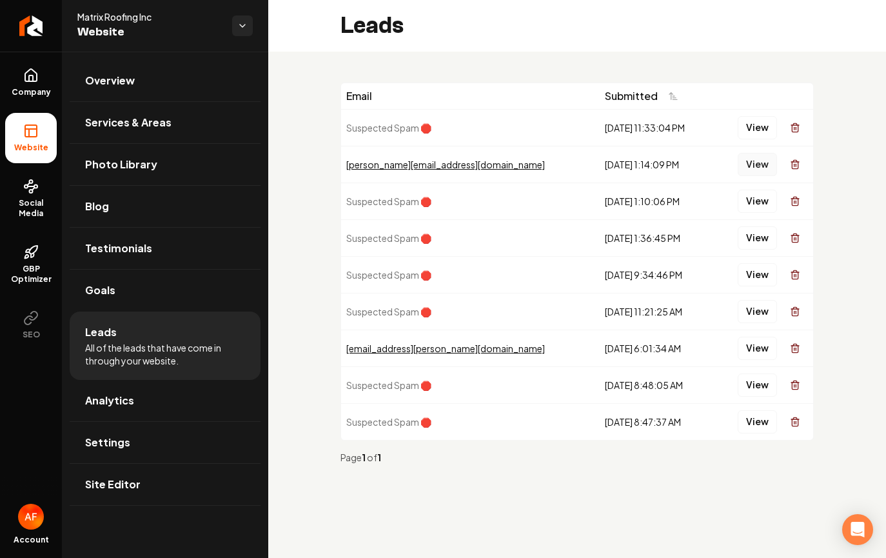
click at [745, 168] on button "View" at bounding box center [757, 164] width 39 height 23
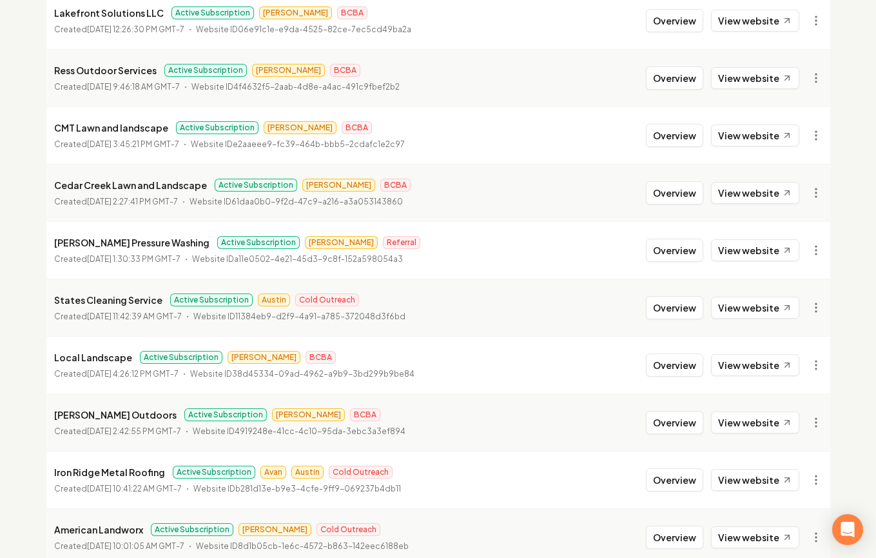
scroll to position [1396, 0]
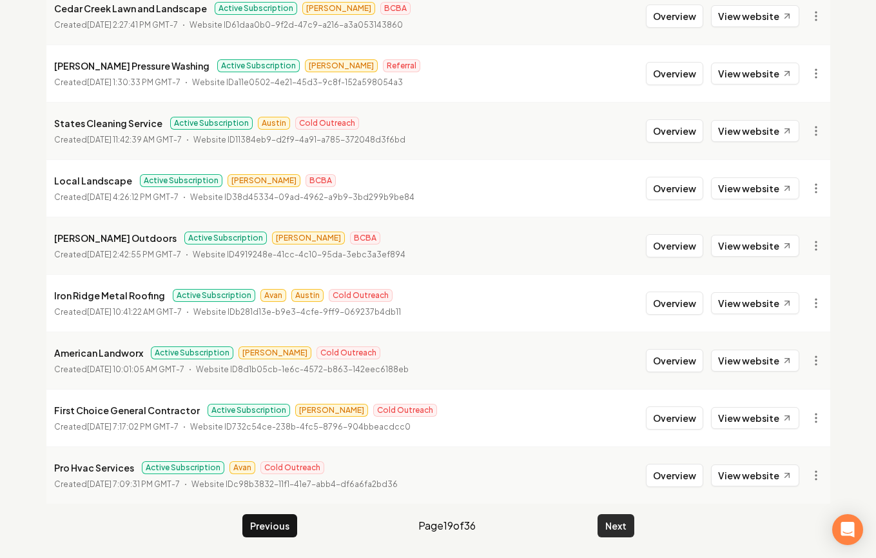
click at [620, 533] on button "Next" at bounding box center [616, 525] width 37 height 23
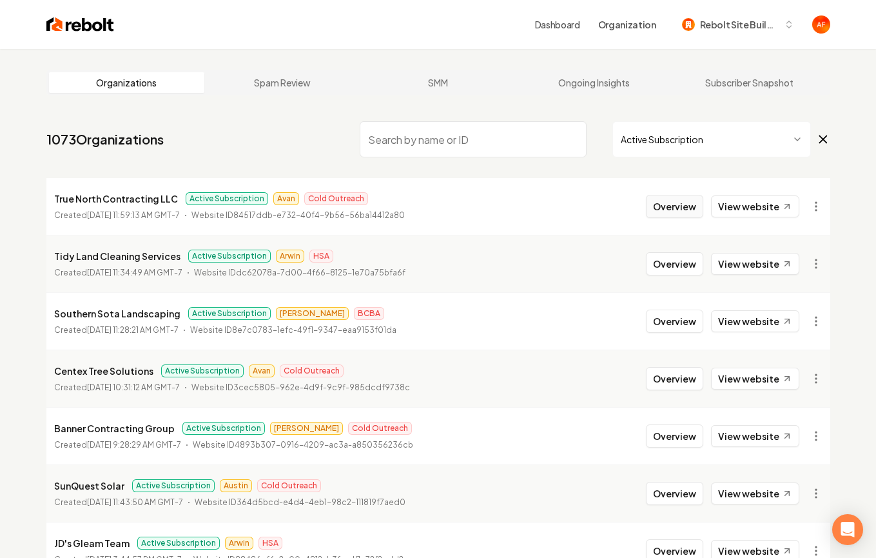
click at [684, 201] on button "Overview" at bounding box center [674, 206] width 57 height 23
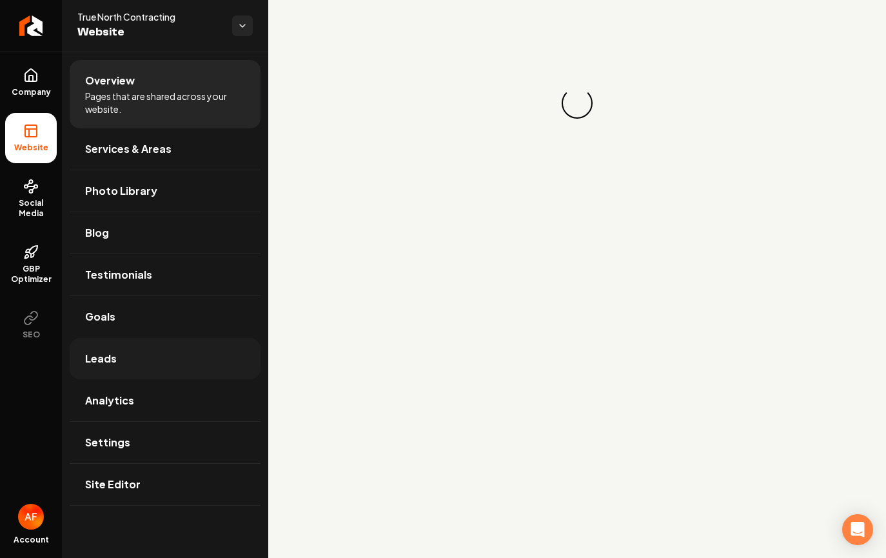
click at [194, 364] on link "Leads" at bounding box center [165, 358] width 191 height 41
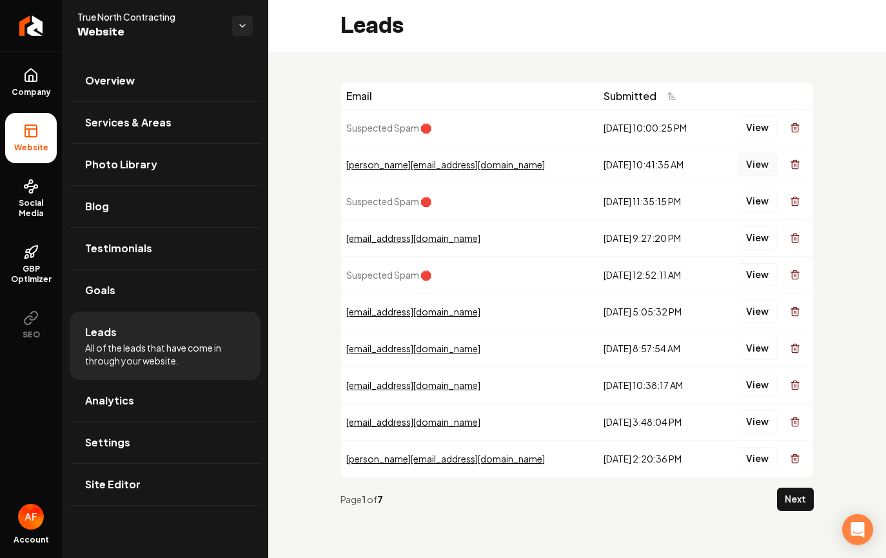
click at [756, 168] on button "View" at bounding box center [757, 164] width 39 height 23
click at [175, 386] on link "Analytics" at bounding box center [165, 400] width 191 height 41
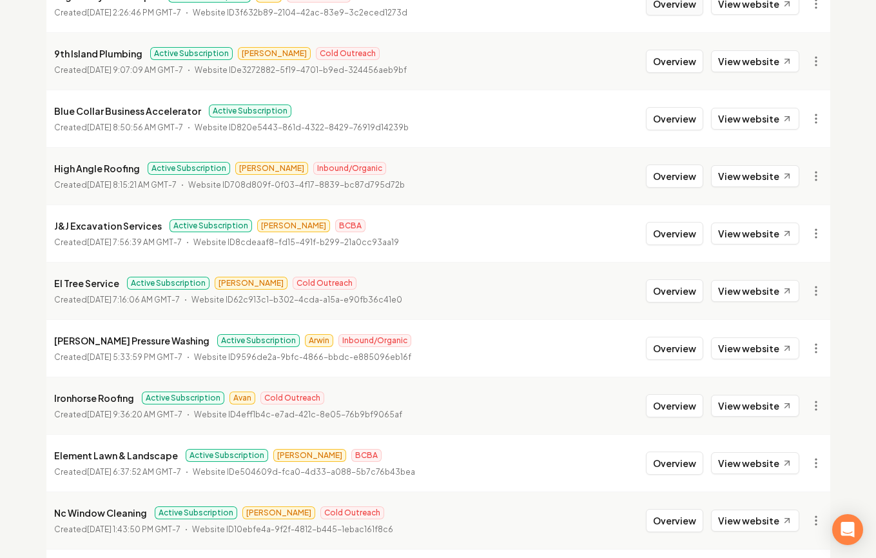
scroll to position [666, 0]
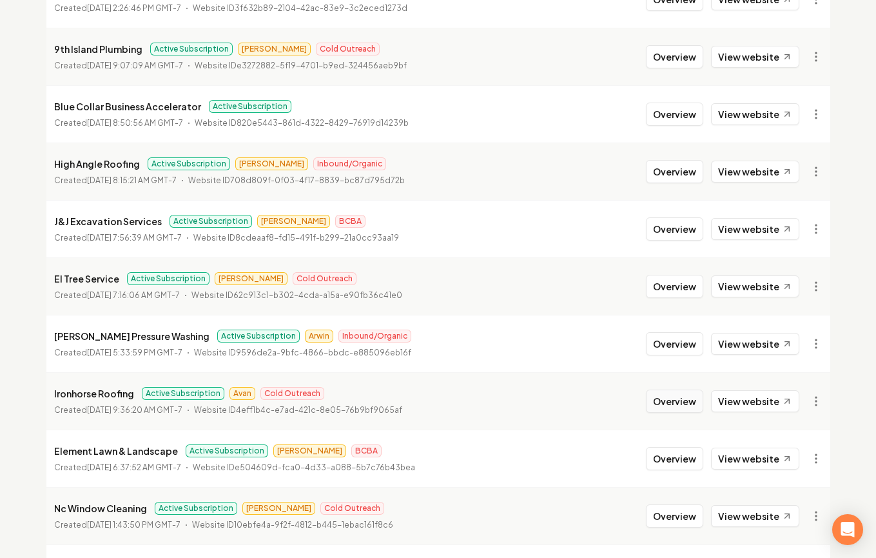
click at [667, 399] on button "Overview" at bounding box center [674, 401] width 57 height 23
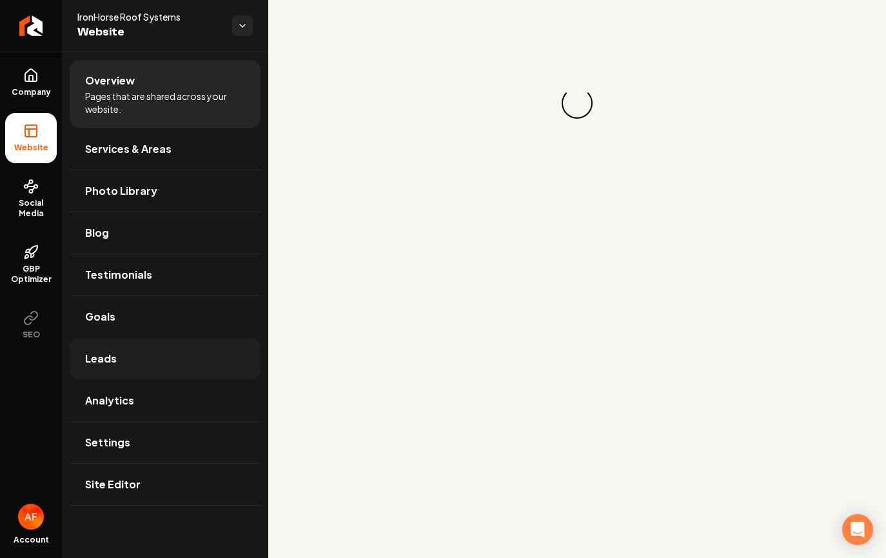
click at [97, 356] on span "Leads" at bounding box center [101, 358] width 32 height 15
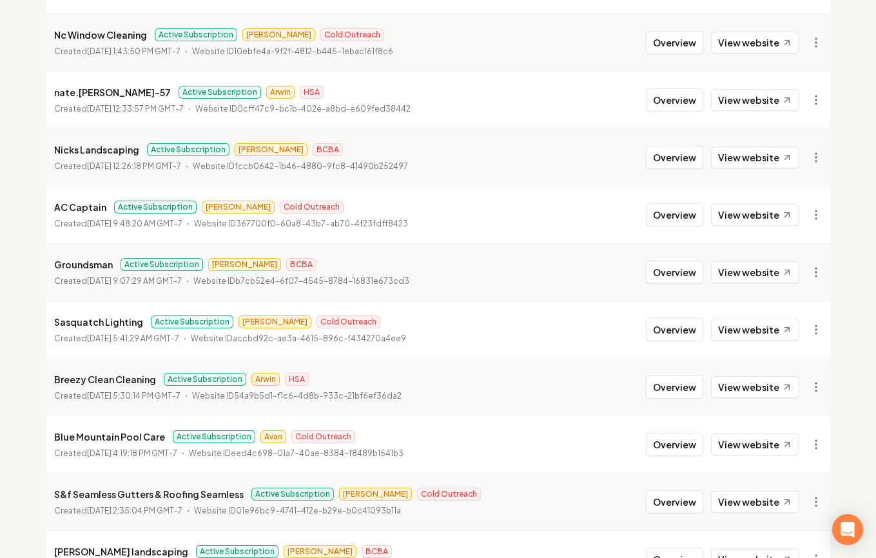
scroll to position [1367, 0]
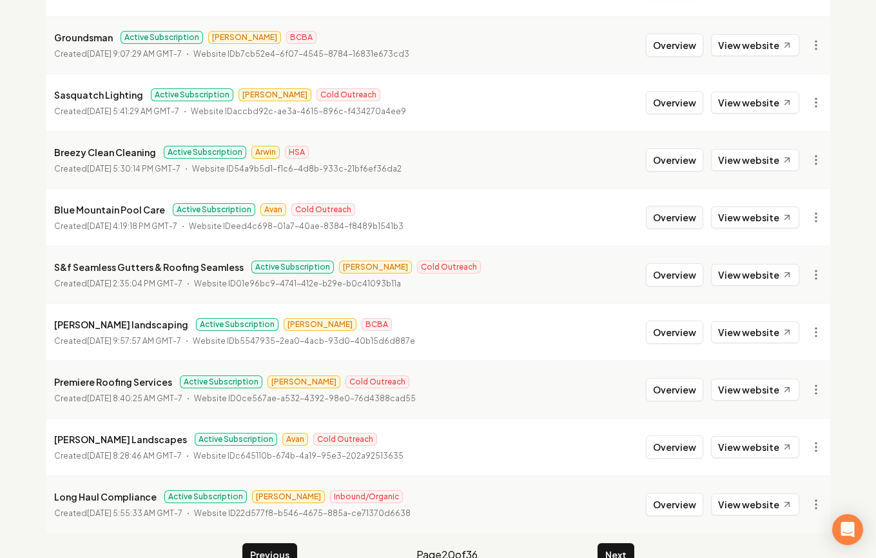
click at [665, 226] on button "Overview" at bounding box center [674, 217] width 57 height 23
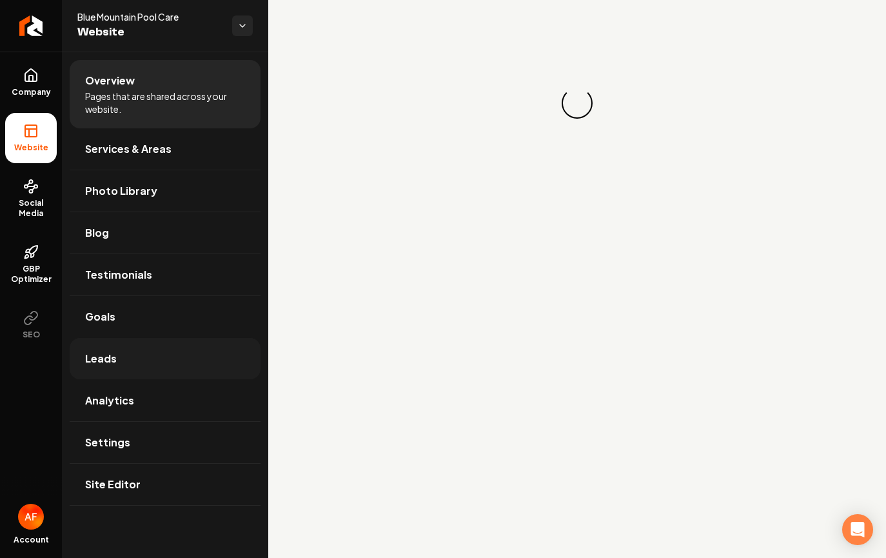
click at [188, 350] on link "Leads" at bounding box center [165, 358] width 191 height 41
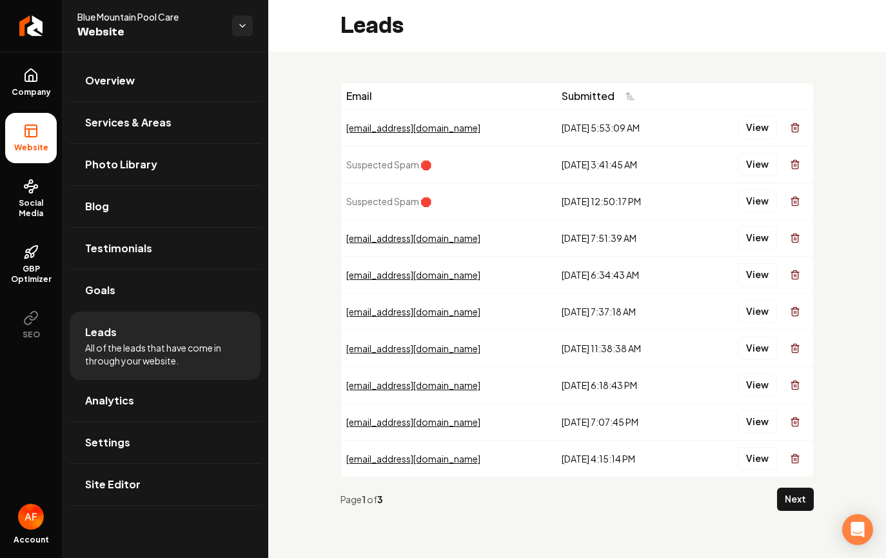
click at [779, 128] on div "View" at bounding box center [753, 128] width 110 height 26
click at [772, 128] on button "View" at bounding box center [757, 127] width 39 height 23
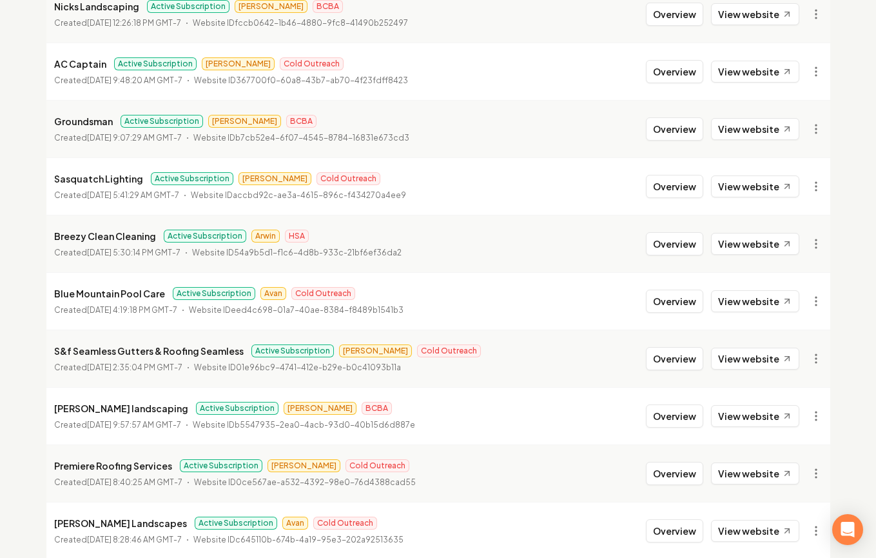
scroll to position [1392, 0]
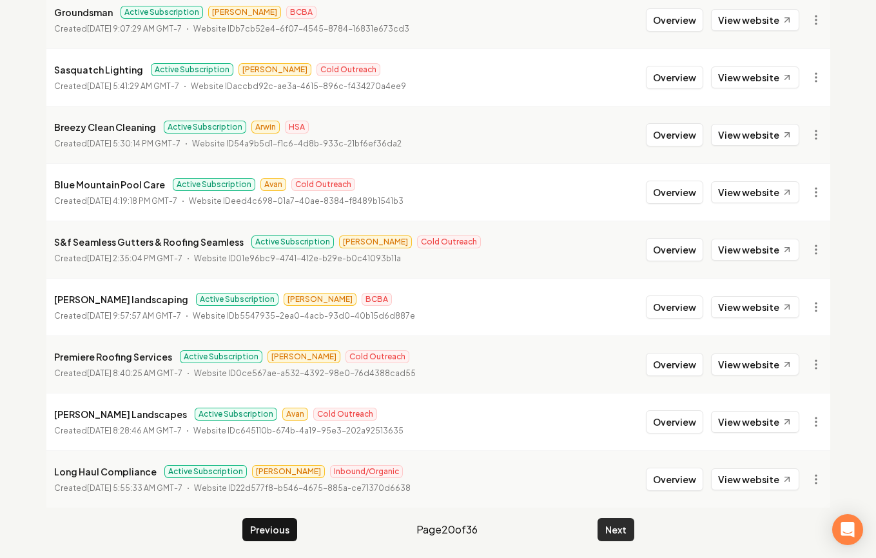
click at [613, 526] on button "Next" at bounding box center [616, 529] width 37 height 23
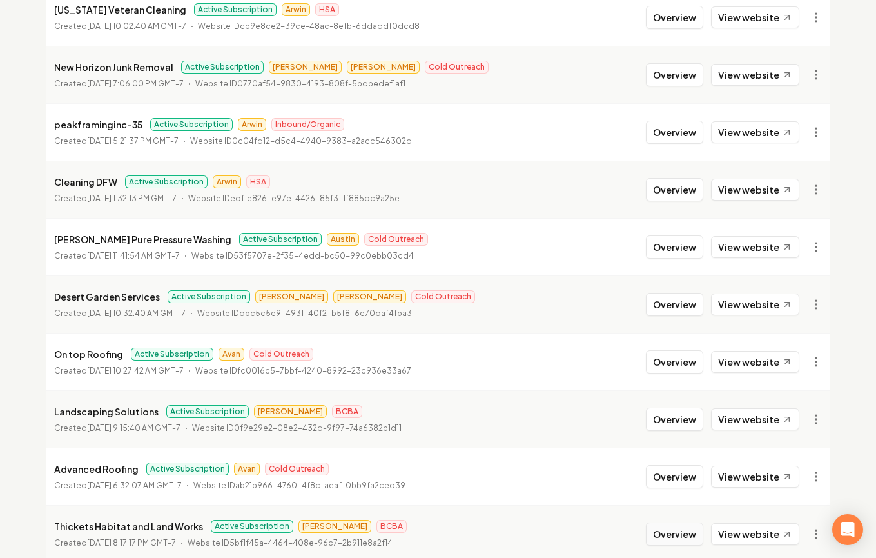
scroll to position [693, 0]
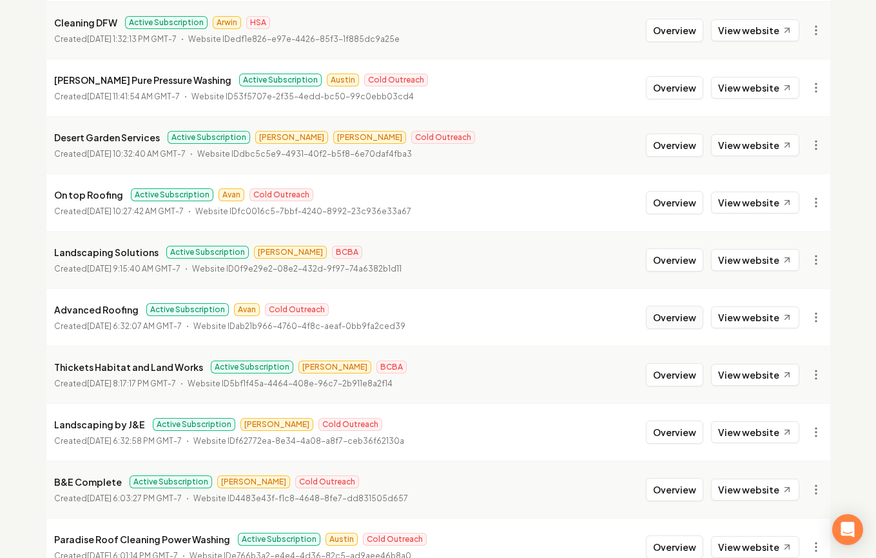
click at [669, 306] on button "Overview" at bounding box center [674, 317] width 57 height 23
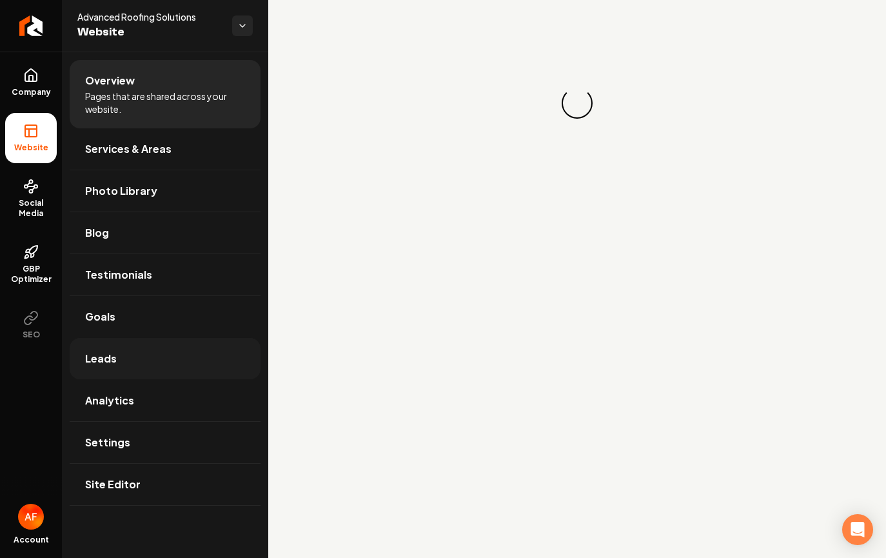
click at [153, 354] on link "Leads" at bounding box center [165, 358] width 191 height 41
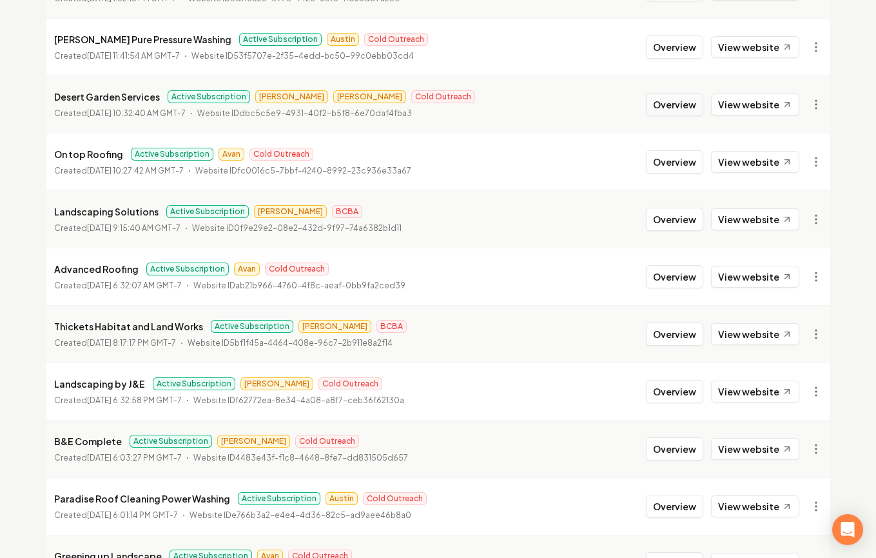
scroll to position [731, 0]
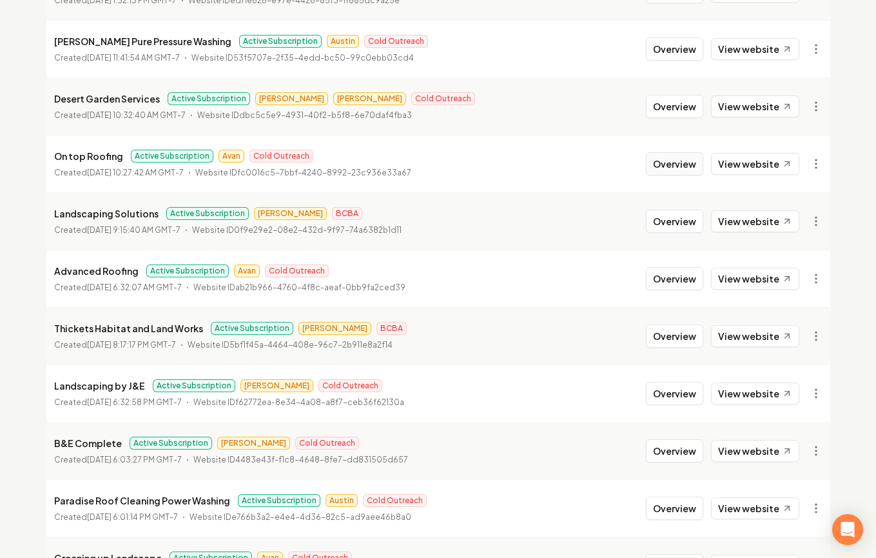
click at [678, 175] on button "Overview" at bounding box center [674, 163] width 57 height 23
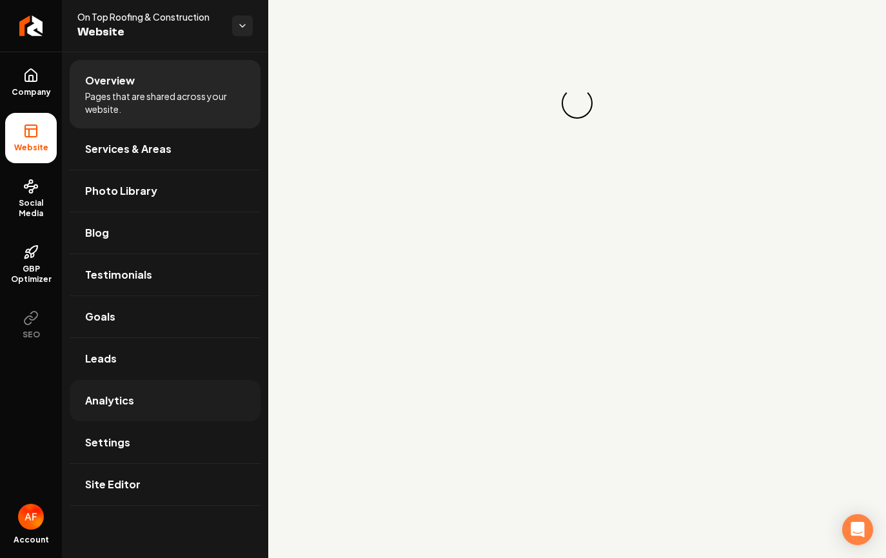
click at [110, 380] on link "Analytics" at bounding box center [165, 400] width 191 height 41
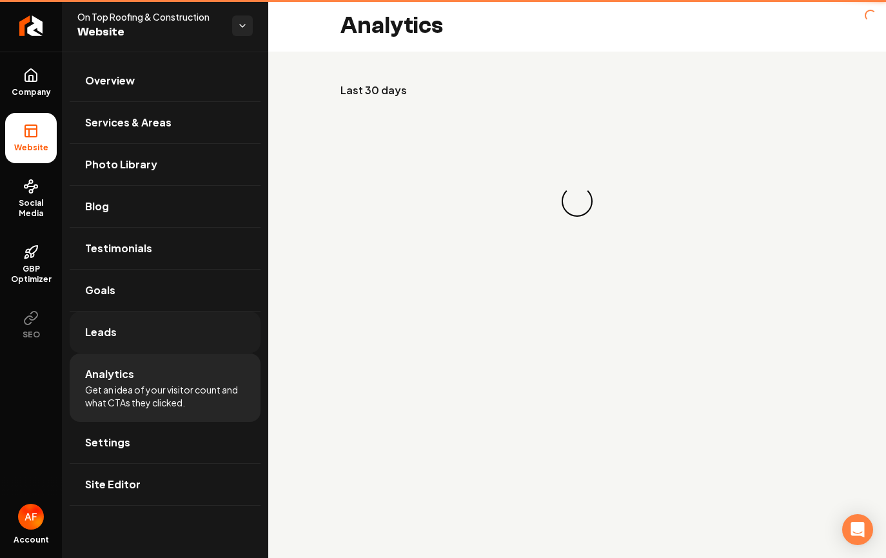
drag, startPoint x: 114, startPoint y: 370, endPoint x: 128, endPoint y: 350, distance: 25.0
click at [114, 370] on span "Analytics" at bounding box center [109, 373] width 49 height 15
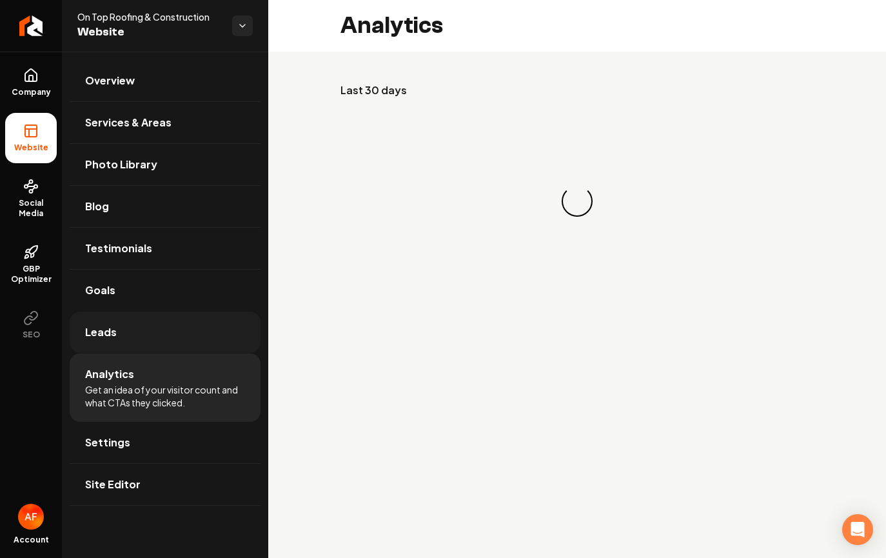
click at [138, 336] on link "Leads" at bounding box center [165, 331] width 191 height 41
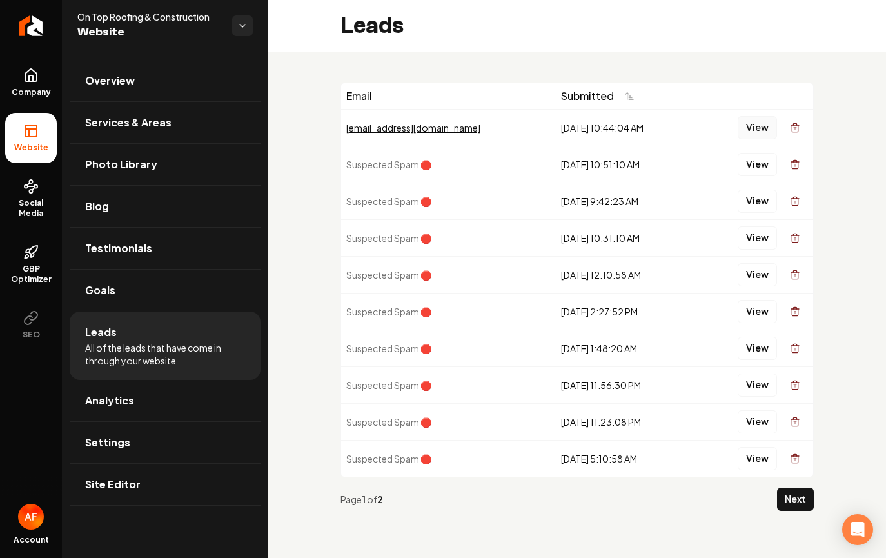
click at [760, 129] on button "View" at bounding box center [757, 127] width 39 height 23
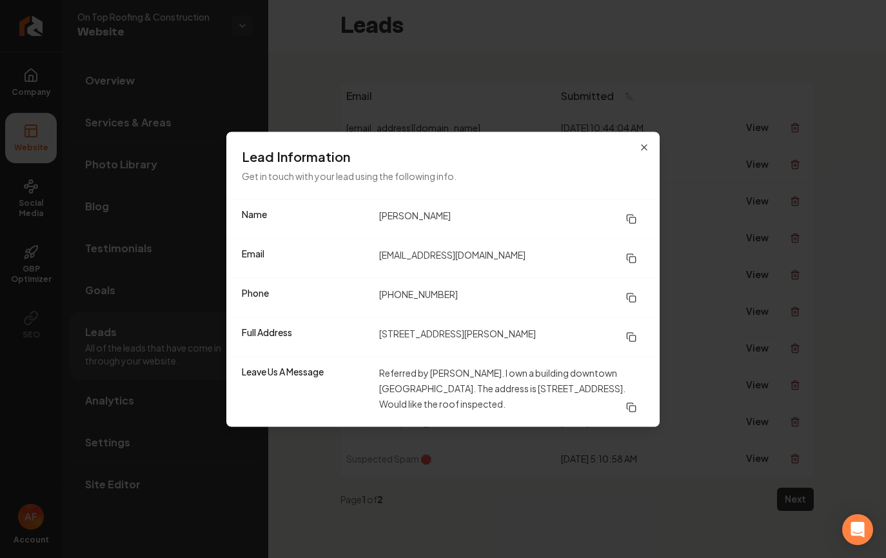
click at [443, 384] on dd "Referred by Terry Black. I own a building downtown Lockhart. The address is 118…" at bounding box center [511, 391] width 265 height 54
drag, startPoint x: 442, startPoint y: 390, endPoint x: 502, endPoint y: 393, distance: 60.7
click at [502, 393] on dd "Referred by Terry Black. I own a building downtown Lockhart. The address is 118…" at bounding box center [511, 391] width 265 height 54
copy dd "118 Main Street"
click at [598, 372] on dd "Referred by Terry Black. I own a building downtown Lockhart. The address is 118…" at bounding box center [511, 391] width 265 height 54
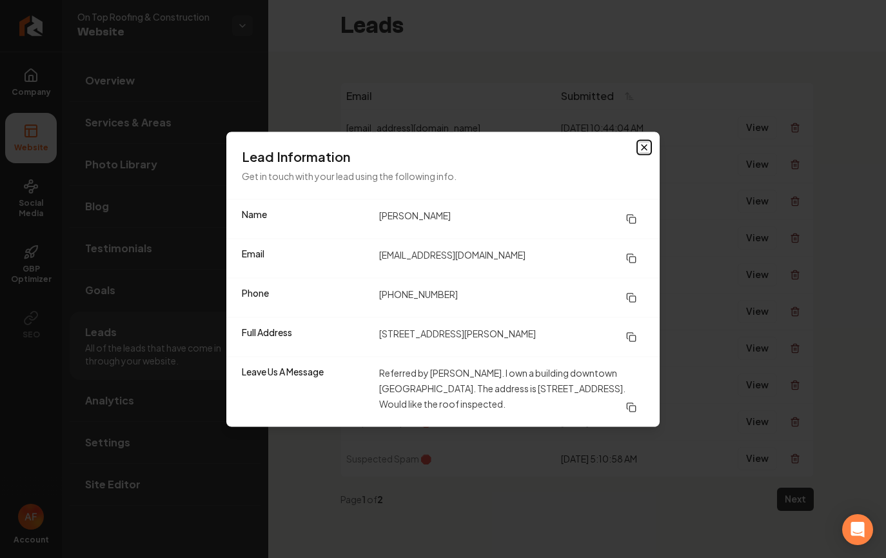
click at [647, 146] on icon "button" at bounding box center [644, 147] width 10 height 10
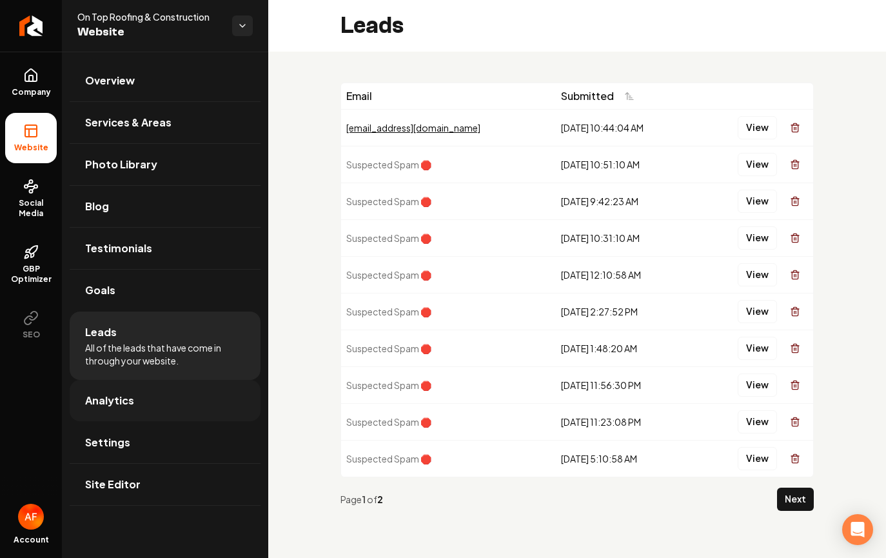
click at [113, 406] on span "Analytics" at bounding box center [109, 400] width 49 height 15
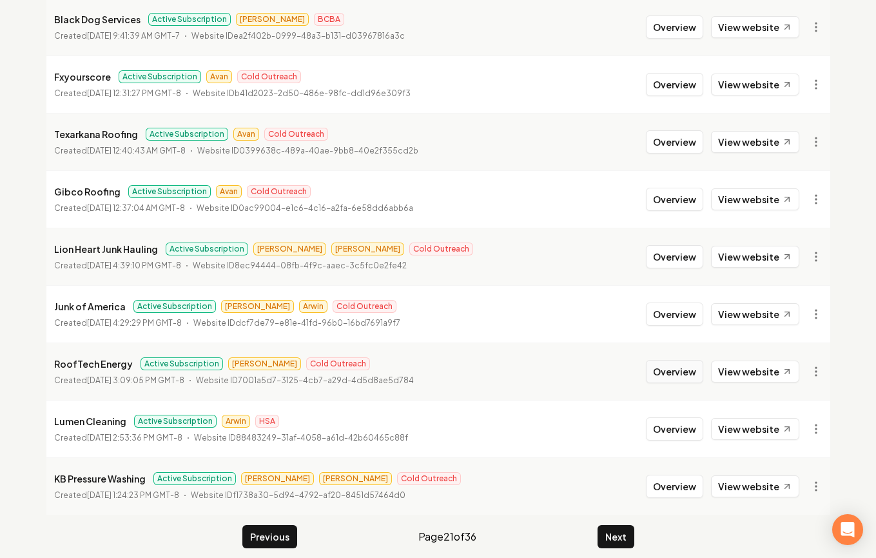
scroll to position [1396, 0]
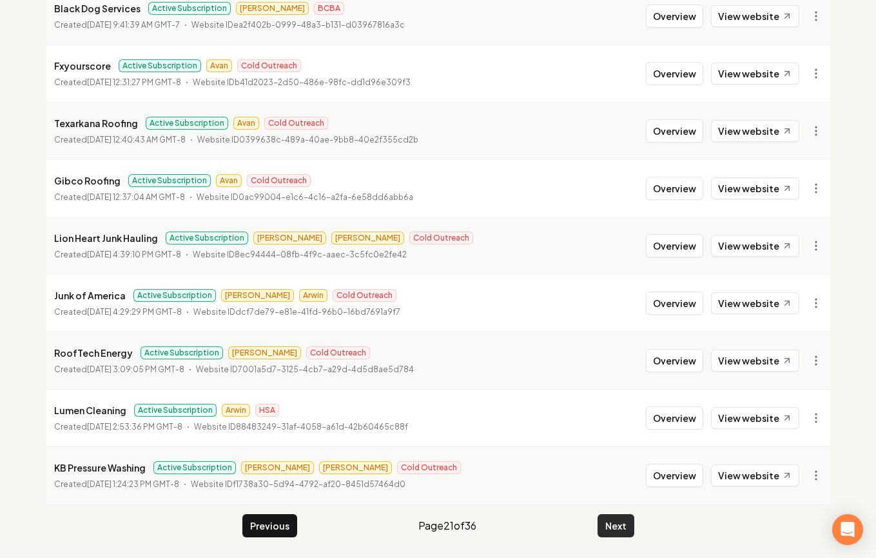
click at [617, 517] on button "Next" at bounding box center [616, 525] width 37 height 23
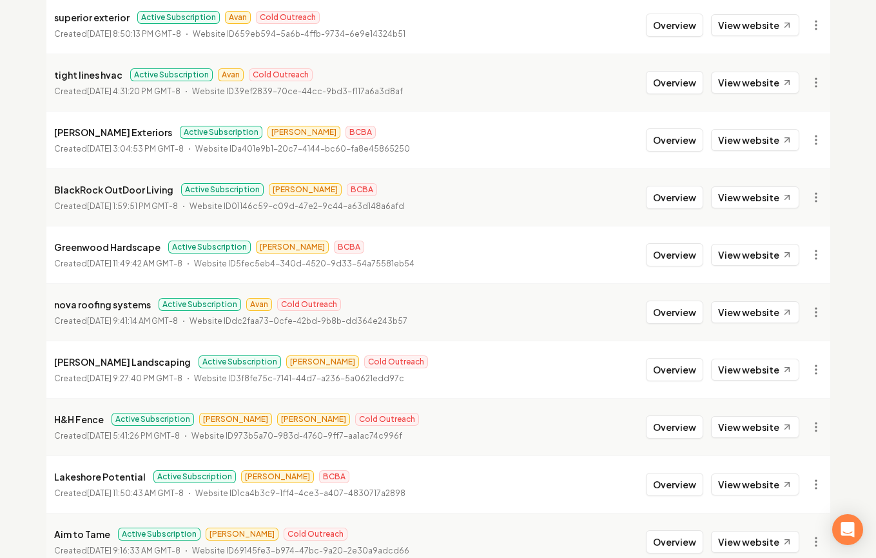
scroll to position [749, 0]
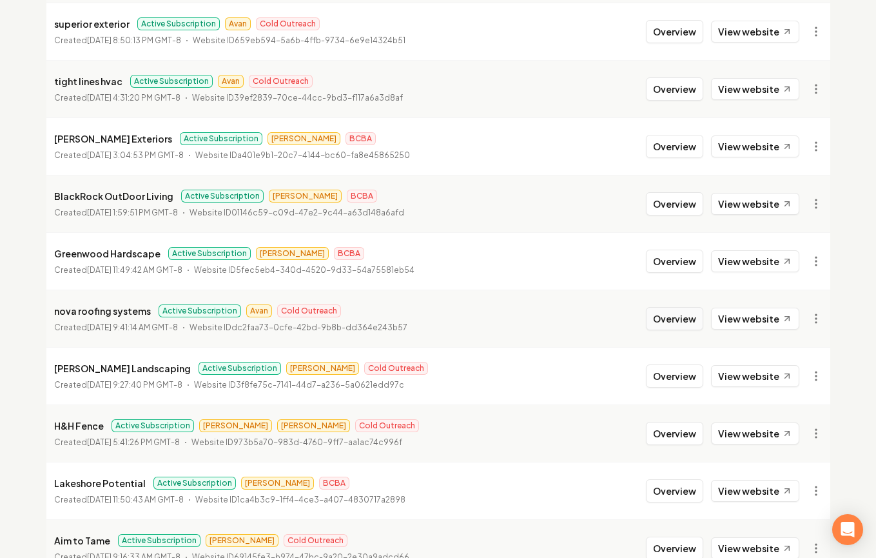
click at [689, 326] on button "Overview" at bounding box center [674, 318] width 57 height 23
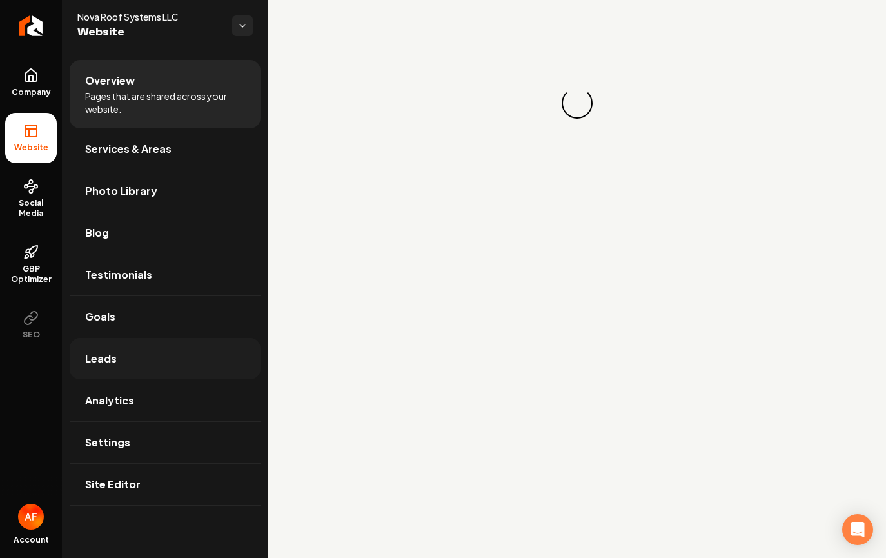
click at [141, 379] on link "Leads" at bounding box center [165, 358] width 191 height 41
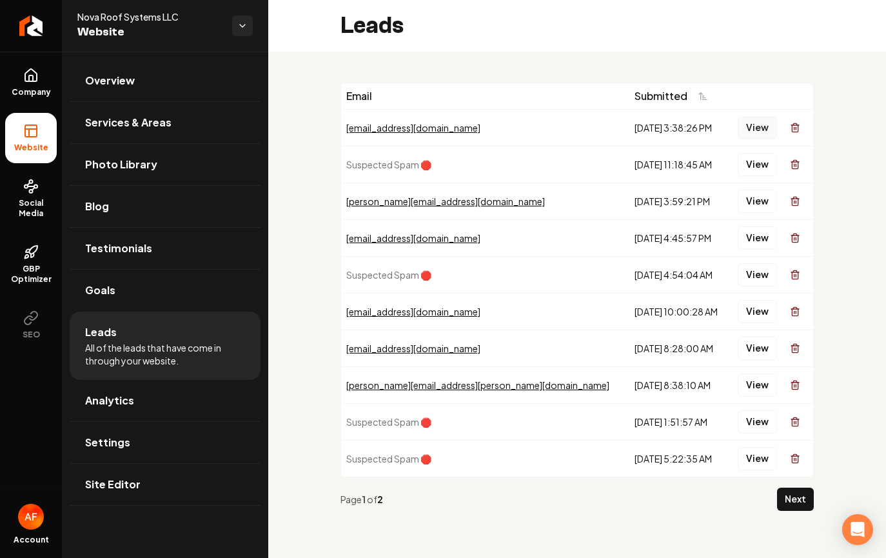
click at [765, 132] on button "View" at bounding box center [757, 127] width 39 height 23
click at [756, 207] on button "View" at bounding box center [757, 201] width 39 height 23
click at [137, 397] on link "Analytics" at bounding box center [165, 400] width 191 height 41
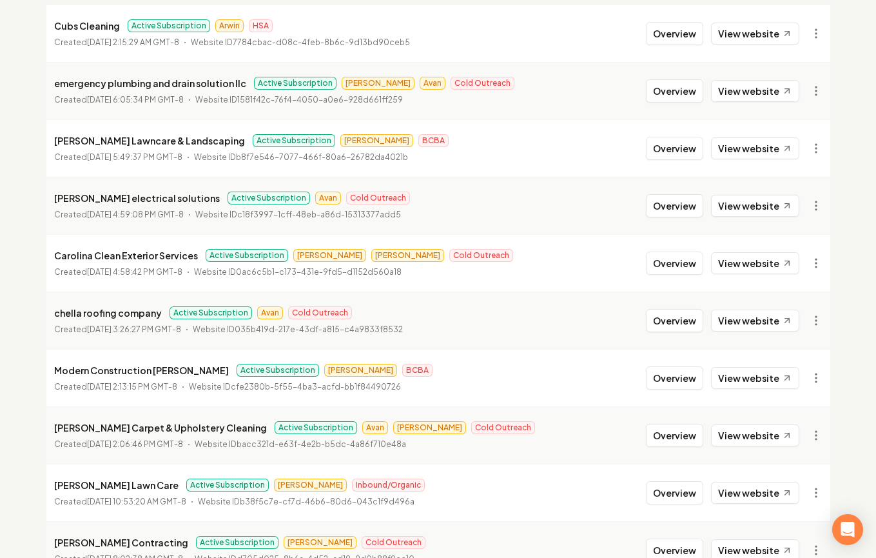
scroll to position [198, 0]
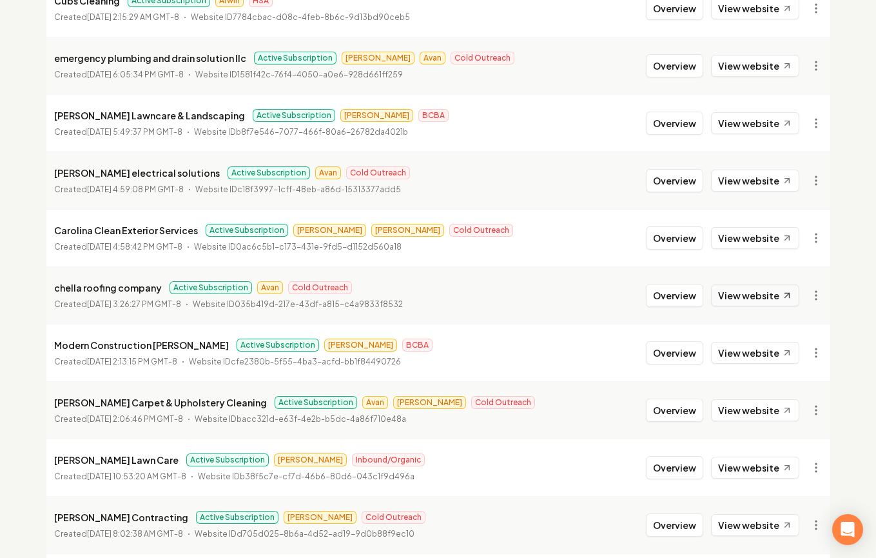
click at [735, 295] on link "View website" at bounding box center [755, 295] width 88 height 22
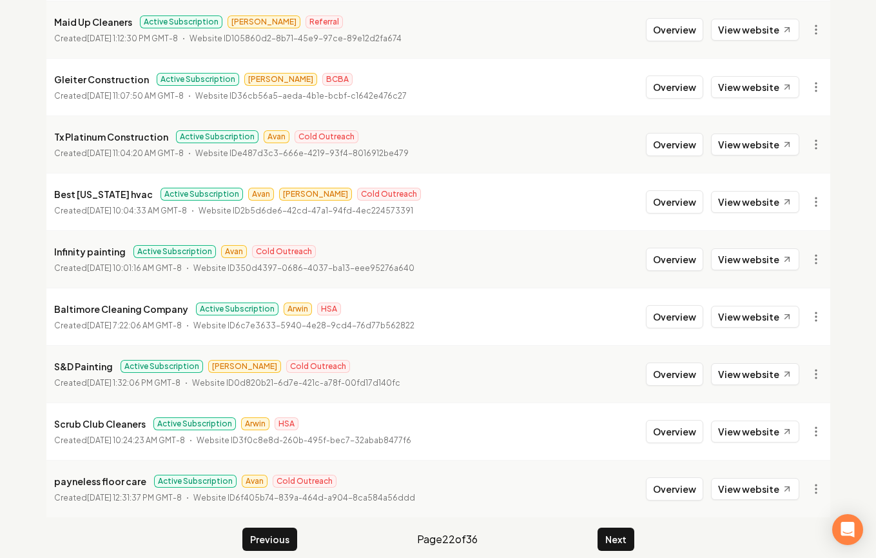
scroll to position [1396, 0]
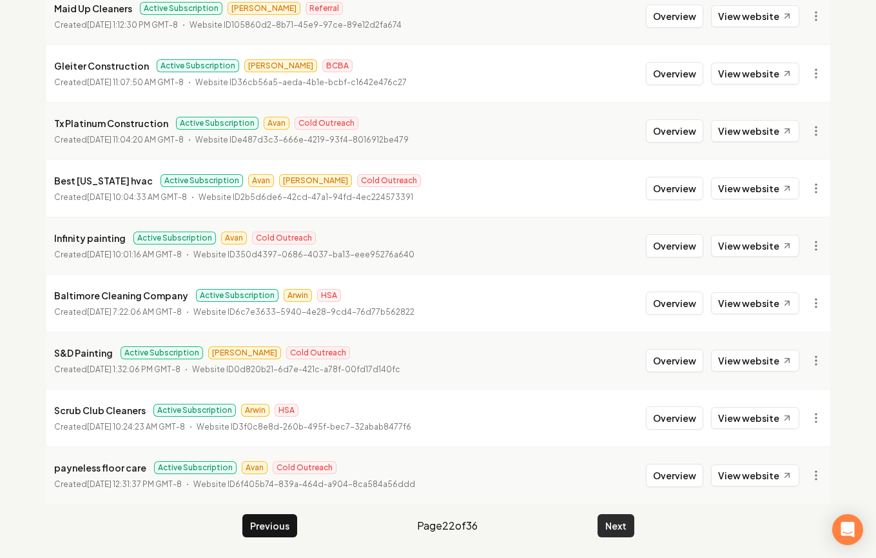
click at [611, 524] on button "Next" at bounding box center [616, 525] width 37 height 23
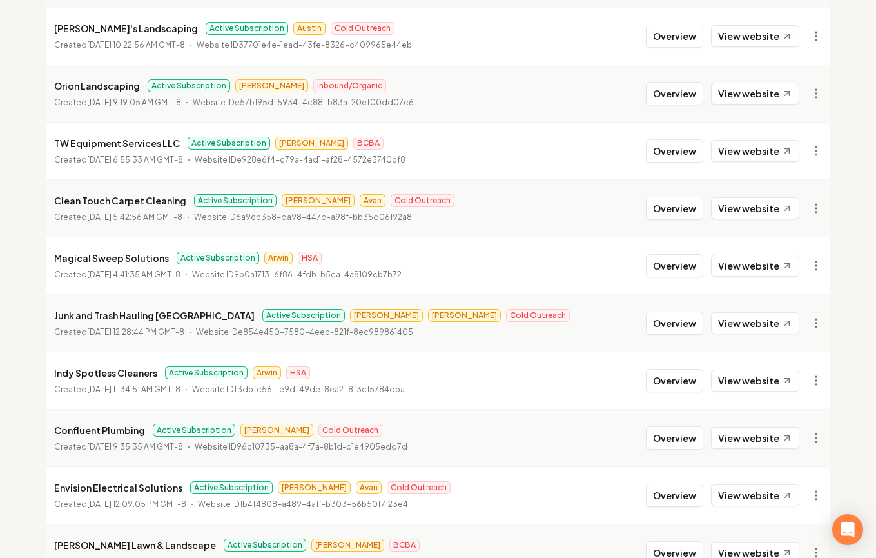
scroll to position [1396, 0]
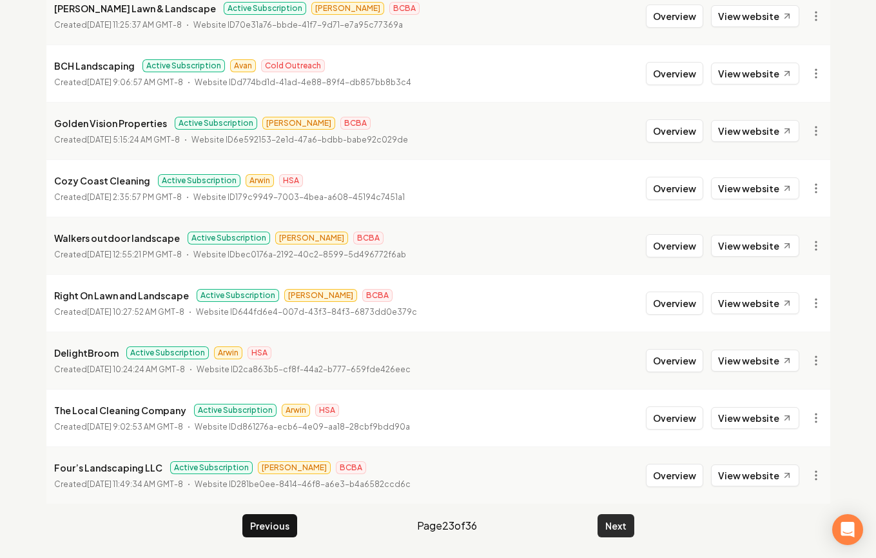
click at [609, 527] on button "Next" at bounding box center [616, 525] width 37 height 23
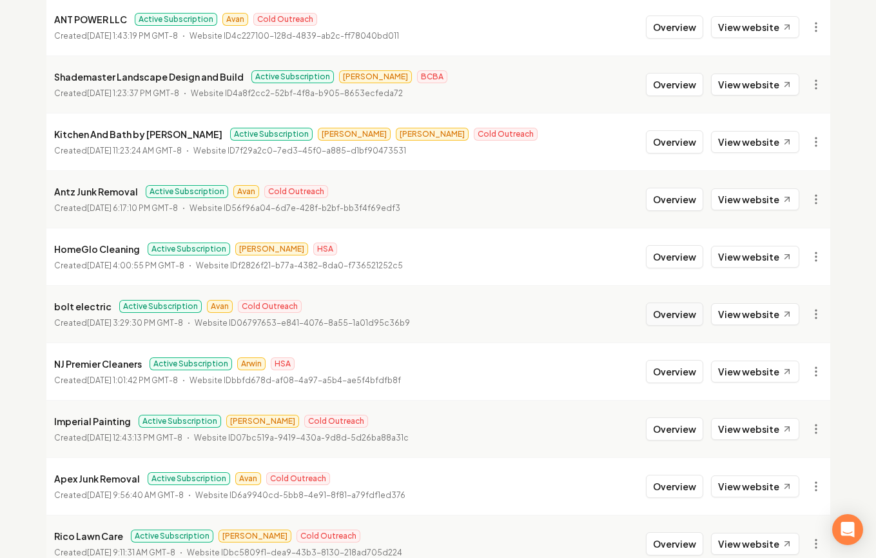
scroll to position [972, 0]
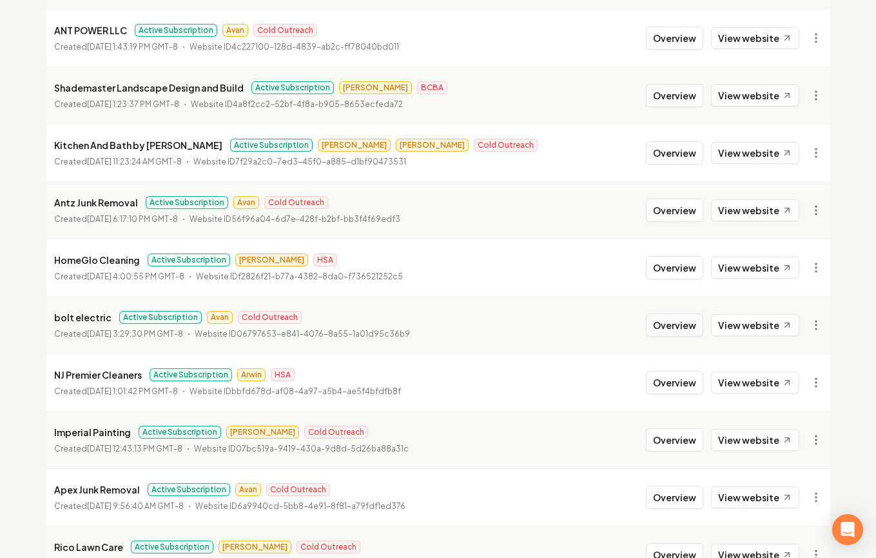
click at [680, 333] on button "Overview" at bounding box center [674, 324] width 57 height 23
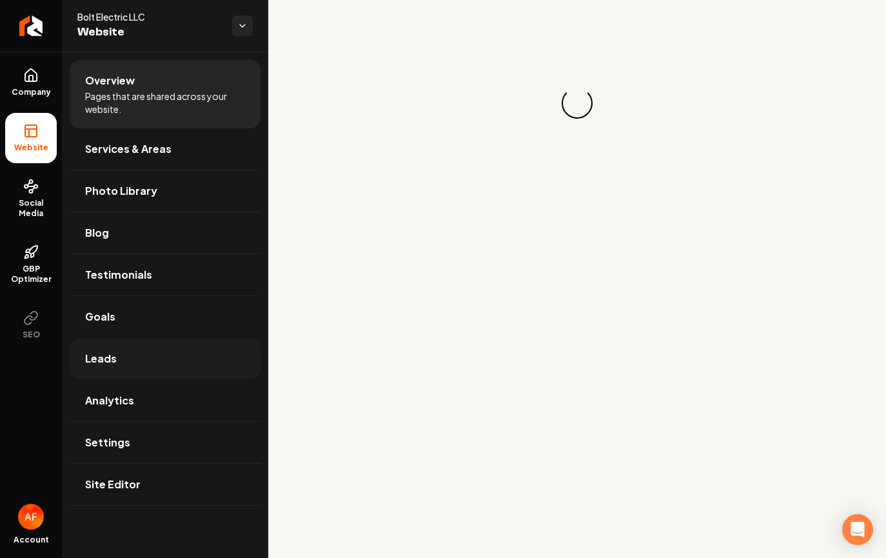
click at [132, 355] on link "Leads" at bounding box center [165, 358] width 191 height 41
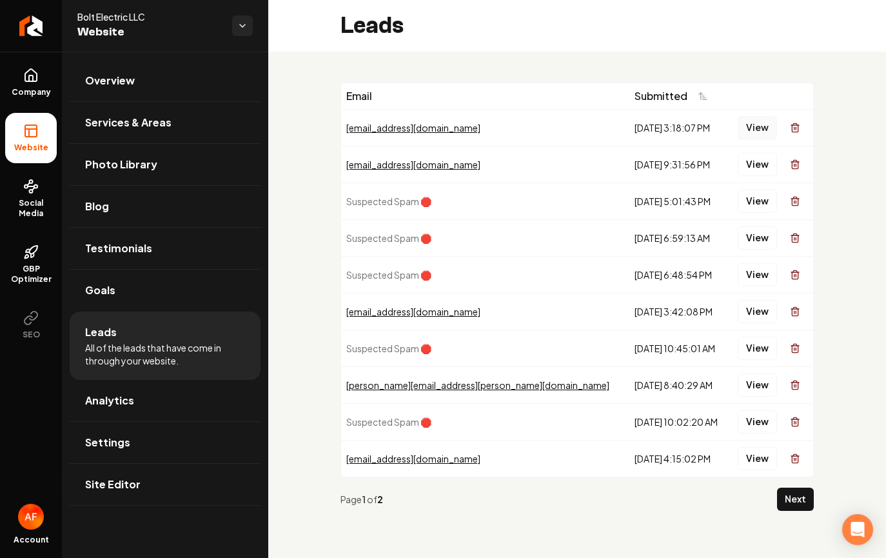
click at [756, 131] on button "View" at bounding box center [757, 127] width 39 height 23
click at [753, 172] on button "View" at bounding box center [757, 164] width 39 height 23
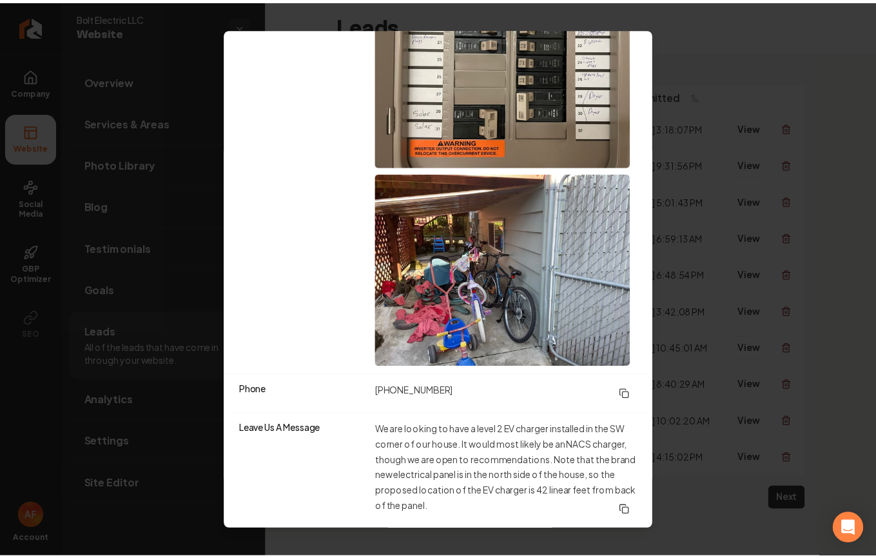
scroll to position [2449, 0]
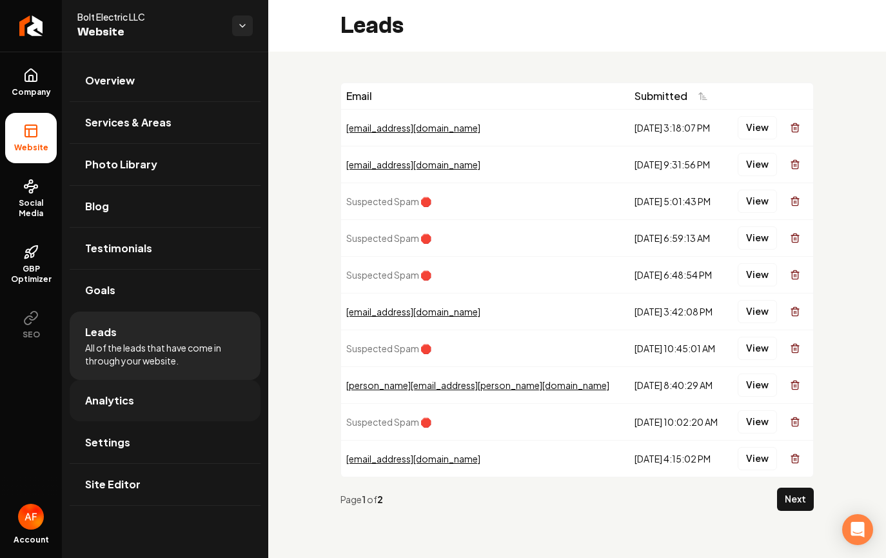
click at [108, 408] on link "Analytics" at bounding box center [165, 400] width 191 height 41
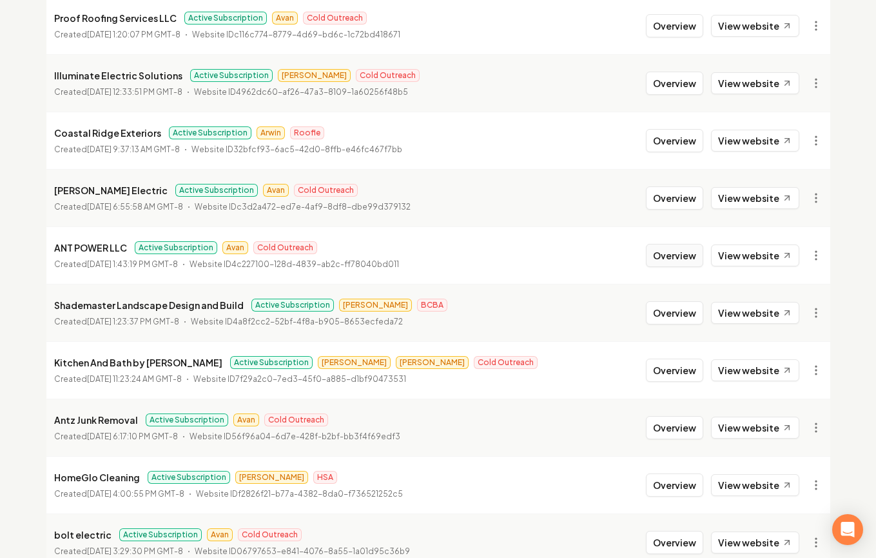
scroll to position [756, 0]
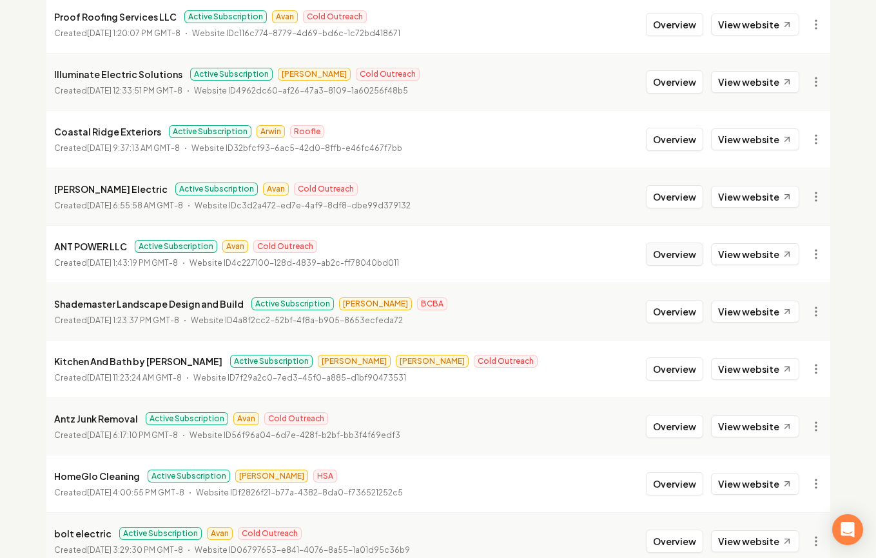
click at [667, 252] on button "Overview" at bounding box center [674, 253] width 57 height 23
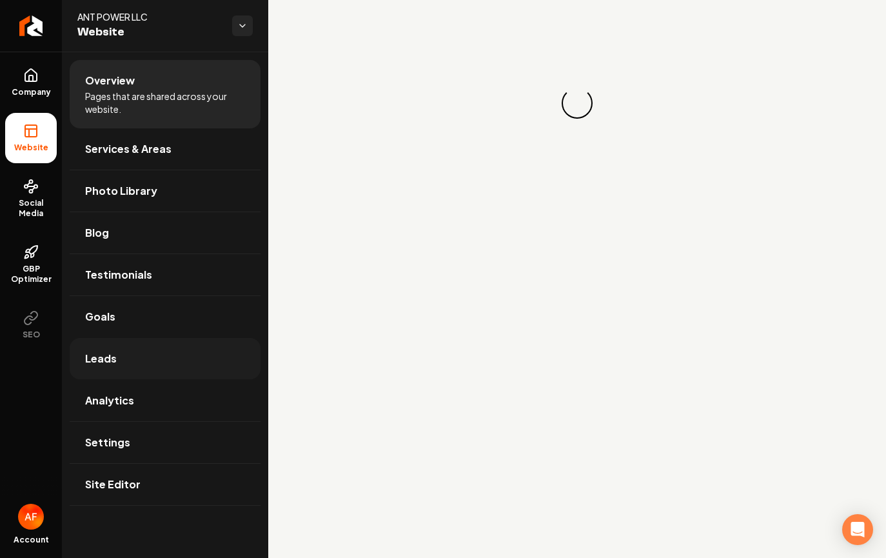
click at [146, 347] on link "Leads" at bounding box center [165, 358] width 191 height 41
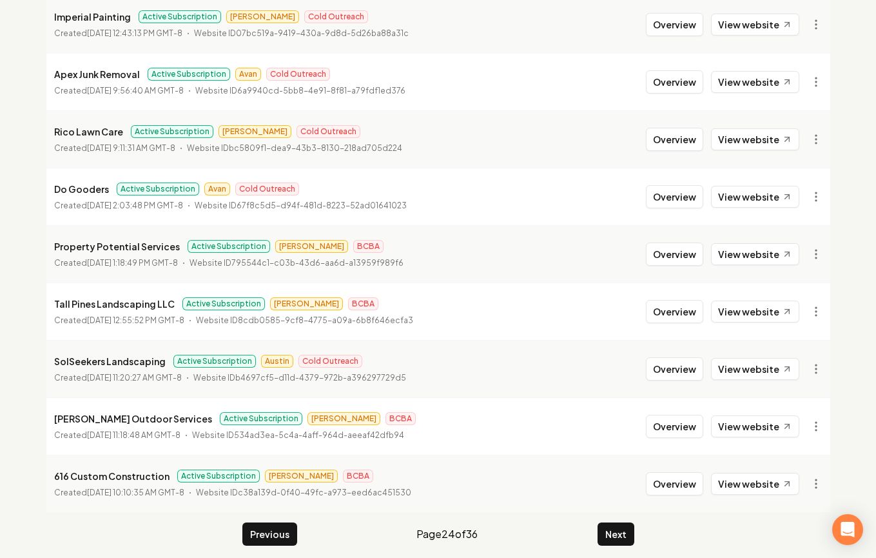
scroll to position [1396, 0]
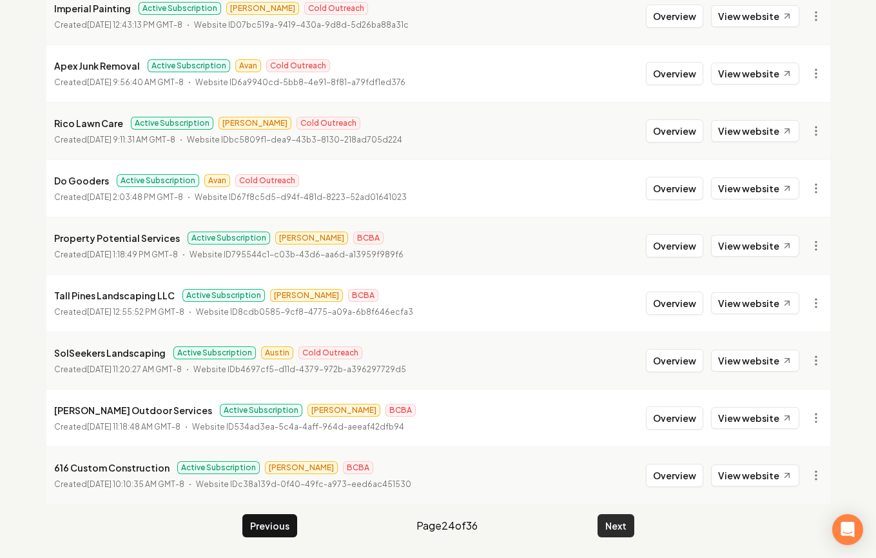
click at [631, 520] on button "Next" at bounding box center [616, 525] width 37 height 23
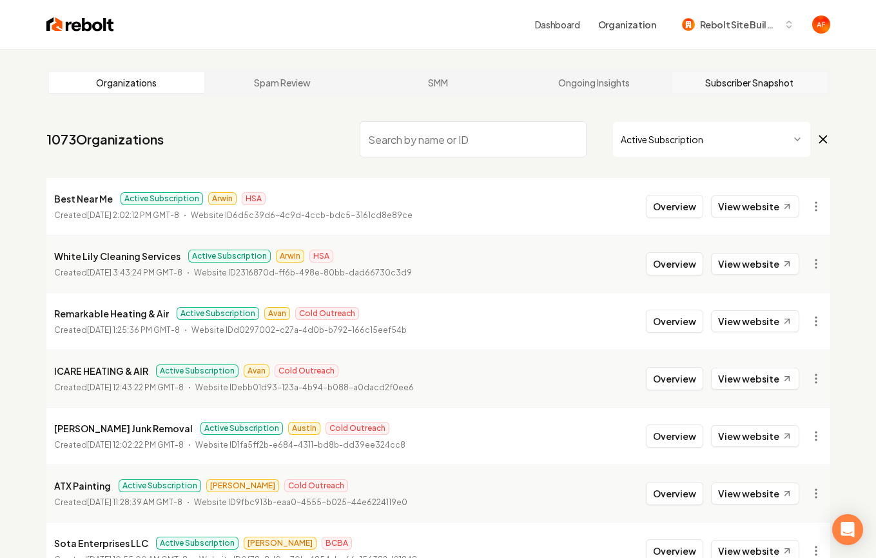
click at [742, 88] on link "Subscriber Snapshot" at bounding box center [750, 82] width 156 height 21
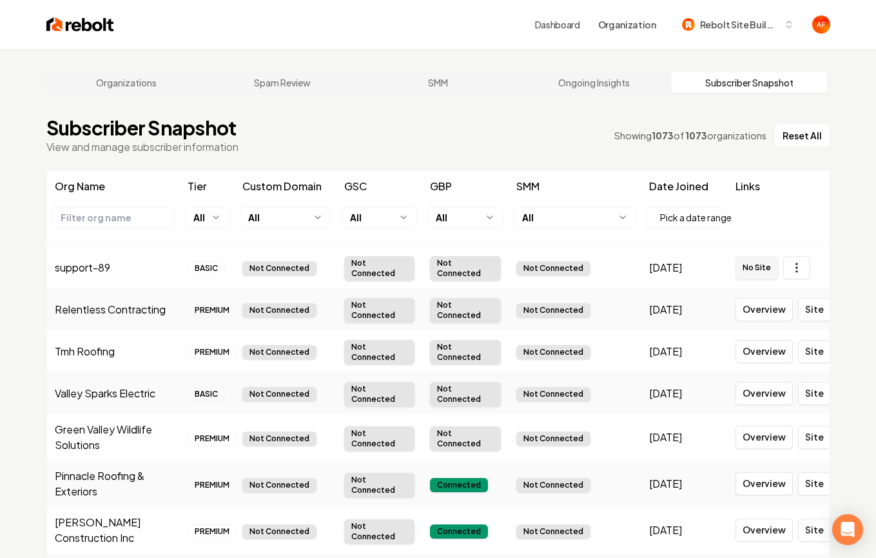
click at [301, 215] on html "Dashboard Organization Rebolt Site Builder Organizations Spam Review SMM Ongoin…" at bounding box center [438, 279] width 876 height 558
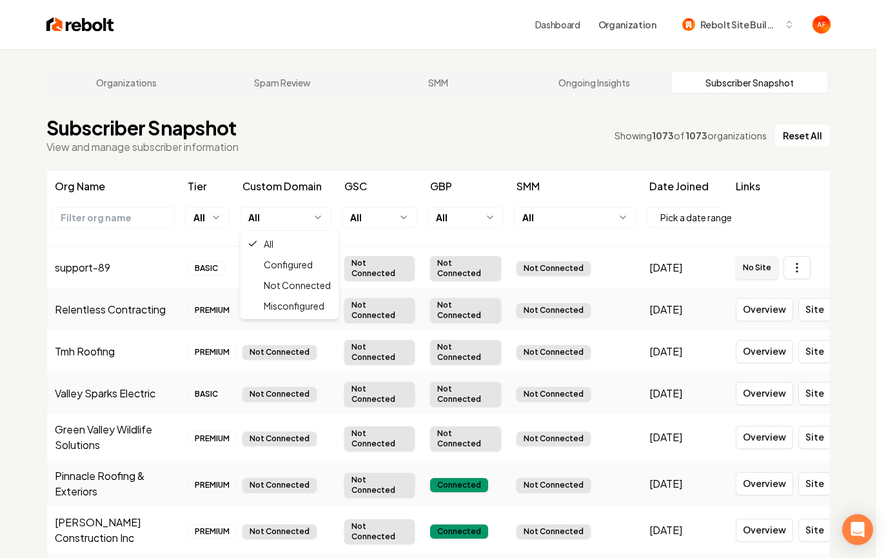
click at [301, 215] on html "Dashboard Organization Rebolt Site Builder Organizations Spam Review SMM Ongoin…" at bounding box center [443, 279] width 886 height 558
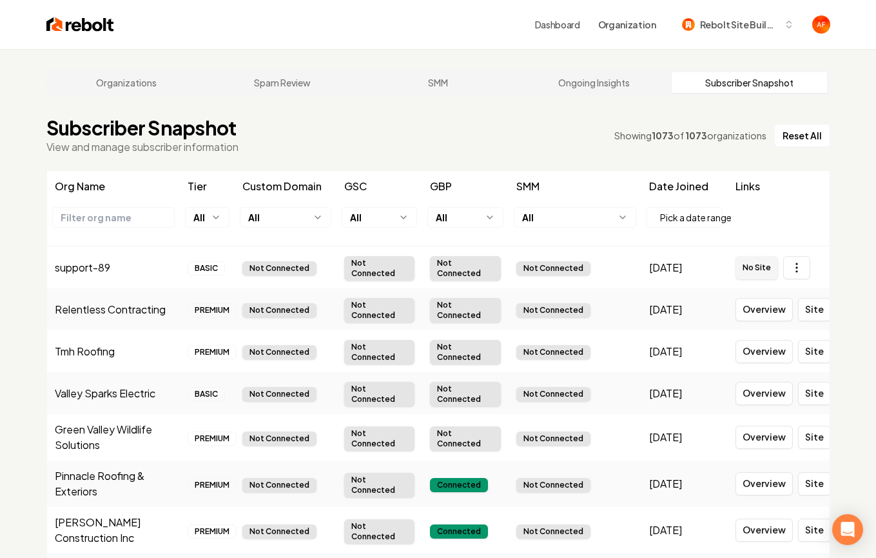
click at [220, 221] on html "Dashboard Organization Rebolt Site Builder Organizations Spam Review SMM Ongoin…" at bounding box center [438, 279] width 876 height 558
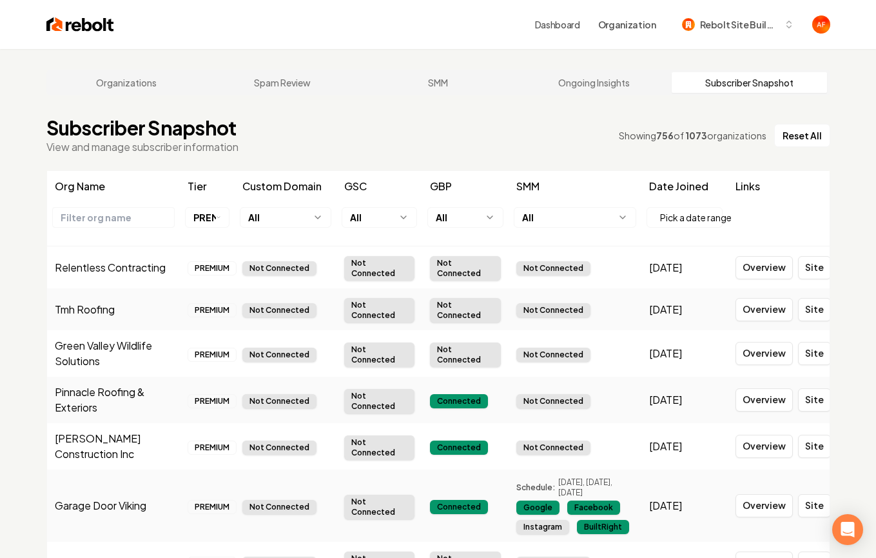
click at [120, 216] on input "text" at bounding box center [113, 217] width 121 height 19
click at [377, 212] on html "Dashboard Organization Rebolt Site Builder Organizations Spam Review SMM Ongoin…" at bounding box center [438, 279] width 876 height 558
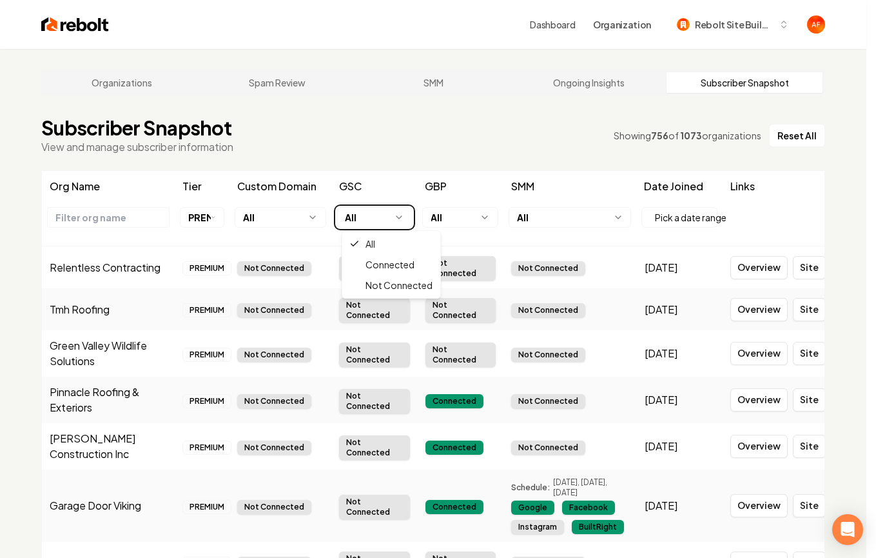
click at [388, 222] on html "Dashboard Organization Rebolt Site Builder Organizations Spam Review SMM Ongoin…" at bounding box center [438, 279] width 876 height 558
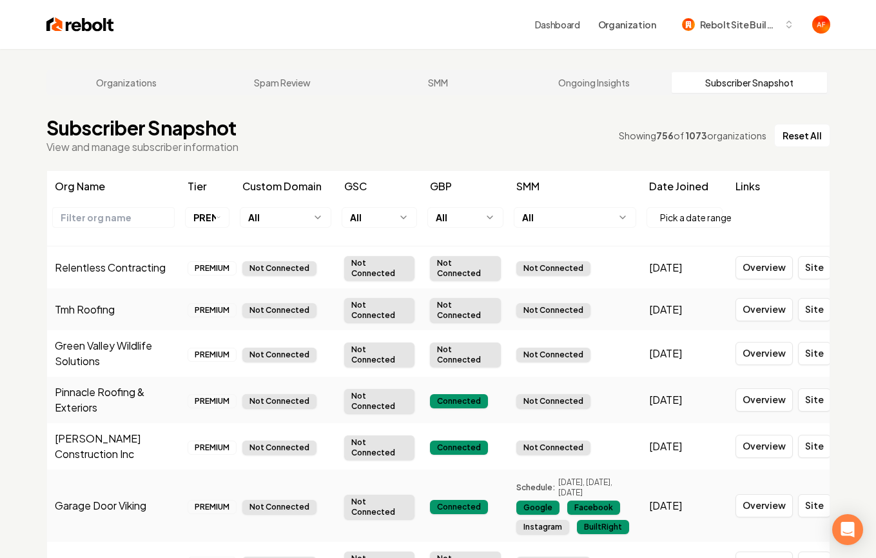
click at [461, 219] on html "Dashboard Organization Rebolt Site Builder Organizations Spam Review SMM Ongoin…" at bounding box center [438, 279] width 876 height 558
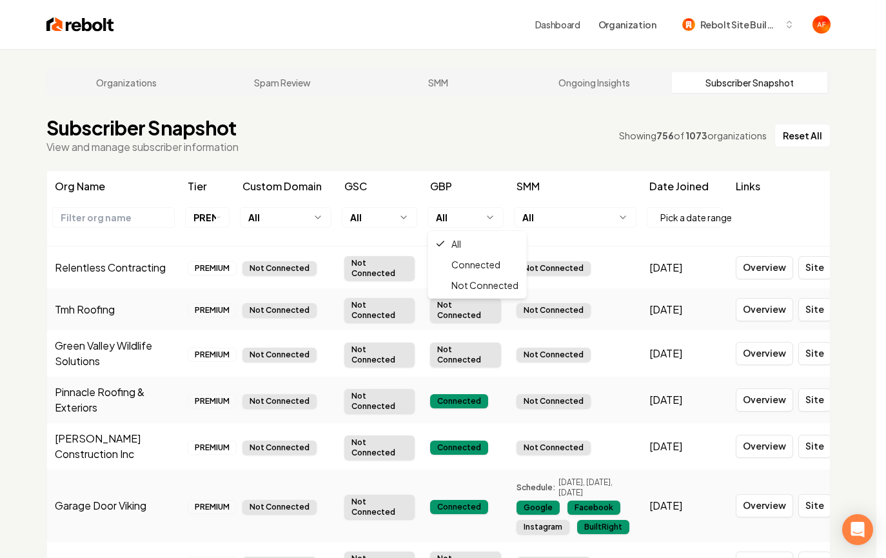
click at [473, 219] on html "Dashboard Organization Rebolt Site Builder Organizations Spam Review SMM Ongoin…" at bounding box center [443, 279] width 886 height 558
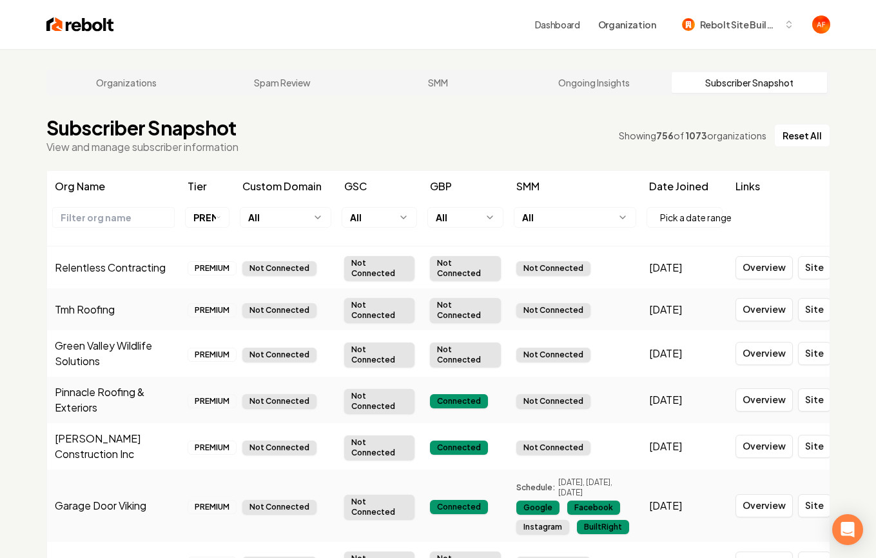
click at [533, 221] on html "Dashboard Organization Rebolt Site Builder Organizations Spam Review SMM Ongoin…" at bounding box center [438, 279] width 876 height 558
click at [572, 219] on html "Dashboard Organization Rebolt Site Builder Organizations Spam Review SMM Ongoin…" at bounding box center [438, 279] width 876 height 558
click at [727, 222] on span "Pick a date range" at bounding box center [696, 218] width 72 height 14
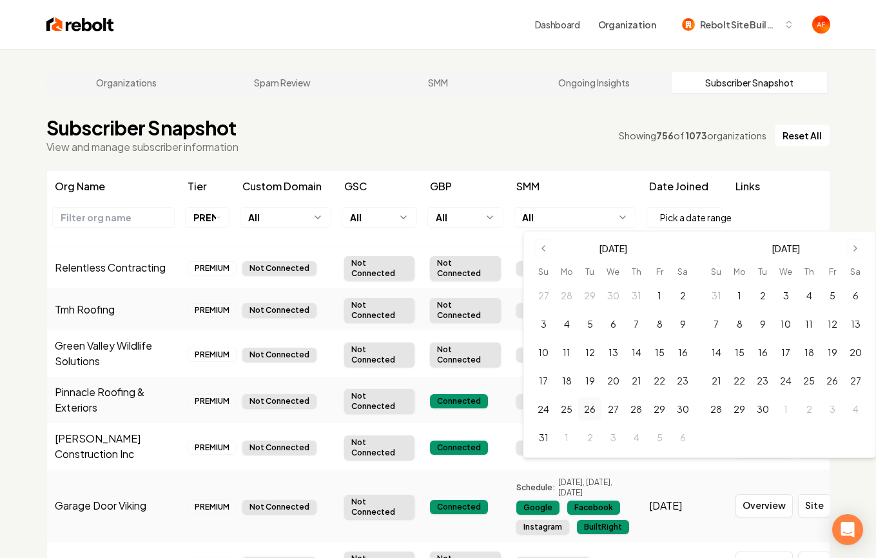
click at [614, 195] on th "SMM" at bounding box center [575, 186] width 133 height 31
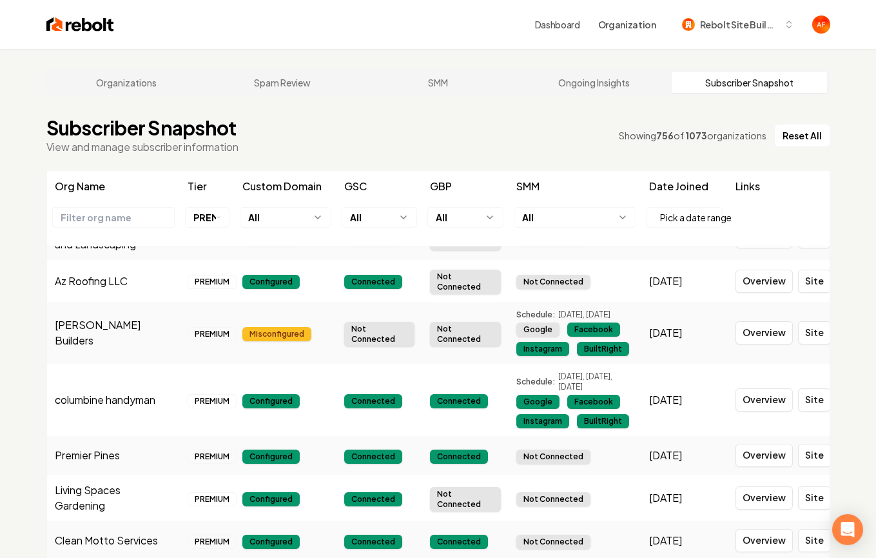
scroll to position [7342, 0]
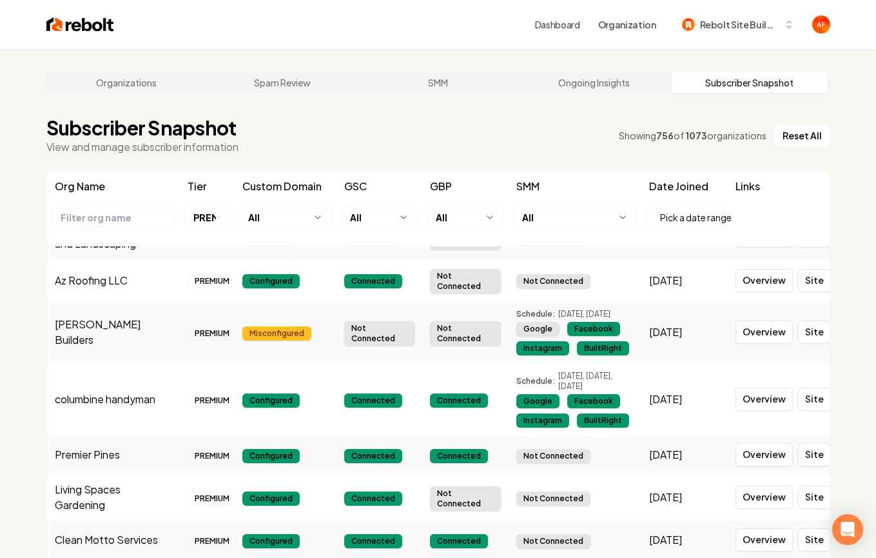
click at [278, 341] on div "Misconfigured" at bounding box center [276, 333] width 69 height 14
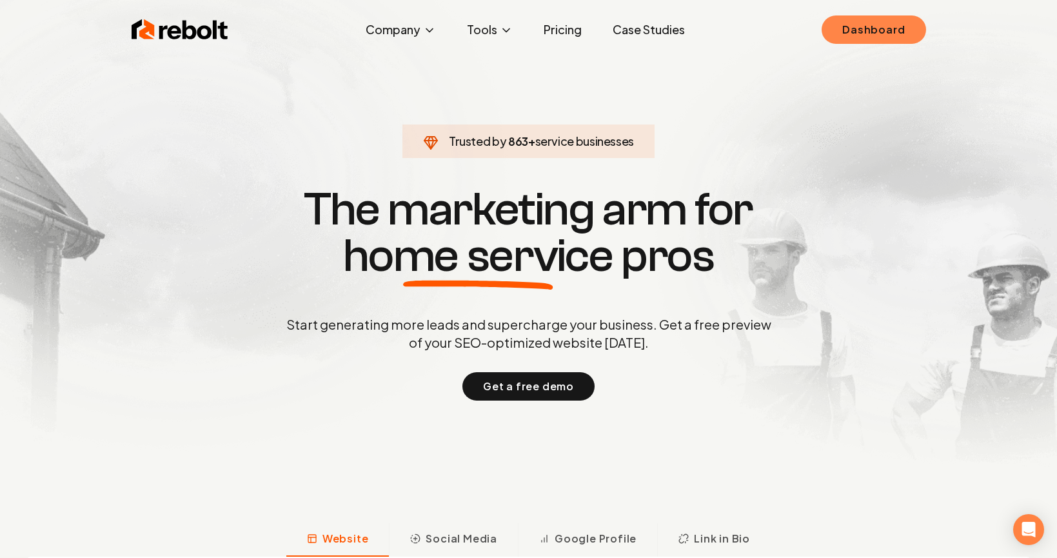
click at [857, 25] on link "Dashboard" at bounding box center [874, 29] width 104 height 28
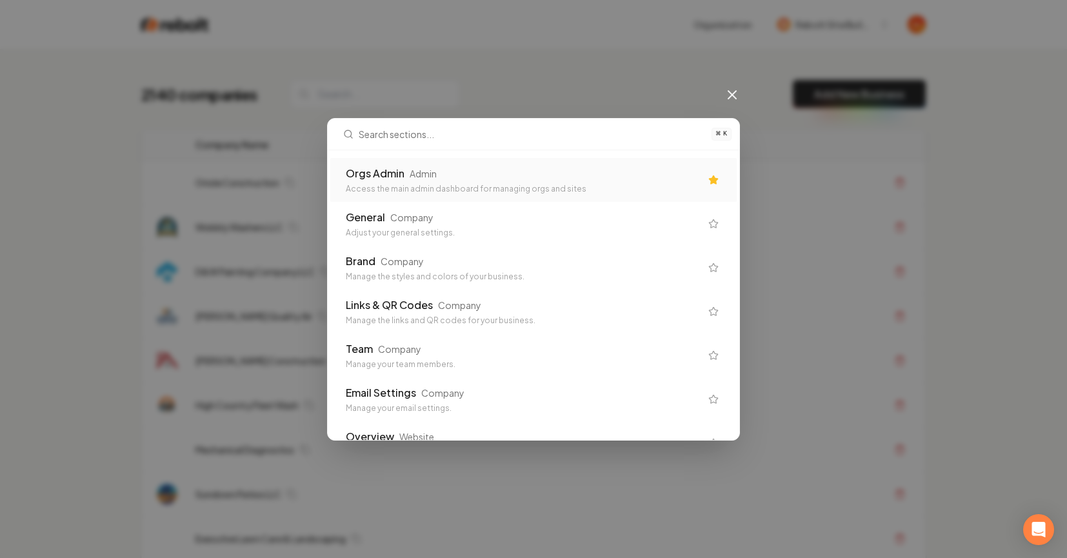
click at [400, 180] on div "Orgs Admin" at bounding box center [375, 173] width 59 height 15
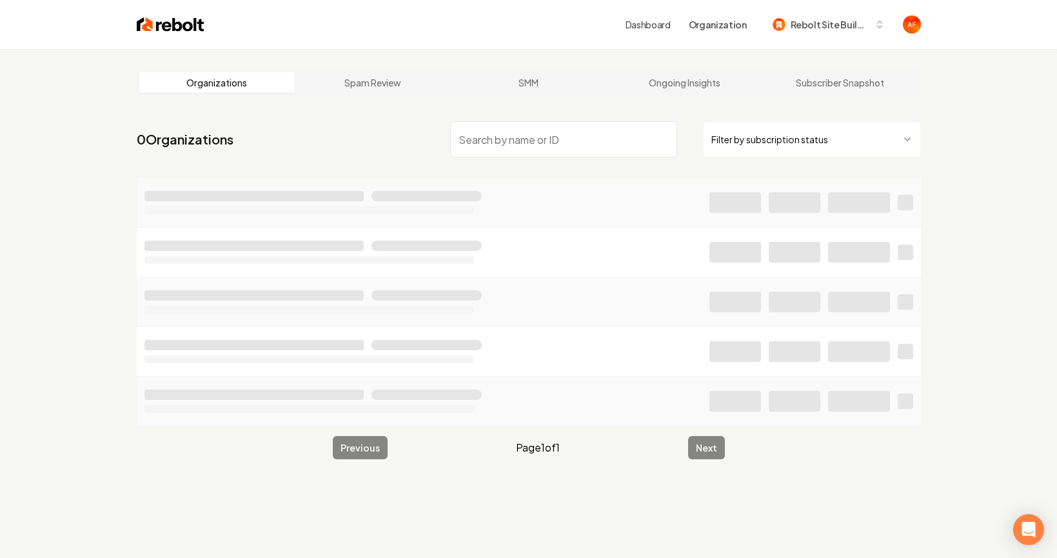
click at [476, 127] on input "search" at bounding box center [563, 139] width 227 height 36
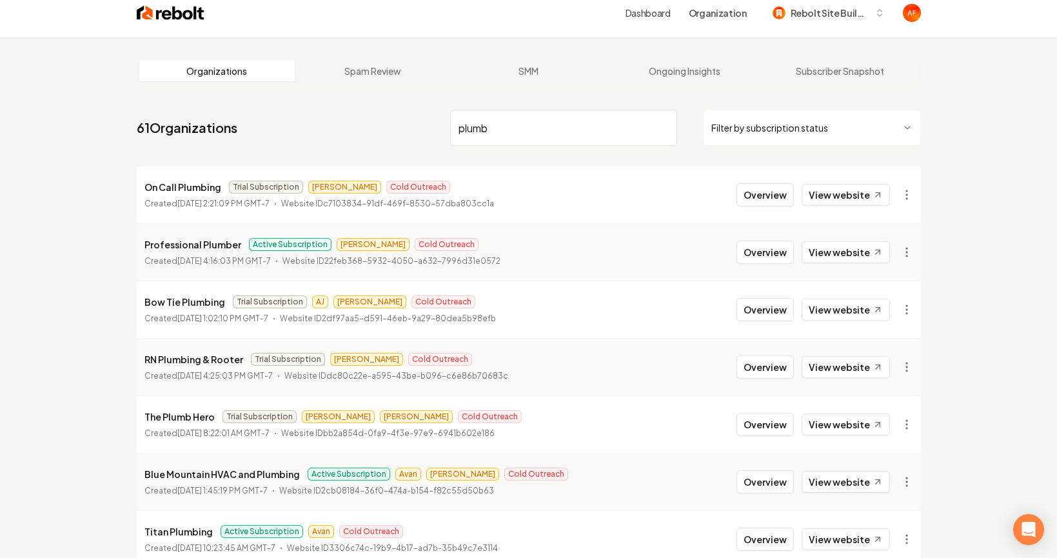
scroll to position [25, 0]
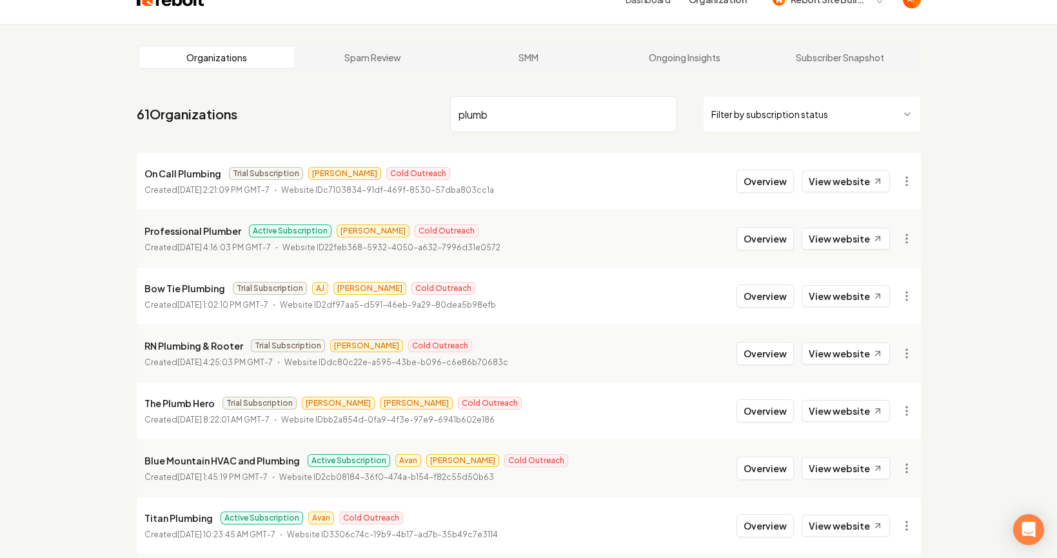
type input "plumb"
click at [727, 107] on html "Dashboard Organization Rebolt Site Builder Organizations Spam Review SMM Ongoin…" at bounding box center [528, 254] width 1057 height 558
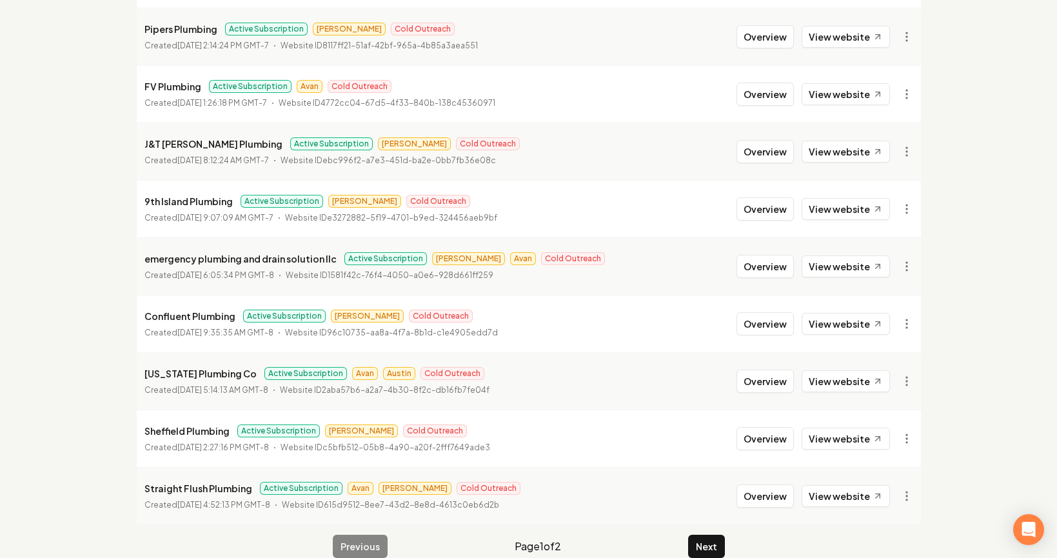
scroll to position [1396, 0]
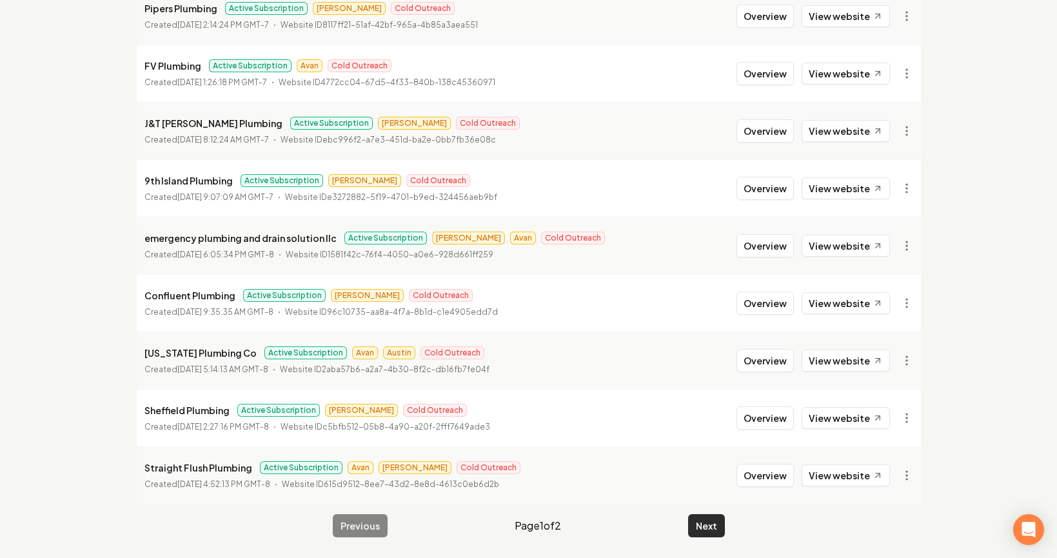
click at [713, 522] on button "Next" at bounding box center [706, 525] width 37 height 23
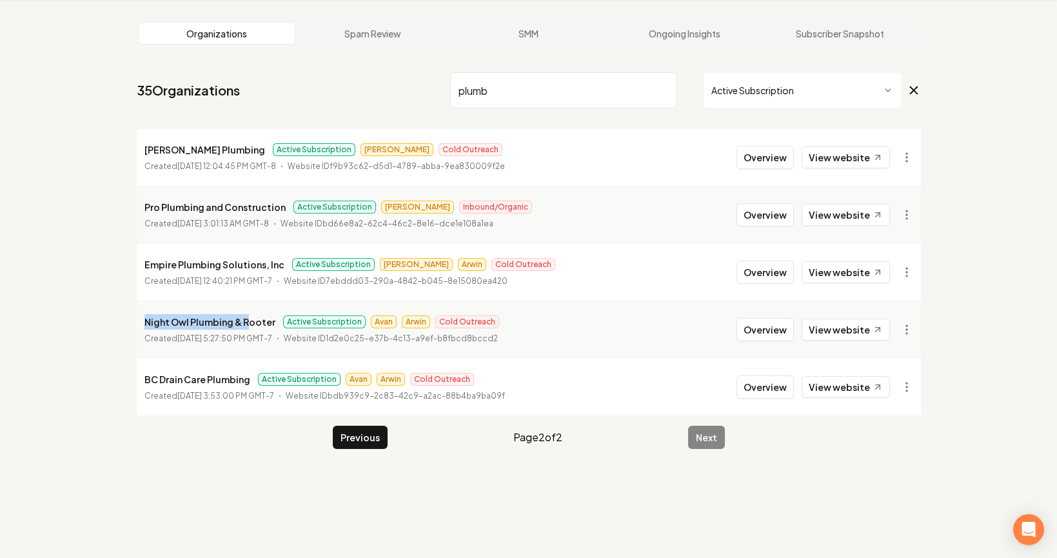
drag, startPoint x: 147, startPoint y: 320, endPoint x: 234, endPoint y: 334, distance: 88.2
click at [242, 327] on p "Night Owl Plumbing & Rooter" at bounding box center [209, 321] width 131 height 15
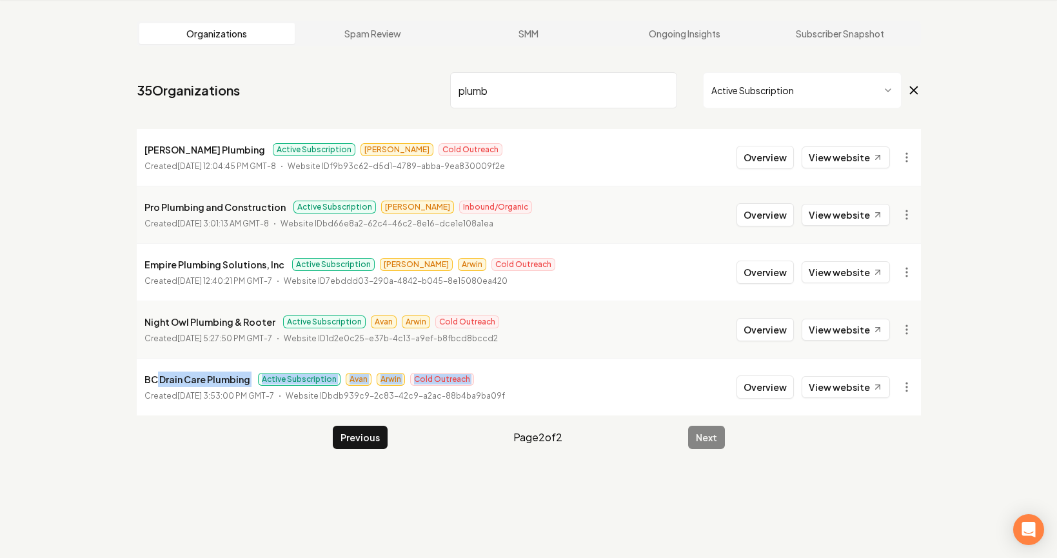
drag, startPoint x: 156, startPoint y: 381, endPoint x: 299, endPoint y: 388, distance: 142.7
click at [299, 388] on div "BC Drain Care Plumbing Active Subscription Avan Arwin Cold Outreach Created Aug…" at bounding box center [324, 386] width 360 height 31
click at [771, 380] on button "Overview" at bounding box center [764, 386] width 57 height 23
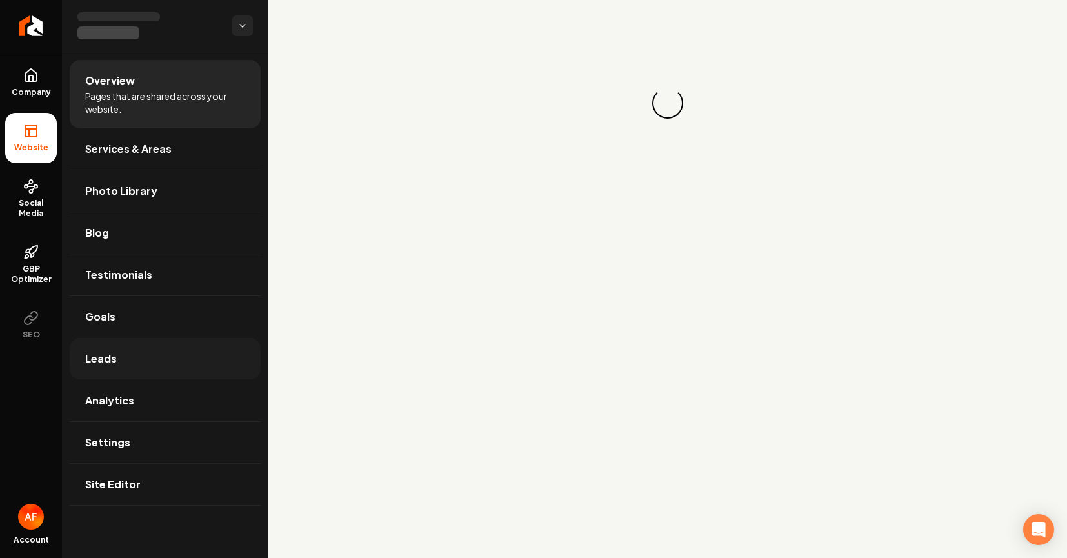
click at [156, 346] on link "Leads" at bounding box center [165, 358] width 191 height 41
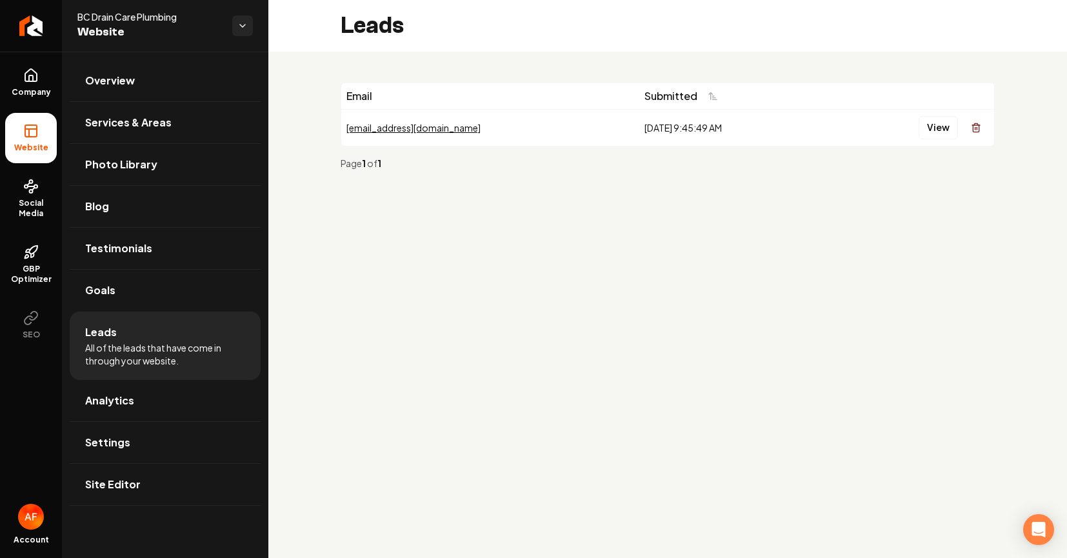
drag, startPoint x: 519, startPoint y: 130, endPoint x: 682, endPoint y: 121, distance: 163.4
click at [682, 121] on tr "JOY@EXCN.COM 8/24/2025, 9:45:49 AM View" at bounding box center [667, 127] width 653 height 37
click at [644, 128] on div "8/24/2025, 9:45:49 AM" at bounding box center [733, 127] width 179 height 13
drag, startPoint x: 629, startPoint y: 128, endPoint x: 513, endPoint y: 130, distance: 116.8
click at [513, 130] on tr "JOY@EXCN.COM 8/24/2025, 9:45:49 AM View" at bounding box center [667, 127] width 653 height 37
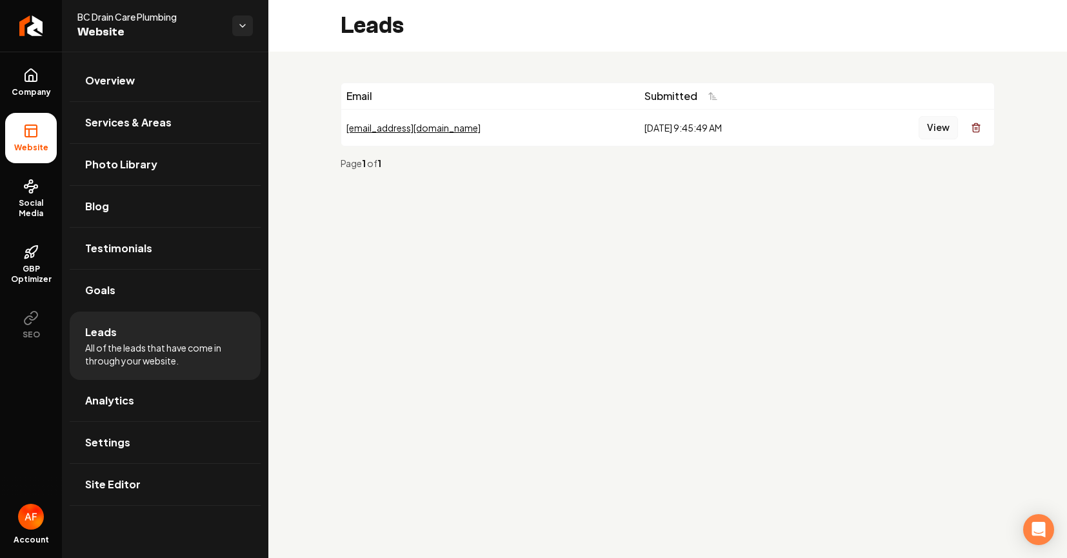
drag, startPoint x: 653, startPoint y: 146, endPoint x: 954, endPoint y: 138, distance: 301.9
click at [670, 142] on div "Email Submitted JOY@EXCN.COM 8/24/2025, 9:45:49 AM View Page 1 of 1" at bounding box center [668, 131] width 654 height 97
click at [945, 122] on button "View" at bounding box center [937, 127] width 39 height 23
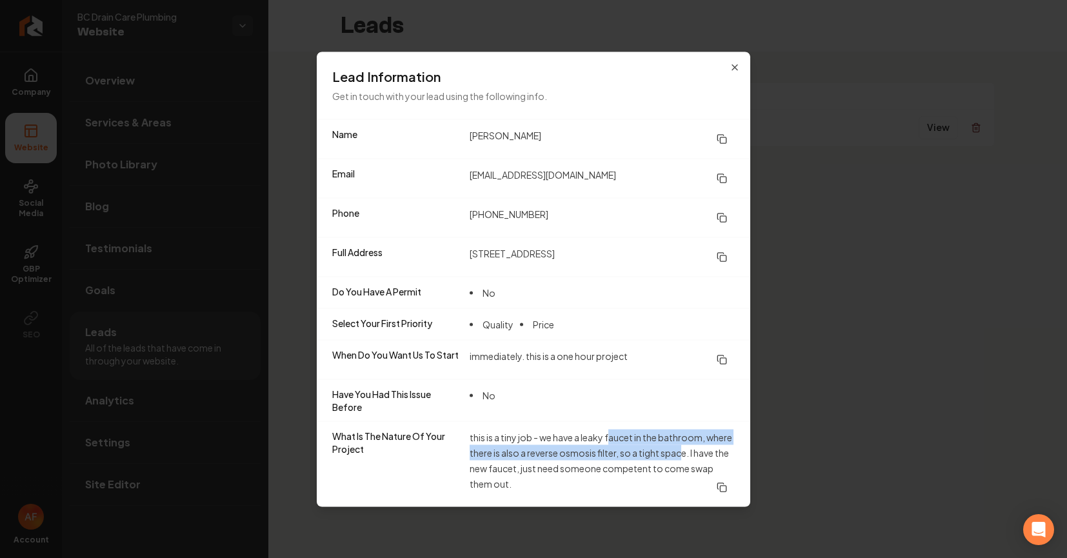
drag, startPoint x: 612, startPoint y: 442, endPoint x: 684, endPoint y: 449, distance: 72.0
click at [684, 449] on dd "this is a tiny job - we have a leaky faucet in the bathroom, where there is als…" at bounding box center [601, 464] width 265 height 70
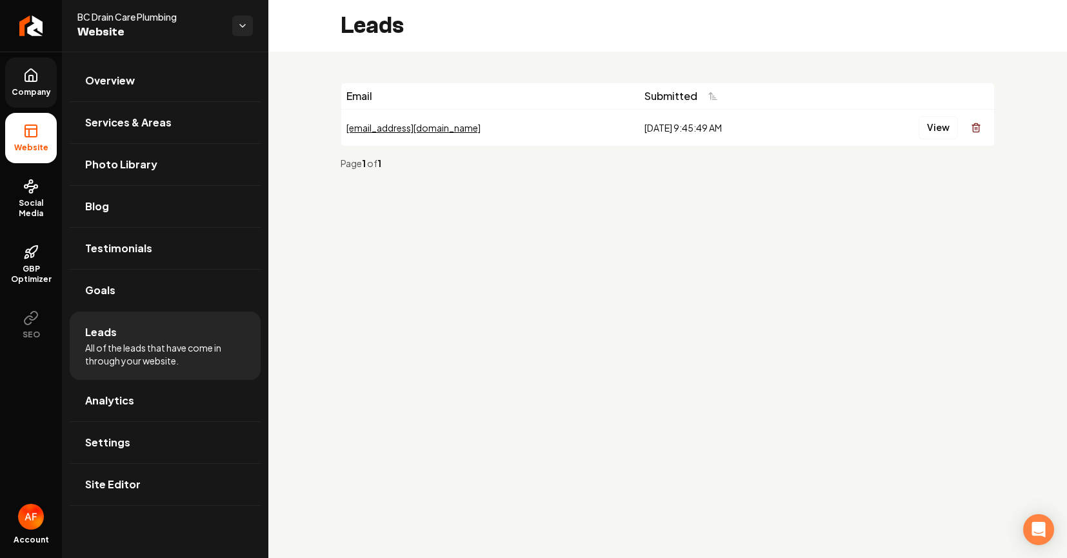
drag, startPoint x: 63, startPoint y: 83, endPoint x: 50, endPoint y: 83, distance: 12.3
click at [60, 83] on div "Company Website Social Media GBP Optimizer SEO Account BC Drain Care Plumbing W…" at bounding box center [134, 279] width 268 height 558
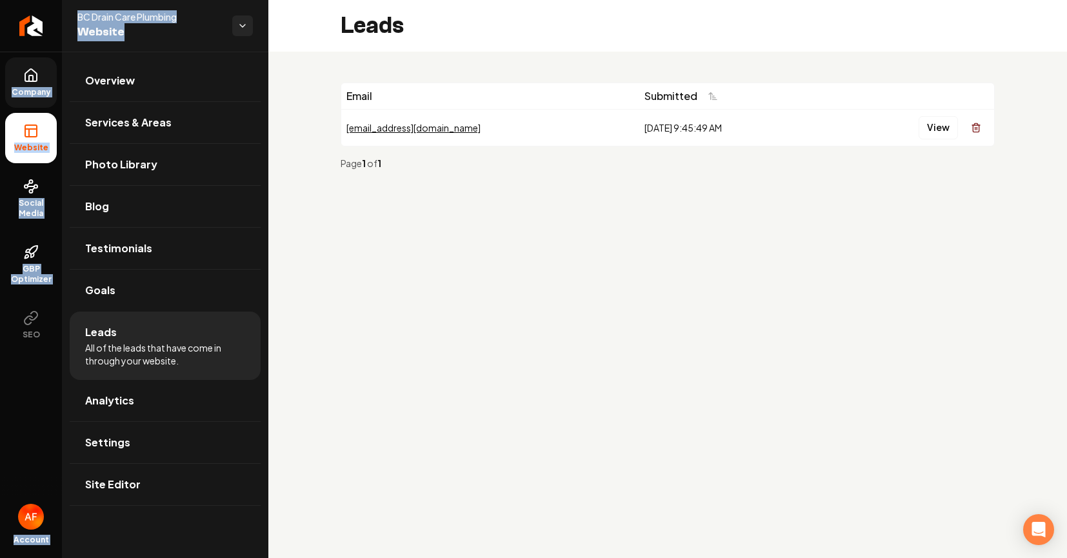
click at [50, 82] on link "Company" at bounding box center [31, 82] width 52 height 50
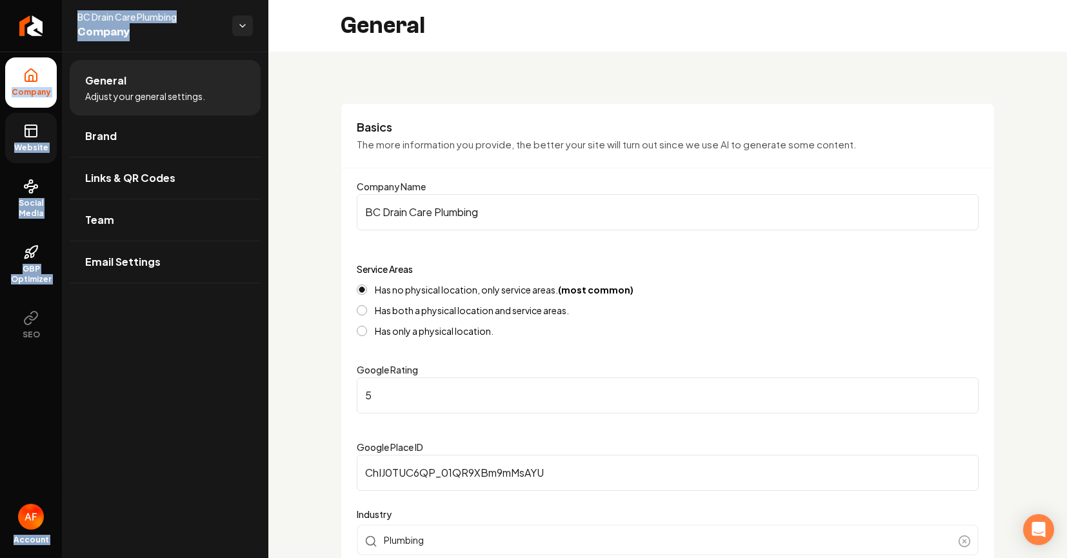
click at [31, 135] on icon at bounding box center [30, 130] width 15 height 15
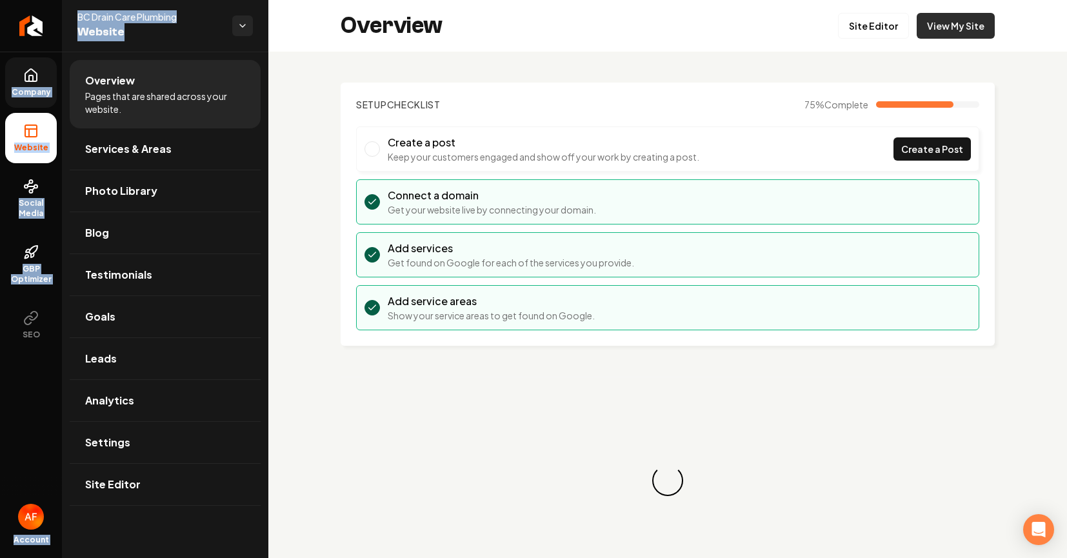
click at [956, 25] on link "View My Site" at bounding box center [955, 26] width 78 height 26
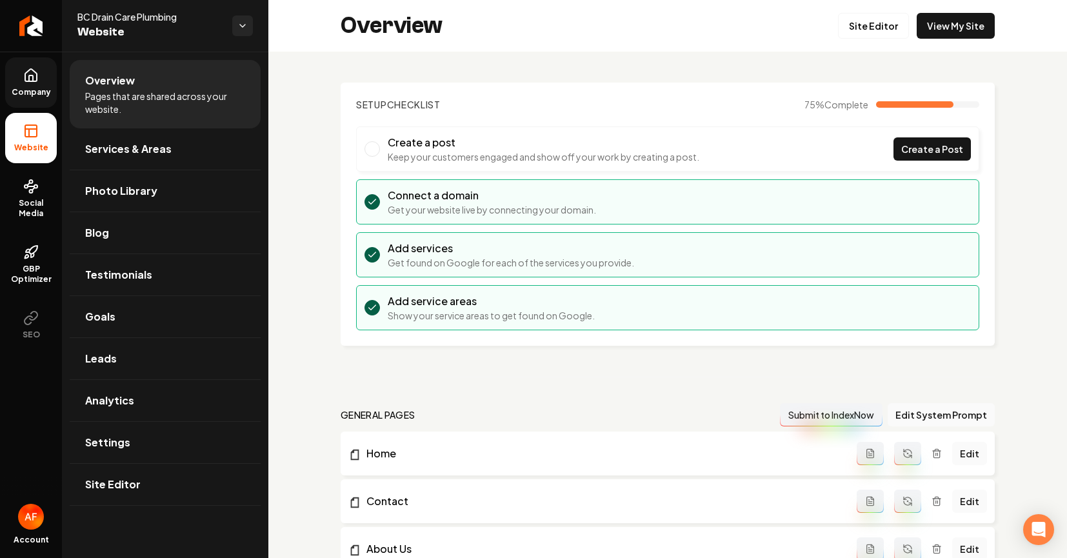
drag, startPoint x: 457, startPoint y: 80, endPoint x: 428, endPoint y: 71, distance: 31.0
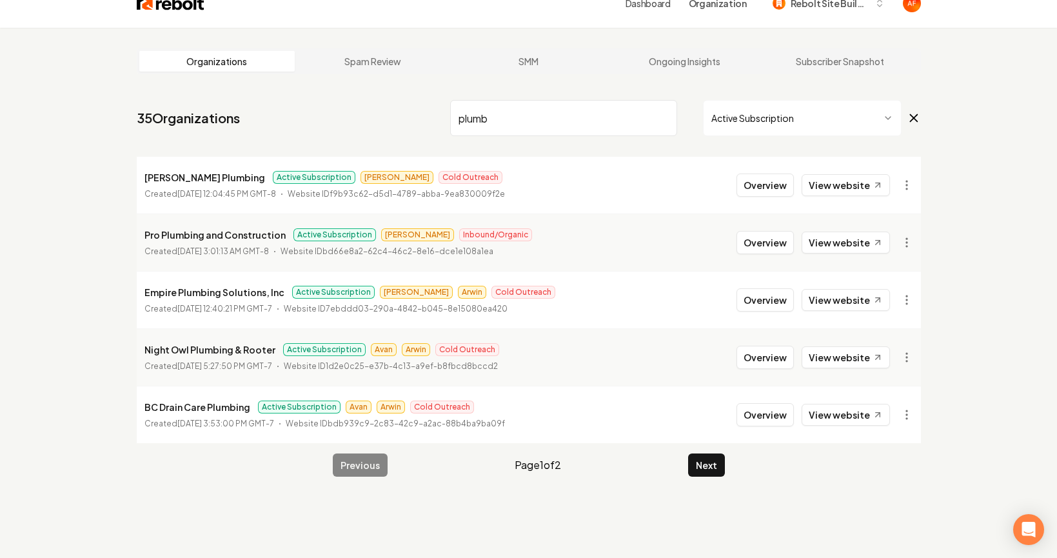
scroll to position [21, 0]
drag, startPoint x: 379, startPoint y: 462, endPoint x: 600, endPoint y: 451, distance: 221.5
click at [380, 462] on div "Previous Page 1 of 2 Next" at bounding box center [529, 465] width 392 height 23
click at [718, 460] on button "Next" at bounding box center [706, 465] width 37 height 23
click at [353, 457] on button "Previous" at bounding box center [360, 465] width 55 height 23
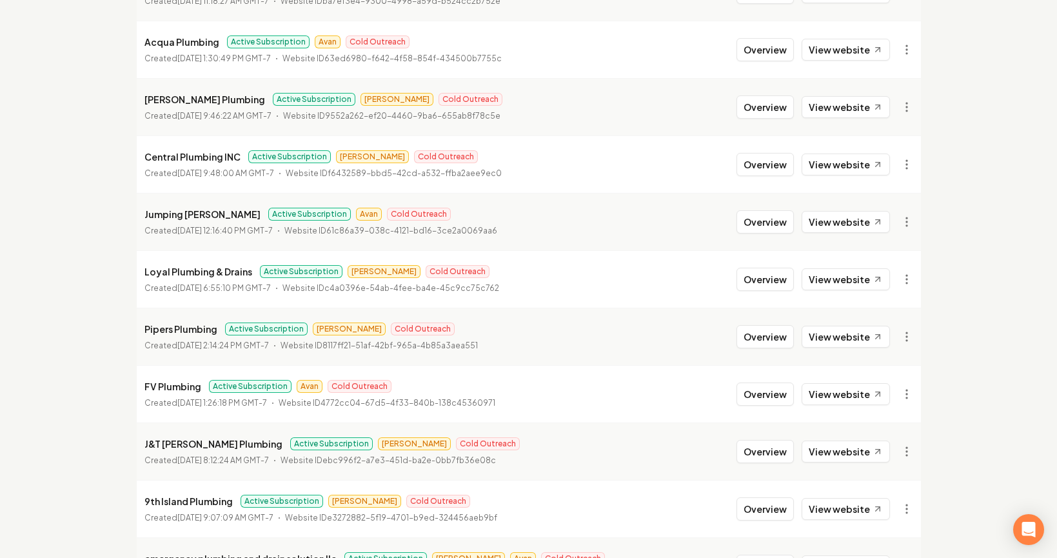
scroll to position [1396, 0]
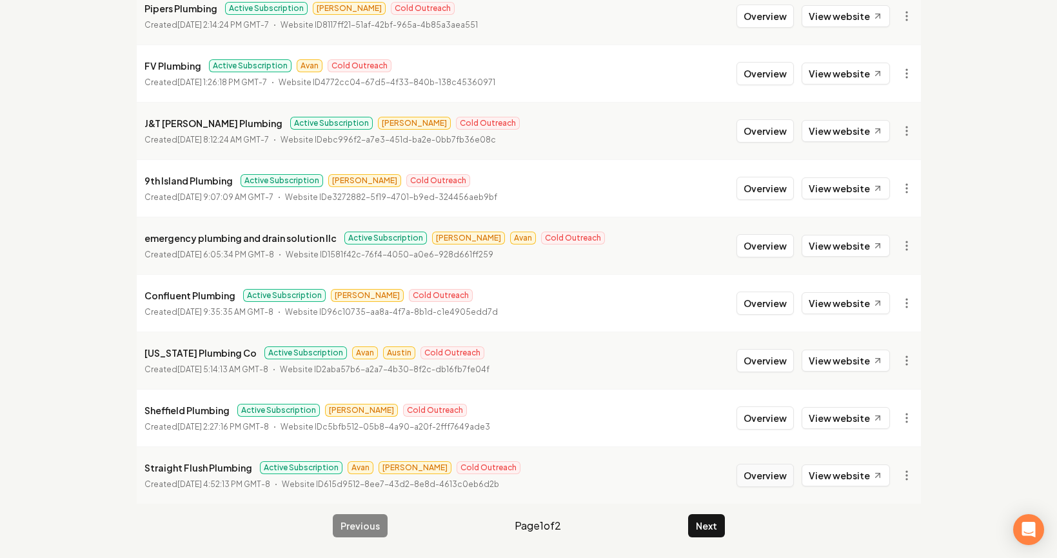
click at [778, 475] on button "Overview" at bounding box center [764, 475] width 57 height 23
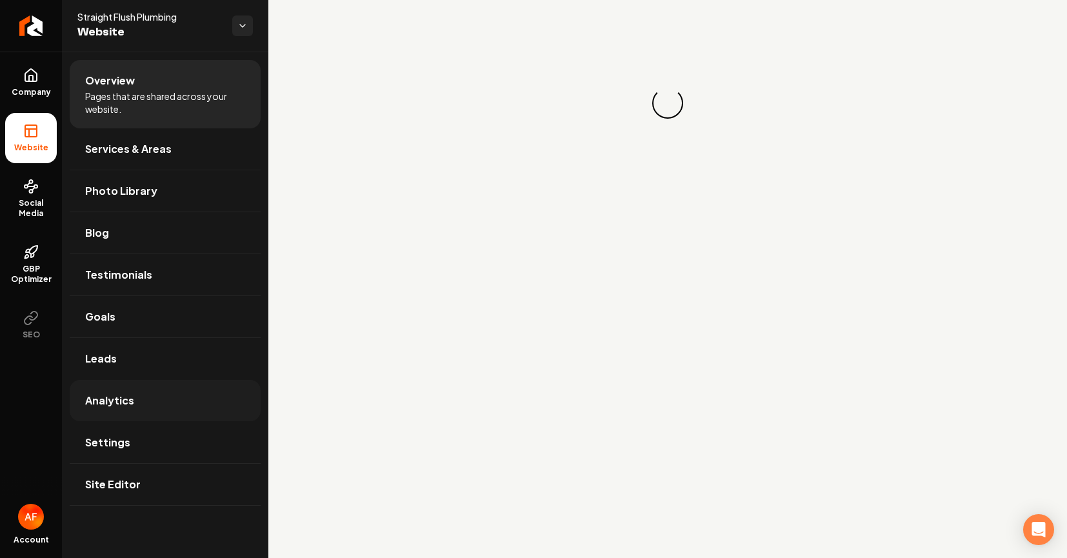
click at [159, 390] on link "Analytics" at bounding box center [165, 400] width 191 height 41
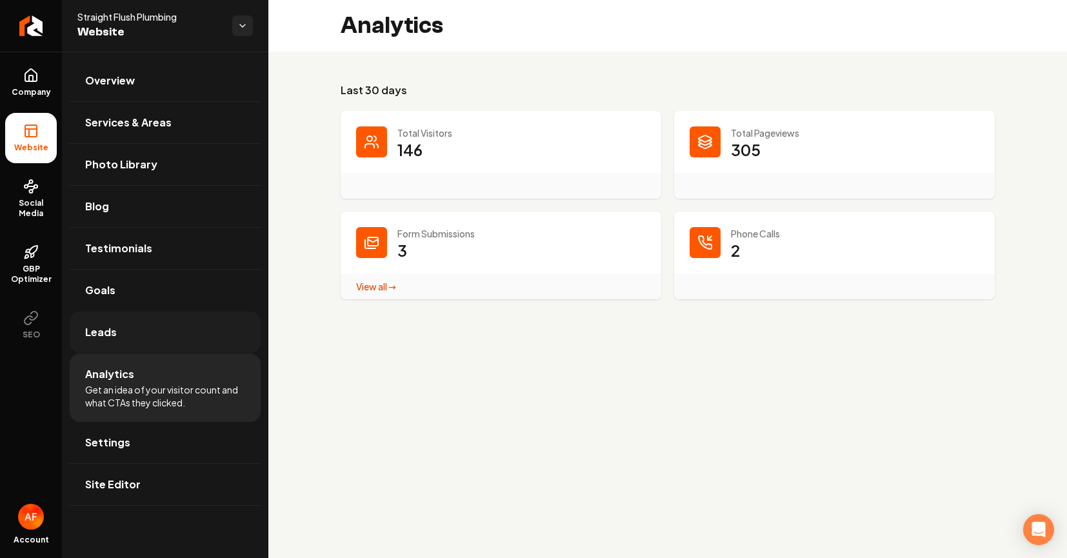
click at [151, 341] on link "Leads" at bounding box center [165, 331] width 191 height 41
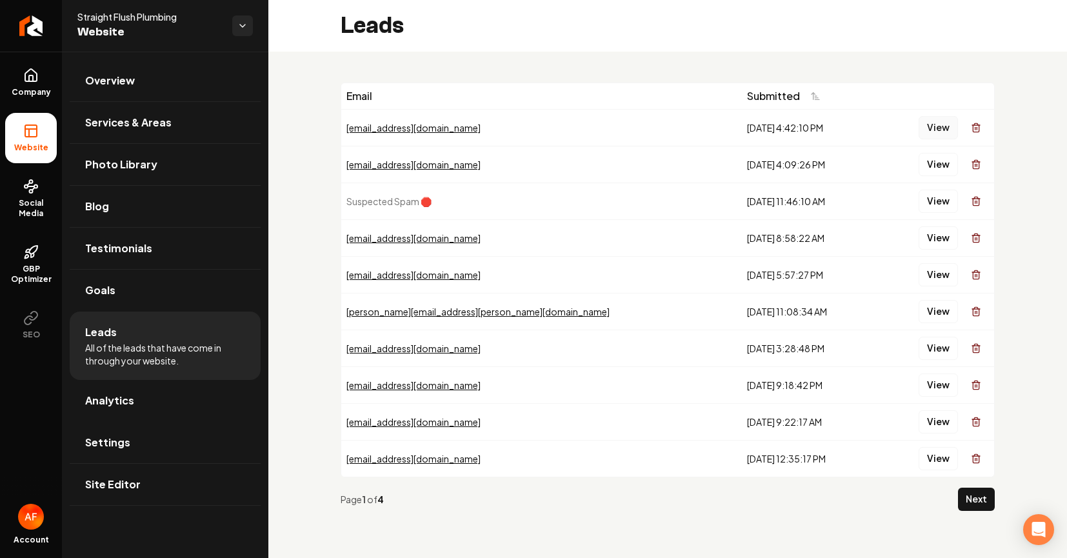
click at [940, 136] on button "View" at bounding box center [937, 127] width 39 height 23
click at [932, 162] on button "View" at bounding box center [937, 164] width 39 height 23
click at [929, 168] on button "View" at bounding box center [937, 164] width 39 height 23
drag, startPoint x: 751, startPoint y: 239, endPoint x: 593, endPoint y: 66, distance: 234.6
click at [593, 68] on div "Email Submitted tlcfree@att.net 8/22/2025, 4:42:10 PM View catherine95503@yahoo…" at bounding box center [667, 302] width 798 height 500
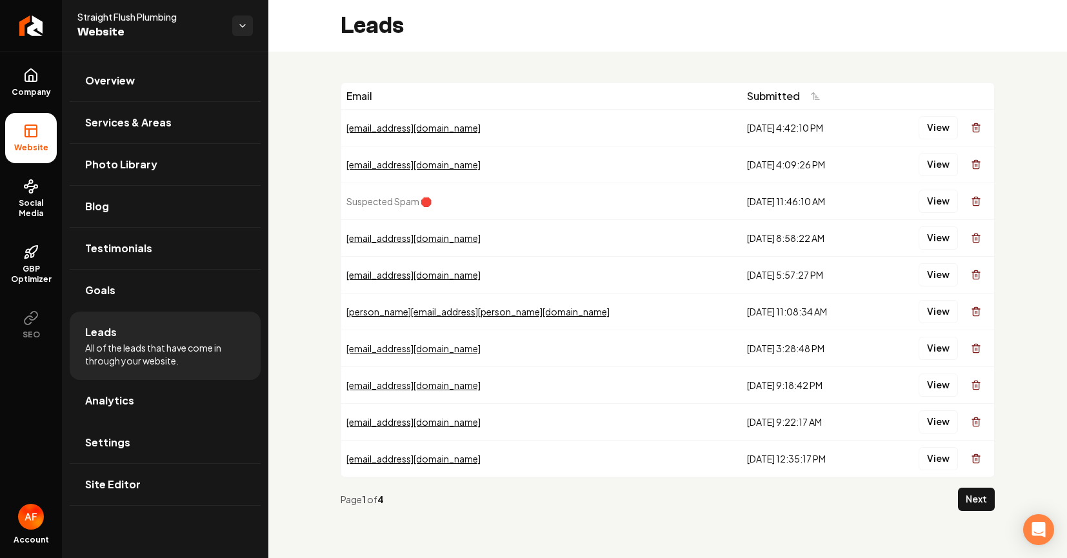
click at [742, 128] on td "8/22/2025, 4:42:10 PM" at bounding box center [809, 127] width 134 height 37
click at [41, 88] on span "Company" at bounding box center [31, 92] width 50 height 10
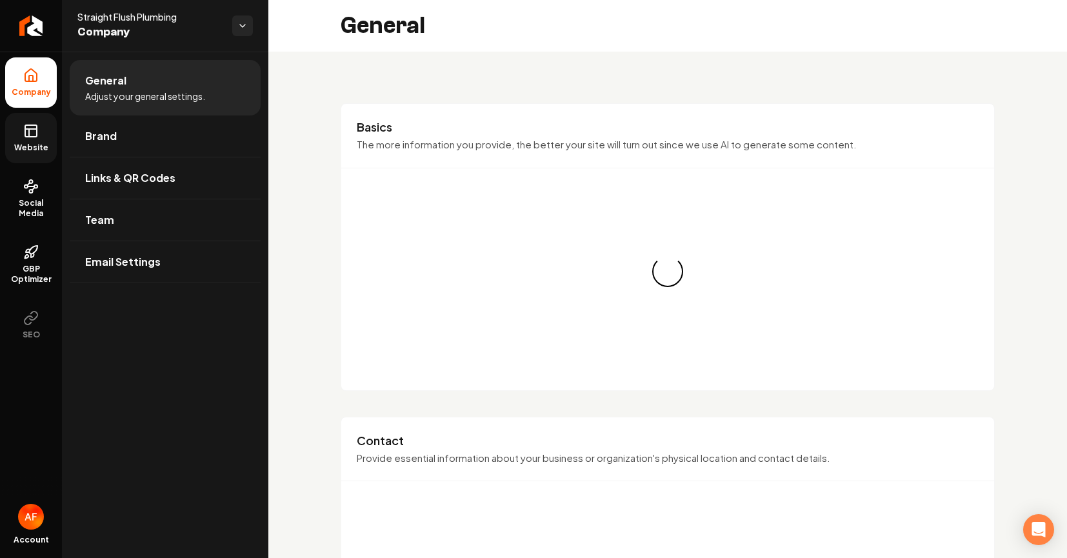
click at [46, 129] on link "Website" at bounding box center [31, 138] width 52 height 50
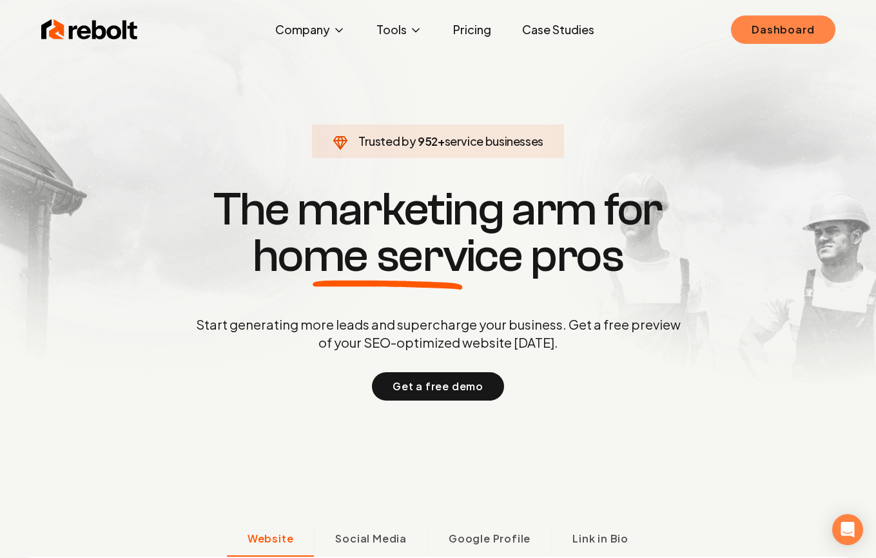
click at [758, 26] on link "Dashboard" at bounding box center [783, 29] width 104 height 28
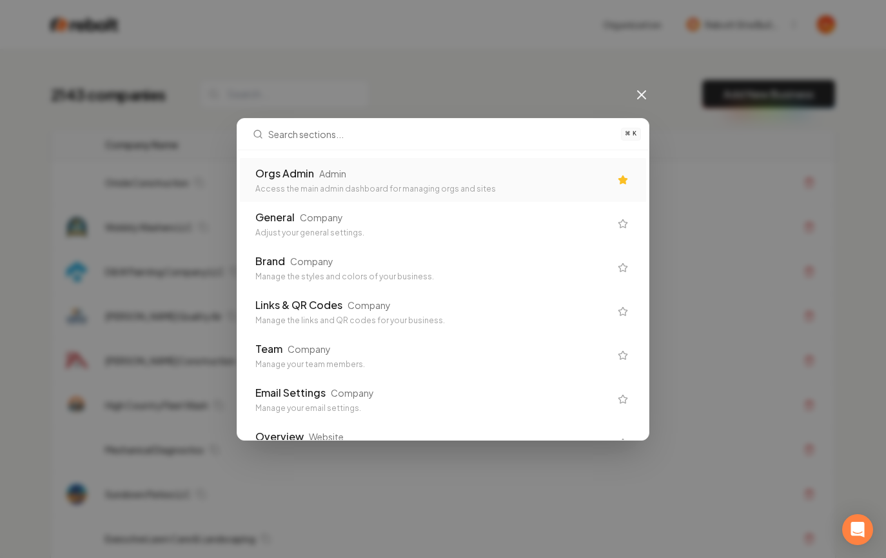
click at [536, 186] on div "Access the main admin dashboard for managing orgs and sites" at bounding box center [432, 189] width 355 height 10
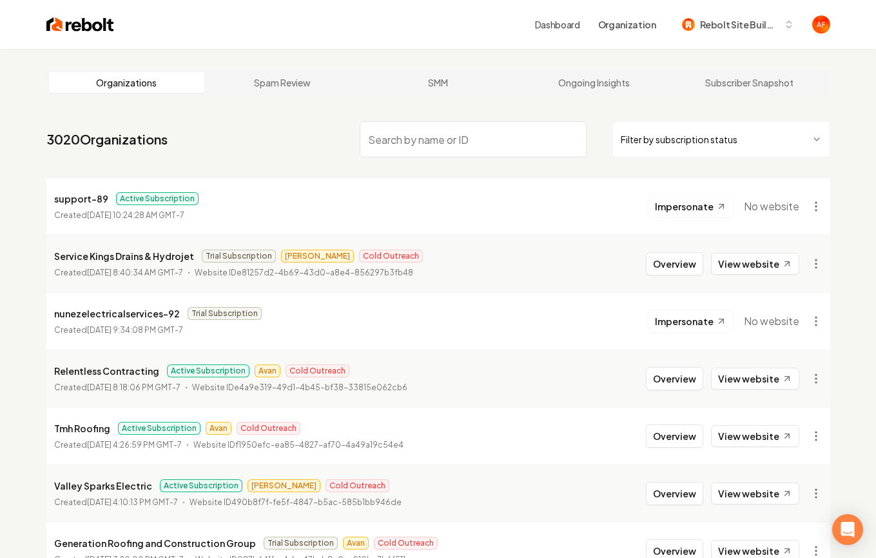
click at [764, 137] on html "Dashboard Organization Rebolt Site Builder Organizations Spam Review SMM Ongoin…" at bounding box center [438, 279] width 876 height 558
